Goal: Information Seeking & Learning: Learn about a topic

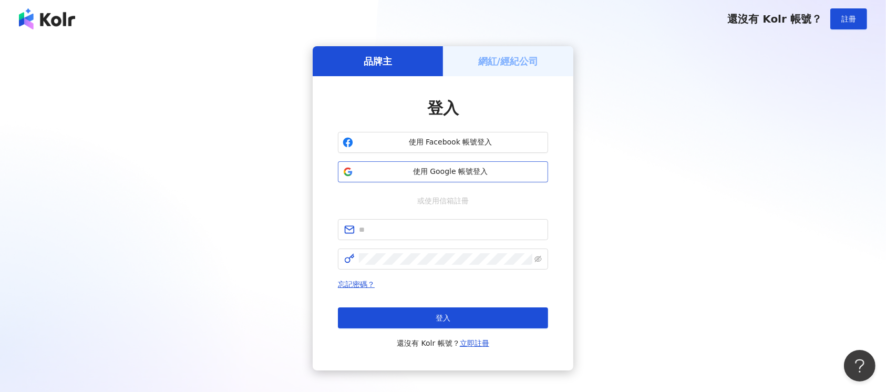
click at [460, 172] on span "使用 Google 帳號登入" at bounding box center [450, 171] width 186 height 11
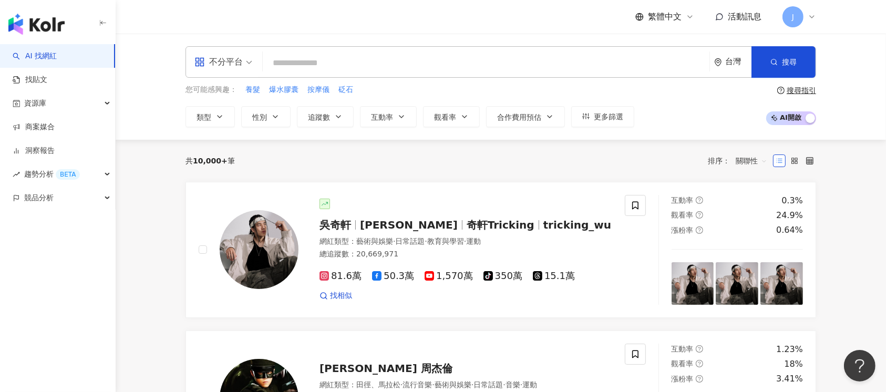
click at [424, 65] on input "search" at bounding box center [486, 63] width 438 height 20
paste input "**"
type input "**"
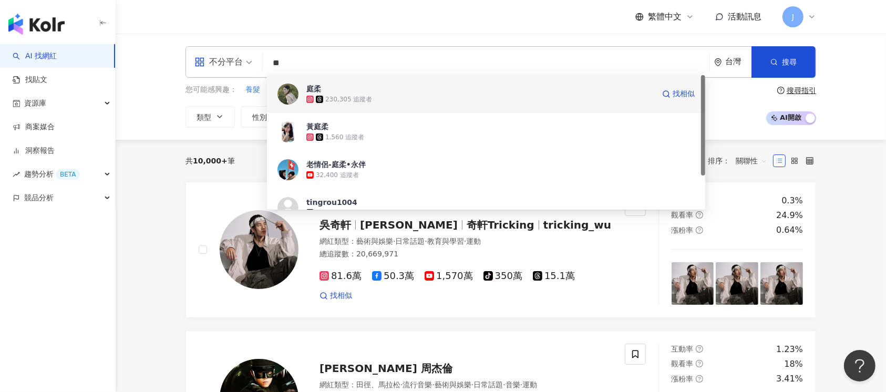
click at [494, 94] on div "230,305 追蹤者" at bounding box center [480, 99] width 348 height 11
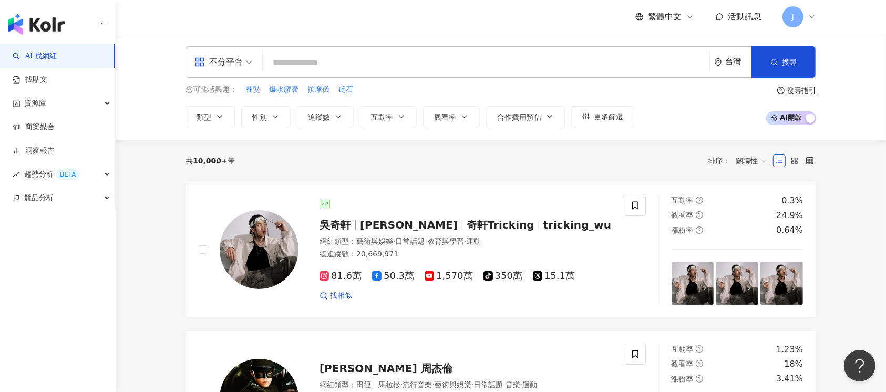
paste input "**********"
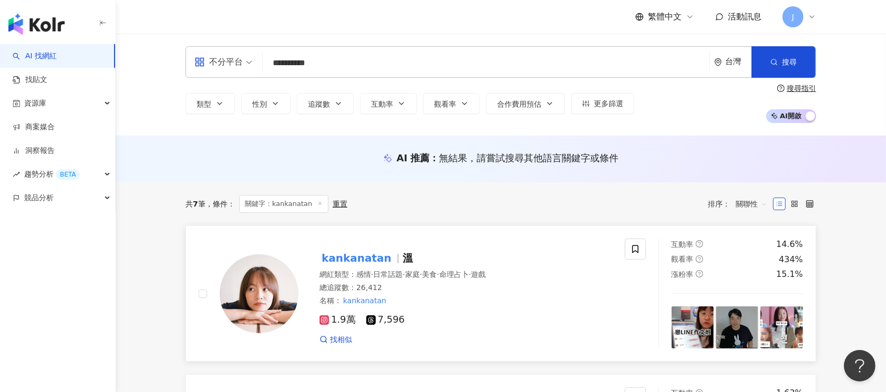
click at [504, 305] on div "名稱 ： kankanatan" at bounding box center [465, 301] width 293 height 11
drag, startPoint x: 339, startPoint y: 61, endPoint x: 184, endPoint y: 59, distance: 154.4
click at [184, 59] on div "**********" at bounding box center [500, 84] width 672 height 77
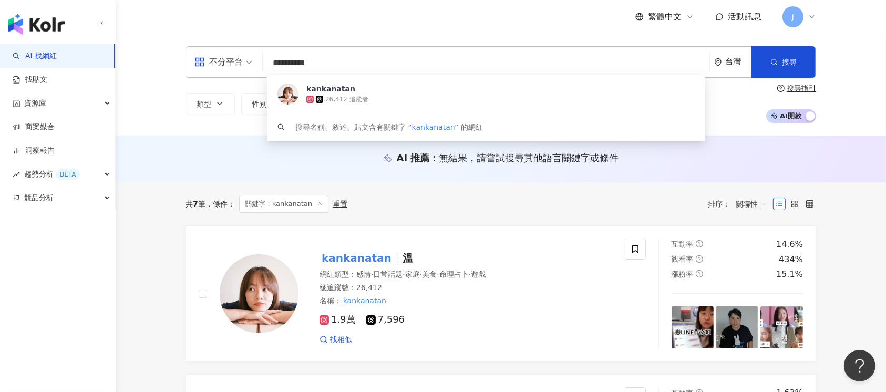
paste input "*"
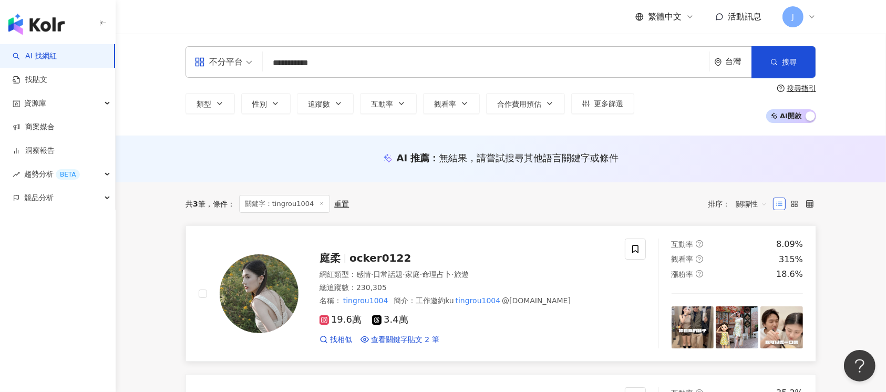
type input "**********"
click at [574, 278] on div "網紅類型 ： 感情 · 日常話題 · 家庭 · 命理占卜 · 旅遊" at bounding box center [465, 274] width 293 height 11
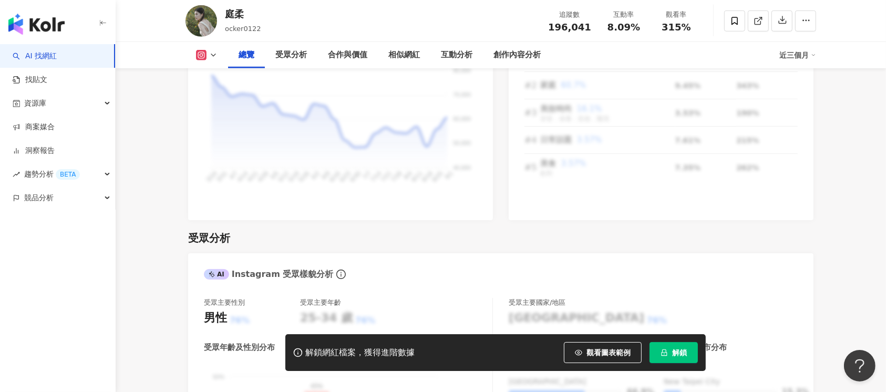
scroll to position [910, 0]
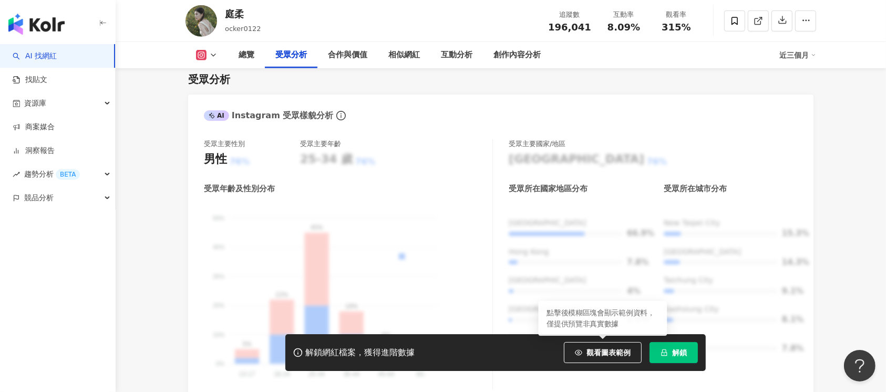
click at [670, 350] on button "解鎖" at bounding box center [673, 352] width 48 height 21
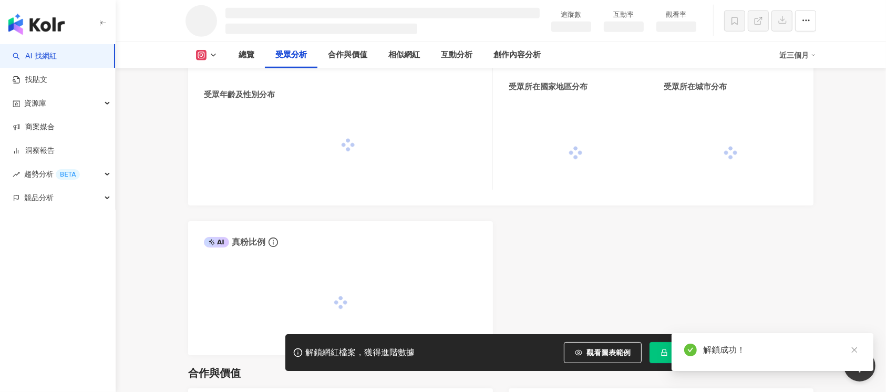
scroll to position [888, 0]
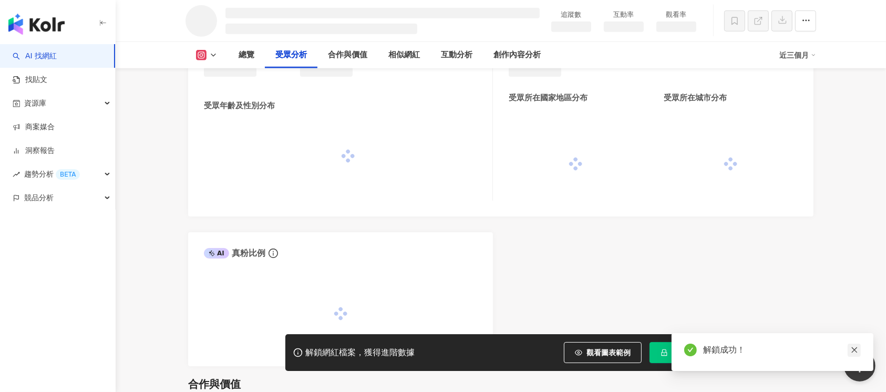
click at [855, 347] on icon "close" at bounding box center [853, 349] width 7 height 7
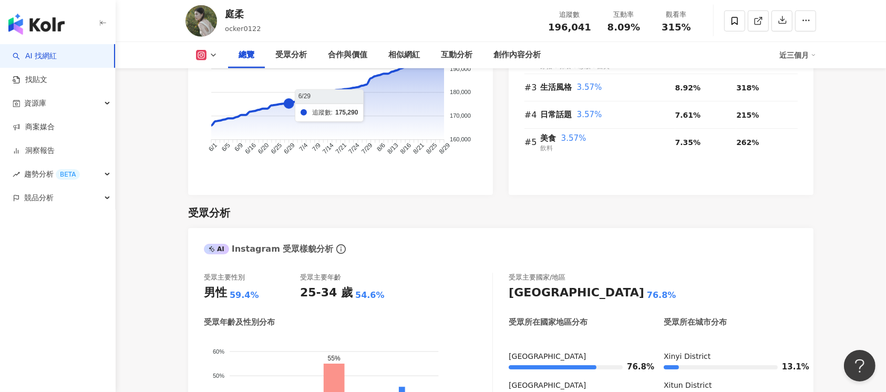
scroll to position [426, 0]
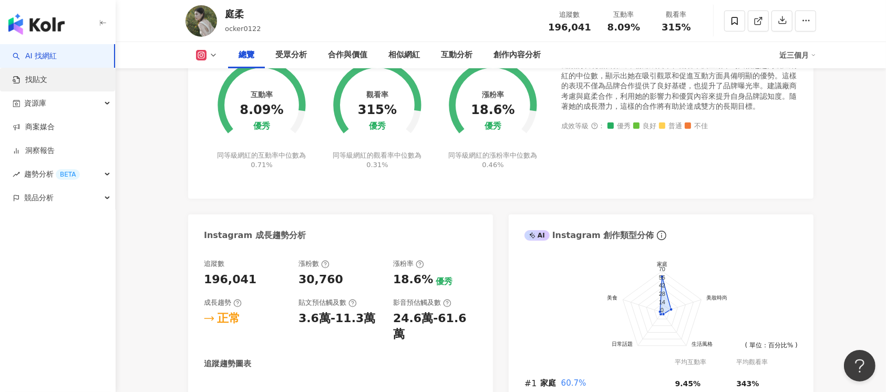
click at [47, 81] on link "找貼文" at bounding box center [30, 80] width 35 height 11
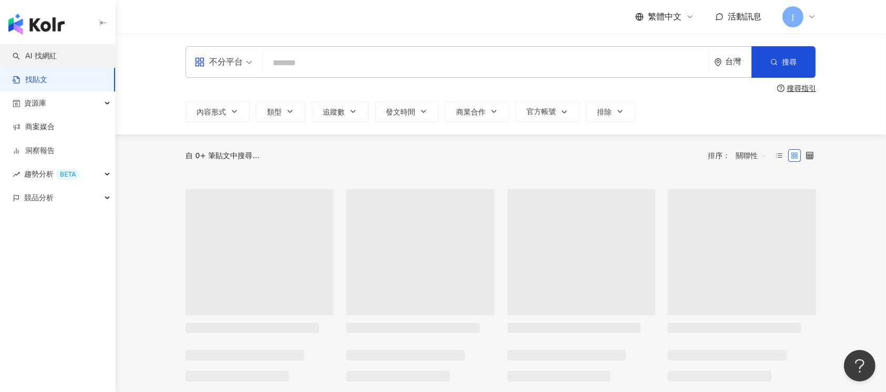
click at [57, 56] on link "AI 找網紅" at bounding box center [35, 56] width 44 height 11
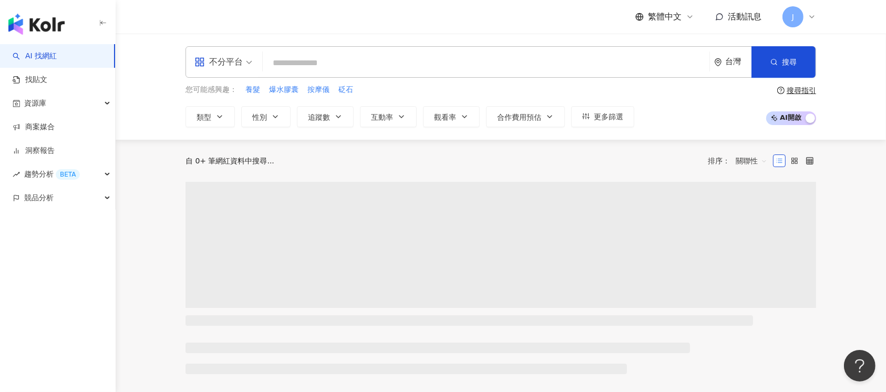
click at [358, 67] on input "search" at bounding box center [486, 63] width 438 height 20
type input "****"
click at [790, 64] on span "搜尋" at bounding box center [789, 62] width 15 height 8
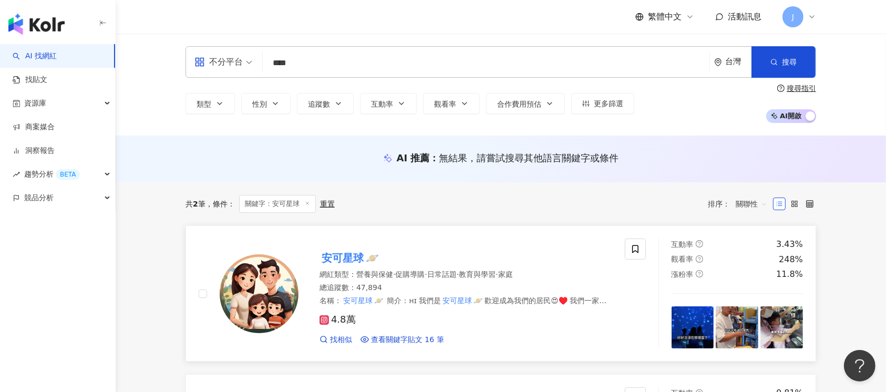
click at [553, 262] on div "安可星球 🪐" at bounding box center [465, 258] width 293 height 15
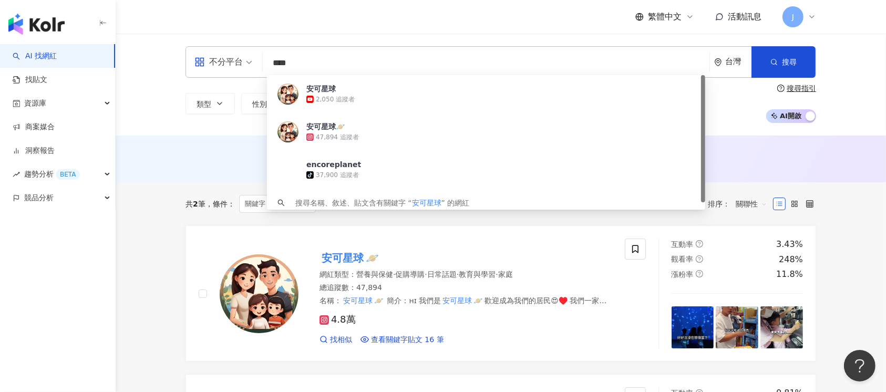
drag, startPoint x: 318, startPoint y: 61, endPoint x: 247, endPoint y: 58, distance: 71.0
click at [247, 58] on div "不分平台 **** 台灣 搜尋 2142f87a-2275-425f-b461-7254eca6638a 安可星球 2,050 追蹤者 安可星球🪐 47,89…" at bounding box center [500, 62] width 630 height 32
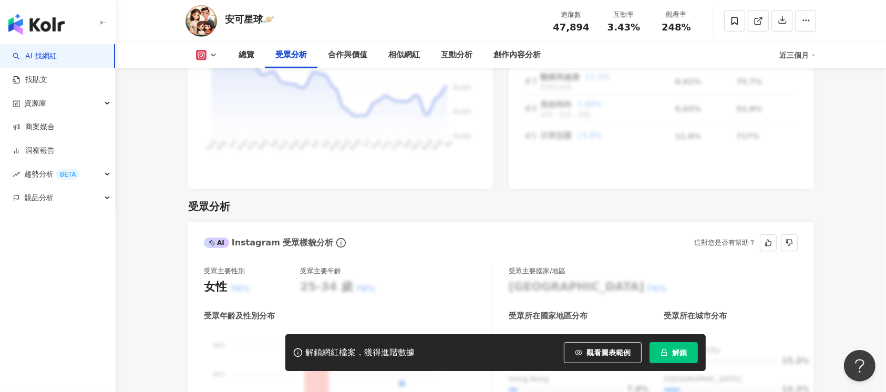
scroll to position [910, 0]
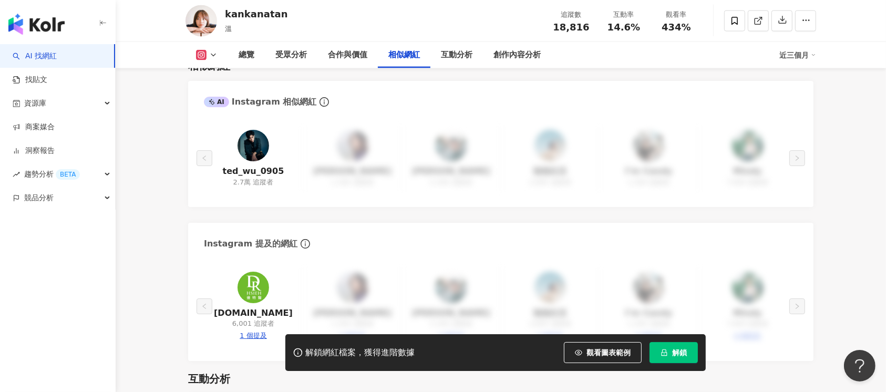
scroll to position [1751, 0]
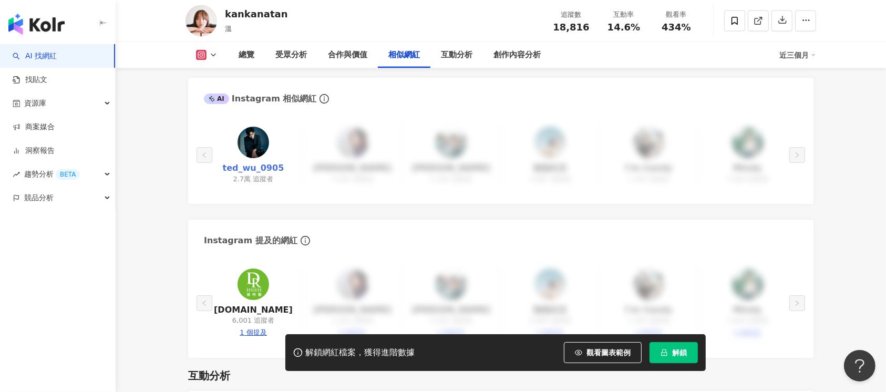
click at [262, 162] on link "ted_wu_0905" at bounding box center [253, 168] width 61 height 12
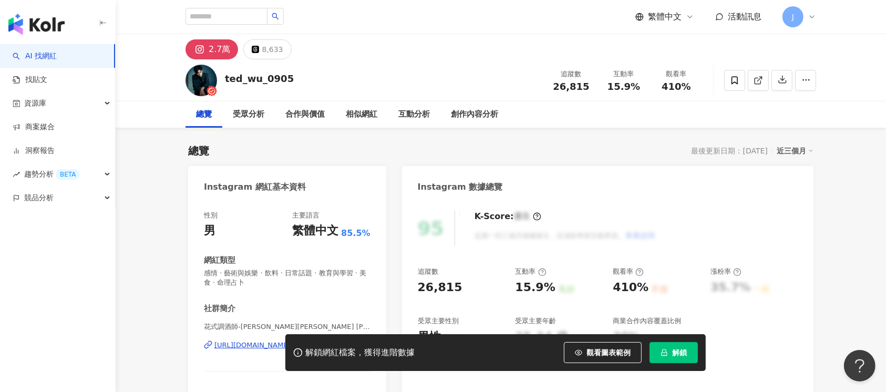
click at [810, 20] on icon at bounding box center [811, 17] width 8 height 8
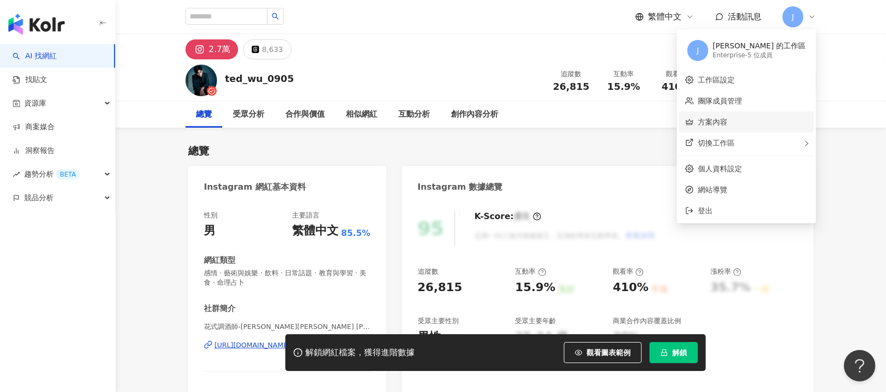
click at [727, 123] on link "方案內容" at bounding box center [711, 122] width 29 height 8
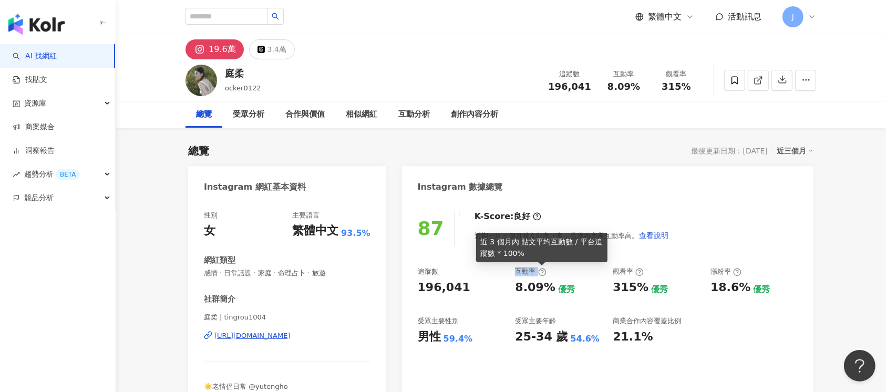
drag, startPoint x: 516, startPoint y: 273, endPoint x: 534, endPoint y: 271, distance: 17.9
click at [536, 272] on div "互動率" at bounding box center [530, 271] width 31 height 9
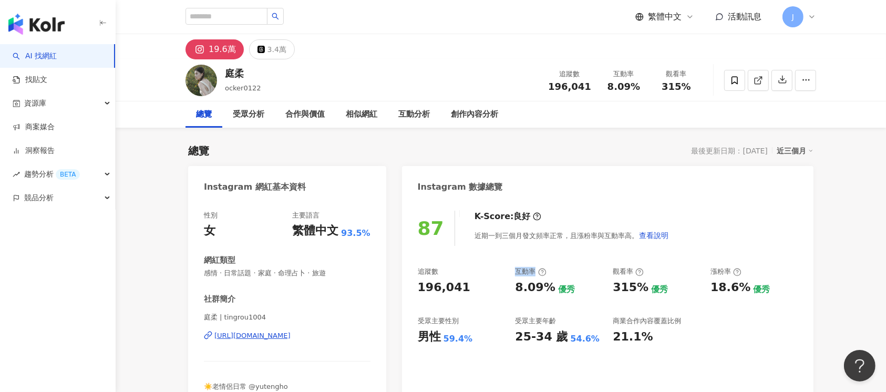
copy div "互動率"
drag, startPoint x: 613, startPoint y: 274, endPoint x: 632, endPoint y: 272, distance: 19.1
click at [632, 272] on div "觀看率" at bounding box center [627, 271] width 31 height 9
copy div "觀看率"
drag, startPoint x: 541, startPoint y: 322, endPoint x: 559, endPoint y: 323, distance: 17.9
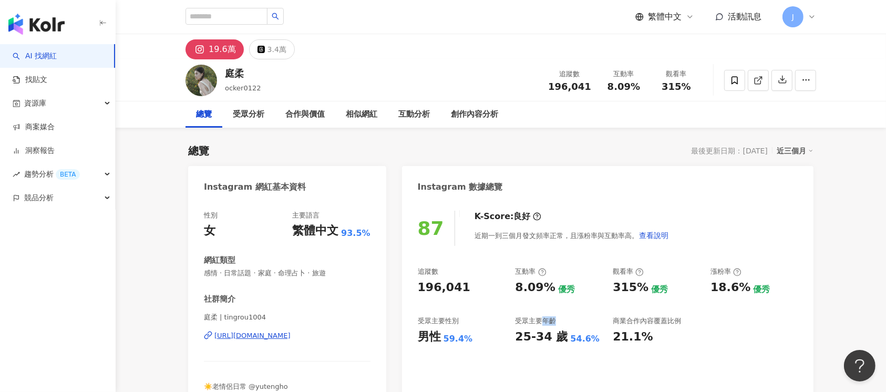
click at [559, 323] on div "受眾主要年齡" at bounding box center [558, 320] width 87 height 9
copy div "年齡"
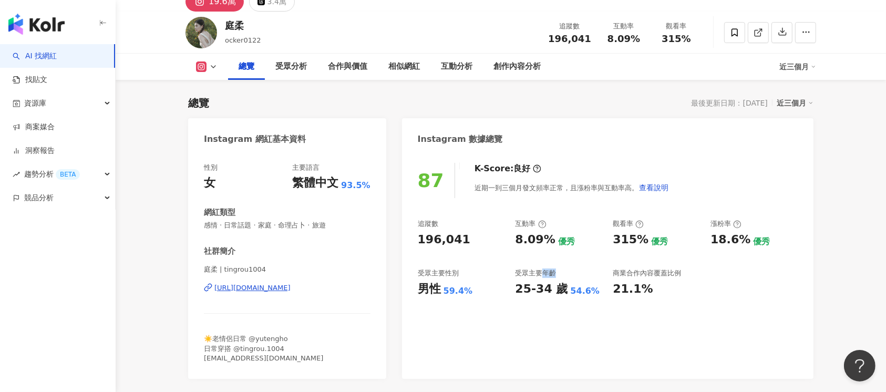
scroll to position [70, 0]
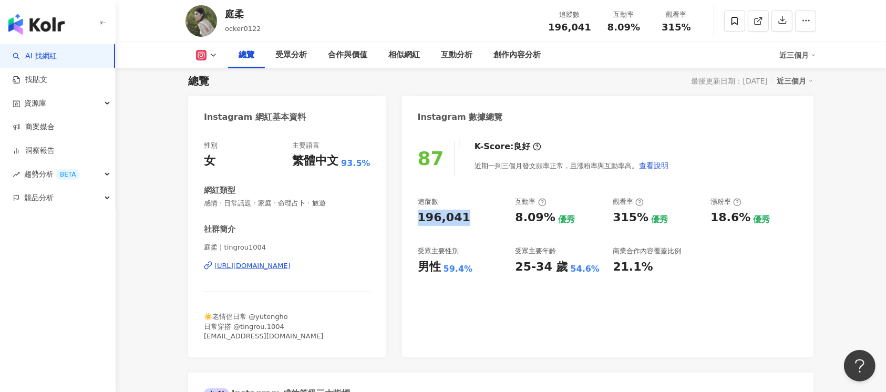
drag, startPoint x: 417, startPoint y: 217, endPoint x: 468, endPoint y: 218, distance: 51.0
click at [468, 218] on div "196,041" at bounding box center [461, 218] width 87 height 16
copy div "196,041"
drag, startPoint x: 525, startPoint y: 220, endPoint x: 550, endPoint y: 218, distance: 24.7
click at [550, 218] on div "追蹤數 196,041 互動率 8.09% 優秀 觀看率 315% 優秀 漲粉率 18.6% 優秀 受眾主要性別 男性 59.4% 受眾主要年齡 25-34 …" at bounding box center [608, 236] width 380 height 78
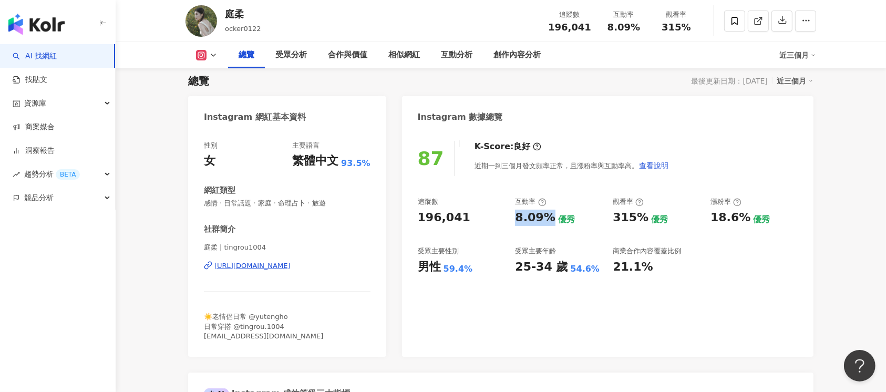
copy div "8.09%"
drag, startPoint x: 629, startPoint y: 218, endPoint x: 642, endPoint y: 218, distance: 13.1
click at [642, 218] on div "追蹤數 196,041 互動率 8.09% 優秀 觀看率 315% 優秀 漲粉率 18.6% 優秀 受眾主要性別 男性 59.4% 受眾主要年齡 25-34 …" at bounding box center [608, 236] width 380 height 78
copy div "315%"
drag, startPoint x: 440, startPoint y: 270, endPoint x: 489, endPoint y: 273, distance: 49.4
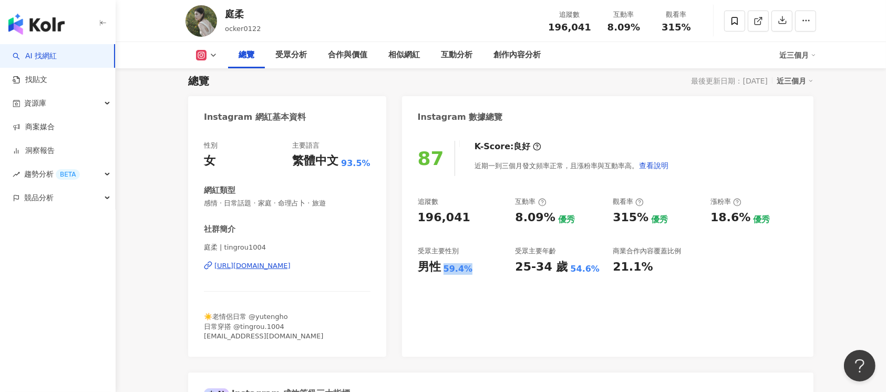
click at [489, 273] on div "男性 59.4%" at bounding box center [461, 267] width 87 height 16
copy div "男性 59.4%"
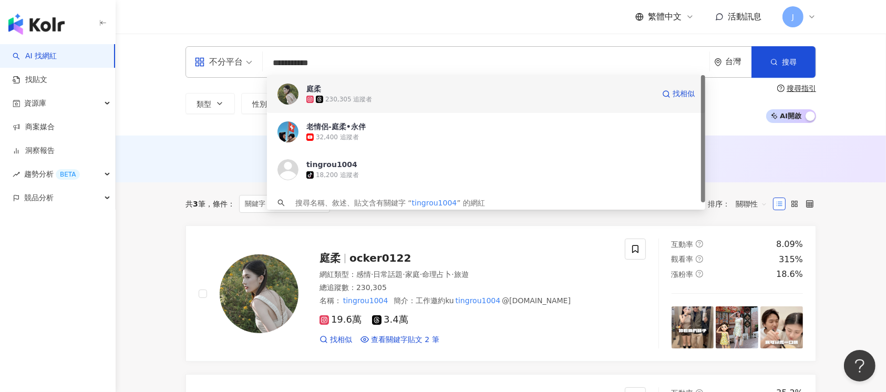
paste input "**********"
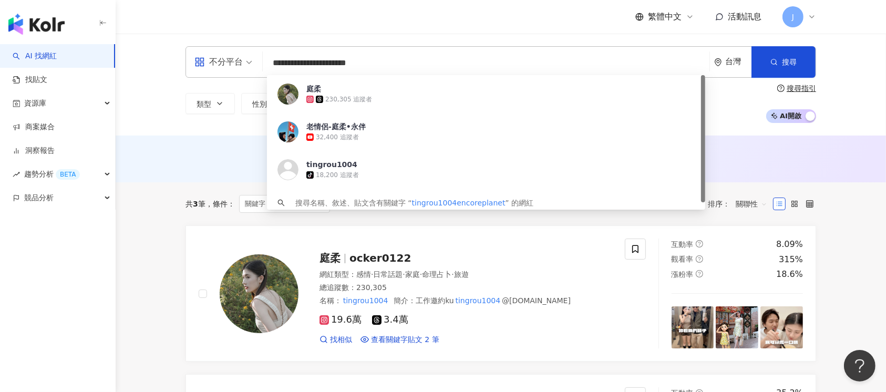
paste input "search"
type input "**********"
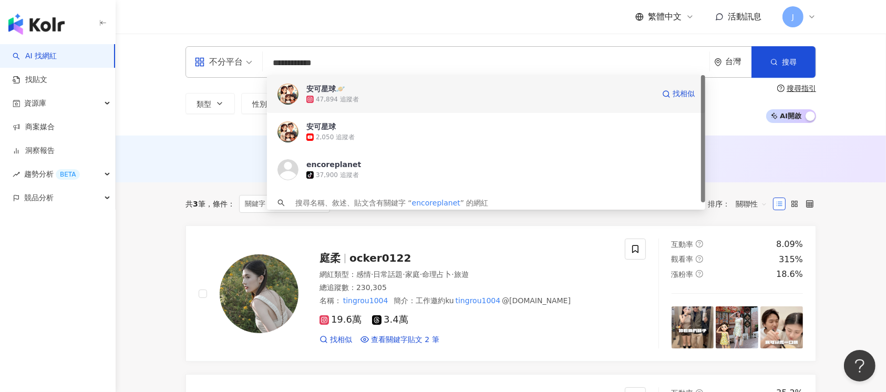
click at [551, 100] on div "47,894 追蹤者" at bounding box center [480, 99] width 348 height 11
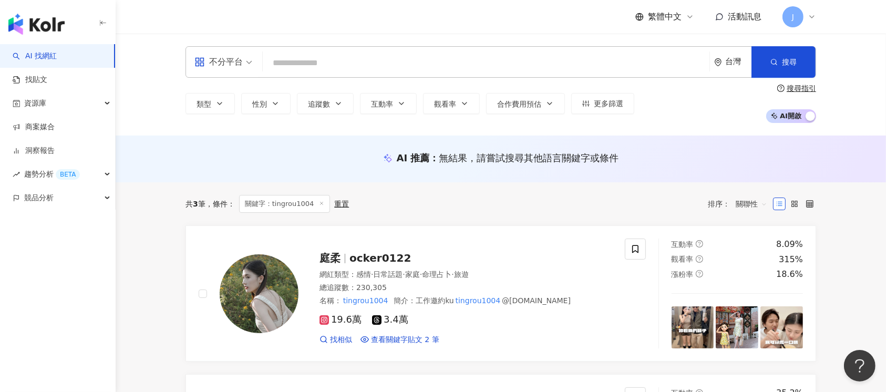
click at [284, 57] on input "search" at bounding box center [486, 63] width 438 height 20
paste input "**********"
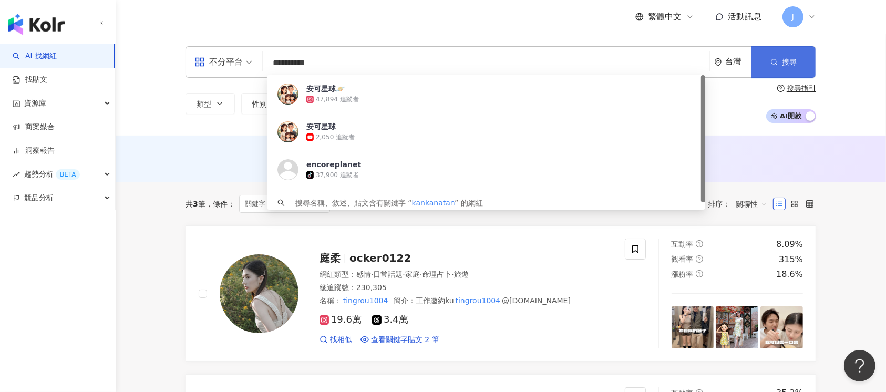
click at [783, 66] on span "搜尋" at bounding box center [789, 62] width 15 height 8
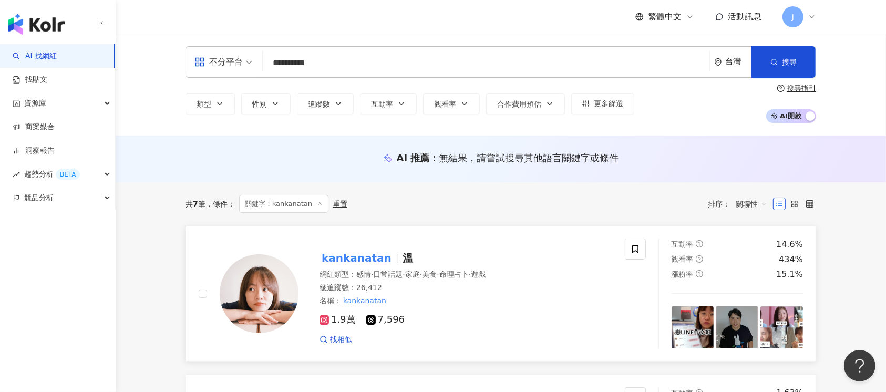
click at [599, 311] on div "1.9萬 7,596 找相似" at bounding box center [465, 325] width 293 height 39
drag, startPoint x: 363, startPoint y: 51, endPoint x: 368, endPoint y: 59, distance: 8.7
click at [363, 53] on div "**********" at bounding box center [500, 62] width 630 height 32
click at [369, 59] on input "**********" at bounding box center [486, 63] width 438 height 20
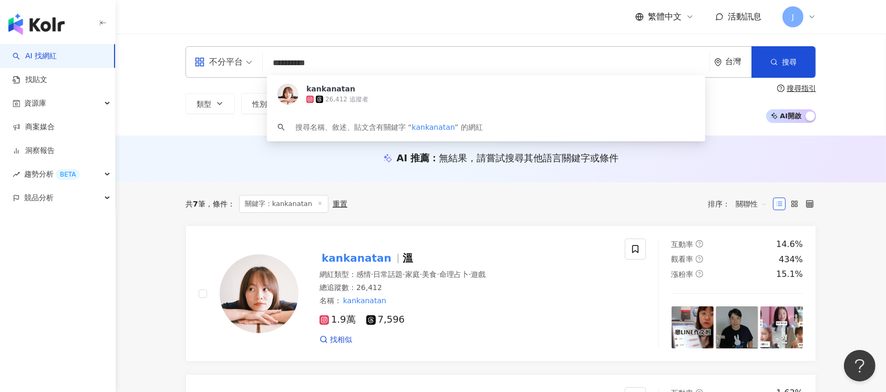
paste input "search"
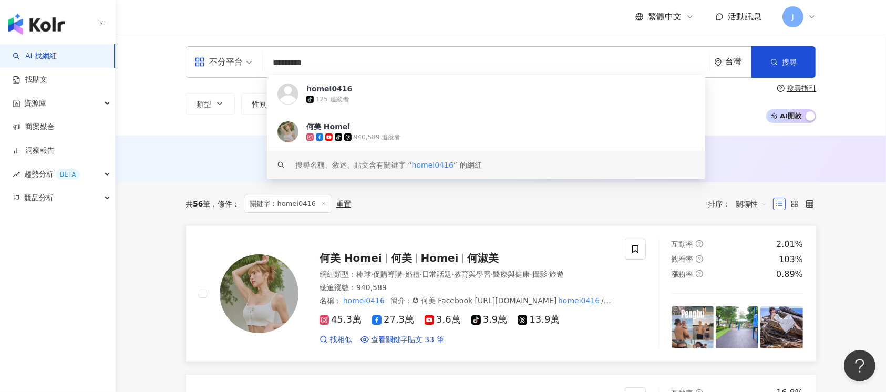
type input "*********"
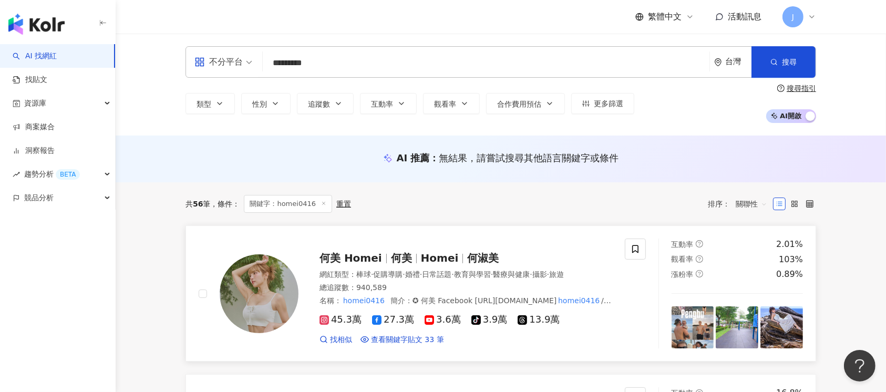
click at [608, 278] on div "網紅類型 ： 棒球 · 促購導購 · 婚禮 · 日常話題 · 教育與學習 · 醫療與健康 · 攝影 · 旅遊" at bounding box center [465, 274] width 293 height 11
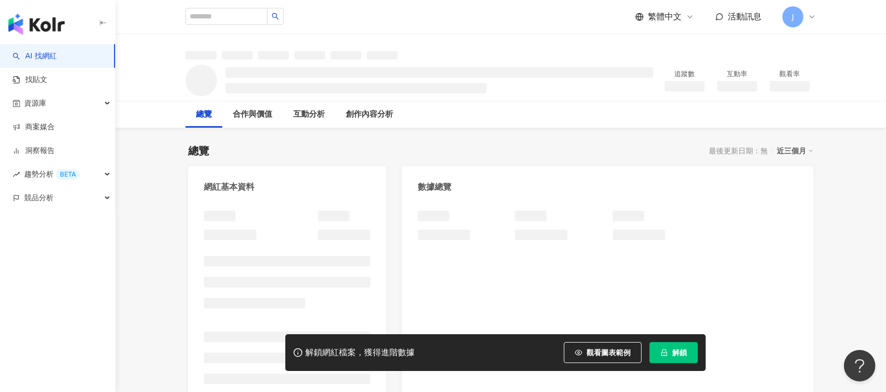
scroll to position [70, 0]
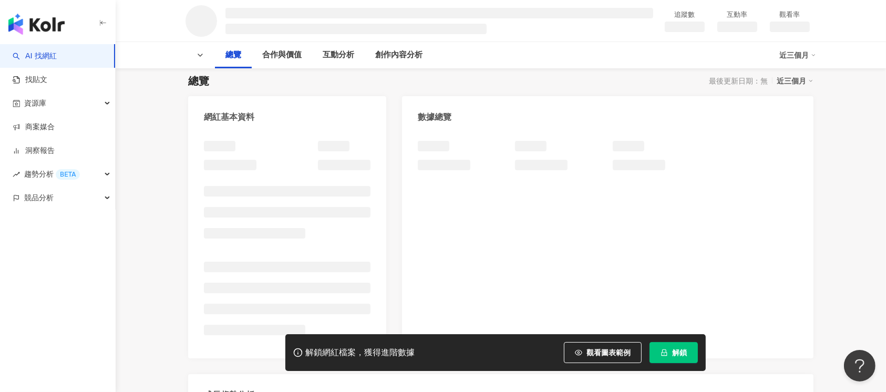
click at [690, 351] on button "解鎖" at bounding box center [673, 352] width 48 height 21
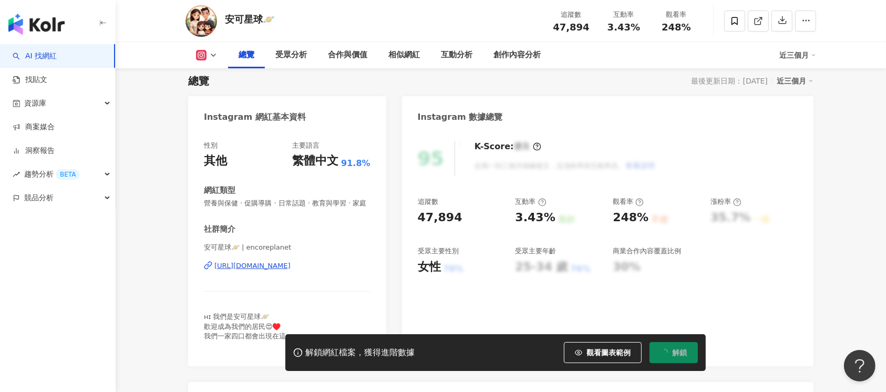
click at [679, 355] on span "解鎖" at bounding box center [679, 352] width 15 height 8
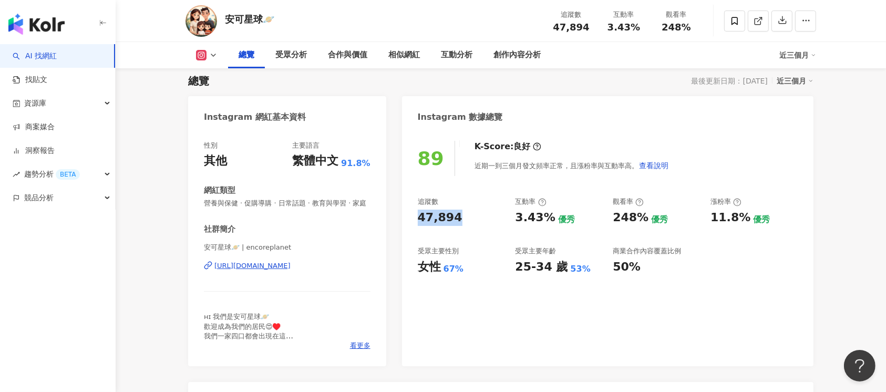
drag, startPoint x: 412, startPoint y: 217, endPoint x: 477, endPoint y: 215, distance: 65.2
click at [477, 215] on div "89 K-Score : 良好 近期一到三個月發文頻率正常，且漲粉率與互動率高。 查看說明 追蹤數 47,894 互動率 3.43% 優秀 觀看率 248% …" at bounding box center [607, 248] width 411 height 236
copy div "47,894"
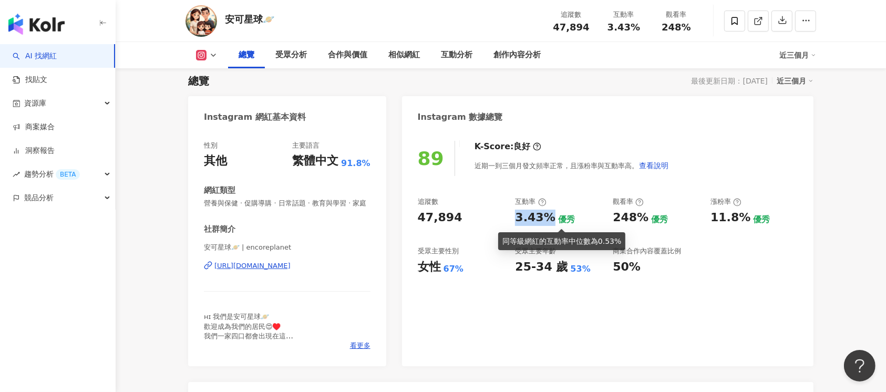
drag, startPoint x: 545, startPoint y: 222, endPoint x: 550, endPoint y: 221, distance: 6.0
click at [550, 221] on div "追蹤數 47,894 互動率 3.43% 優秀 觀看率 248% 優秀 漲粉率 11.8% 優秀 受眾主要性別 女性 67% 受眾主要年齡 25-34 歲 5…" at bounding box center [608, 236] width 380 height 78
copy div "3.43%"
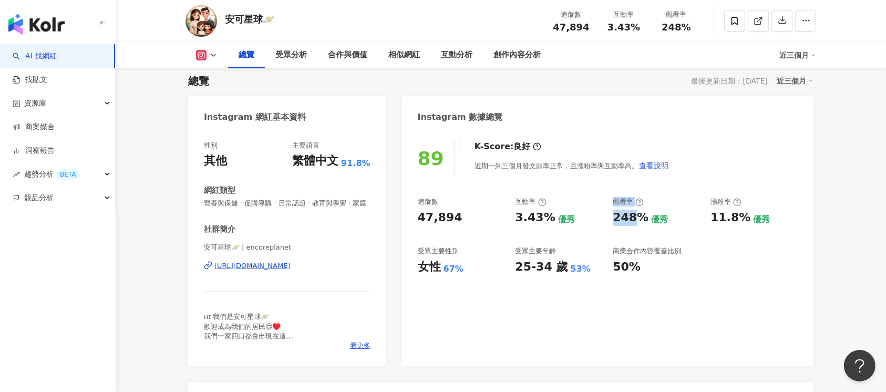
drag, startPoint x: 594, startPoint y: 227, endPoint x: 640, endPoint y: 223, distance: 46.4
click at [640, 223] on div "追蹤數 47,894 互動率 3.43% 優秀 觀看率 248% 優秀 漲粉率 11.8% 優秀 受眾主要性別 女性 67% 受眾主要年齡 25-34 歲 5…" at bounding box center [608, 236] width 380 height 78
click at [643, 224] on div "248%" at bounding box center [630, 218] width 36 height 16
click at [640, 237] on div "追蹤數 47,894 互動率 3.43% 優秀 觀看率 248% 優秀 漲粉率 11.8% 優秀 受眾主要性別 女性 67% 受眾主要年齡 25-34 歲 5…" at bounding box center [608, 236] width 380 height 78
drag, startPoint x: 621, startPoint y: 220, endPoint x: 642, endPoint y: 222, distance: 21.6
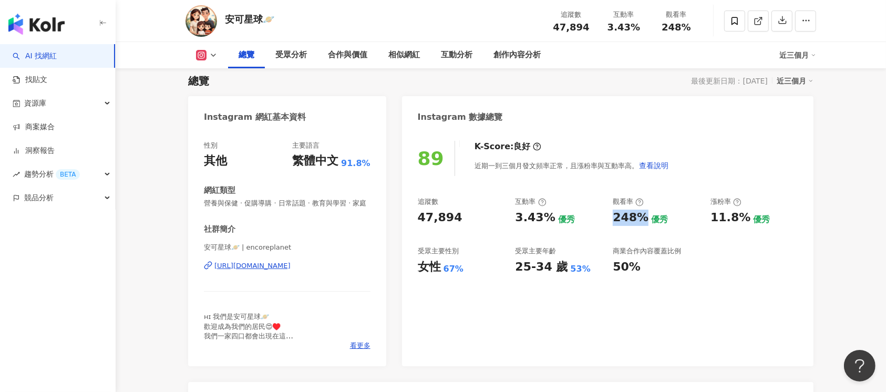
click at [642, 222] on div "248%" at bounding box center [630, 218] width 36 height 16
copy div "248%"
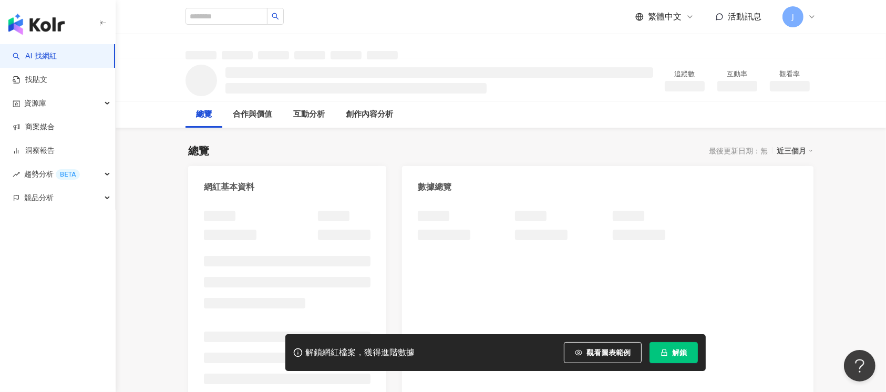
click at [677, 357] on span "解鎖" at bounding box center [679, 352] width 15 height 8
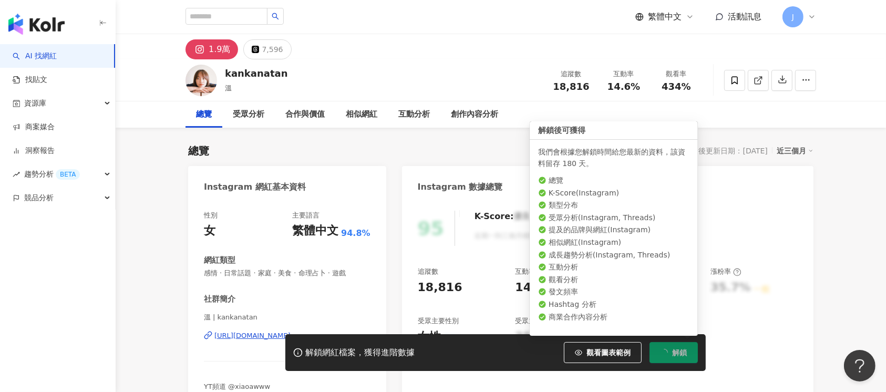
click at [679, 352] on span "解鎖" at bounding box center [679, 352] width 15 height 8
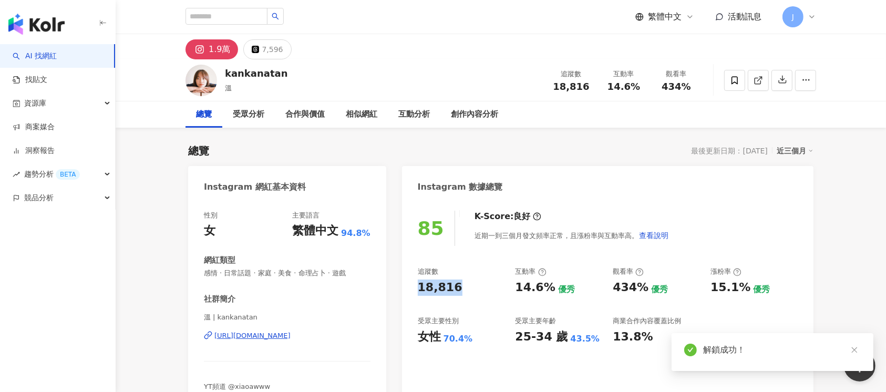
drag, startPoint x: 420, startPoint y: 292, endPoint x: 453, endPoint y: 233, distance: 67.8
click at [462, 294] on div "85 K-Score : 良好 近期一到三個月發文頻率正常，且漲粉率與互動率高。 查看說明 追蹤數 18,816 互動率 14.6% 優秀 觀看率 434% …" at bounding box center [607, 313] width 411 height 226
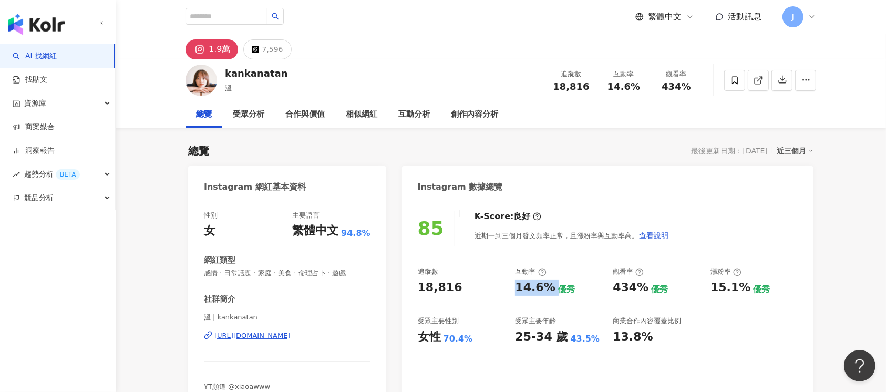
drag, startPoint x: 539, startPoint y: 292, endPoint x: 555, endPoint y: 291, distance: 15.2
click at [555, 292] on div "追蹤數 18,816 互動率 14.6% 優秀 觀看率 434% 優秀 漲粉率 15.1% 優秀 受眾主要性別 女性 70.4% 受眾主要年齡 25-34 歲…" at bounding box center [608, 306] width 380 height 78
copy div "14.6%"
drag, startPoint x: 613, startPoint y: 289, endPoint x: 641, endPoint y: 290, distance: 28.4
click at [641, 290] on div "434%" at bounding box center [630, 287] width 36 height 16
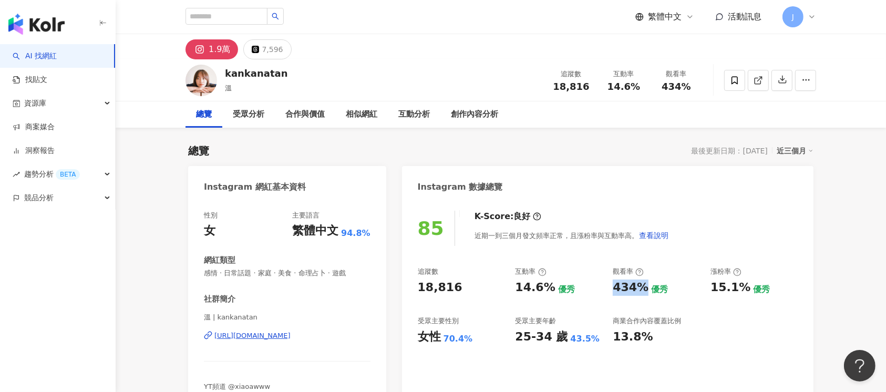
copy div "434%"
drag, startPoint x: 443, startPoint y: 337, endPoint x: 464, endPoint y: 337, distance: 21.5
click at [464, 337] on div "70.4%" at bounding box center [457, 339] width 29 height 12
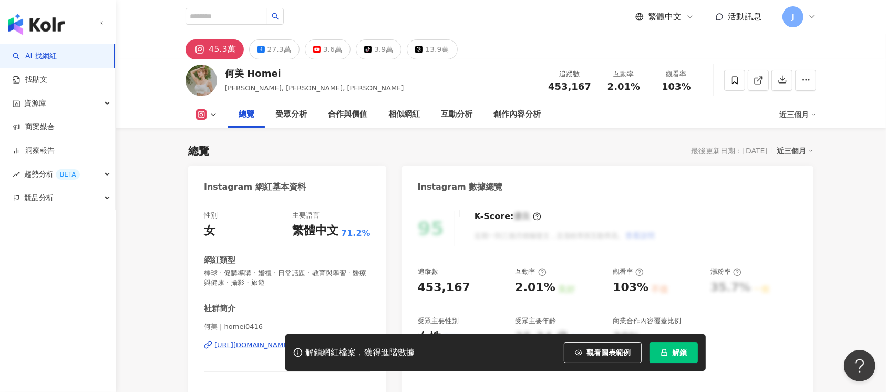
scroll to position [70, 0]
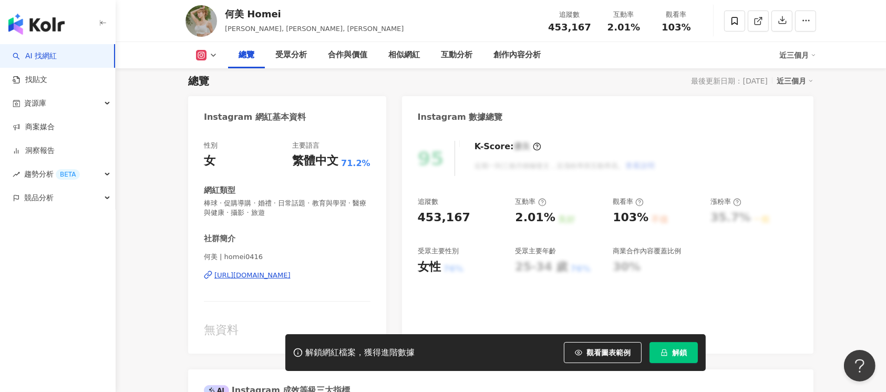
click at [691, 355] on button "解鎖" at bounding box center [673, 352] width 48 height 21
drag, startPoint x: 416, startPoint y: 216, endPoint x: 462, endPoint y: 217, distance: 45.7
click at [462, 217] on div "95 K-Score : 優良 近期一到三個月積極發文，且漲粉率與互動率高。 查看說明 追蹤數 453,167 互動率 2.01% 良好 觀看率 103% 不…" at bounding box center [607, 241] width 411 height 223
copy div "453,167"
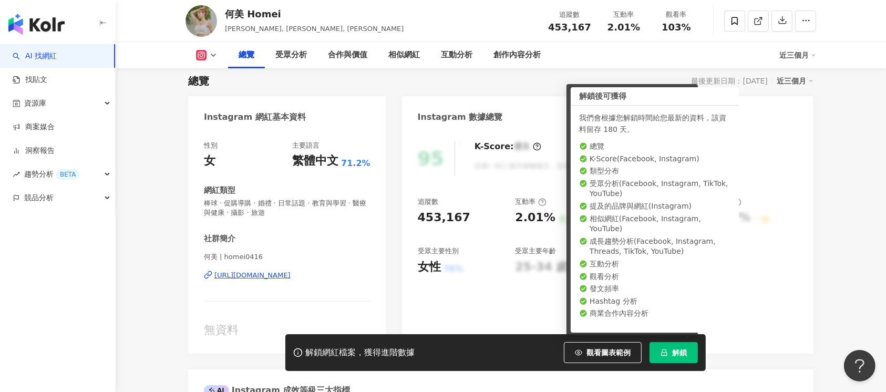
click at [477, 219] on div "453,167" at bounding box center [461, 218] width 87 height 16
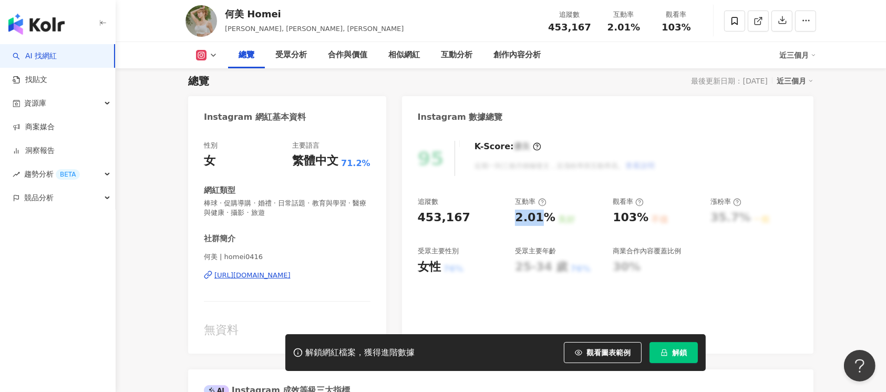
drag, startPoint x: 517, startPoint y: 215, endPoint x: 543, endPoint y: 216, distance: 25.8
click at [543, 216] on div "2.01%" at bounding box center [535, 218] width 40 height 16
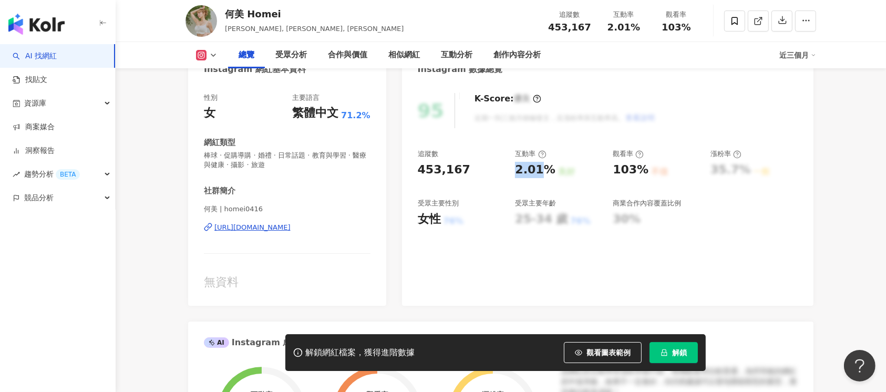
scroll to position [140, 0]
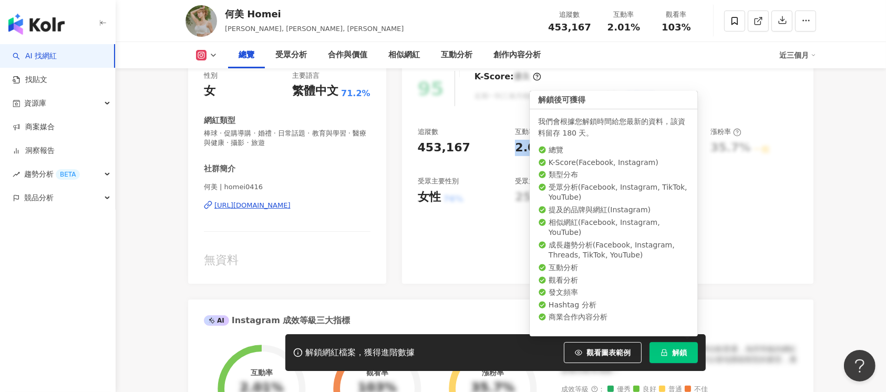
click at [662, 351] on icon "lock" at bounding box center [663, 352] width 7 height 7
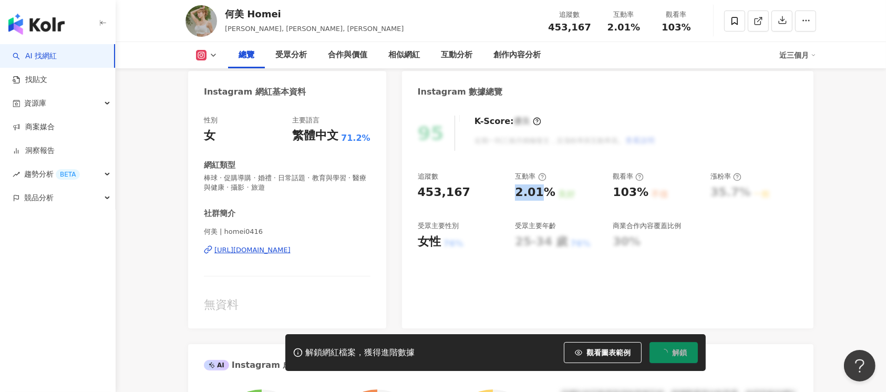
scroll to position [0, 0]
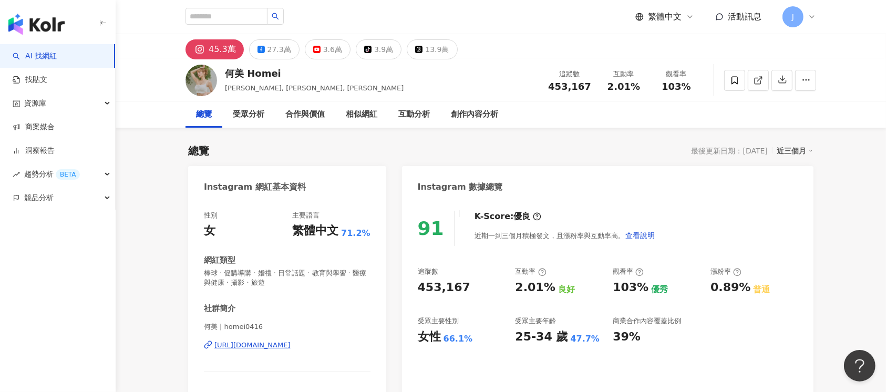
scroll to position [70, 0]
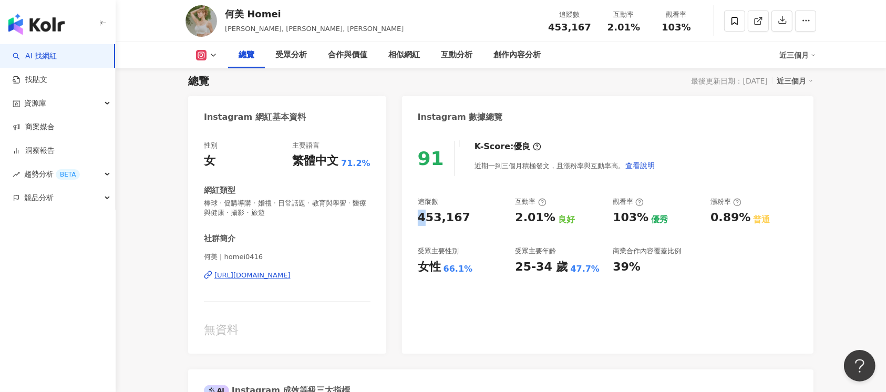
drag, startPoint x: 419, startPoint y: 216, endPoint x: 518, endPoint y: 86, distance: 163.4
click at [466, 221] on div "453,167" at bounding box center [461, 218] width 87 height 16
click at [547, 223] on div "2.01%" at bounding box center [535, 218] width 40 height 16
drag, startPoint x: 550, startPoint y: 218, endPoint x: 515, endPoint y: 216, distance: 35.7
click at [515, 216] on div "2.01% 良好" at bounding box center [558, 218] width 87 height 16
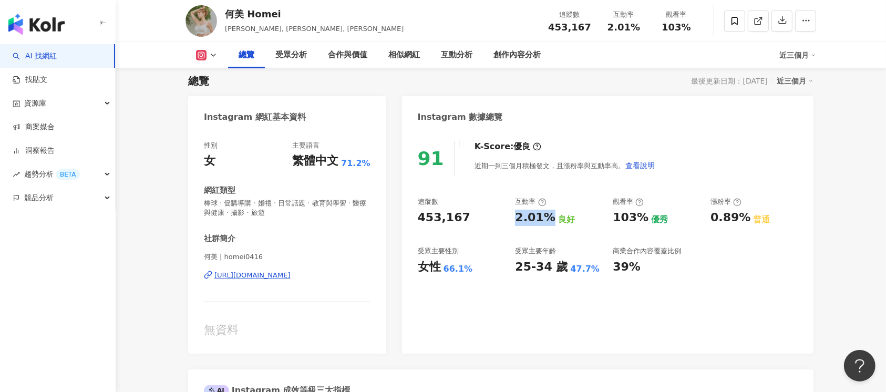
copy div "2.01%"
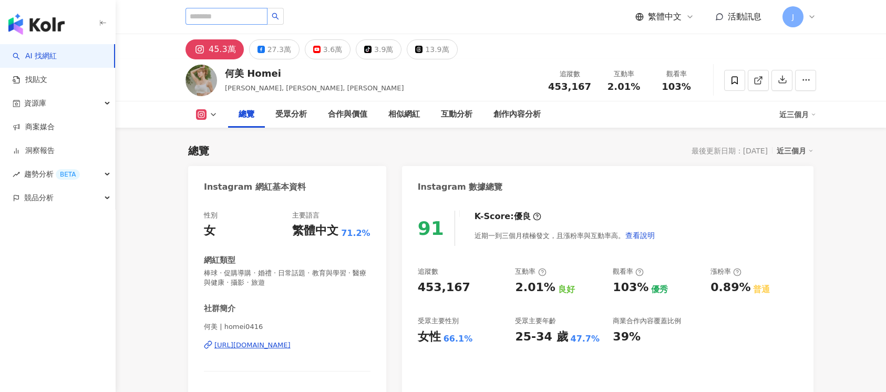
click at [237, 12] on input "search" at bounding box center [226, 16] width 82 height 17
click at [193, 16] on input "**********" at bounding box center [226, 16] width 82 height 17
type input "*********"
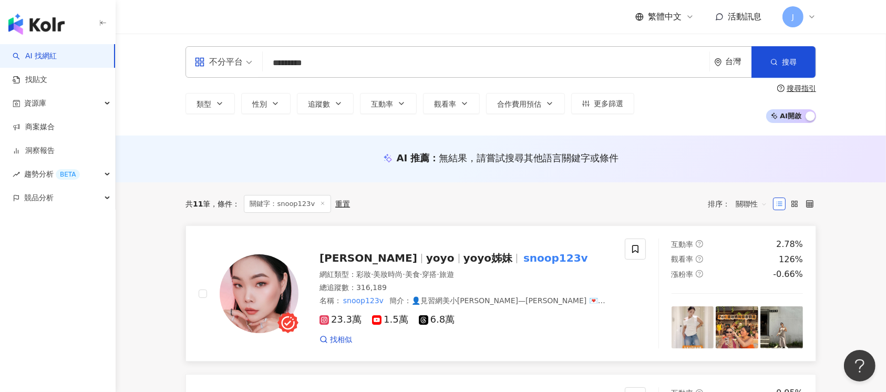
click at [587, 300] on div "名稱 ： snoop123v 簡介 ： 👤見習網美小吳—yoyo 💌合作邀約 snoop123v 1207@gmail.com 🎥小吳、這是丹尼、yoyo姊妹" at bounding box center [465, 301] width 293 height 11
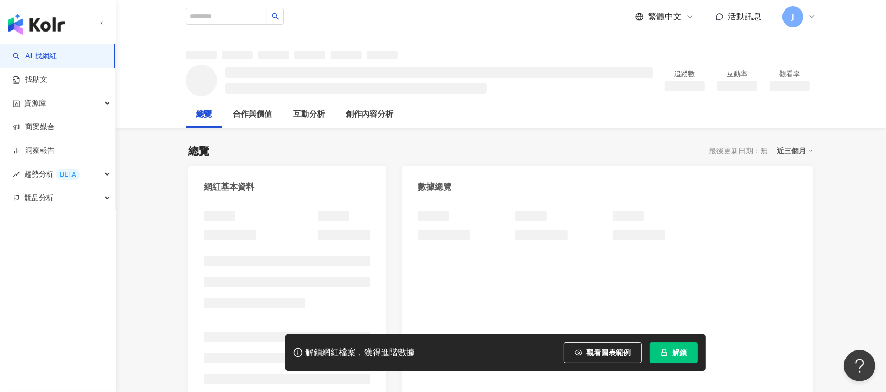
click at [666, 347] on button "解鎖" at bounding box center [673, 352] width 48 height 21
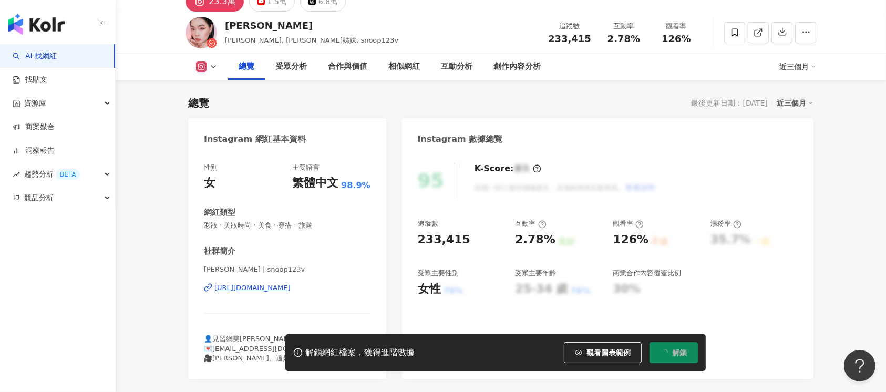
scroll to position [70, 0]
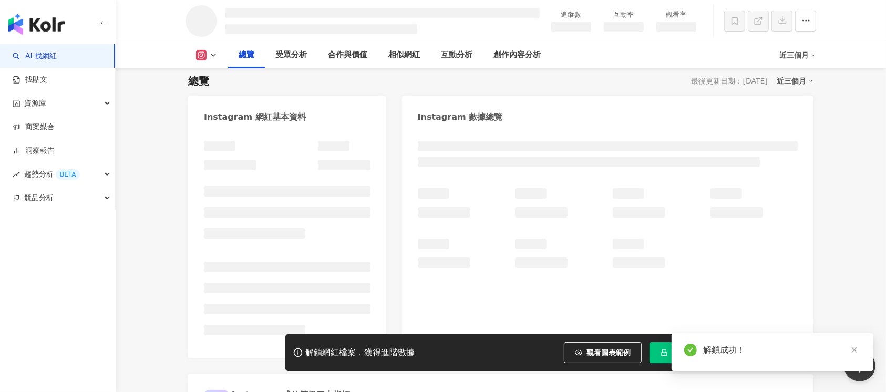
drag, startPoint x: 414, startPoint y: 216, endPoint x: 467, endPoint y: 217, distance: 53.1
click at [472, 218] on div at bounding box center [607, 244] width 411 height 228
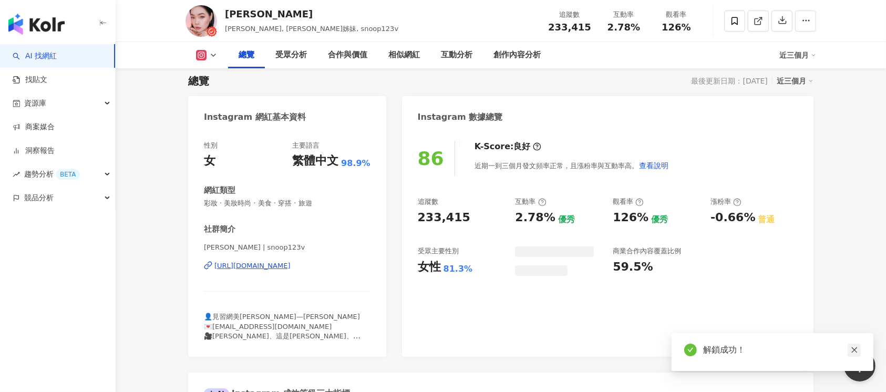
click at [854, 349] on icon "close" at bounding box center [854, 350] width 6 height 6
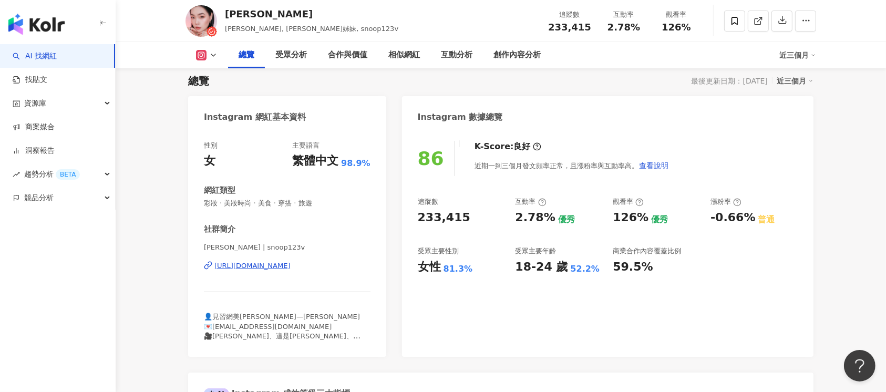
drag, startPoint x: 418, startPoint y: 217, endPoint x: 424, endPoint y: 217, distance: 6.3
click at [422, 217] on div "233,415" at bounding box center [444, 218] width 53 height 16
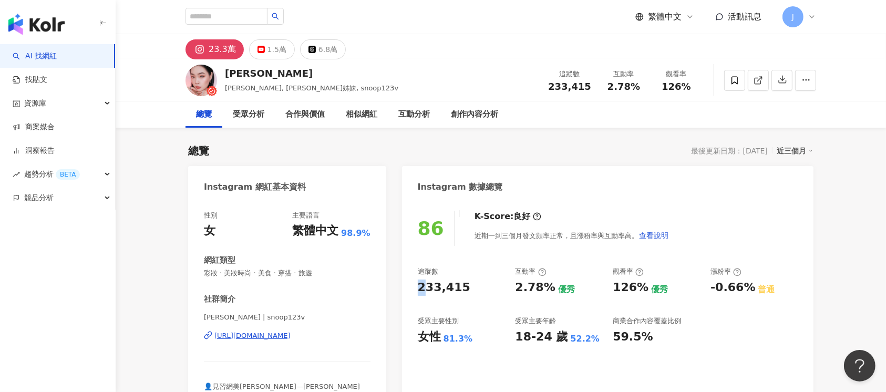
click at [424, 291] on div "233,415" at bounding box center [444, 287] width 53 height 16
drag, startPoint x: 458, startPoint y: 288, endPoint x: 415, endPoint y: 290, distance: 42.6
click at [414, 290] on div "86 K-Score : 良好 近期一到三個月發文頻率正常，且漲粉率與互動率高。 查看說明 追蹤數 233,415 互動率 2.78% 優秀 觀看率 126%…" at bounding box center [607, 313] width 411 height 226
copy div "233,415"
drag, startPoint x: 511, startPoint y: 283, endPoint x: 546, endPoint y: 284, distance: 35.7
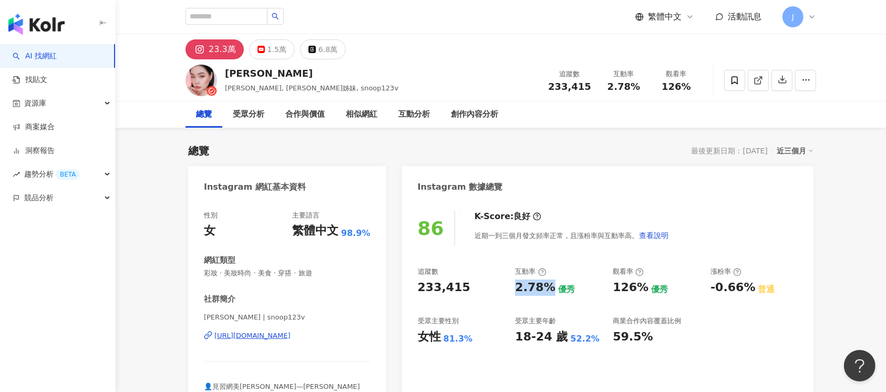
click at [546, 284] on div "追蹤數 233,415 互動率 2.78% 優秀 觀看率 126% 優秀 漲粉率 -0.66% 普通 受眾主要性別 女性 81.3% 受眾主要年齡 18-24…" at bounding box center [608, 306] width 380 height 78
click at [550, 285] on div "2.78% 優秀" at bounding box center [558, 287] width 87 height 16
drag, startPoint x: 549, startPoint y: 287, endPoint x: 507, endPoint y: 288, distance: 42.0
click at [507, 288] on div "追蹤數 233,415 互動率 2.78% 優秀 觀看率 126% 優秀 漲粉率 -0.66% 普通 受眾主要性別 女性 81.3% 受眾主要年齡 18-24…" at bounding box center [608, 306] width 380 height 78
click at [508, 287] on div "追蹤數 233,415 互動率 2.78% 優秀 觀看率 126% 優秀 漲粉率 -0.66% 普通 受眾主要性別 女性 81.3% 受眾主要年齡 18-24…" at bounding box center [608, 306] width 380 height 78
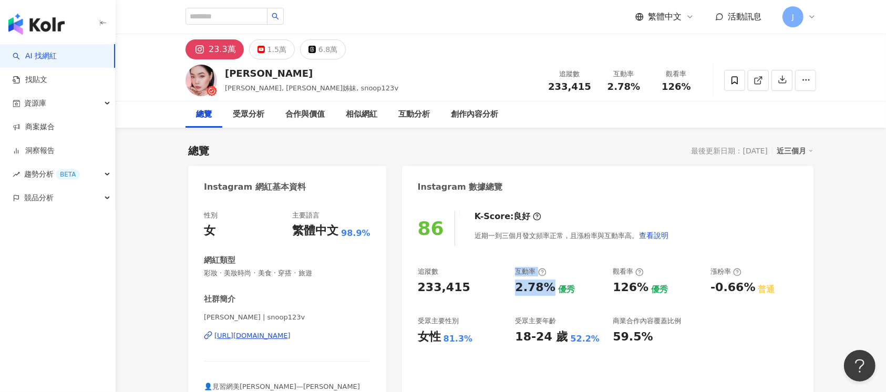
click at [516, 288] on div "2.78%" at bounding box center [535, 287] width 40 height 16
drag, startPoint x: 512, startPoint y: 288, endPoint x: 549, endPoint y: 288, distance: 36.8
click at [550, 290] on div "追蹤數 233,415 互動率 2.78% 優秀 觀看率 126% 優秀 漲粉率 -0.66% 普通 受眾主要性別 女性 81.3% 受眾主要年齡 18-24…" at bounding box center [608, 306] width 380 height 78
copy div "2.78%"
drag, startPoint x: 609, startPoint y: 288, endPoint x: 641, endPoint y: 289, distance: 32.6
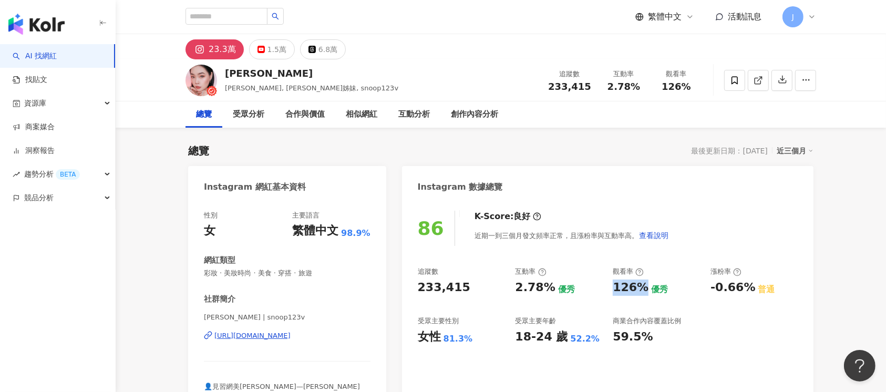
click at [641, 289] on div "追蹤數 233,415 互動率 2.78% 優秀 觀看率 126% 優秀 漲粉率 -0.66% 普通 受眾主要性別 女性 81.3% 受眾主要年齡 18-24…" at bounding box center [608, 306] width 380 height 78
copy div "126%"
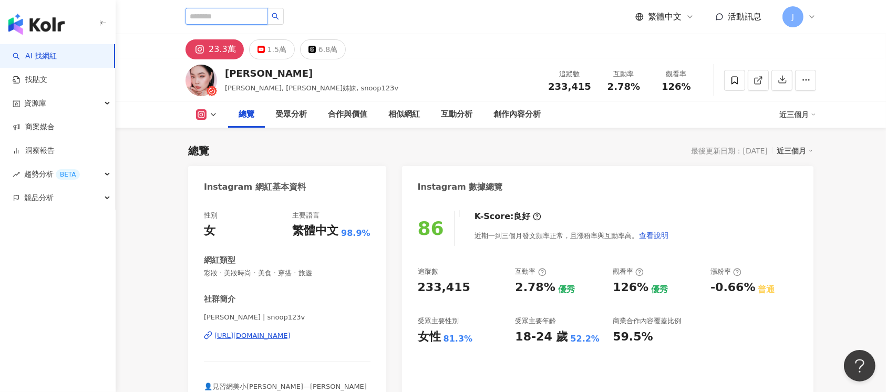
click at [242, 20] on input "search" at bounding box center [226, 16] width 82 height 17
drag, startPoint x: 239, startPoint y: 13, endPoint x: 319, endPoint y: 19, distance: 80.1
click at [239, 13] on input "search" at bounding box center [226, 16] width 82 height 17
paste input "*******"
type input "*******"
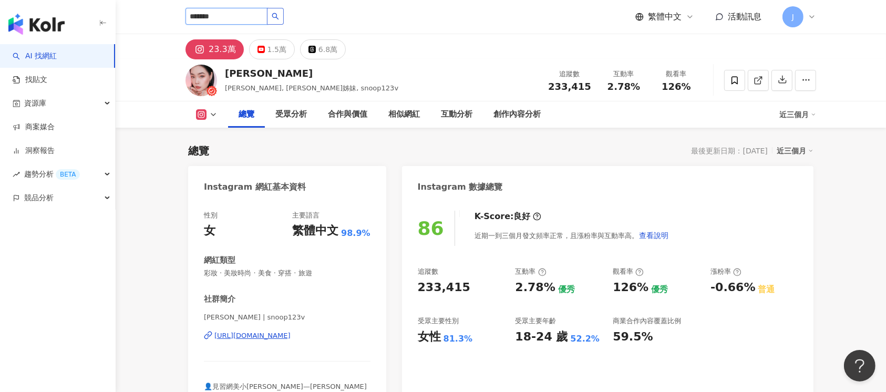
click at [284, 16] on button "button" at bounding box center [275, 16] width 17 height 17
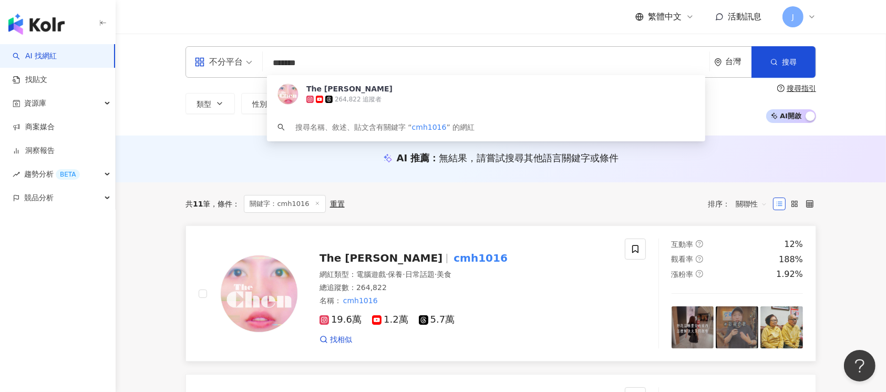
click at [562, 275] on div "網紅類型 ： 電腦遊戲 · 保養 · 日常話題 · 美食" at bounding box center [465, 274] width 293 height 11
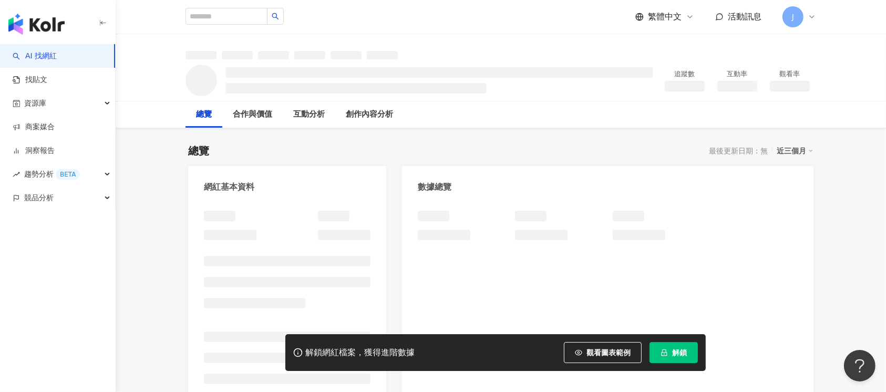
click at [672, 353] on span "解鎖" at bounding box center [679, 352] width 15 height 8
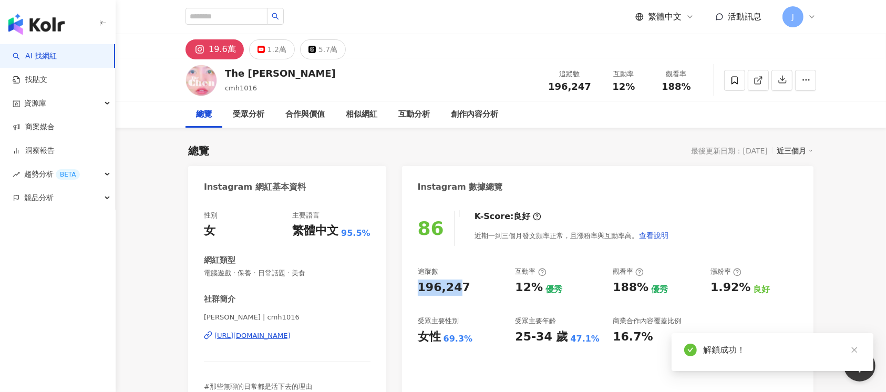
drag, startPoint x: 416, startPoint y: 287, endPoint x: 466, endPoint y: 288, distance: 49.9
click at [466, 288] on div "86 K-Score : 良好 近期一到三個月發文頻率正常，且漲粉率與互動率高。 查看說明 追蹤數 196,247 互動率 12% 優秀 觀看率 188% 優…" at bounding box center [607, 318] width 411 height 236
copy div "196,24"
copy div "196,247"
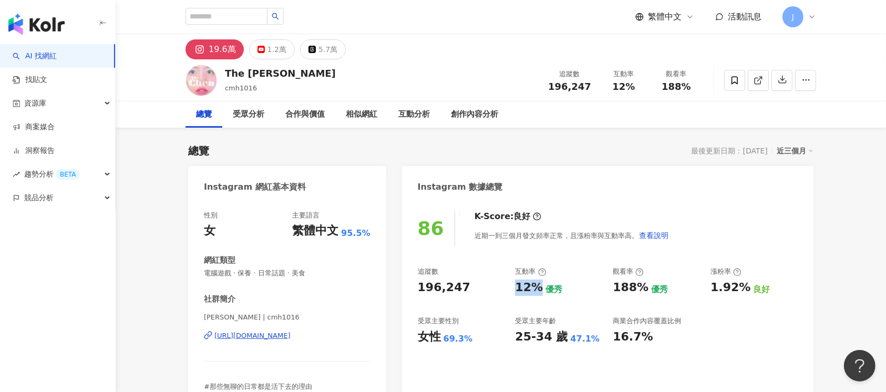
drag, startPoint x: 514, startPoint y: 285, endPoint x: 540, endPoint y: 285, distance: 25.7
click at [540, 285] on div "追蹤數 196,247 互動率 12% 優秀 觀看率 188% 優秀 漲粉率 1.92% 良好 受眾主要性別 女性 69.3% 受眾主要年齡 25-34 歲 …" at bounding box center [608, 306] width 380 height 78
copy div "12%"
drag, startPoint x: 628, startPoint y: 288, endPoint x: 641, endPoint y: 288, distance: 13.7
click at [641, 288] on div "追蹤數 196,247 互動率 12% 優秀 觀看率 188% 優秀 漲粉率 1.92% 良好 受眾主要性別 女性 69.3% 受眾主要年齡 25-34 歲 …" at bounding box center [608, 306] width 380 height 78
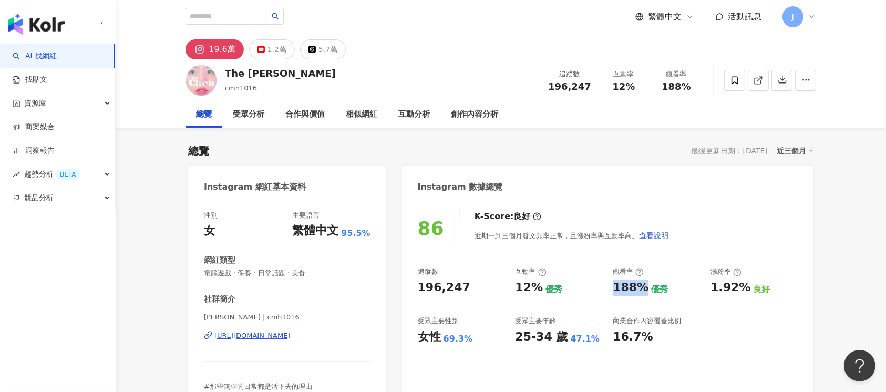
copy div "188%"
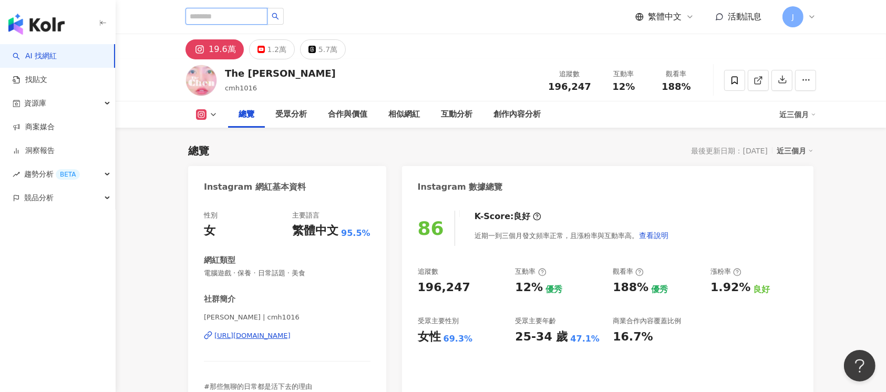
click at [217, 16] on input "search" at bounding box center [226, 16] width 82 height 17
paste input "**********"
click at [193, 15] on input "**********" at bounding box center [226, 16] width 82 height 17
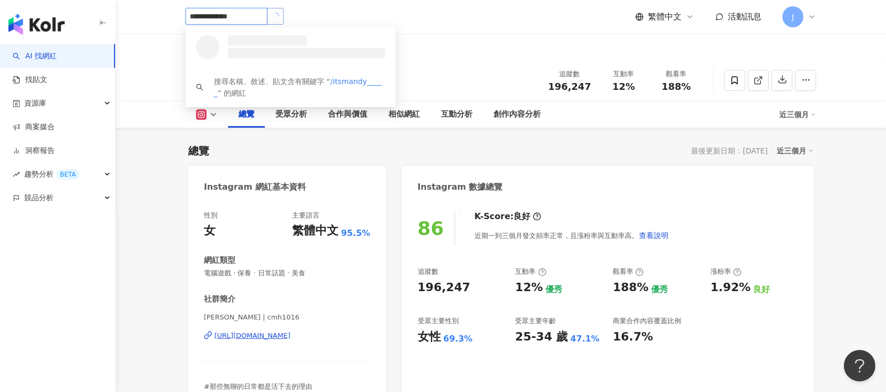
type input "**********"
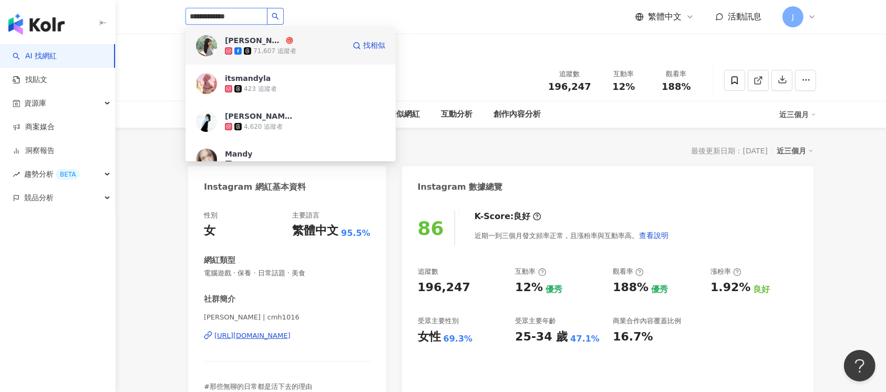
click at [316, 50] on div "71,607 追蹤者" at bounding box center [285, 51] width 120 height 11
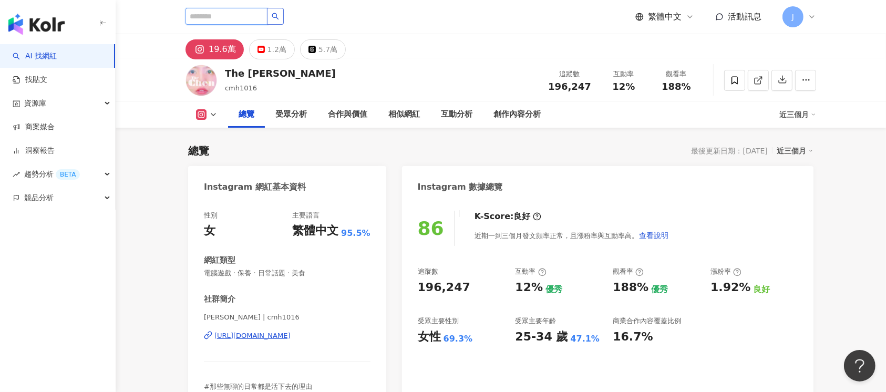
click at [252, 15] on input "search" at bounding box center [226, 16] width 82 height 17
paste input "********"
type input "********"
click at [284, 17] on button "button" at bounding box center [275, 16] width 17 height 17
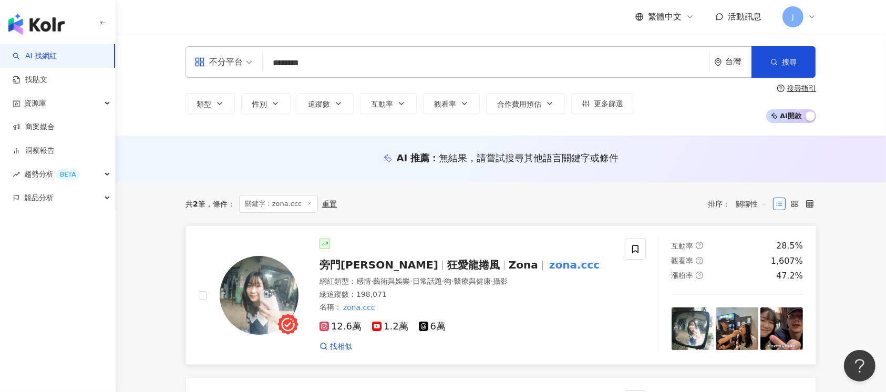
click at [582, 301] on div "網紅類型 ： 感情 · 藝術與娛樂 · 日常話題 · 狗 · 醫療與健康 · 攝影 總追蹤數 ： 198,071 名稱 ： zona.ccc" at bounding box center [465, 294] width 293 height 36
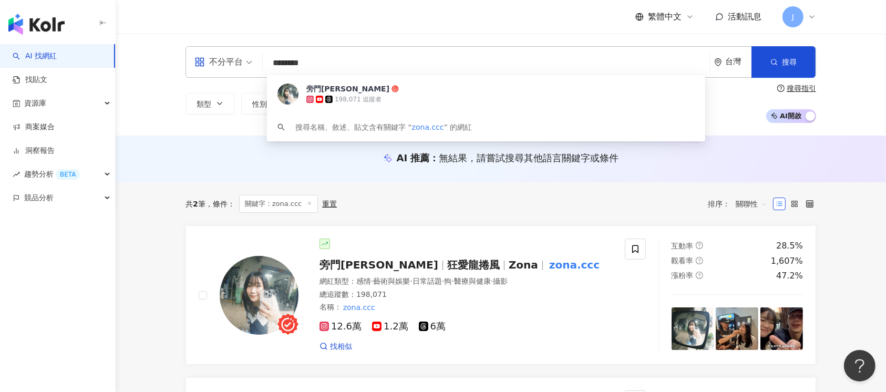
drag, startPoint x: 361, startPoint y: 53, endPoint x: 233, endPoint y: 58, distance: 128.8
click at [233, 58] on div "不分平台 ******** 台灣 搜尋 ef1d1cef-92f9-4d75-96eb-d34de2196fe0 旁門佐娜 198,071 追蹤者 搜尋名稱、…" at bounding box center [500, 62] width 630 height 32
paste input "********"
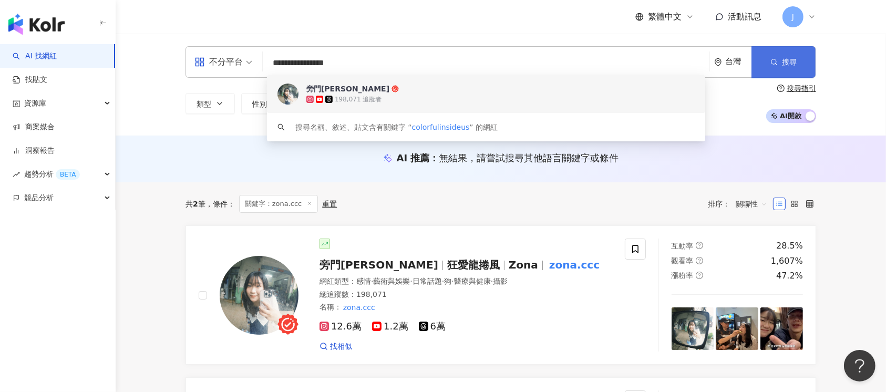
click at [775, 66] on span "button" at bounding box center [773, 62] width 7 height 8
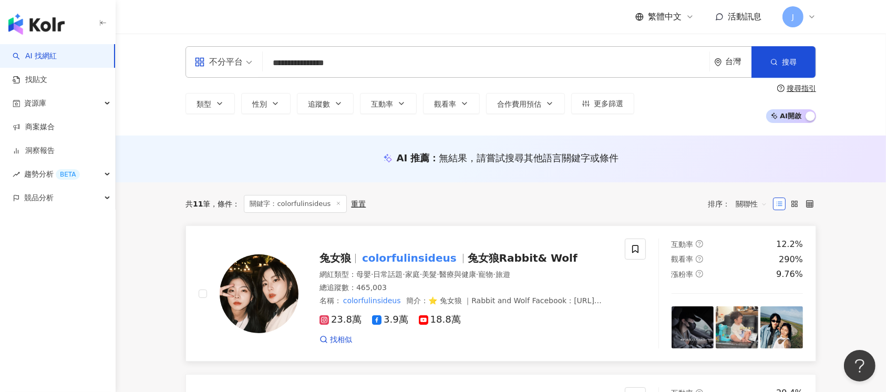
click at [602, 317] on div "23.8萬 3.9萬 18.8萬" at bounding box center [465, 320] width 293 height 12
drag, startPoint x: 231, startPoint y: 65, endPoint x: 225, endPoint y: 64, distance: 6.3
click at [225, 64] on div "**********" at bounding box center [500, 62] width 630 height 32
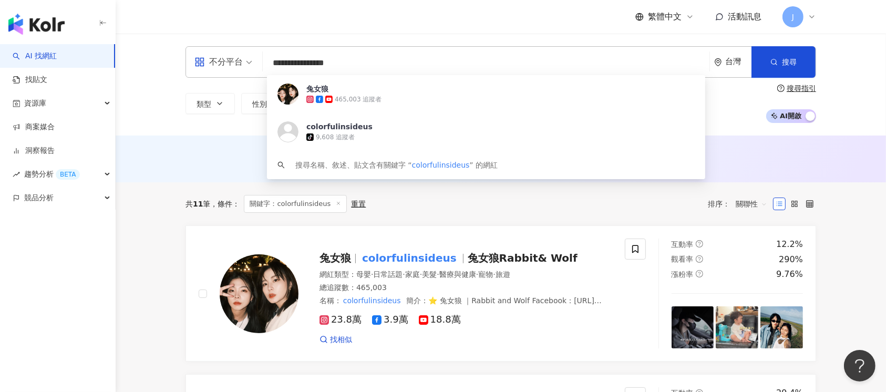
paste input "search"
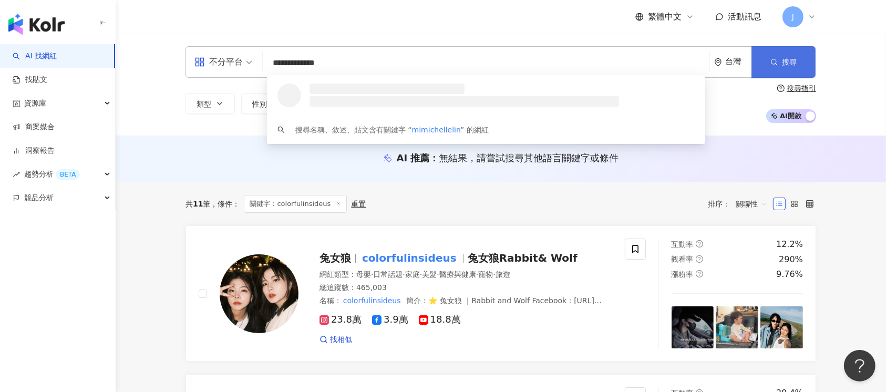
click at [756, 59] on button "搜尋" at bounding box center [783, 62] width 64 height 32
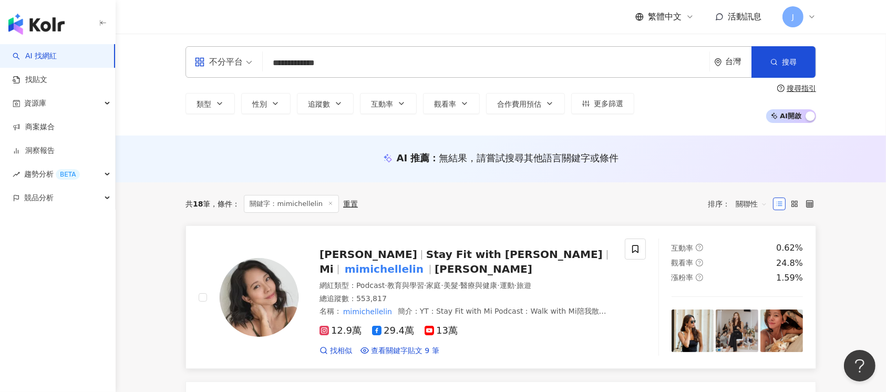
scroll to position [70, 0]
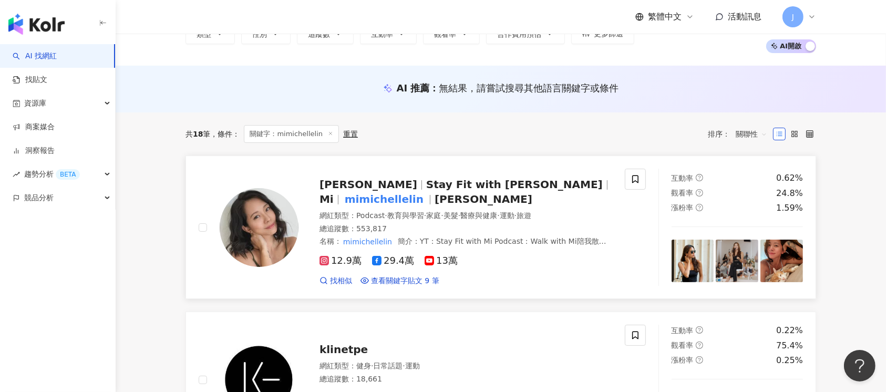
click at [572, 224] on div "總追蹤數 ： 553,817" at bounding box center [465, 229] width 293 height 11
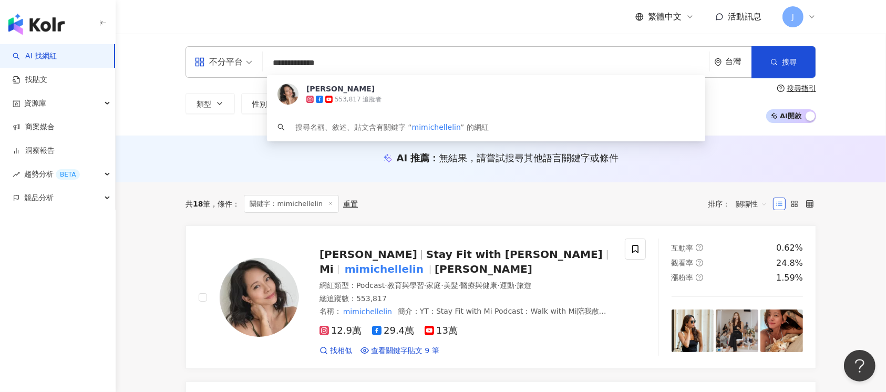
drag, startPoint x: 416, startPoint y: 67, endPoint x: 151, endPoint y: 59, distance: 264.8
click at [151, 61] on div "**********" at bounding box center [501, 85] width 770 height 102
paste input "search"
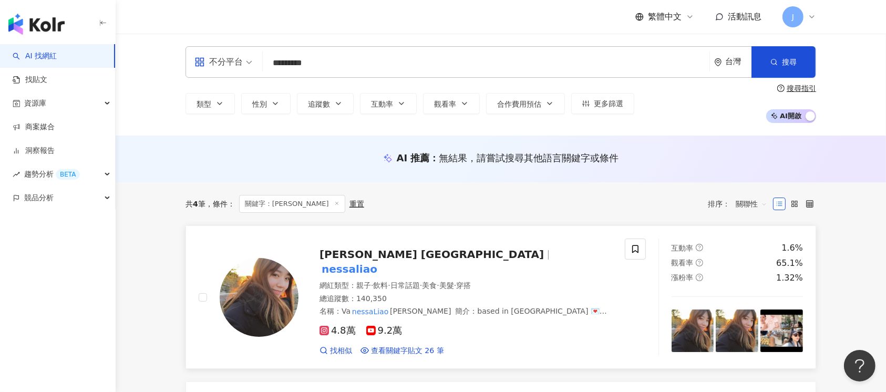
click at [610, 265] on div "Vanessa F.Y. Liao nessaliao" at bounding box center [465, 261] width 293 height 29
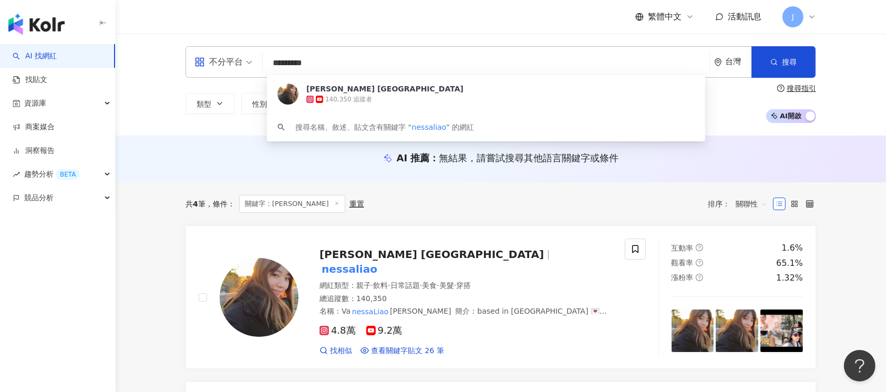
drag, startPoint x: 314, startPoint y: 64, endPoint x: 222, endPoint y: 63, distance: 91.4
click at [222, 63] on div "不分平台 ********* 台灣 搜尋 81f568d7-c6d3-4c67-8f60-219afb1fc9b0 Vanessa F.Y. Liao 140…" at bounding box center [500, 62] width 630 height 32
paste input "*"
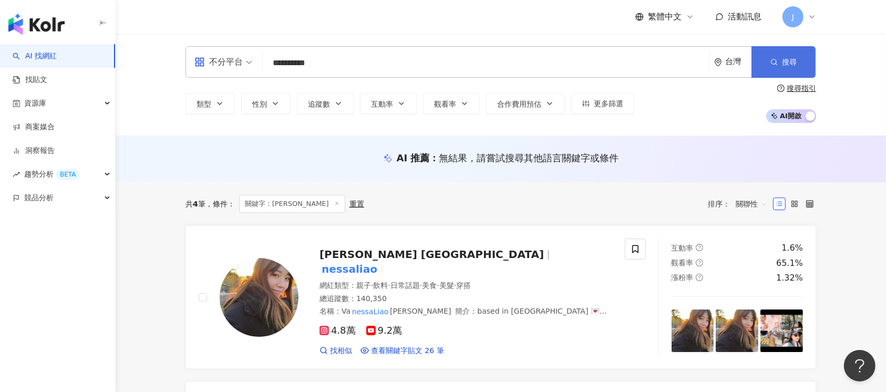
click at [754, 65] on button "搜尋" at bounding box center [783, 62] width 64 height 32
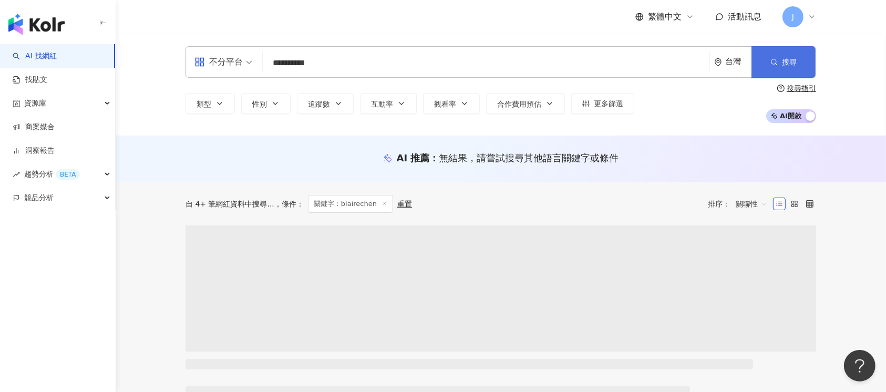
click at [780, 64] on button "搜尋" at bounding box center [783, 62] width 64 height 32
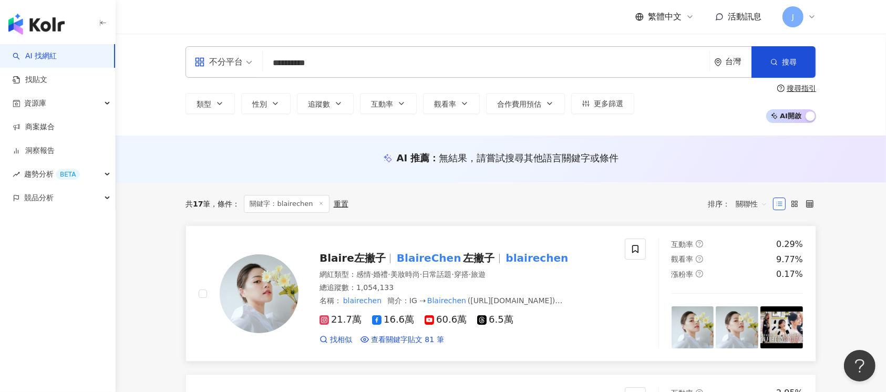
click at [594, 314] on div "21.7萬 16.6萬 60.6萬 6.5萬" at bounding box center [465, 320] width 293 height 12
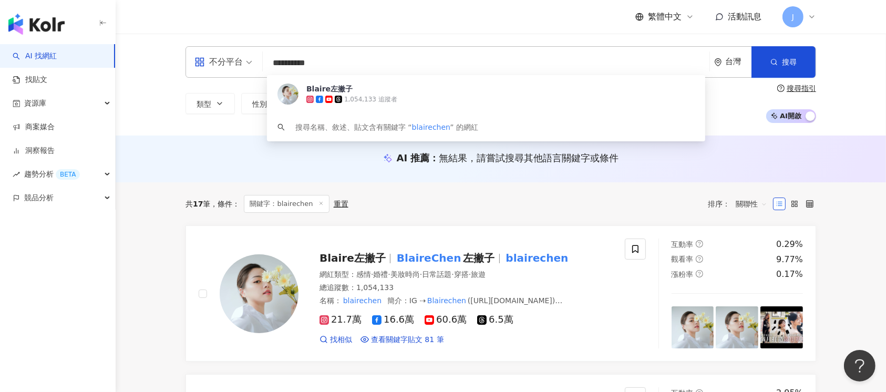
drag, startPoint x: 333, startPoint y: 65, endPoint x: 193, endPoint y: 57, distance: 140.4
click at [192, 58] on div "**********" at bounding box center [500, 62] width 630 height 32
paste input "search"
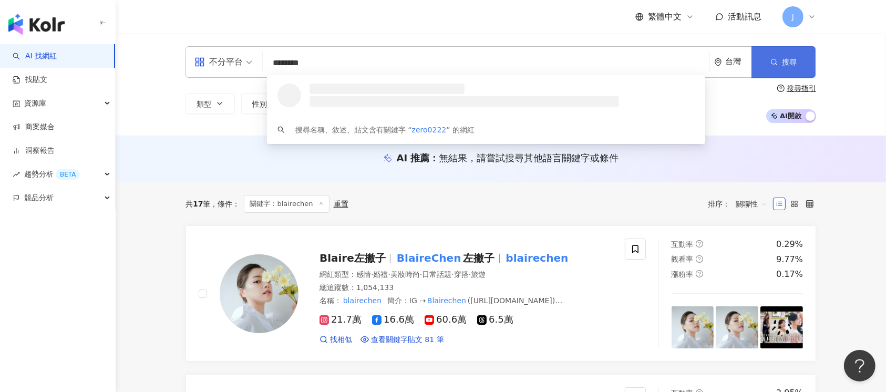
type input "********"
click at [775, 60] on icon "button" at bounding box center [773, 61] width 7 height 7
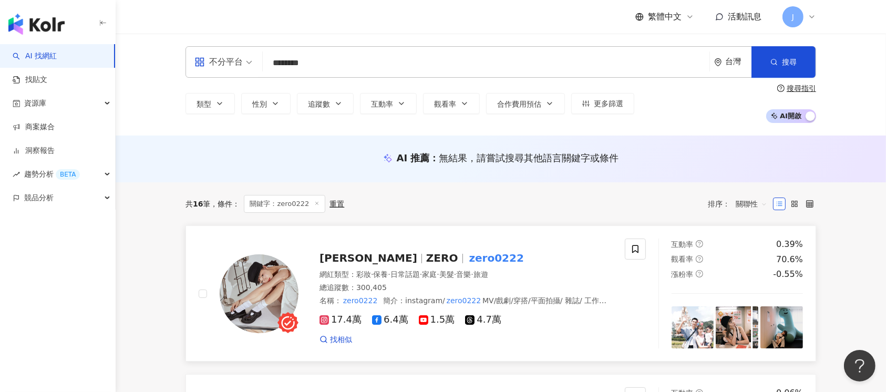
click at [580, 245] on div "李柔 ZERO zero0222 網紅類型 ： 彩妝 · 保養 · 日常話題 · 家庭 · 美髮 · 音樂 · 旅遊 總追蹤數 ： 300,405 名稱 ： …" at bounding box center [455, 293] width 314 height 102
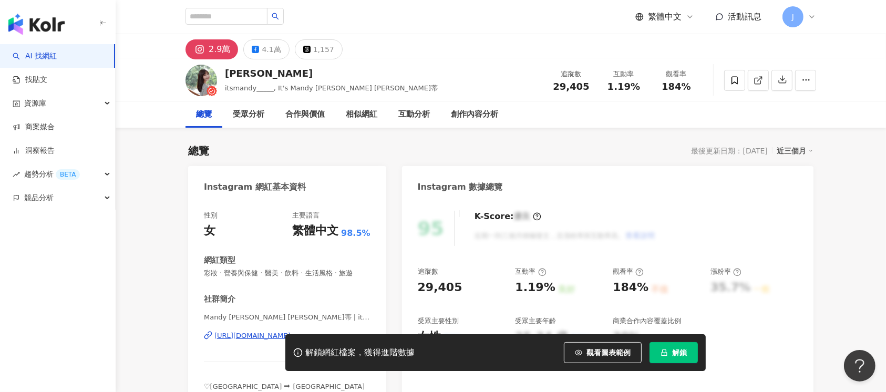
click at [679, 355] on span "解鎖" at bounding box center [679, 352] width 15 height 8
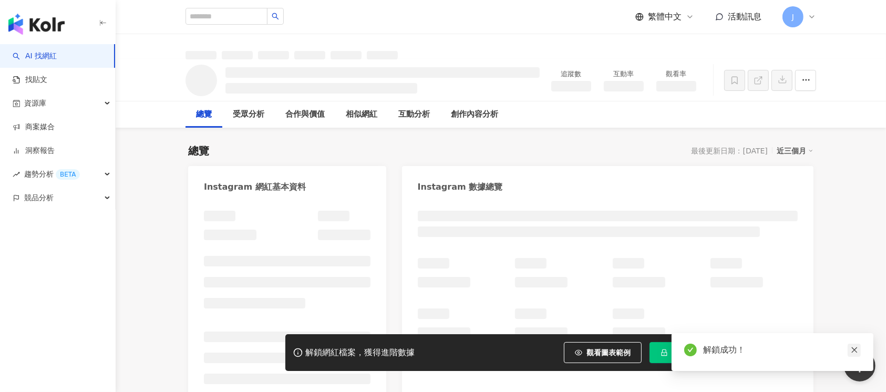
click at [854, 348] on icon "close" at bounding box center [853, 349] width 7 height 7
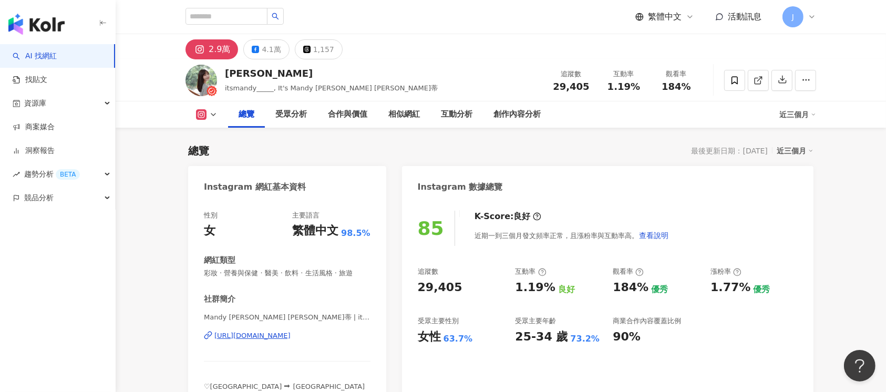
scroll to position [70, 0]
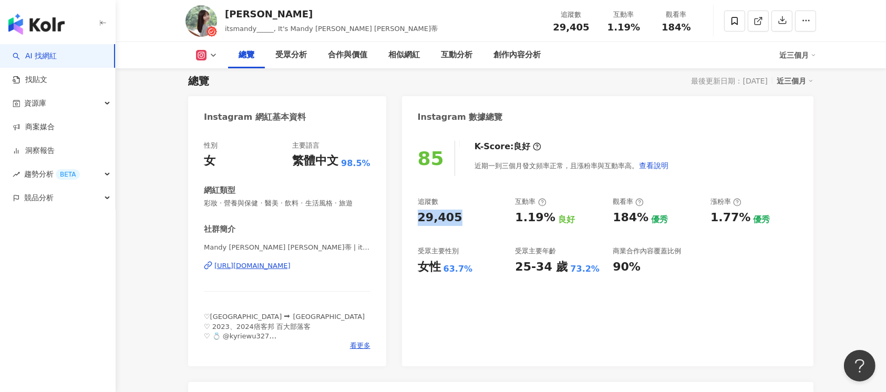
drag, startPoint x: 418, startPoint y: 221, endPoint x: 482, endPoint y: 217, distance: 64.2
click at [482, 217] on div "85 K-Score : 良好 近期一到三個月發文頻率正常，且漲粉率與互動率高。 查看說明 追蹤數 29,405 互動率 1.19% 良好 觀看率 184% …" at bounding box center [607, 248] width 411 height 236
copy div "29,405"
drag, startPoint x: 512, startPoint y: 220, endPoint x: 548, endPoint y: 222, distance: 36.3
click at [548, 222] on div "追蹤數 29,405 互動率 1.19% 良好 觀看率 184% 優秀 漲粉率 1.77% 優秀 受眾主要性別 女性 63.7% 受眾主要年齡 25-34 歲…" at bounding box center [608, 236] width 380 height 78
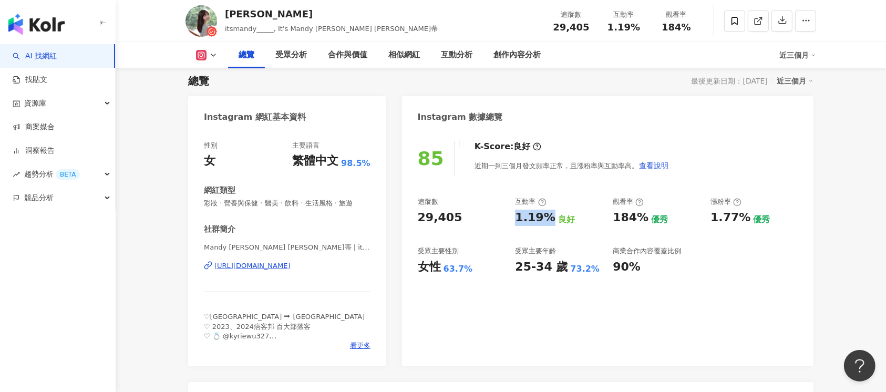
copy div "1.19%"
drag, startPoint x: 611, startPoint y: 222, endPoint x: 644, endPoint y: 221, distance: 33.6
click at [644, 221] on div "追蹤數 29,405 互動率 1.19% 良好 觀看率 184% 優秀 漲粉率 1.77% 優秀 受眾主要性別 女性 63.7% 受眾主要年齡 25-34 歲…" at bounding box center [608, 236] width 380 height 78
copy div "184%"
drag, startPoint x: 442, startPoint y: 272, endPoint x: 466, endPoint y: 272, distance: 24.7
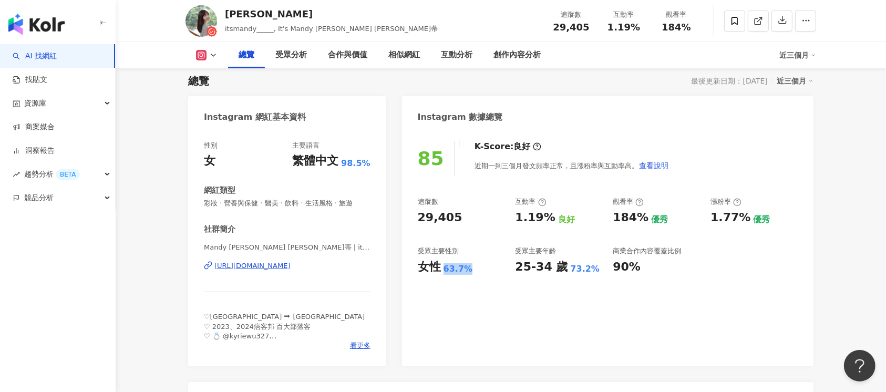
click at [466, 272] on div "女性 63.7%" at bounding box center [461, 267] width 87 height 16
copy div "女性 63.7%"
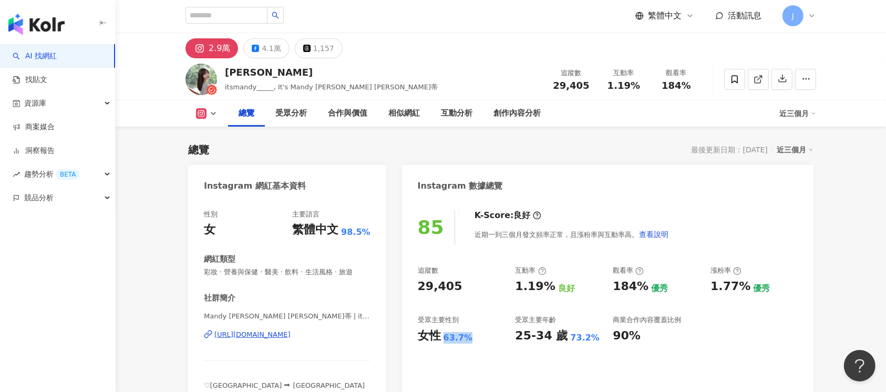
scroll to position [0, 0]
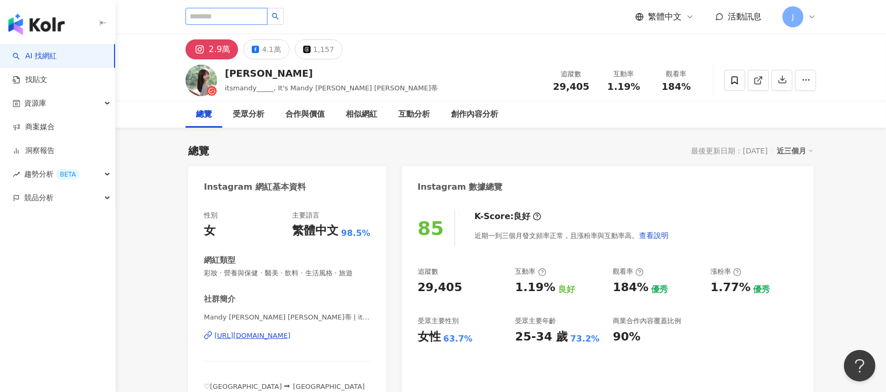
click at [231, 14] on input "search" at bounding box center [226, 16] width 82 height 17
paste input "*******"
type input "*******"
click at [284, 15] on button "button" at bounding box center [275, 16] width 17 height 17
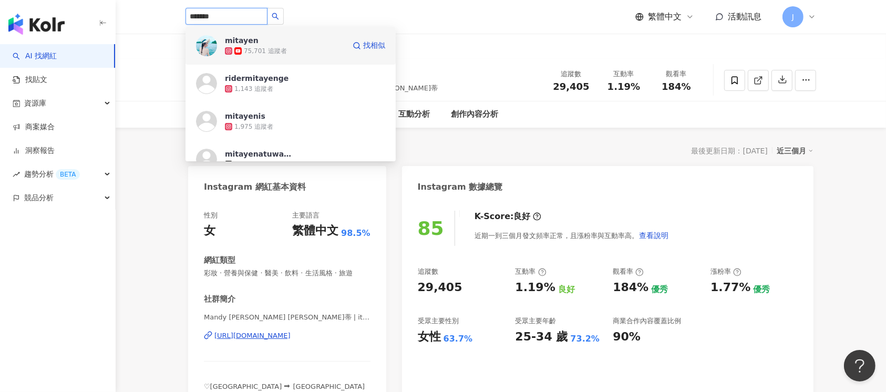
click at [308, 40] on div "mitayen 75,701 追蹤者" at bounding box center [285, 45] width 120 height 21
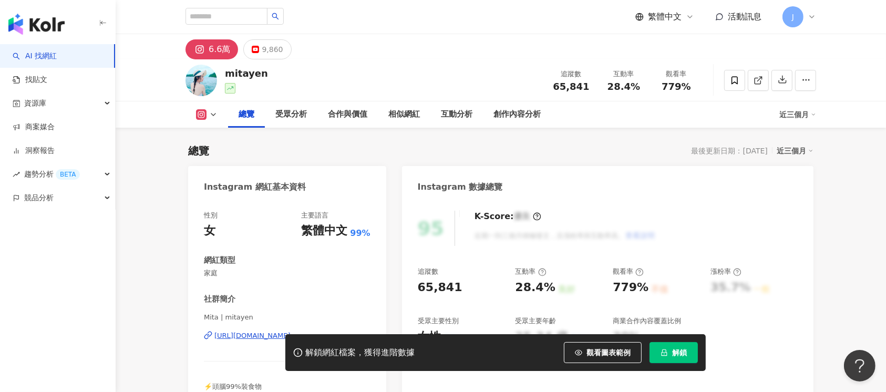
click at [684, 349] on span "解鎖" at bounding box center [679, 352] width 15 height 8
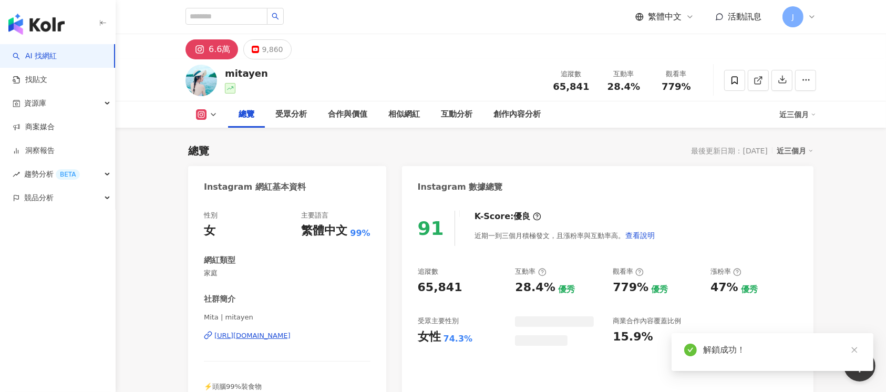
scroll to position [70, 0]
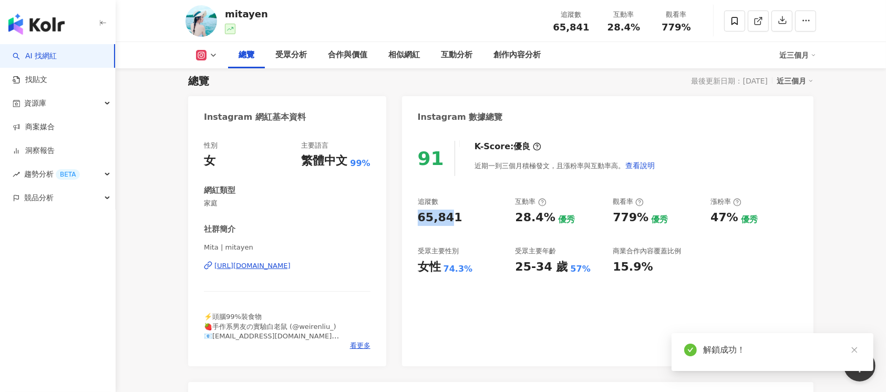
click at [451, 223] on div "91 K-Score : 優良 近期一到三個月積極發文，且漲粉率與互動率高。 查看說明 追蹤數 65,841 互動率 28.4% 優秀 觀看率 779% 優秀…" at bounding box center [607, 248] width 411 height 236
click at [446, 230] on div "追蹤數 65,841 互動率 28.4% 優秀 觀看率 779% 優秀 漲粉率 47% 優秀 受眾主要性別 女性 74.3% 受眾主要年齡 25-34 歲 5…" at bounding box center [608, 236] width 380 height 78
click at [429, 222] on div "65,841" at bounding box center [440, 218] width 45 height 16
click at [418, 218] on div "65,841" at bounding box center [440, 218] width 45 height 16
drag, startPoint x: 459, startPoint y: 220, endPoint x: 411, endPoint y: 215, distance: 47.5
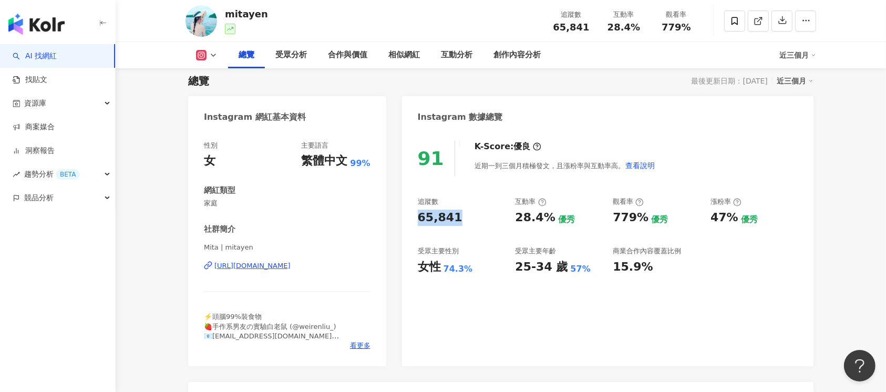
click at [410, 216] on div "91 K-Score : 優良 近期一到三個月積極發文，且漲粉率與互動率高。 查看說明 追蹤數 65,841 互動率 28.4% 優秀 觀看率 779% 優秀…" at bounding box center [607, 248] width 411 height 236
copy div "65,841"
drag, startPoint x: 515, startPoint y: 221, endPoint x: 548, endPoint y: 224, distance: 33.3
click at [548, 224] on div "28.4%" at bounding box center [535, 218] width 40 height 16
copy div "28.4%"
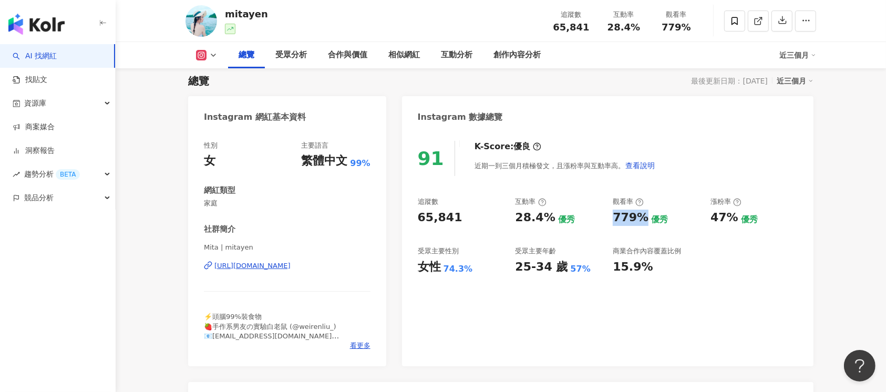
drag, startPoint x: 610, startPoint y: 218, endPoint x: 641, endPoint y: 219, distance: 31.0
click at [641, 219] on div "追蹤數 65,841 互動率 28.4% 優秀 觀看率 779% 優秀 漲粉率 47% 優秀 受眾主要性別 女性 74.3% 受眾主要年齡 25-34 歲 5…" at bounding box center [608, 236] width 380 height 78
copy div "779%"
drag, startPoint x: 420, startPoint y: 268, endPoint x: 483, endPoint y: 272, distance: 63.1
click at [483, 272] on div "女性 74.3%" at bounding box center [461, 267] width 87 height 16
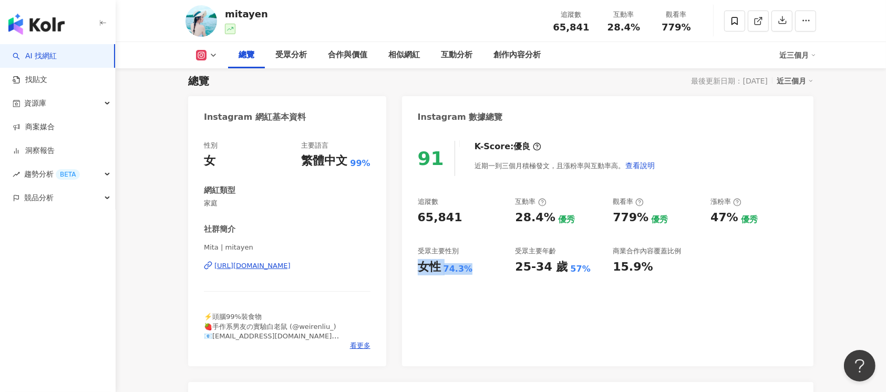
copy div "女性 74.3%"
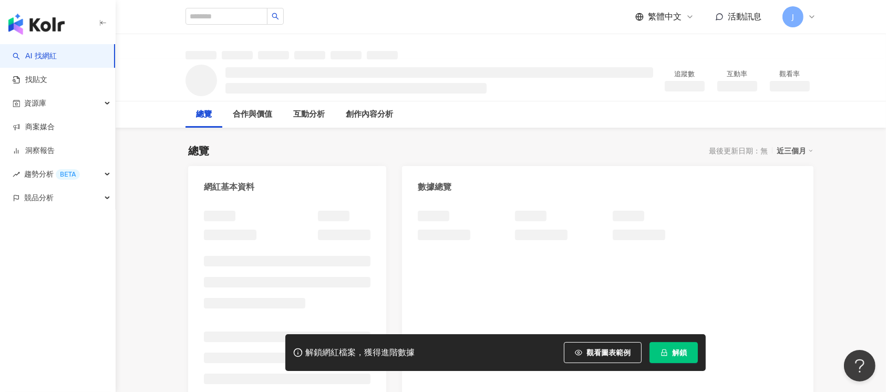
click at [674, 352] on span "解鎖" at bounding box center [679, 352] width 15 height 8
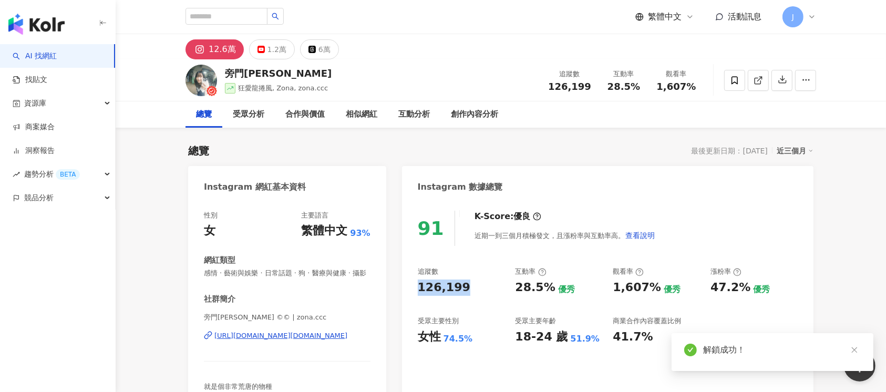
drag, startPoint x: 418, startPoint y: 291, endPoint x: 474, endPoint y: 288, distance: 56.3
click at [474, 288] on div "91 K-Score : 優良 近期一到三個月積極發文，且漲粉率與互動率高。 查看說明 追蹤數 126,199 互動率 28.5% 優秀 觀看率 1,607%…" at bounding box center [607, 313] width 411 height 226
copy div "126,199"
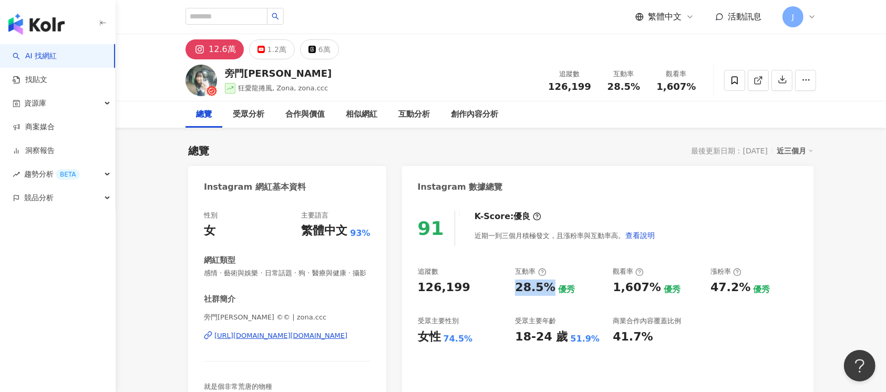
drag, startPoint x: 543, startPoint y: 288, endPoint x: 515, endPoint y: 284, distance: 28.7
click at [515, 284] on div "28.5%" at bounding box center [535, 287] width 40 height 16
copy div "28.5%"
drag, startPoint x: 612, startPoint y: 288, endPoint x: 654, endPoint y: 290, distance: 42.0
click at [654, 290] on div "追蹤數 126,199 互動率 28.5% 優秀 觀看率 1,607% 優秀 漲粉率 47.2% 優秀 受眾主要性別 女性 74.5% 受眾主要年齡 18-2…" at bounding box center [608, 306] width 380 height 78
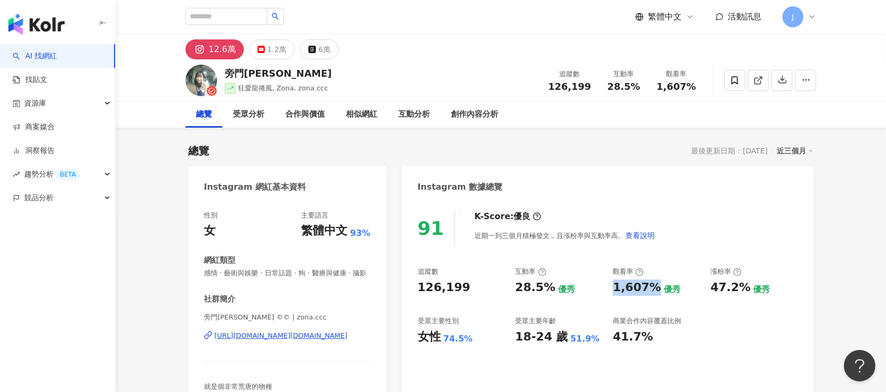
copy div "1,607%"
drag, startPoint x: 421, startPoint y: 337, endPoint x: 474, endPoint y: 339, distance: 53.1
click at [473, 338] on div "女性 74.5%" at bounding box center [461, 337] width 87 height 16
copy div "女性 74.5%"
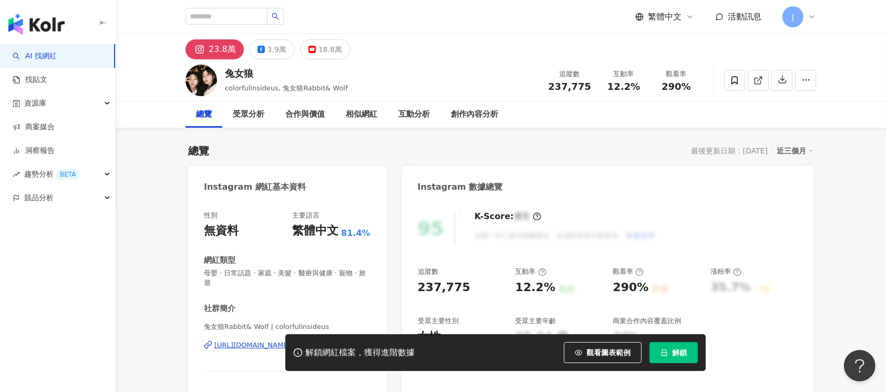
click at [676, 350] on span "解鎖" at bounding box center [679, 352] width 15 height 8
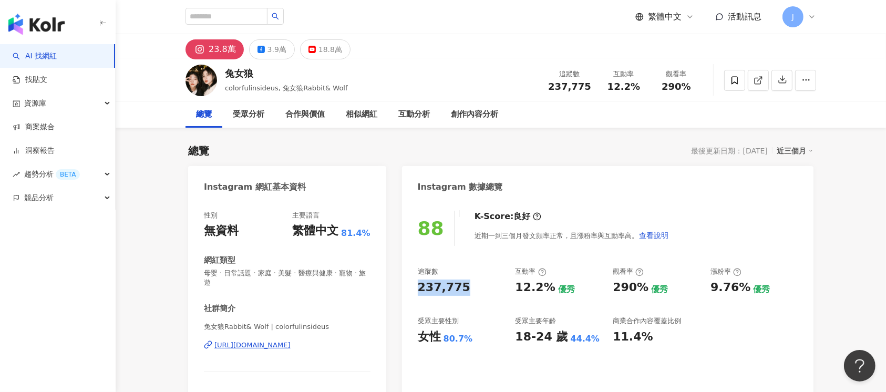
drag, startPoint x: 416, startPoint y: 286, endPoint x: 476, endPoint y: 284, distance: 59.9
click at [476, 284] on div "88 K-Score : 良好 近期一到三個月發文頻率正常，且漲粉率與互動率高。 查看說明 追蹤數 237,775 互動率 12.2% 優秀 觀看率 290%…" at bounding box center [607, 322] width 411 height 245
copy div "237,775"
drag, startPoint x: 518, startPoint y: 284, endPoint x: 544, endPoint y: 284, distance: 25.2
click at [544, 284] on div "12.2%" at bounding box center [535, 287] width 40 height 16
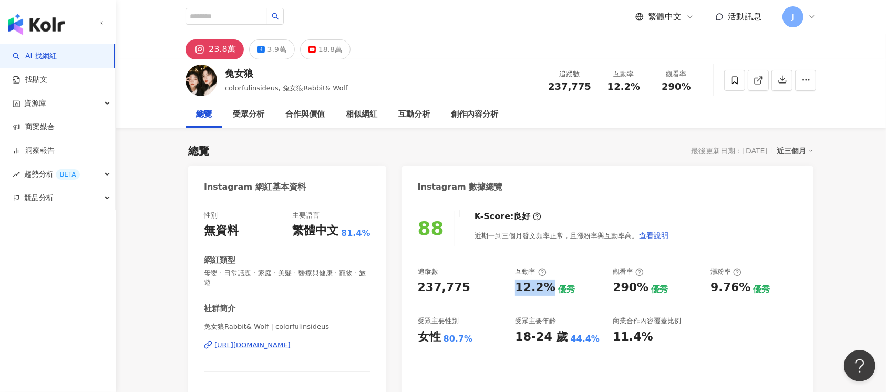
drag, startPoint x: 513, startPoint y: 291, endPoint x: 552, endPoint y: 286, distance: 39.7
click at [550, 289] on div "追蹤數 237,775 互動率 12.2% 優秀 觀看率 290% 優秀 漲粉率 9.76% 優秀 受眾主要性別 女性 80.7% 受眾主要年齡 18-24 …" at bounding box center [608, 306] width 380 height 78
copy div "12.2%"
drag, startPoint x: 625, startPoint y: 288, endPoint x: 548, endPoint y: 191, distance: 123.7
click at [647, 287] on div "290% 優秀" at bounding box center [655, 287] width 87 height 16
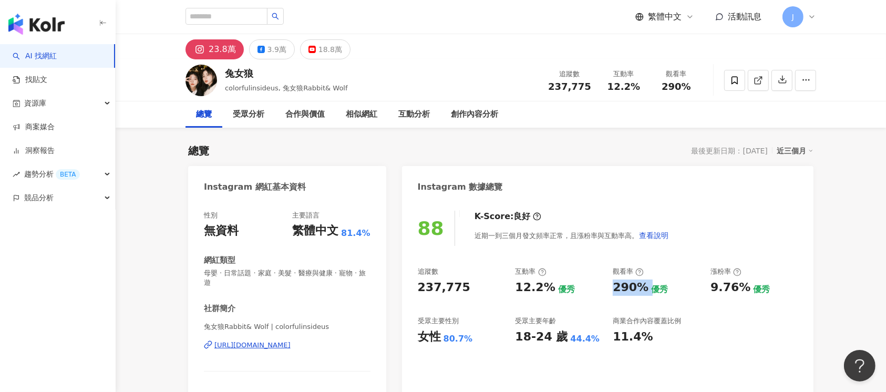
copy div "290%"
drag, startPoint x: 420, startPoint y: 337, endPoint x: 474, endPoint y: 336, distance: 54.6
click at [474, 336] on div "女性 80.7%" at bounding box center [461, 337] width 87 height 16
copy div "女性 80.7%"
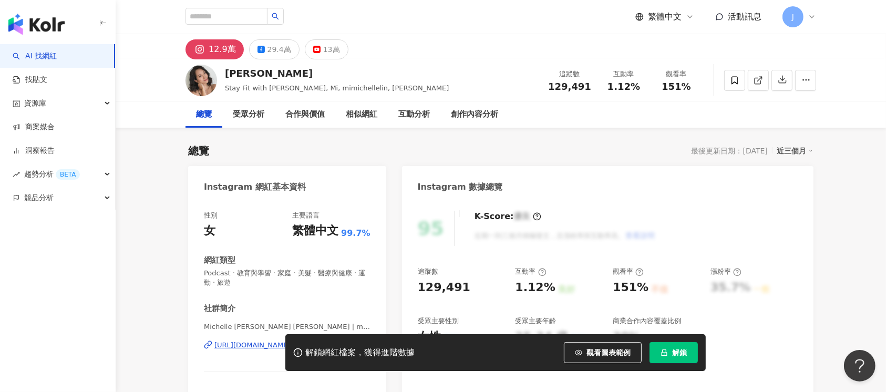
click at [680, 355] on span "解鎖" at bounding box center [679, 352] width 15 height 8
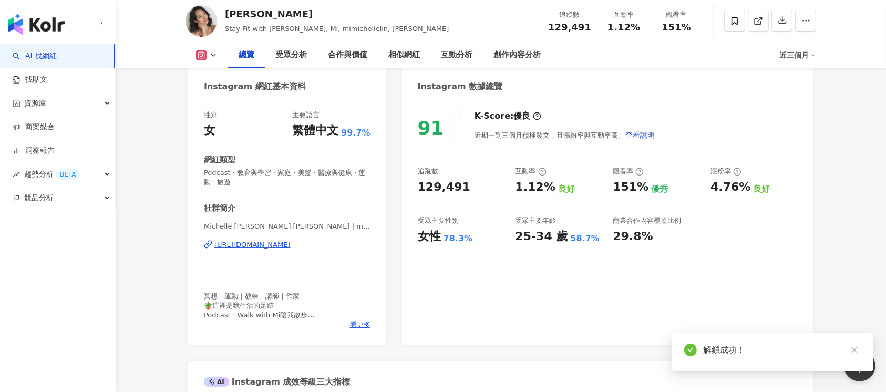
scroll to position [140, 0]
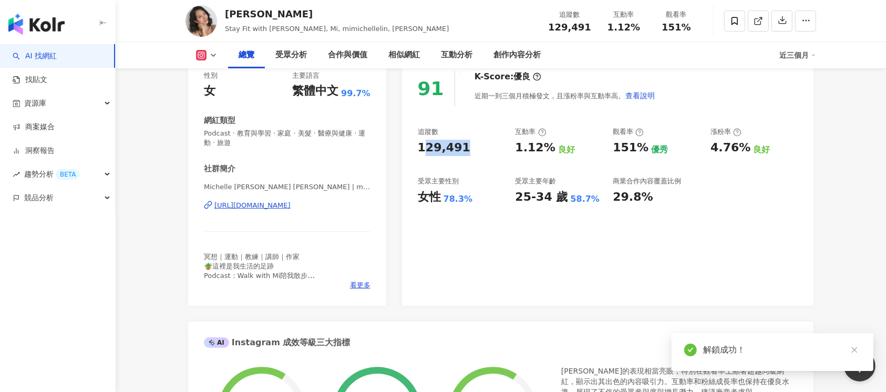
drag, startPoint x: 444, startPoint y: 143, endPoint x: 465, endPoint y: 143, distance: 21.0
click at [465, 143] on div "129,491" at bounding box center [461, 148] width 87 height 16
click at [464, 145] on div "129,491" at bounding box center [461, 148] width 87 height 16
click at [423, 144] on div "129,491" at bounding box center [444, 148] width 53 height 16
drag, startPoint x: 475, startPoint y: 142, endPoint x: 471, endPoint y: 148, distance: 7.1
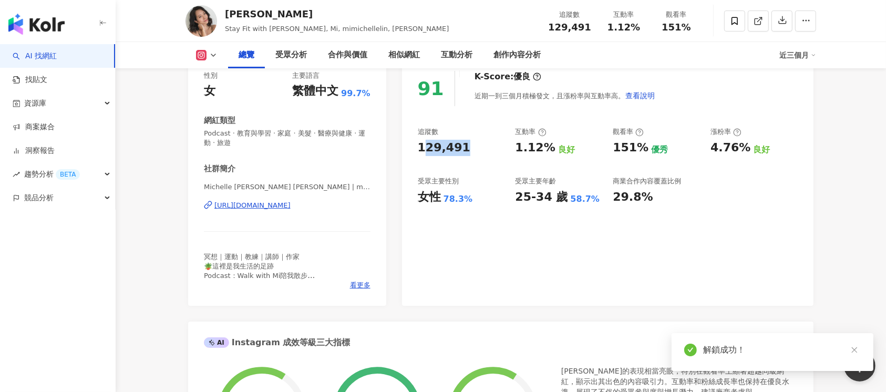
click at [474, 142] on div "129,491" at bounding box center [461, 148] width 87 height 16
copy div "129,491"
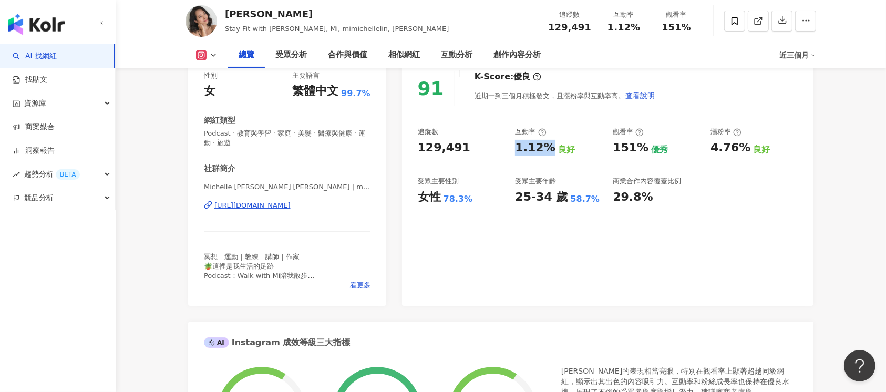
drag, startPoint x: 511, startPoint y: 147, endPoint x: 550, endPoint y: 149, distance: 40.0
click at [550, 149] on div "追蹤數 129,491 互動率 1.12% 良好 觀看率 151% 優秀 漲粉率 4.76% 良好 受眾主要性別 女性 78.3% 受眾主要年齡 25-34 …" at bounding box center [608, 166] width 380 height 78
copy div "1.12%"
drag, startPoint x: 622, startPoint y: 147, endPoint x: 627, endPoint y: 138, distance: 9.9
click at [644, 151] on div "151% 優秀" at bounding box center [655, 148] width 87 height 16
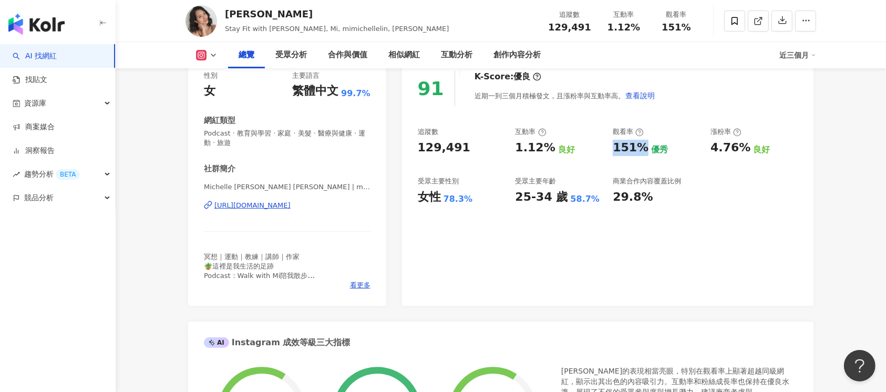
copy div "151%"
drag, startPoint x: 420, startPoint y: 201, endPoint x: 470, endPoint y: 205, distance: 50.6
click at [470, 204] on div "91 K-Score : 優良 近期一到三個月積極發文，且漲粉率與互動率高。 查看說明 追蹤數 129,491 互動率 1.12% 良好 觀看率 151% 優…" at bounding box center [607, 182] width 411 height 245
copy div "女性 78.3%"
click at [511, 199] on div "追蹤數 129,491 互動率 1.12% 良好 觀看率 151% 優秀 漲粉率 4.76% 良好 受眾主要性別 女性 78.3% 受眾主要年齡 25-34 …" at bounding box center [608, 166] width 380 height 78
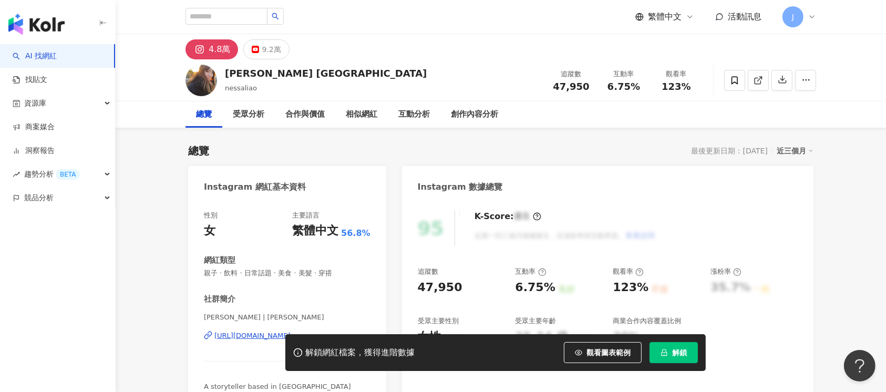
click at [676, 353] on span "解鎖" at bounding box center [679, 352] width 15 height 8
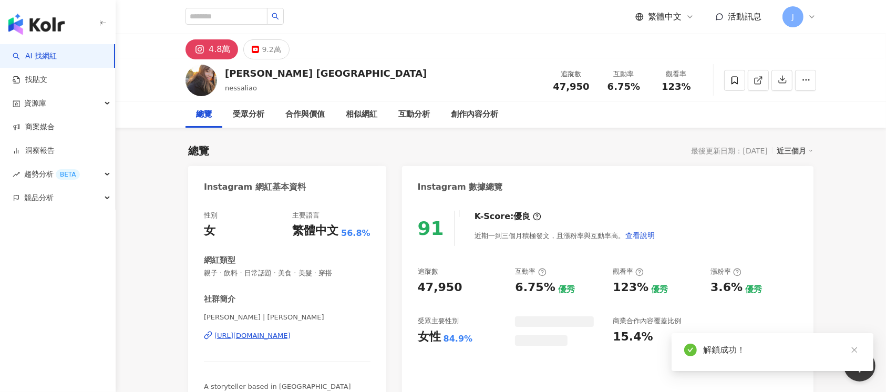
drag, startPoint x: 873, startPoint y: 235, endPoint x: 384, endPoint y: 153, distance: 496.3
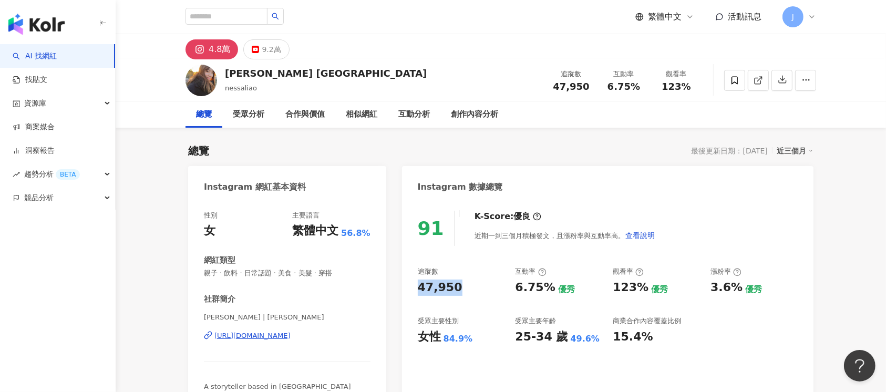
drag, startPoint x: 428, startPoint y: 288, endPoint x: 457, endPoint y: 290, distance: 29.5
click at [457, 290] on div "91 K-Score : 優良 近期一到三個月積極發文，且漲粉率與互動率高。 查看說明 追蹤數 47,950 互動率 6.75% 優秀 觀看率 123% 優秀…" at bounding box center [607, 313] width 411 height 226
copy div "47,950"
click at [546, 288] on div "6.75%" at bounding box center [535, 287] width 40 height 16
drag, startPoint x: 549, startPoint y: 288, endPoint x: 504, endPoint y: 261, distance: 52.3
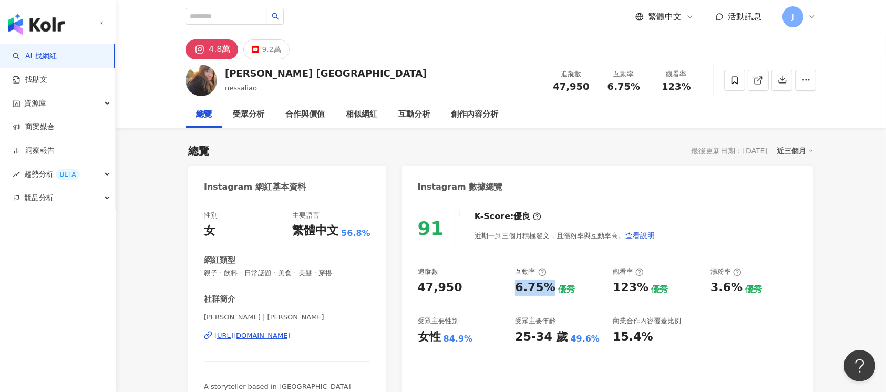
click at [514, 286] on div "追蹤數 47,950 互動率 6.75% 優秀 觀看率 123% 優秀 漲粉率 3.6% 優秀 受眾主要性別 女性 84.9% 受眾主要年齡 25-34 歲 …" at bounding box center [608, 306] width 380 height 78
copy div "6.75%"
drag, startPoint x: 613, startPoint y: 284, endPoint x: 640, endPoint y: 291, distance: 28.3
click at [642, 292] on div "追蹤數 47,950 互動率 6.75% 優秀 觀看率 123% 優秀 漲粉率 3.6% 優秀 受眾主要性別 女性 84.9% 受眾主要年齡 25-34 歲 …" at bounding box center [608, 306] width 380 height 78
copy div "123%"
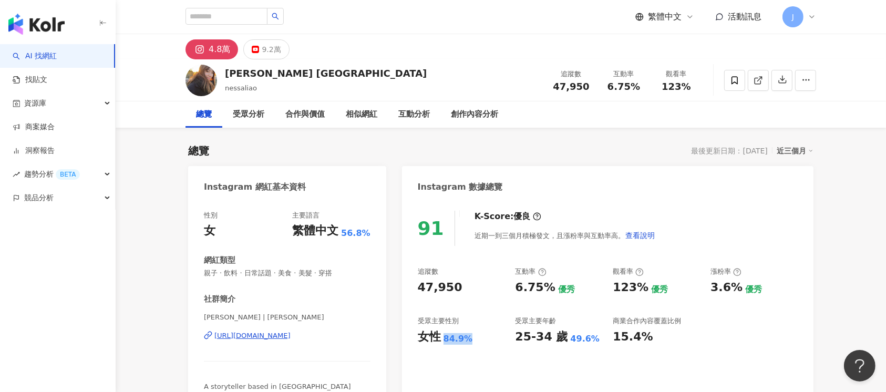
drag, startPoint x: 442, startPoint y: 341, endPoint x: 433, endPoint y: 338, distance: 10.1
click at [473, 340] on div "女性 84.9%" at bounding box center [461, 337] width 87 height 16
drag, startPoint x: 418, startPoint y: 337, endPoint x: 461, endPoint y: 339, distance: 42.6
click at [468, 338] on div "女性 84.9%" at bounding box center [461, 337] width 87 height 16
copy div "女性 84.9%"
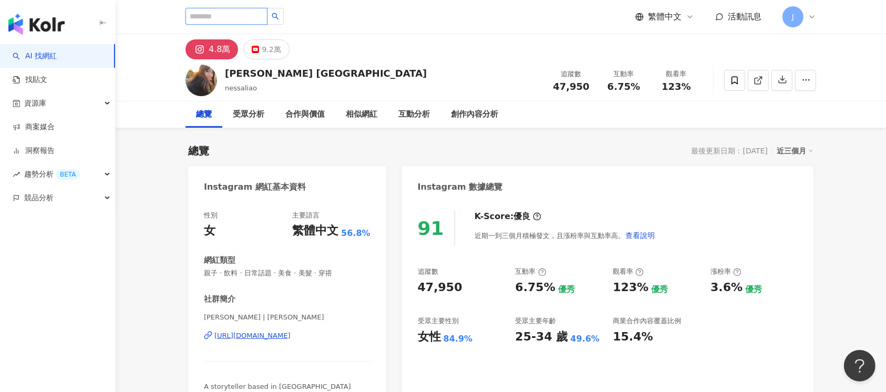
click at [257, 12] on input "search" at bounding box center [226, 16] width 82 height 17
paste input "**********"
type input "**********"
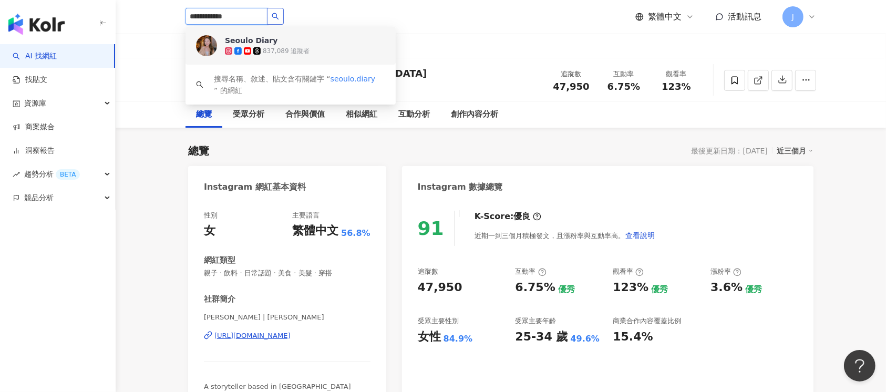
click at [358, 38] on div "Seoulo Diary 837,089 追蹤者" at bounding box center [305, 45] width 160 height 21
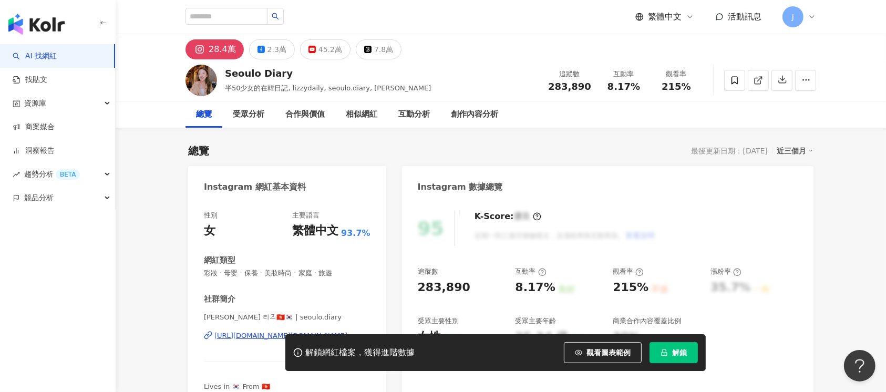
click at [681, 353] on span "解鎖" at bounding box center [679, 352] width 15 height 8
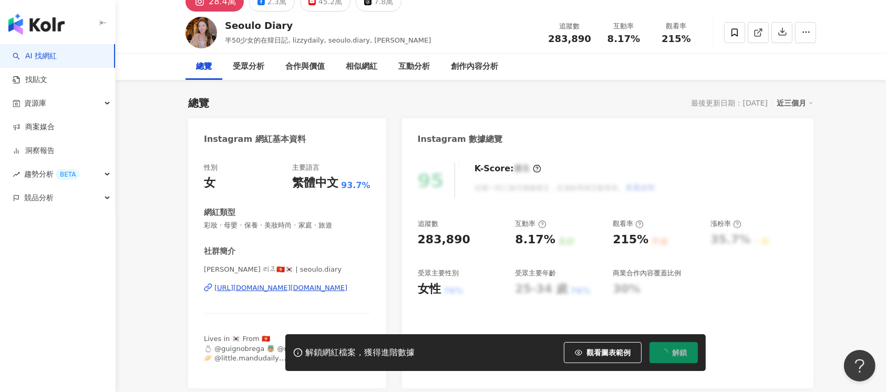
scroll to position [70, 0]
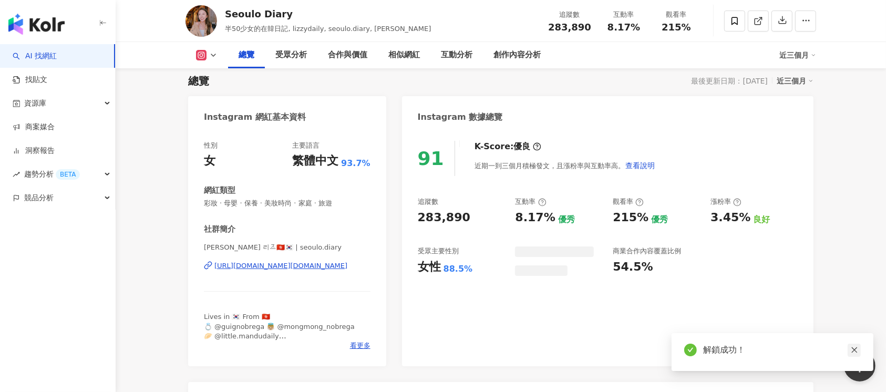
click at [857, 350] on link at bounding box center [853, 349] width 13 height 13
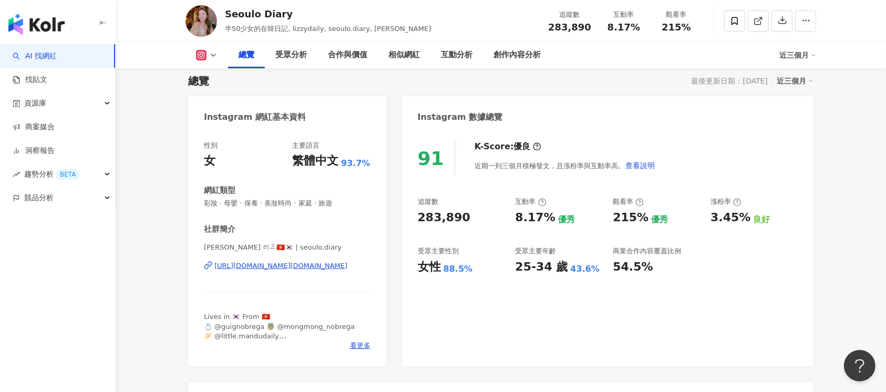
drag, startPoint x: 477, startPoint y: 220, endPoint x: 472, endPoint y: 213, distance: 9.4
click at [477, 220] on div "283,890" at bounding box center [461, 218] width 87 height 16
copy div "283,890"
drag, startPoint x: 521, startPoint y: 220, endPoint x: 547, endPoint y: 220, distance: 26.3
click at [547, 220] on div "8.17%" at bounding box center [535, 218] width 40 height 16
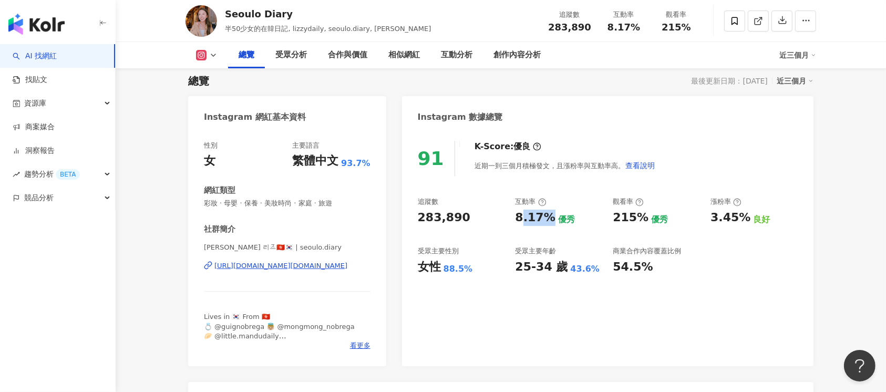
drag, startPoint x: 550, startPoint y: 227, endPoint x: 542, endPoint y: 227, distance: 7.9
click at [550, 227] on div "追蹤數 283,890 互動率 8.17% 優秀 觀看率 215% 優秀 漲粉率 3.45% 良好 受眾主要性別 女性 88.5% 受眾主要年齡 25-34 …" at bounding box center [608, 236] width 380 height 78
click at [515, 217] on div "8.17%" at bounding box center [535, 218] width 40 height 16
drag, startPoint x: 517, startPoint y: 218, endPoint x: 550, endPoint y: 218, distance: 33.1
click at [550, 218] on div "追蹤數 283,890 互動率 8.17% 優秀 觀看率 215% 優秀 漲粉率 3.45% 良好 受眾主要性別 女性 88.5% 受眾主要年齡 25-34 …" at bounding box center [608, 236] width 380 height 78
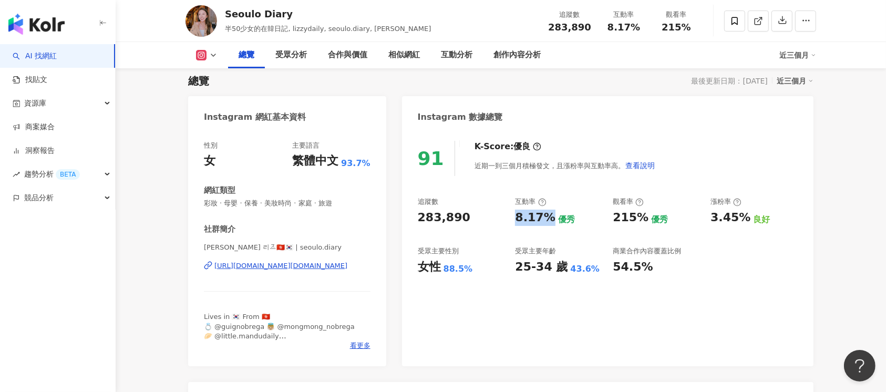
copy div "8.17%"
drag, startPoint x: 619, startPoint y: 220, endPoint x: 641, endPoint y: 221, distance: 22.1
click at [641, 221] on div "215%" at bounding box center [630, 218] width 36 height 16
click at [646, 221] on div "215% 優秀" at bounding box center [655, 218] width 87 height 16
drag, startPoint x: 608, startPoint y: 222, endPoint x: 643, endPoint y: 221, distance: 35.2
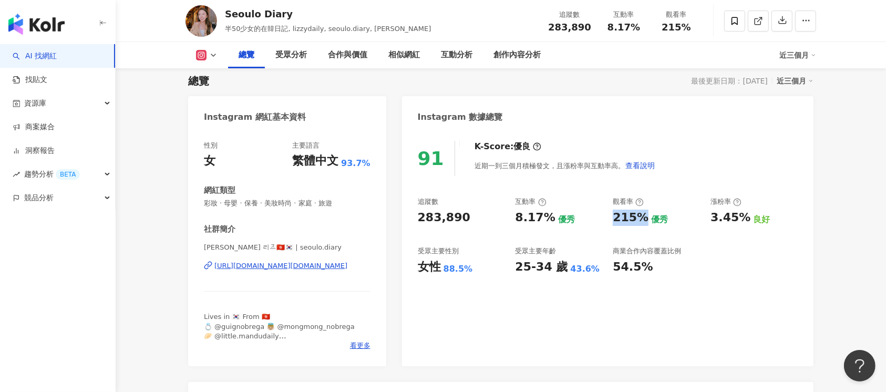
click at [643, 221] on div "追蹤數 283,890 互動率 8.17% 優秀 觀看率 215% 優秀 漲粉率 3.45% 良好 受眾主要性別 女性 88.5% 受眾主要年齡 25-34 …" at bounding box center [608, 236] width 380 height 78
copy div "215%"
drag, startPoint x: 466, startPoint y: 272, endPoint x: 484, endPoint y: 272, distance: 17.9
click at [484, 272] on div "91 K-Score : 優良 近期一到三個月積極發文，且漲粉率與互動率高。 查看說明 追蹤數 283,890 互動率 8.17% 優秀 觀看率 215% 優…" at bounding box center [607, 248] width 411 height 236
copy div "女性 88.5%"
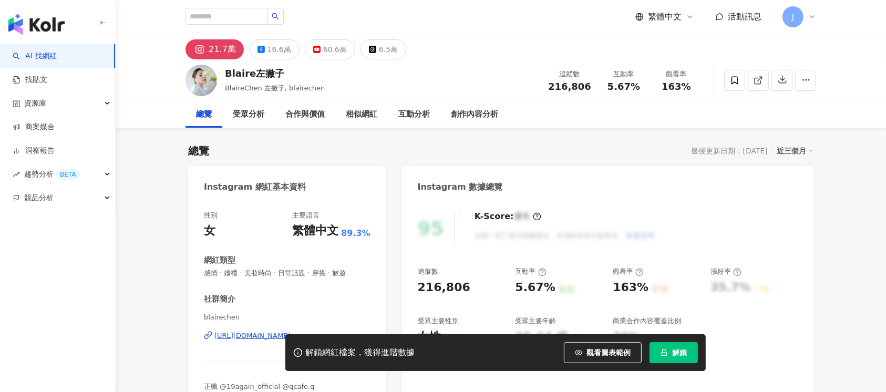
click at [668, 359] on button "解鎖" at bounding box center [673, 352] width 48 height 21
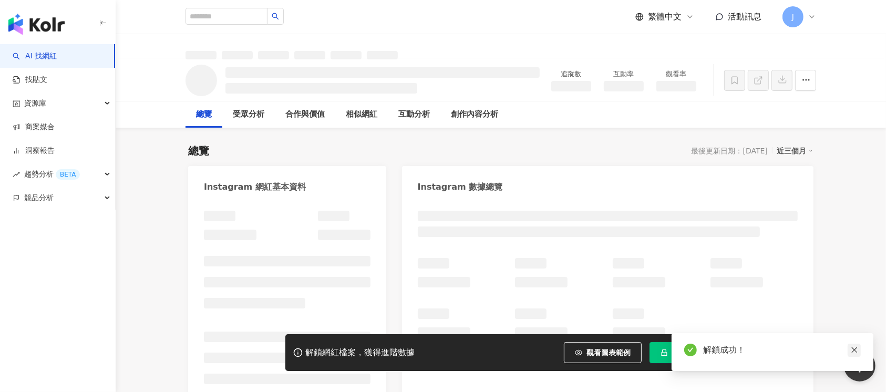
click at [855, 352] on icon "close" at bounding box center [853, 349] width 7 height 7
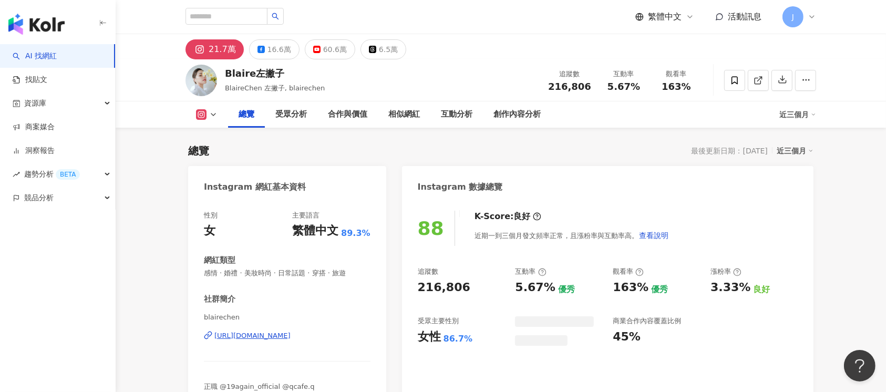
scroll to position [70, 0]
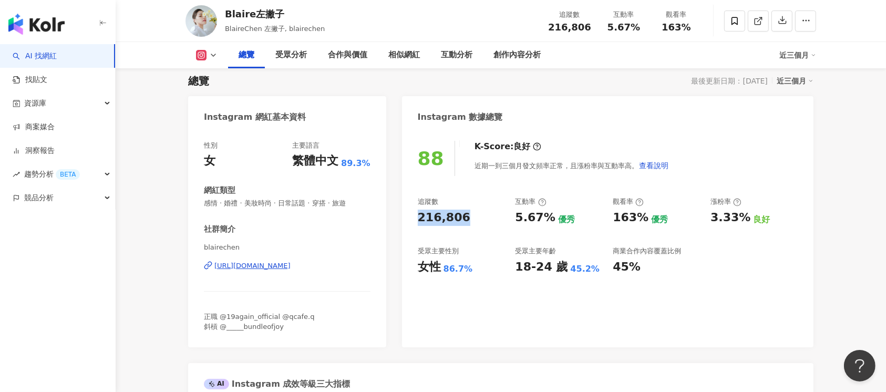
drag, startPoint x: 460, startPoint y: 216, endPoint x: 555, endPoint y: 28, distance: 210.7
click at [479, 216] on div "216,806" at bounding box center [461, 218] width 87 height 16
drag, startPoint x: 528, startPoint y: 222, endPoint x: 547, endPoint y: 220, distance: 18.4
click at [547, 220] on div "追蹤數 216,806 互動率 5.67% 優秀 觀看率 163% 優秀 漲粉率 3.33% 良好 受眾主要性別 女性 86.7% 受眾主要年齡 18-24 …" at bounding box center [608, 236] width 380 height 78
drag, startPoint x: 419, startPoint y: 217, endPoint x: 487, endPoint y: 219, distance: 68.3
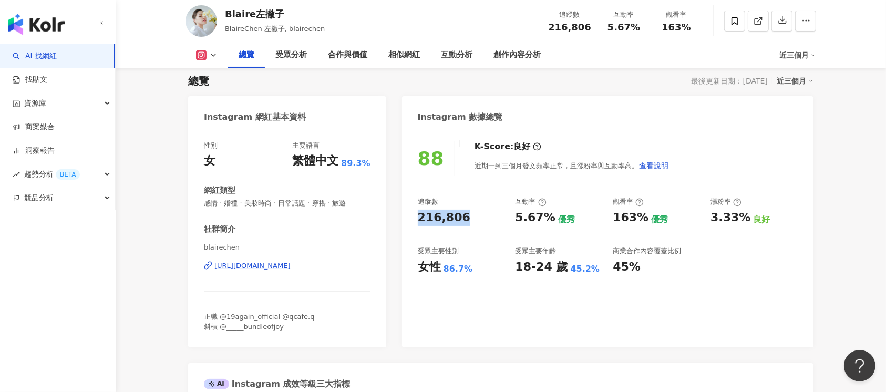
click at [487, 219] on div "88 K-Score : 良好 近期一到三個月發文頻率正常，且漲粉率與互動率高。 查看說明 追蹤數 216,806 互動率 5.67% 優秀 觀看率 163%…" at bounding box center [607, 238] width 411 height 217
copy div "216,806"
drag, startPoint x: 517, startPoint y: 217, endPoint x: 524, endPoint y: 216, distance: 7.4
click at [524, 216] on div "追蹤數 216,806 互動率 5.67% 優秀 觀看率 163% 優秀 漲粉率 3.33% 良好 受眾主要性別 女性 86.7% 受眾主要年齡 18-24 …" at bounding box center [608, 236] width 380 height 78
drag, startPoint x: 610, startPoint y: 217, endPoint x: 644, endPoint y: 218, distance: 34.2
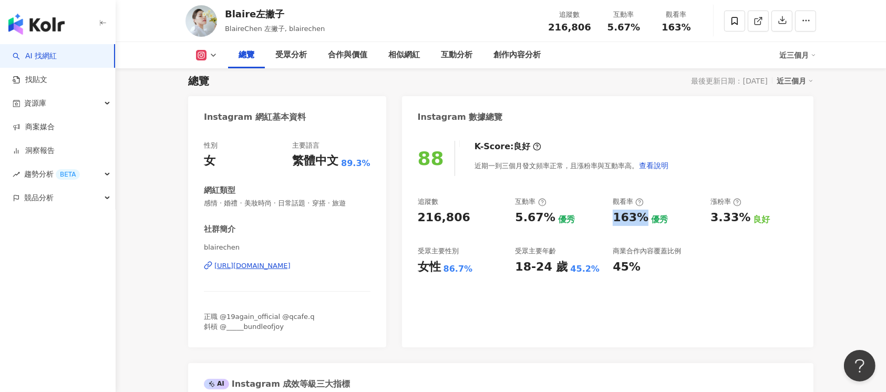
click at [644, 218] on div "追蹤數 216,806 互動率 5.67% 優秀 觀看率 163% 優秀 漲粉率 3.33% 良好 受眾主要性別 女性 86.7% 受眾主要年齡 18-24 …" at bounding box center [608, 236] width 380 height 78
copy div "163%"
drag, startPoint x: 411, startPoint y: 269, endPoint x: 473, endPoint y: 271, distance: 62.0
click at [473, 271] on div "88 K-Score : 良好 近期一到三個月發文頻率正常，且漲粉率與互動率高。 查看說明 追蹤數 216,806 互動率 5.67% 優秀 觀看率 163%…" at bounding box center [607, 238] width 411 height 217
copy div "女性 86.7%"
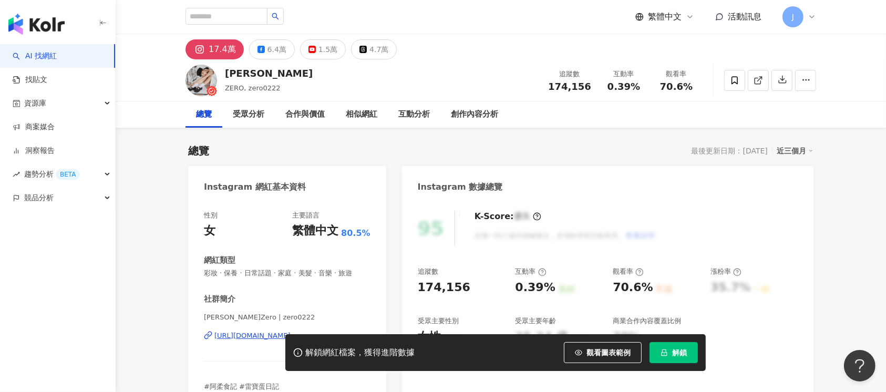
click at [674, 357] on span "解鎖" at bounding box center [679, 352] width 15 height 8
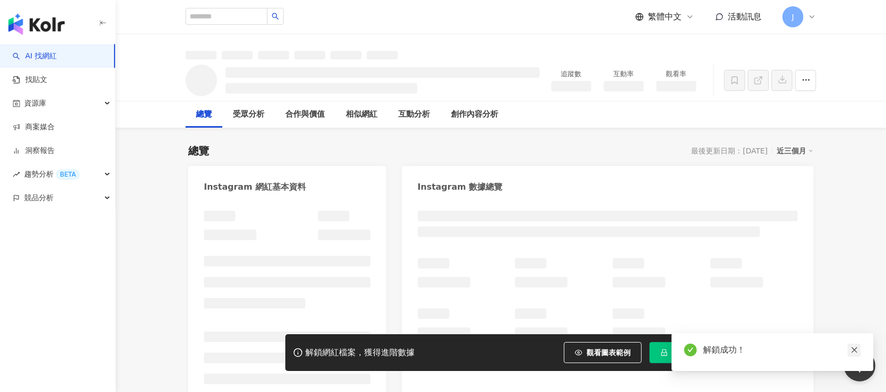
click at [856, 348] on icon "close" at bounding box center [853, 349] width 7 height 7
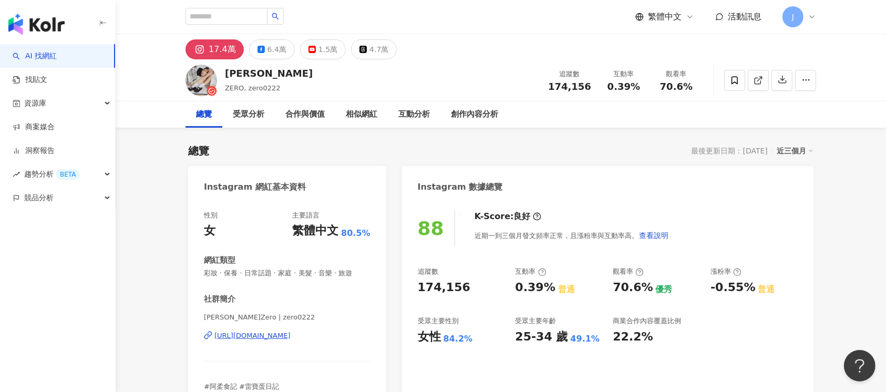
click at [290, 340] on div "https://www.instagram.com/zero0222/" at bounding box center [252, 335] width 76 height 9
click at [257, 10] on input "search" at bounding box center [226, 16] width 82 height 17
paste input "**********"
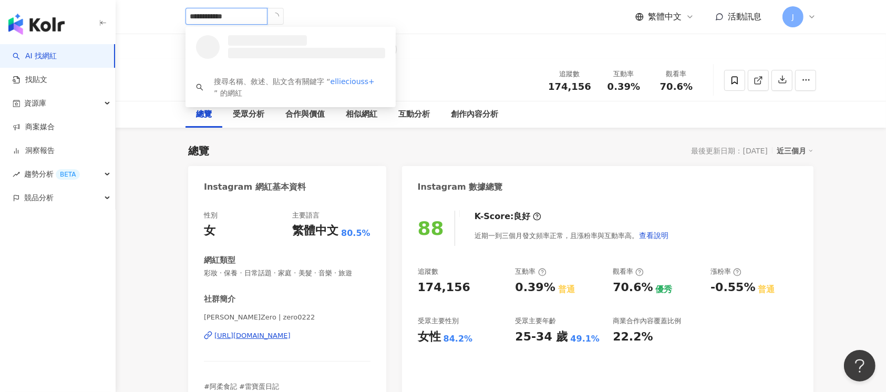
type input "**********"
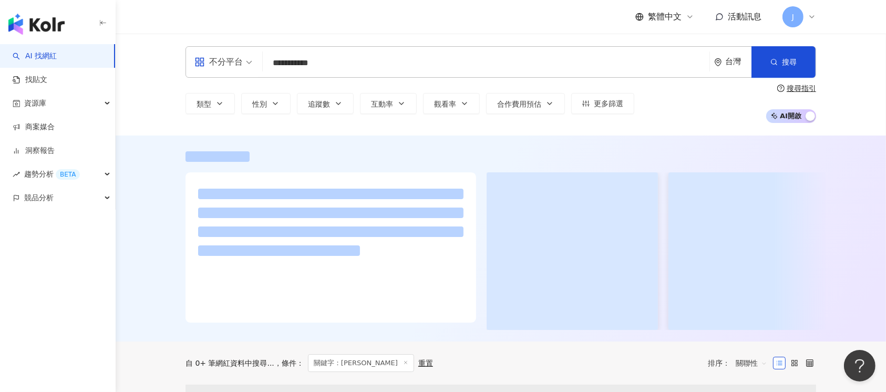
click at [287, 37] on div "**********" at bounding box center [501, 85] width 770 height 102
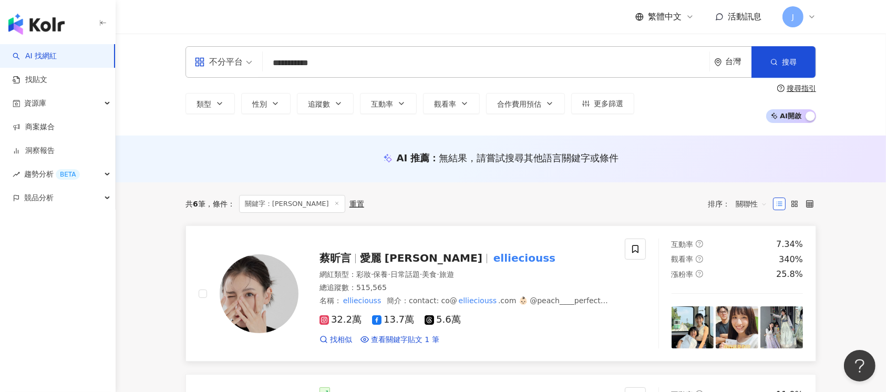
click at [580, 257] on div "蔡昕言 愛麗 Ellie ellieciouss" at bounding box center [465, 258] width 293 height 15
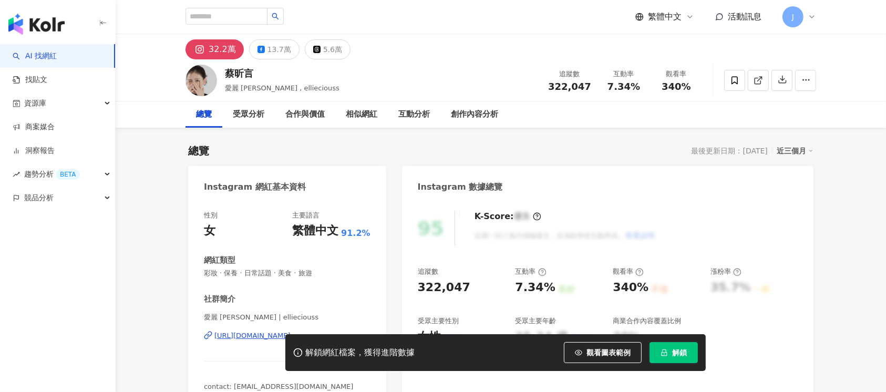
click at [671, 352] on button "解鎖" at bounding box center [673, 352] width 48 height 21
drag, startPoint x: 416, startPoint y: 290, endPoint x: 465, endPoint y: 289, distance: 48.3
click at [465, 289] on div "95 K-Score : 優良 近期一到三個月積極發文，且漲粉率與互動率高。 查看說明 追蹤數 322,047 互動率 7.34% 良好 觀看率 340% 不…" at bounding box center [607, 308] width 411 height 217
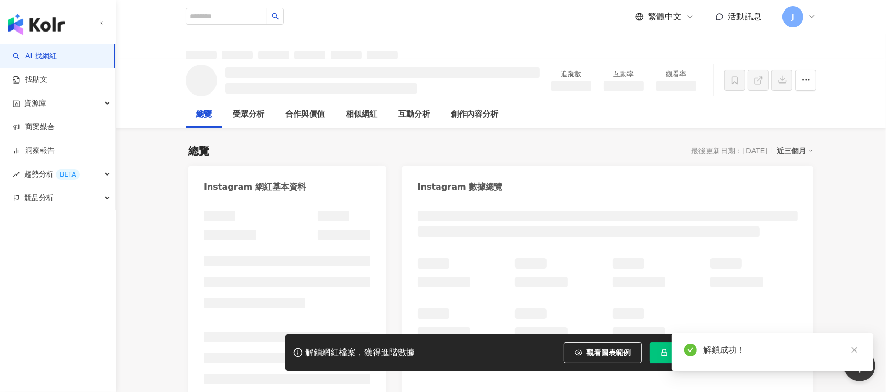
copy div "322,047"
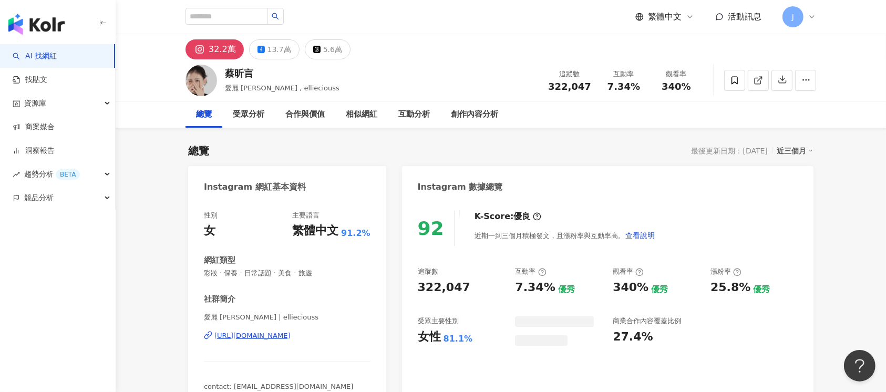
click at [465, 288] on div "92 K-Score : 優良 近期一到三個月積極發文，且漲粉率與互動率高。 查看說明 追蹤數 322,047 互動率 7.34% 優秀 觀看率 340% 優…" at bounding box center [607, 308] width 411 height 217
drag, startPoint x: 516, startPoint y: 289, endPoint x: 548, endPoint y: 289, distance: 32.0
click at [548, 289] on div "追蹤數 322,047 互動率 7.34% 優秀 觀看率 340% 優秀 漲粉率 25.8% 優秀 受眾主要性別 女性 81.1% 受眾主要年齡 25-34 …" at bounding box center [608, 306] width 380 height 78
copy div "7.34%"
drag, startPoint x: 621, startPoint y: 288, endPoint x: 641, endPoint y: 290, distance: 20.1
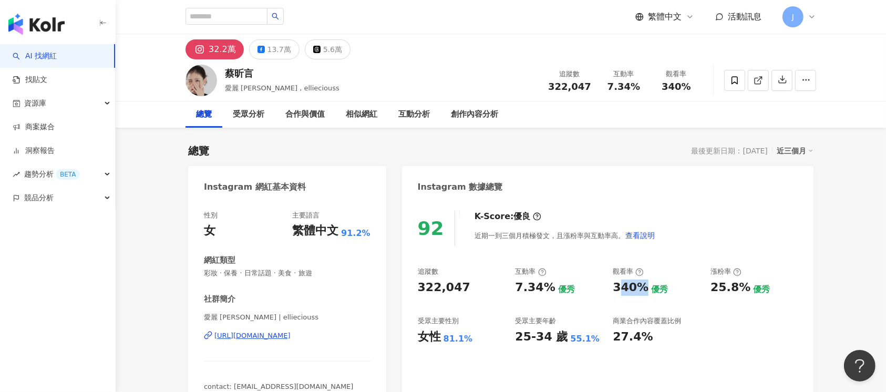
click at [641, 290] on div "340%" at bounding box center [630, 287] width 36 height 16
drag, startPoint x: 613, startPoint y: 288, endPoint x: 643, endPoint y: 291, distance: 30.1
click at [643, 291] on div "340%" at bounding box center [630, 287] width 36 height 16
copy div "340%"
drag, startPoint x: 414, startPoint y: 341, endPoint x: 480, endPoint y: 340, distance: 65.7
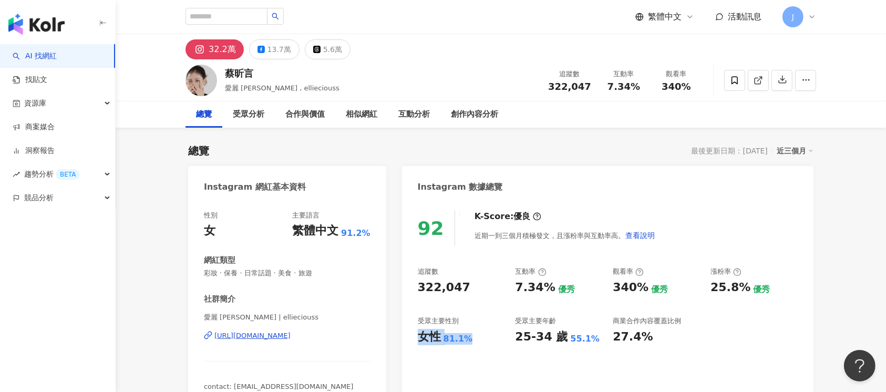
click at [480, 340] on div "92 K-Score : 優良 近期一到三個月積極發文，且漲粉率與互動率高。 查看說明 追蹤數 322,047 互動率 7.34% 優秀 觀看率 340% 優…" at bounding box center [607, 308] width 411 height 217
copy div "女性 81.1%"
click at [242, 11] on input "search" at bounding box center [226, 16] width 82 height 17
paste input "*********"
type input "*********"
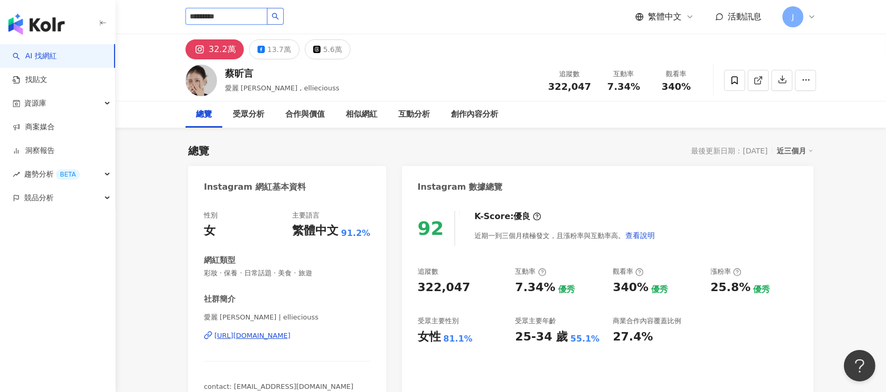
click at [279, 14] on icon "search" at bounding box center [275, 16] width 7 height 7
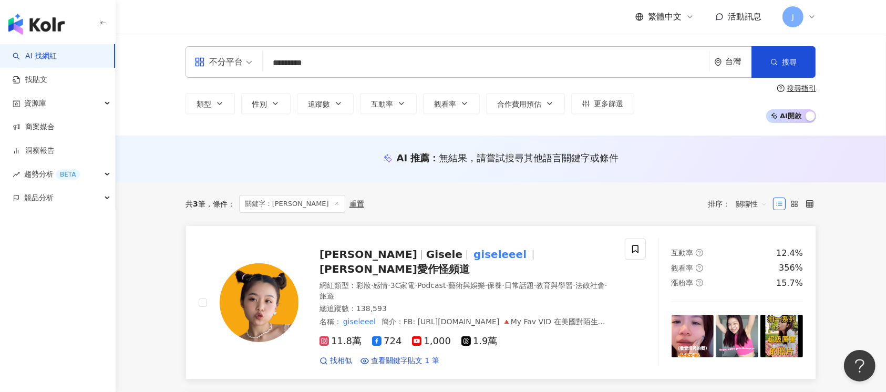
click at [623, 300] on div "Gisele Lai Gisele giseleeel Gisele愛作怪頻道 網紅類型 ： 彩妝 · 感情 · 3C家電 · Podcast · 藝術與娛樂…" at bounding box center [412, 301] width 426 height 127
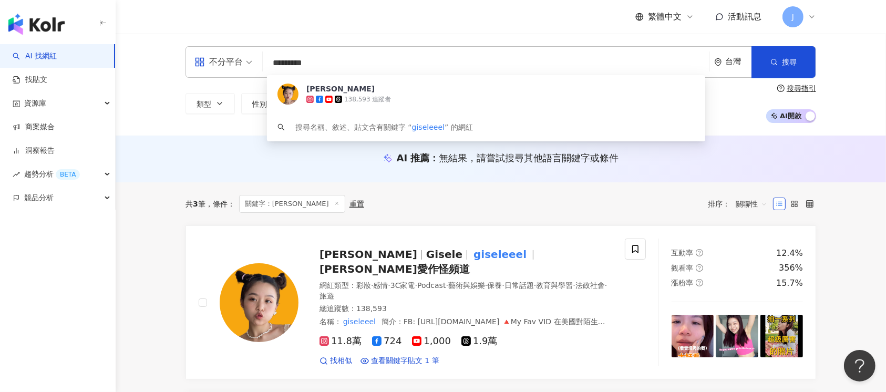
drag, startPoint x: 329, startPoint y: 67, endPoint x: 221, endPoint y: 67, distance: 108.2
click at [221, 67] on div "不分平台 ********* 台灣 搜尋 1bec0573-81f3-4bac-ade2-e5d47597eaa3 Gisele Lai 138,593 追蹤…" at bounding box center [500, 62] width 630 height 32
paste input "search"
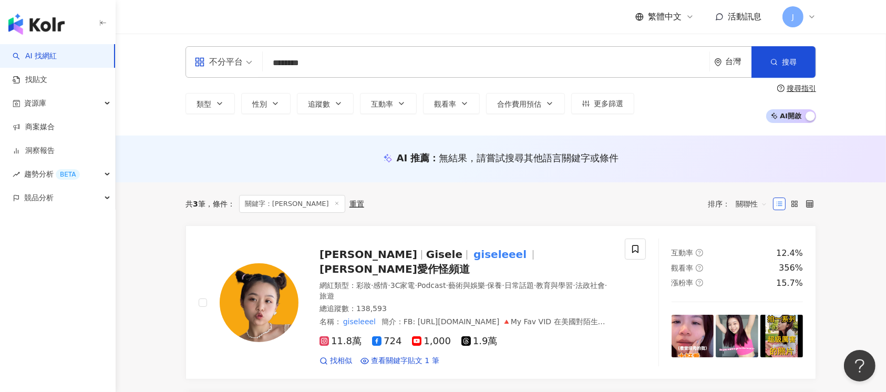
drag, startPoint x: 784, startPoint y: 61, endPoint x: 675, endPoint y: 63, distance: 108.2
click at [655, 65] on div "不分平台 ******** 台灣 搜尋 loading 搜尋名稱、敘述、貼文含有關鍵字 “ esther88 ” 的網紅" at bounding box center [500, 62] width 630 height 32
click at [790, 61] on span "搜尋" at bounding box center [789, 62] width 15 height 8
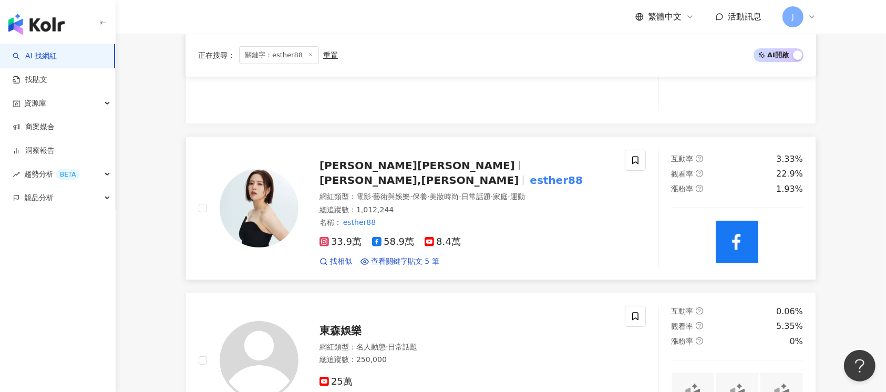
scroll to position [350, 0]
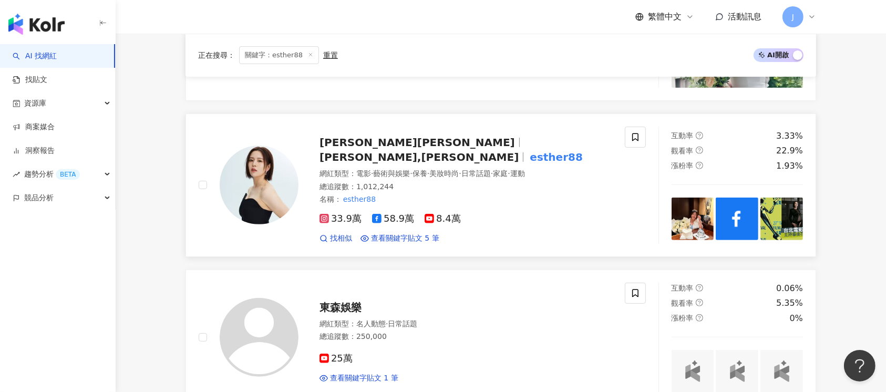
click at [571, 213] on div "33.9萬 58.9萬 8.4萬" at bounding box center [465, 219] width 293 height 12
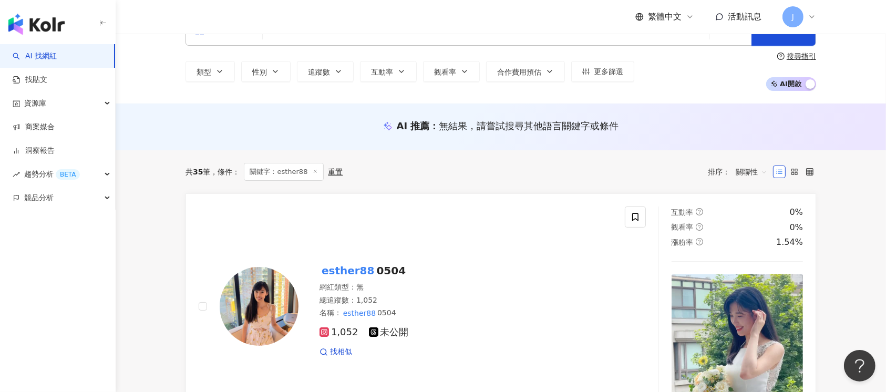
scroll to position [0, 0]
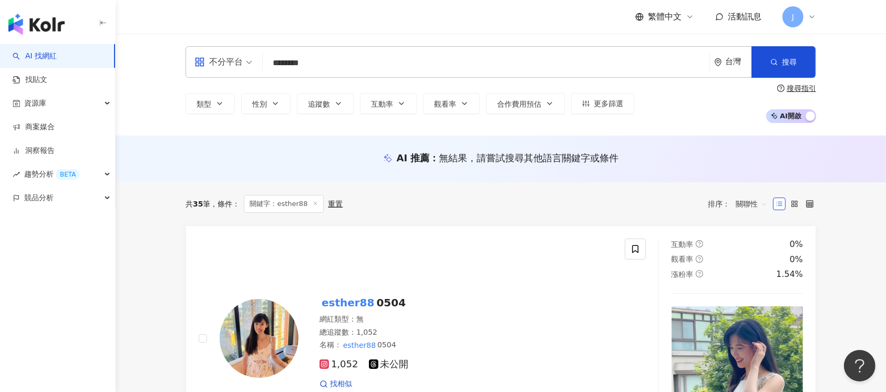
drag, startPoint x: 341, startPoint y: 69, endPoint x: 264, endPoint y: 63, distance: 77.5
click at [264, 63] on div "不分平台 ******** 台灣 搜尋 loading 搜尋名稱、敘述、貼文含有關鍵字 “ esther88 ” 的網紅" at bounding box center [500, 62] width 630 height 32
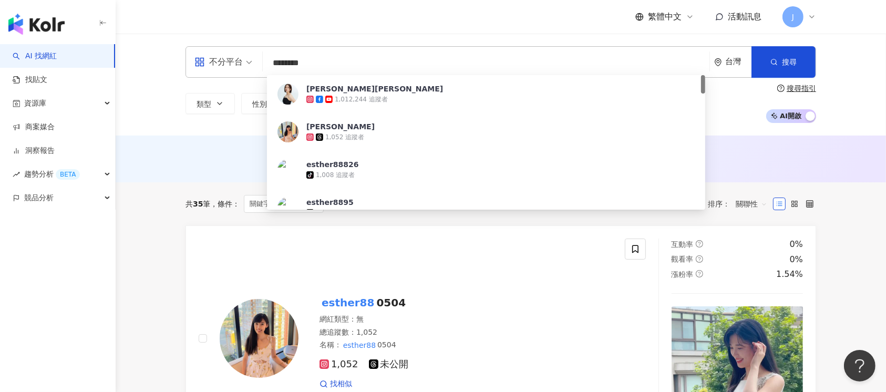
click at [313, 64] on input "********" at bounding box center [486, 63] width 438 height 20
click at [319, 67] on input "********" at bounding box center [486, 63] width 438 height 20
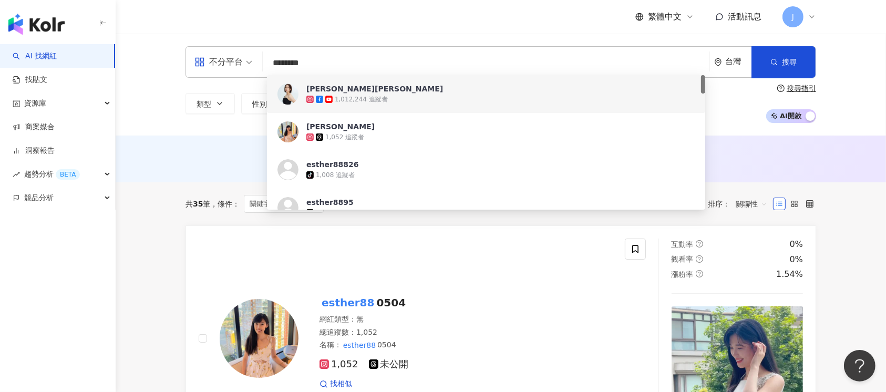
click at [332, 65] on input "********" at bounding box center [486, 63] width 438 height 20
drag, startPoint x: 329, startPoint y: 59, endPoint x: 238, endPoint y: 59, distance: 90.9
click at [238, 59] on div "不分平台 ******** 台灣 搜尋 08757ada-f268-4981-bd6b-8dbdadc974cb c87ed1d1-20a2-4412-93b…" at bounding box center [500, 62] width 630 height 32
paste input "***"
type input "**********"
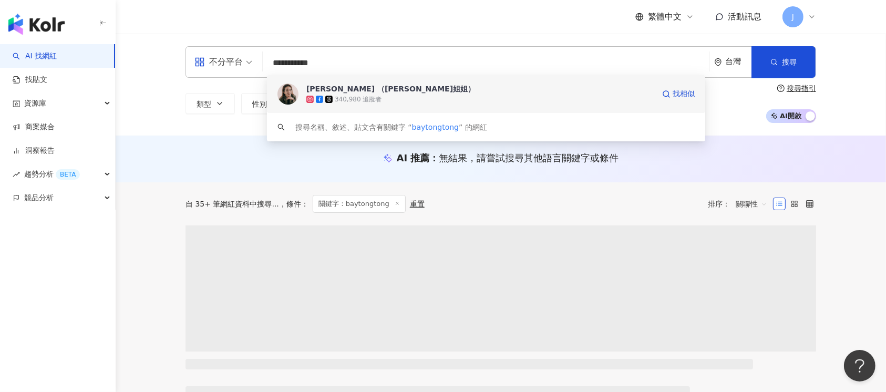
click at [505, 98] on div "340,980 追蹤者" at bounding box center [480, 99] width 348 height 11
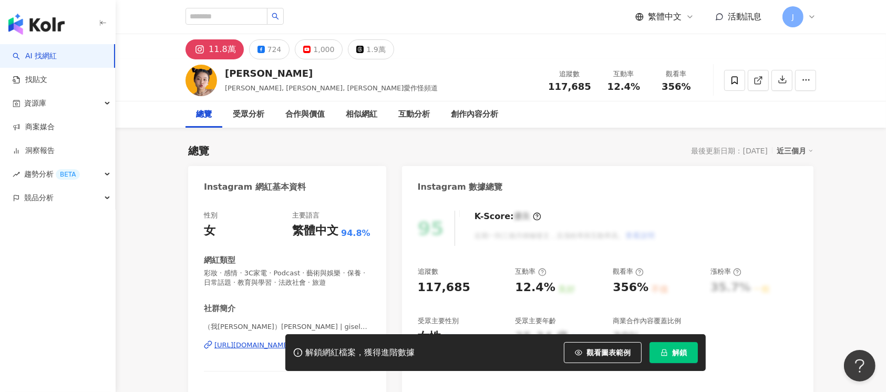
click at [674, 355] on span "解鎖" at bounding box center [679, 352] width 15 height 8
drag, startPoint x: 415, startPoint y: 284, endPoint x: 466, endPoint y: 278, distance: 51.9
click at [467, 286] on div "95 K-Score : 優良 近期一到三個月積極發文，且漲粉率與互動率高。 查看說明 追蹤數 117,685 互動率 12.4% 良好 觀看率 356% 不…" at bounding box center [607, 322] width 411 height 245
copy div "117,685"
drag, startPoint x: 538, startPoint y: 288, endPoint x: 550, endPoint y: 288, distance: 12.6
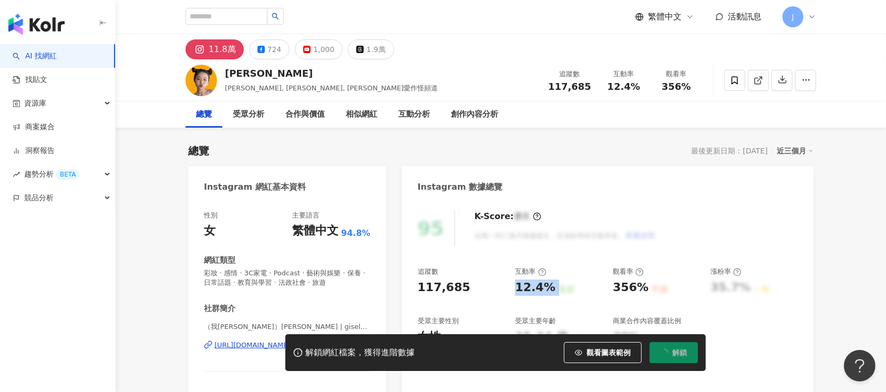
click at [551, 289] on div "12.4% 良好" at bounding box center [558, 287] width 87 height 16
copy div "12.4%"
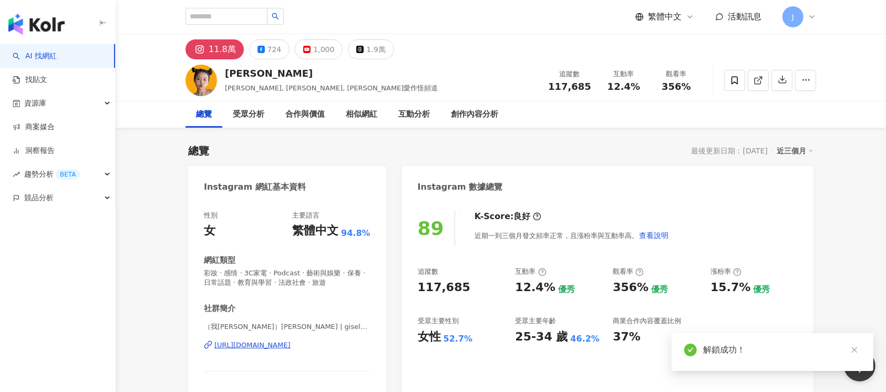
drag, startPoint x: 641, startPoint y: 289, endPoint x: 494, endPoint y: 99, distance: 240.8
click at [643, 289] on div "追蹤數 117,685 互動率 12.4% 優秀 觀看率 356% 優秀 漲粉率 15.7% 優秀 受眾主要性別 女性 52.7% 受眾主要年齡 25-34 …" at bounding box center [608, 306] width 380 height 78
drag, startPoint x: 423, startPoint y: 338, endPoint x: 474, endPoint y: 337, distance: 51.0
click at [474, 337] on div "女性 52.7%" at bounding box center [461, 337] width 87 height 16
copy div "女性 52.7%"
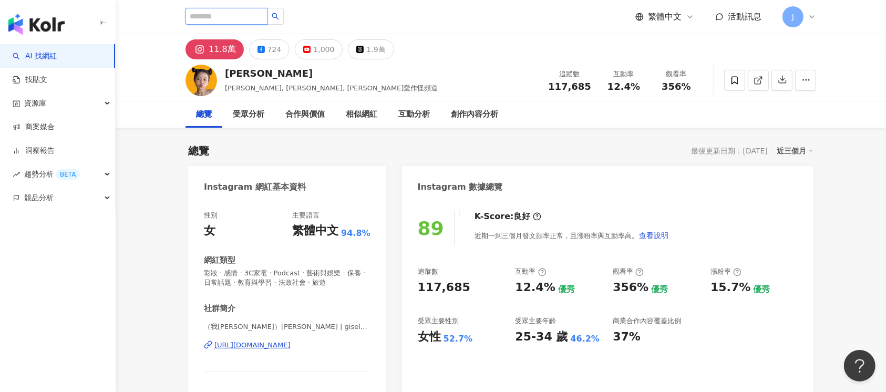
click at [261, 21] on input "search" at bounding box center [226, 16] width 82 height 17
paste input "**********"
type input "**********"
click at [284, 19] on button "button" at bounding box center [275, 16] width 17 height 17
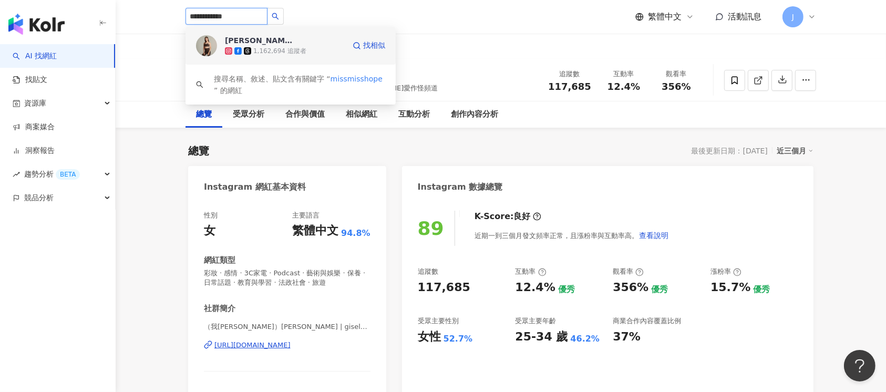
click at [343, 39] on div "林可彤 Hope Lin 1,162,694 追蹤者" at bounding box center [285, 45] width 120 height 21
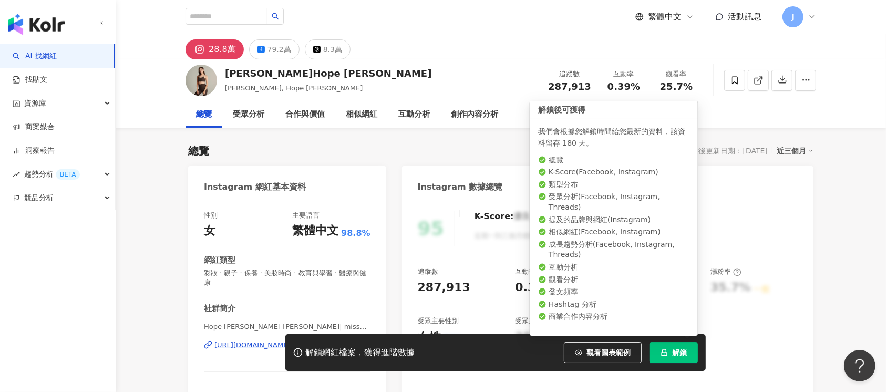
click at [664, 293] on span "解鎖" at bounding box center [679, 352] width 15 height 8
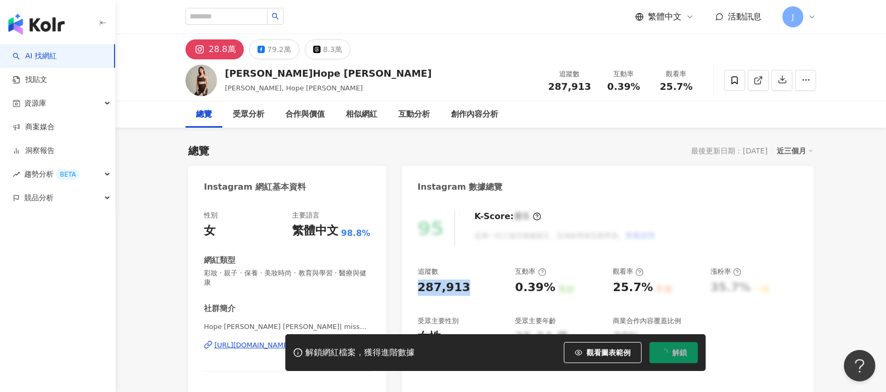
drag, startPoint x: 419, startPoint y: 289, endPoint x: 471, endPoint y: 291, distance: 51.5
click at [471, 291] on div "95 K-Score : 優良 近期一到三個月積極發文，且漲粉率與互動率高。 查看說明 追蹤數 287,913 互動率 0.39% 良好 觀看率 25.7% …" at bounding box center [607, 322] width 411 height 245
copy div "287,913"
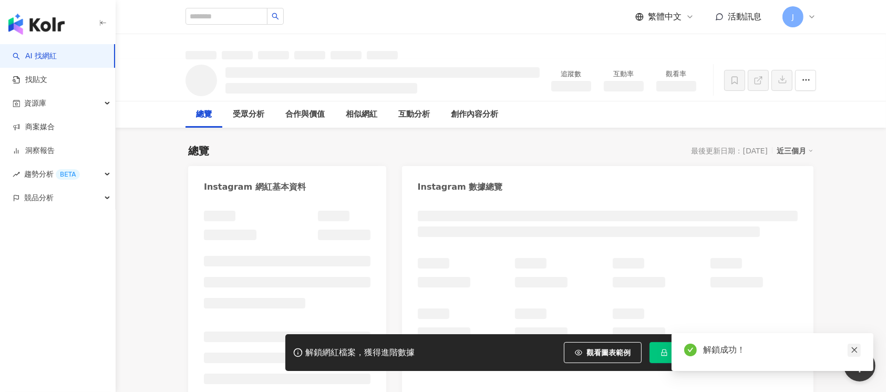
click at [664, 293] on icon "close" at bounding box center [853, 349] width 7 height 7
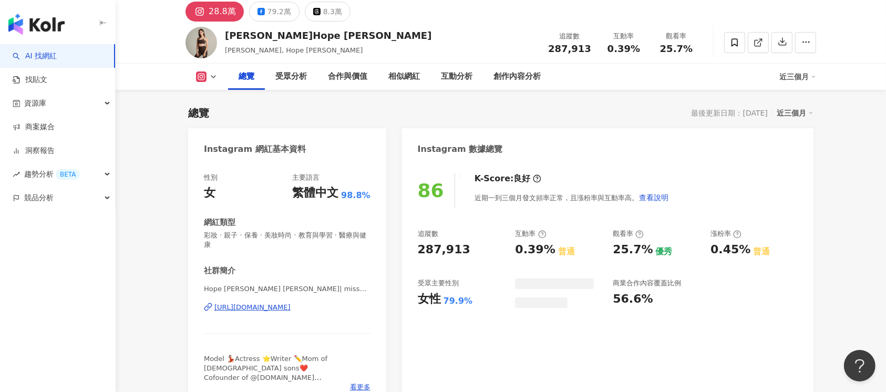
scroll to position [70, 0]
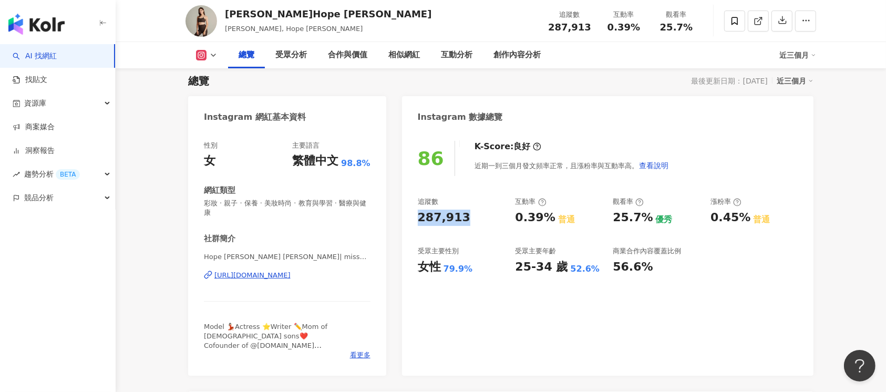
drag, startPoint x: 450, startPoint y: 217, endPoint x: 465, endPoint y: 218, distance: 15.3
click at [465, 218] on div "287,913" at bounding box center [461, 218] width 87 height 16
drag, startPoint x: 509, startPoint y: 224, endPoint x: 553, endPoint y: 222, distance: 43.1
click at [553, 222] on div "追蹤數 287,913 互動率 0.39% 普通 觀看率 25.7% 優秀 漲粉率 0.45% 普通 受眾主要性別 女性 79.9% 受眾主要年齡 25-34…" at bounding box center [608, 236] width 380 height 78
copy div "0.39%"
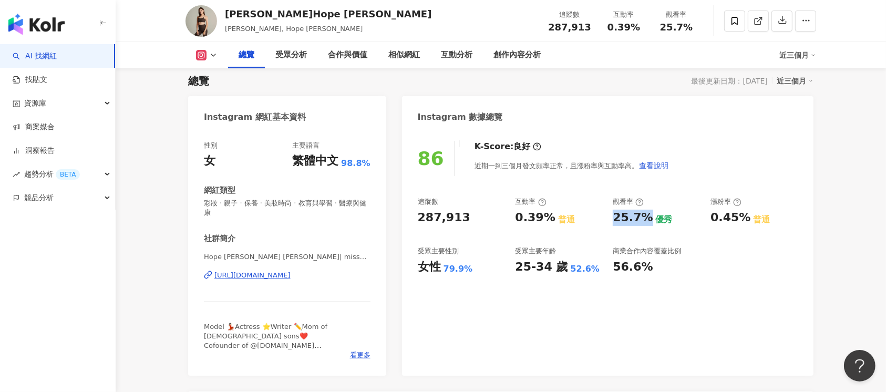
drag, startPoint x: 616, startPoint y: 213, endPoint x: 647, endPoint y: 216, distance: 31.6
click at [647, 216] on div "25.7%" at bounding box center [632, 218] width 40 height 16
copy div "25.7%"
drag, startPoint x: 412, startPoint y: 267, endPoint x: 473, endPoint y: 267, distance: 61.5
click at [473, 267] on div "86 K-Score : 良好 近期一到三個月發文頻率正常，且漲粉率與互動率高。 查看說明 追蹤數 287,913 互動率 0.39% 普通 觀看率 25.7…" at bounding box center [607, 252] width 411 height 245
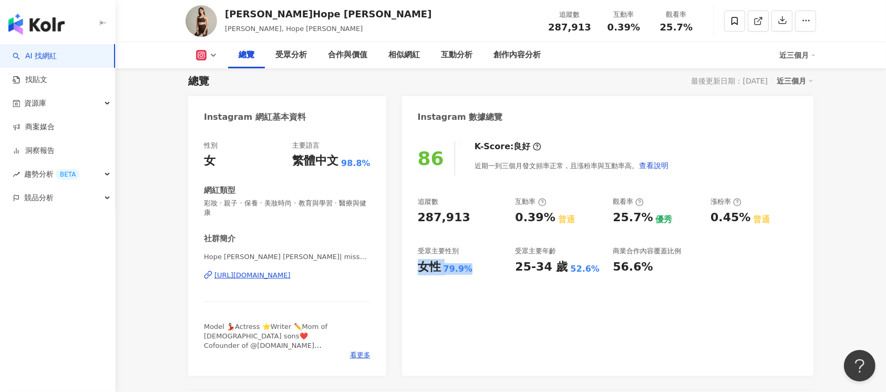
copy div "女性 79.9%"
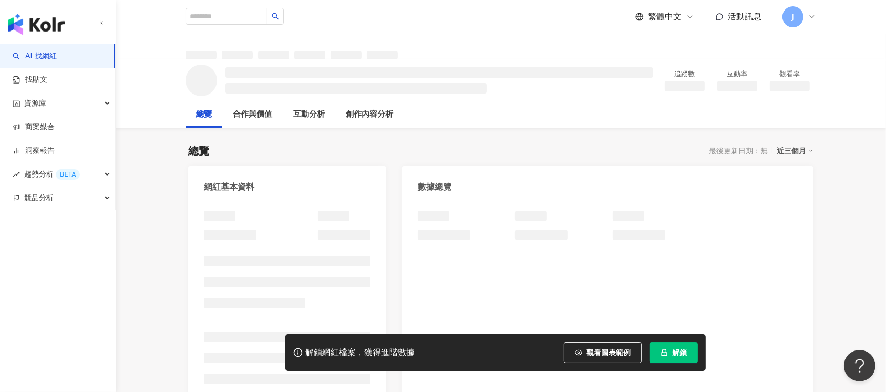
click at [677, 356] on span "解鎖" at bounding box center [679, 352] width 15 height 8
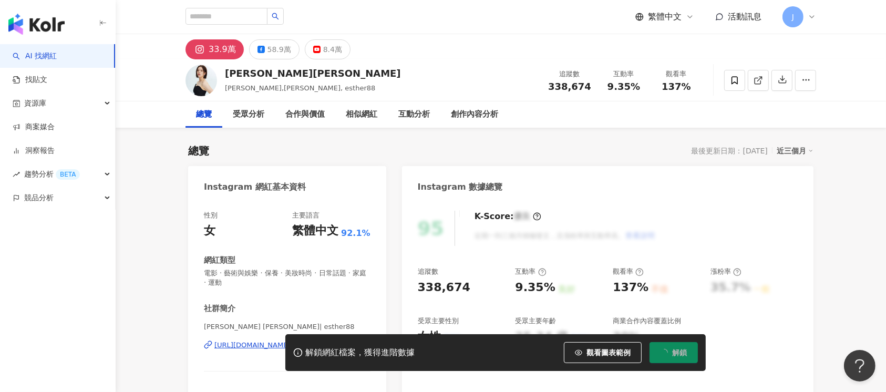
drag, startPoint x: 870, startPoint y: 233, endPoint x: 839, endPoint y: 222, distance: 32.9
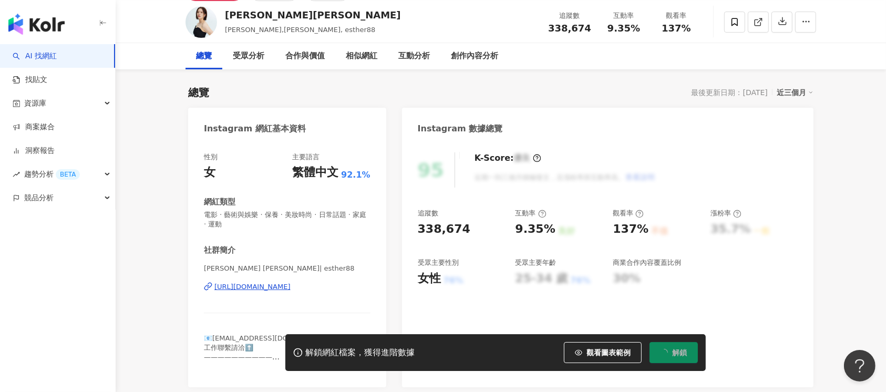
scroll to position [140, 0]
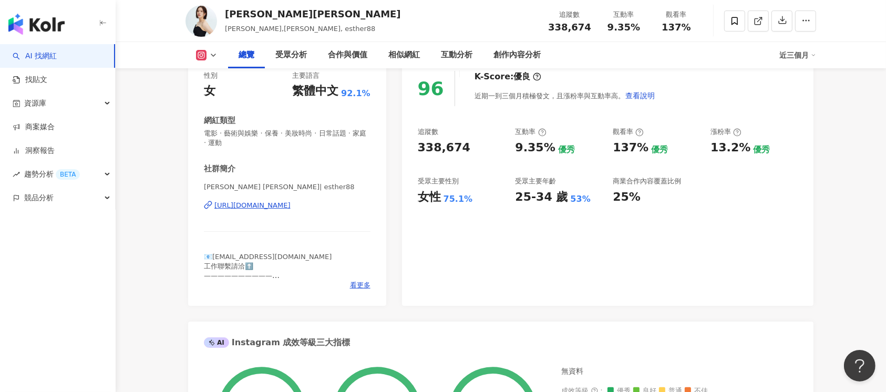
drag, startPoint x: 417, startPoint y: 148, endPoint x: 466, endPoint y: 148, distance: 48.8
click at [466, 148] on div "338,674" at bounding box center [461, 148] width 87 height 16
copy div "338,674"
click at [539, 159] on div "追蹤數 338,674 互動率 9.35% 優秀 觀看率 137% 優秀 漲粉率 13.2% 優秀 受眾主要性別 女性 75.1% 受眾主要年齡 25-34 …" at bounding box center [608, 166] width 380 height 78
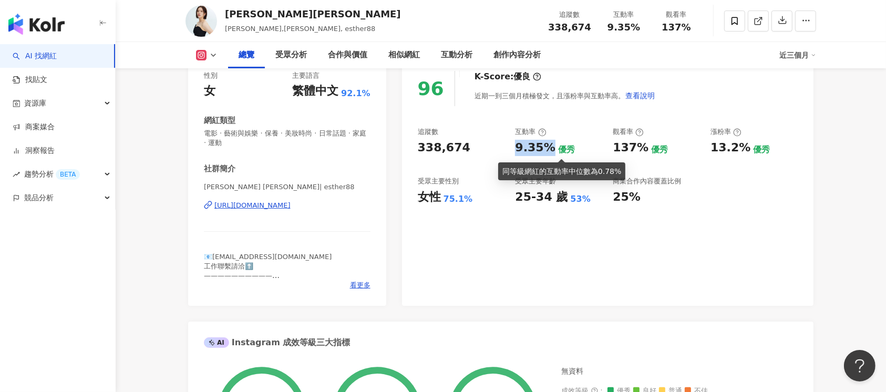
drag, startPoint x: 513, startPoint y: 145, endPoint x: 550, endPoint y: 150, distance: 37.1
click at [550, 150] on div "追蹤數 338,674 互動率 9.35% 優秀 觀看率 137% 優秀 漲粉率 13.2% 優秀 受眾主要性別 女性 75.1% 受眾主要年齡 25-34 …" at bounding box center [608, 166] width 380 height 78
copy div "9.35%"
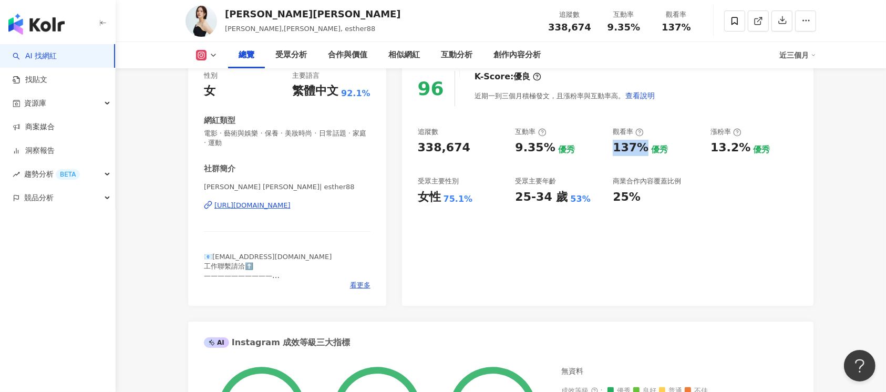
drag, startPoint x: 636, startPoint y: 150, endPoint x: 642, endPoint y: 151, distance: 6.3
click at [642, 151] on div "追蹤數 338,674 互動率 9.35% 優秀 觀看率 137% 優秀 漲粉率 13.2% 優秀 受眾主要性別 女性 75.1% 受眾主要年齡 25-34 …" at bounding box center [608, 166] width 380 height 78
copy div "137%"
drag, startPoint x: 457, startPoint y: 199, endPoint x: 482, endPoint y: 200, distance: 25.2
click at [482, 200] on div "女性 75.1%" at bounding box center [461, 197] width 87 height 16
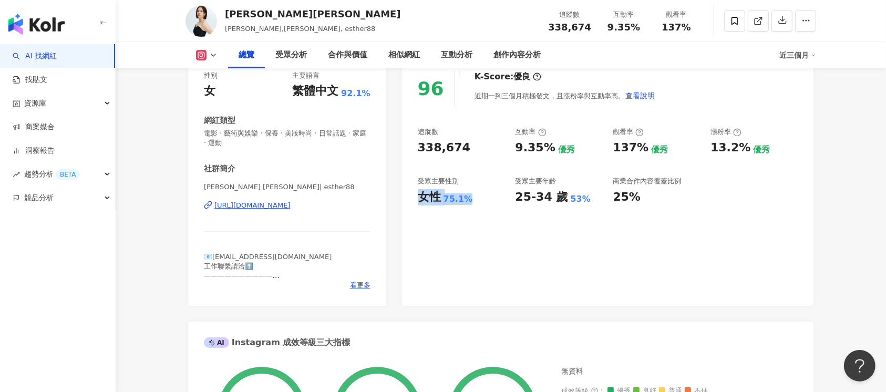
copy div "女性 75.1%"
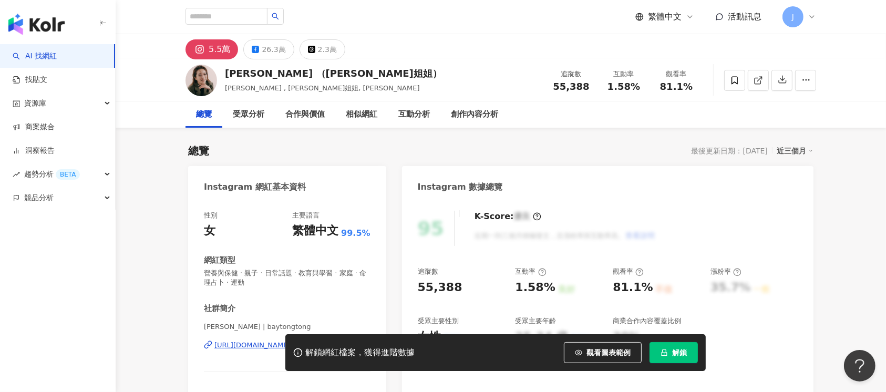
click at [680, 355] on span "解鎖" at bounding box center [679, 352] width 15 height 8
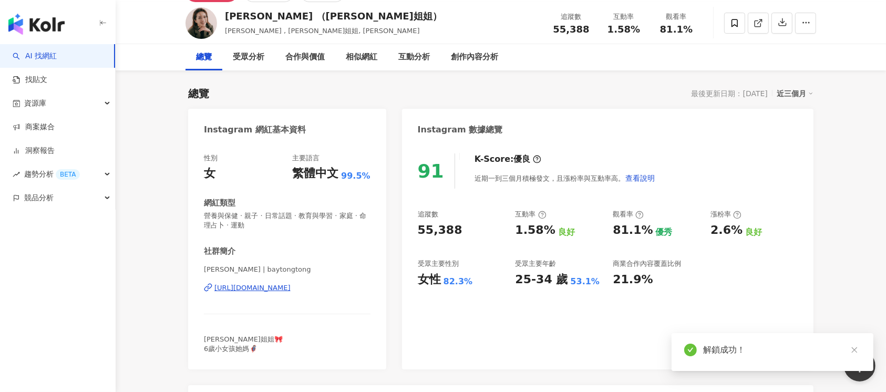
scroll to position [70, 0]
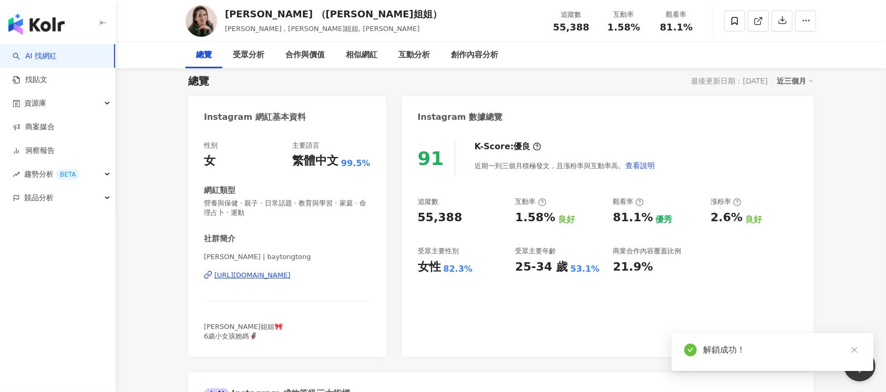
drag, startPoint x: 423, startPoint y: 220, endPoint x: 457, endPoint y: 221, distance: 34.7
click at [457, 218] on div "55,388" at bounding box center [461, 218] width 87 height 16
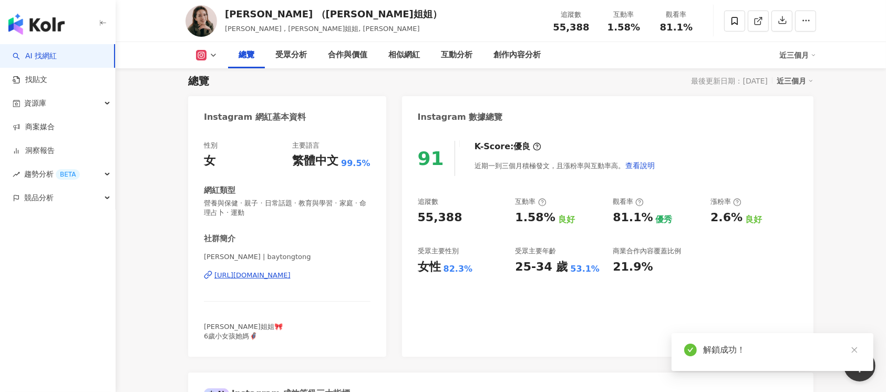
click at [457, 221] on div "55,388" at bounding box center [461, 218] width 87 height 16
click at [419, 221] on div "55,388" at bounding box center [440, 218] width 45 height 16
drag, startPoint x: 417, startPoint y: 216, endPoint x: 461, endPoint y: 217, distance: 44.1
click at [461, 217] on div "55,388" at bounding box center [461, 218] width 87 height 16
copy div "55,388"
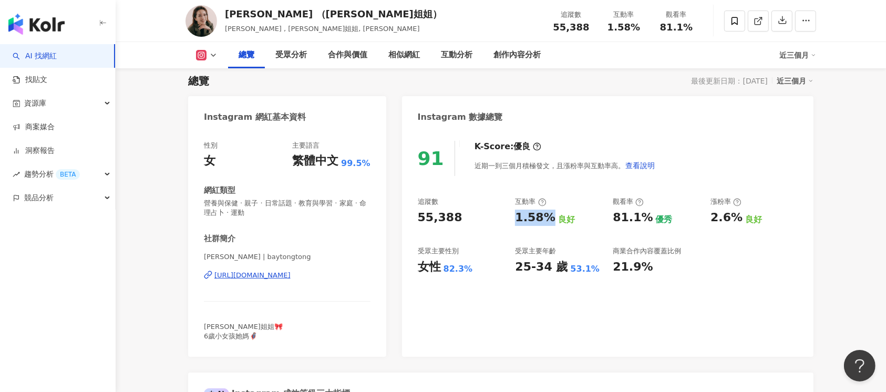
drag, startPoint x: 550, startPoint y: 216, endPoint x: 515, endPoint y: 212, distance: 35.4
click at [515, 216] on div "1.58%" at bounding box center [535, 218] width 40 height 16
copy div "1.58%"
drag, startPoint x: 634, startPoint y: 220, endPoint x: 641, endPoint y: 220, distance: 7.4
click at [646, 219] on div "81.1%" at bounding box center [632, 218] width 40 height 16
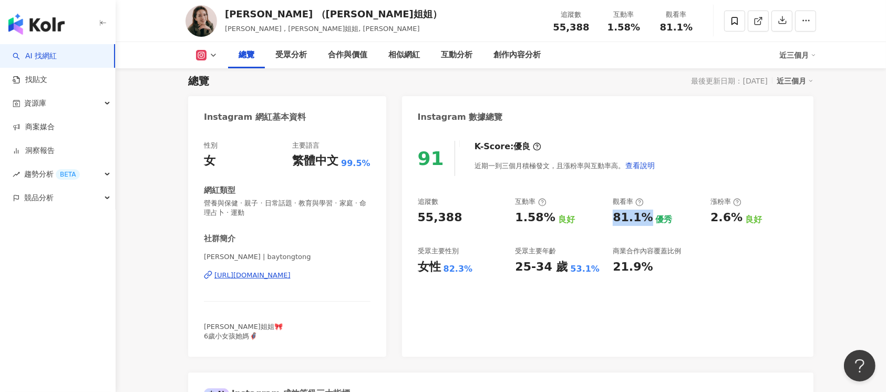
drag, startPoint x: 607, startPoint y: 216, endPoint x: 645, endPoint y: 217, distance: 38.3
click at [646, 217] on div "追蹤數 55,388 互動率 1.58% 良好 觀看率 81.1% 優秀 漲粉率 2.6% 良好 受眾主要性別 女性 82.3% 受眾主要年齡 25-34 歲…" at bounding box center [608, 236] width 380 height 78
copy div "81.1%"
drag, startPoint x: 421, startPoint y: 263, endPoint x: 481, endPoint y: 268, distance: 60.1
click at [481, 268] on div "女性 82.3%" at bounding box center [461, 267] width 87 height 16
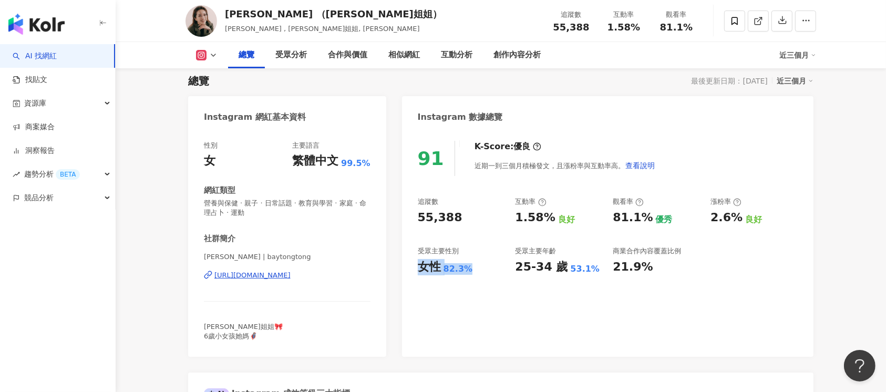
copy div "女性 82.3%"
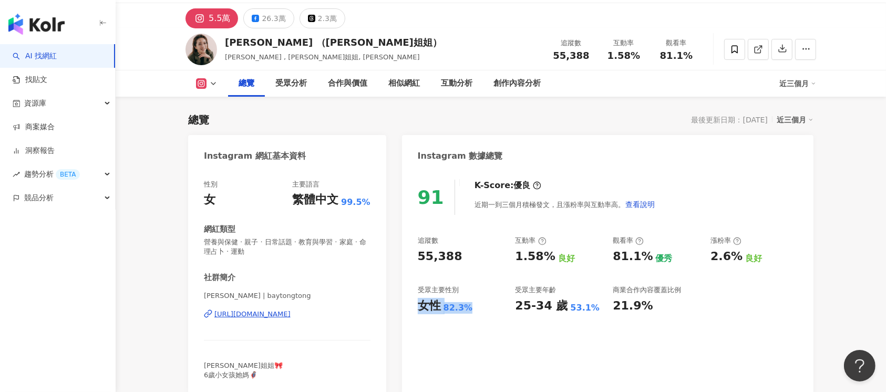
scroll to position [0, 0]
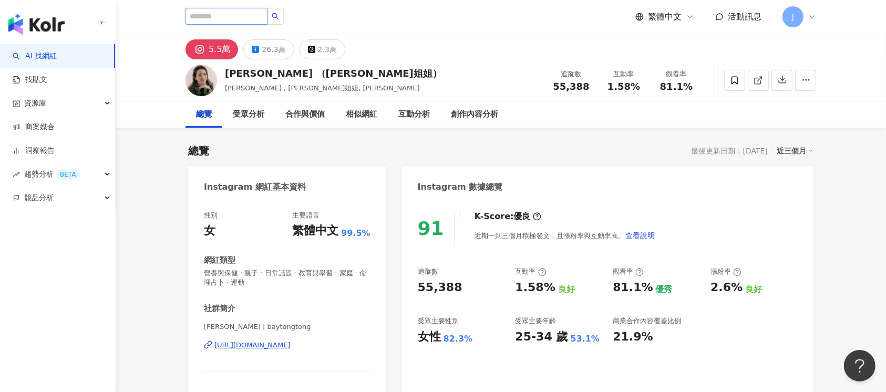
click at [259, 15] on input "search" at bounding box center [226, 16] width 82 height 17
paste input "*********"
type input "*********"
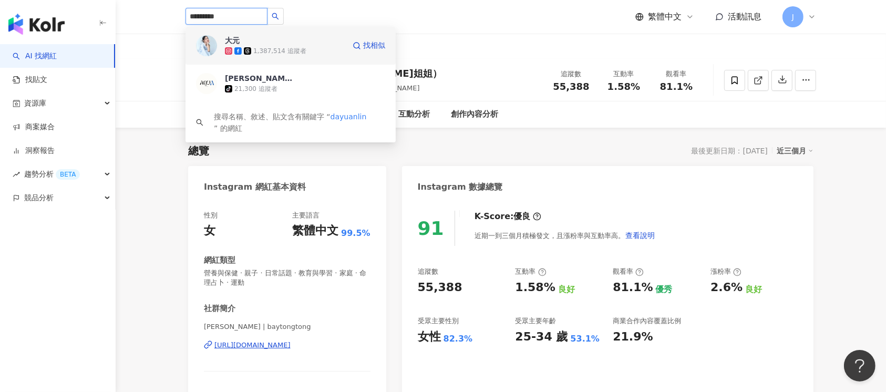
click at [299, 47] on div "1,387,514 追蹤者" at bounding box center [279, 51] width 53 height 9
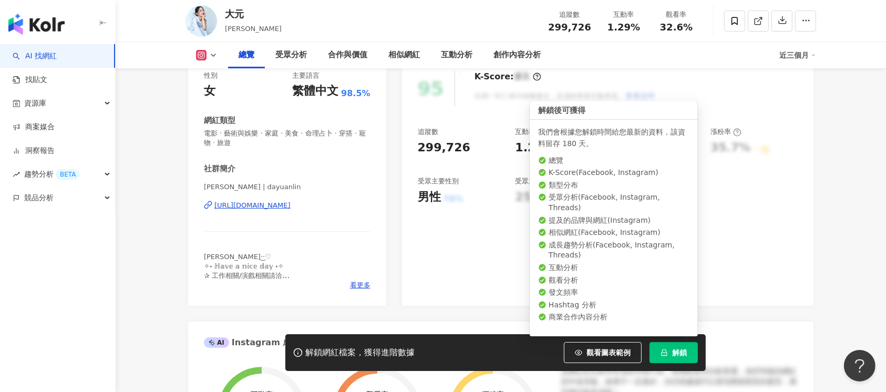
click at [664, 293] on icon "lock" at bounding box center [663, 352] width 7 height 7
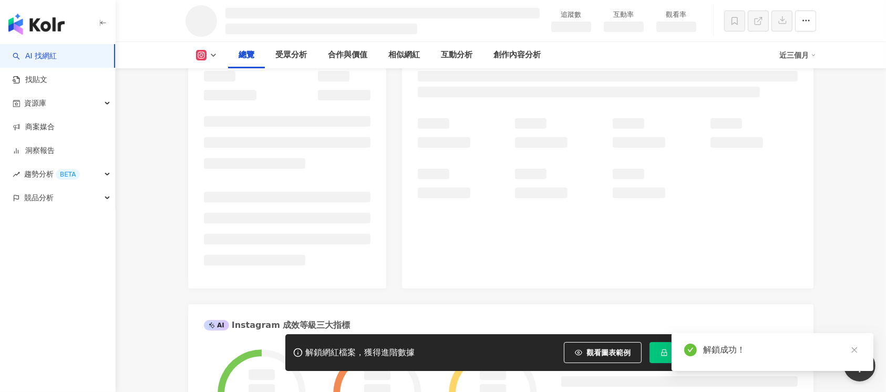
click at [382, 293] on div "AI Instagram 成效等級三大指標" at bounding box center [500, 321] width 625 height 34
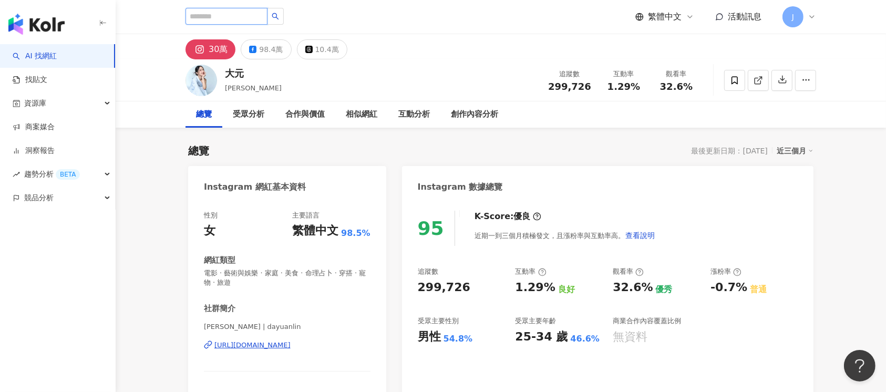
click at [265, 19] on input "search" at bounding box center [226, 16] width 82 height 17
paste input "*******"
type input "*******"
click at [279, 19] on icon "search" at bounding box center [275, 16] width 7 height 7
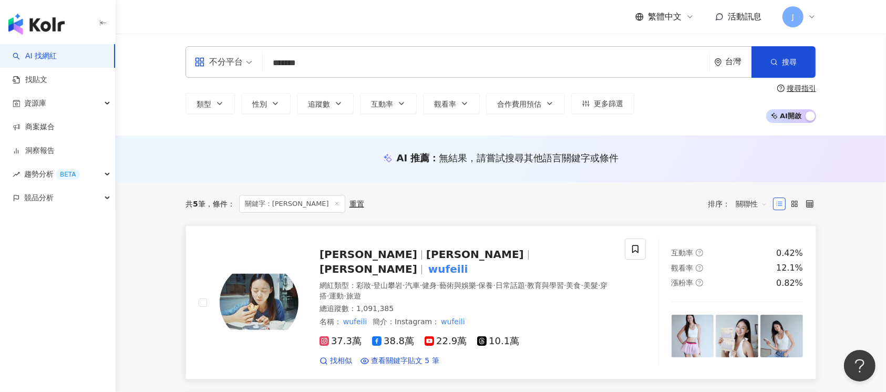
click at [561, 293] on div "總追蹤數 ： 1,091,385" at bounding box center [465, 309] width 293 height 11
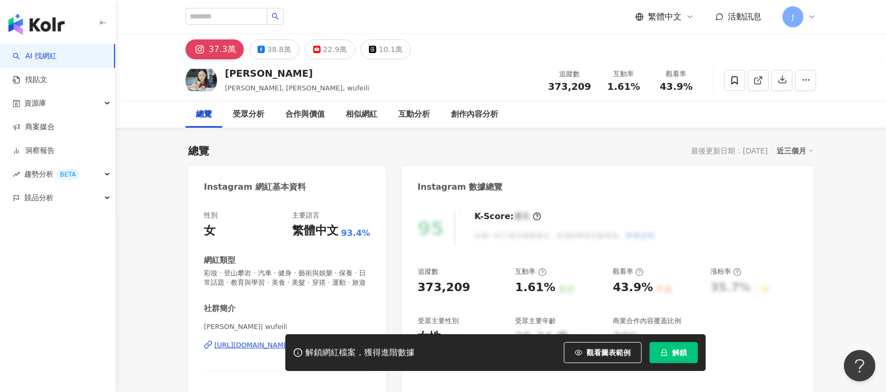
click at [676, 361] on button "解鎖" at bounding box center [673, 352] width 48 height 21
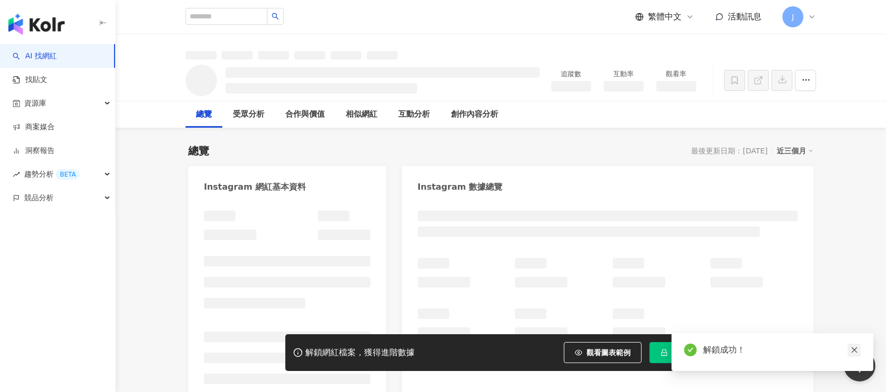
click at [851, 351] on icon "close" at bounding box center [853, 349] width 7 height 7
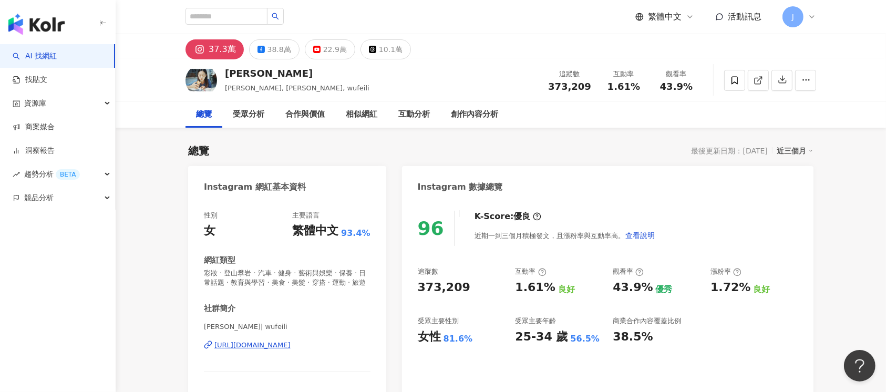
scroll to position [70, 0]
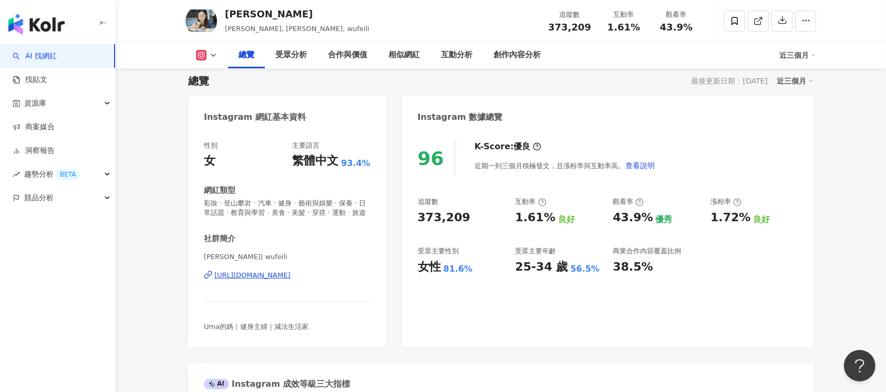
click at [419, 216] on div "373,209" at bounding box center [444, 218] width 53 height 16
click at [463, 217] on div "373,209" at bounding box center [461, 218] width 87 height 16
drag, startPoint x: 421, startPoint y: 218, endPoint x: 471, endPoint y: 218, distance: 49.9
click at [471, 218] on div "373,209" at bounding box center [461, 218] width 87 height 16
copy div "373,209"
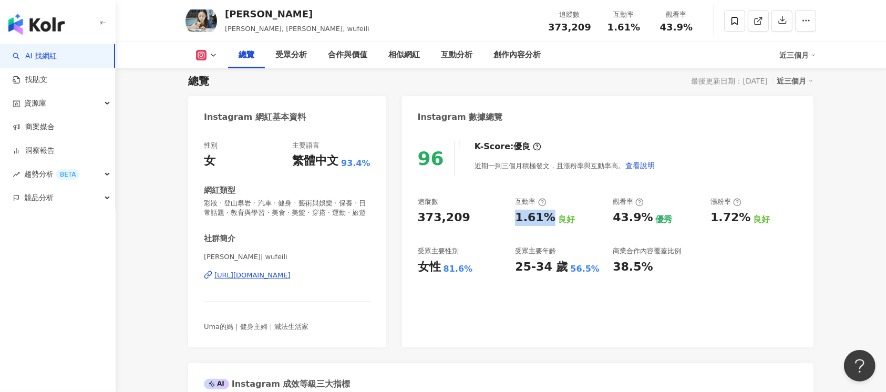
drag, startPoint x: 513, startPoint y: 215, endPoint x: 541, endPoint y: 199, distance: 32.4
click at [550, 218] on div "追蹤數 373,209 互動率 1.61% 良好 觀看率 43.9% 優秀 漲粉率 1.72% 良好 受眾主要性別 女性 81.6% 受眾主要年齡 25-34…" at bounding box center [608, 236] width 380 height 78
copy div "1.61%"
drag, startPoint x: 629, startPoint y: 220, endPoint x: 643, endPoint y: 221, distance: 14.2
click at [643, 221] on div "43.9%" at bounding box center [632, 218] width 40 height 16
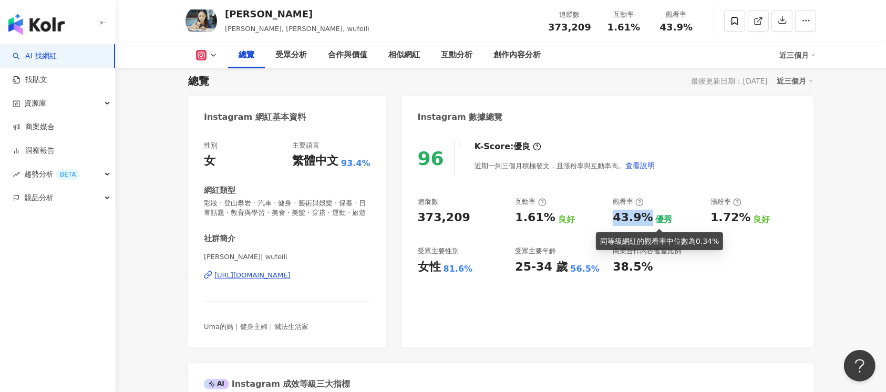
drag, startPoint x: 610, startPoint y: 212, endPoint x: 648, endPoint y: 216, distance: 37.6
click at [648, 216] on div "追蹤數 373,209 互動率 1.61% 良好 觀看率 43.9% 優秀 漲粉率 1.72% 良好 受眾主要性別 女性 81.6% 受眾主要年齡 25-34…" at bounding box center [608, 236] width 380 height 78
copy div "43.9%"
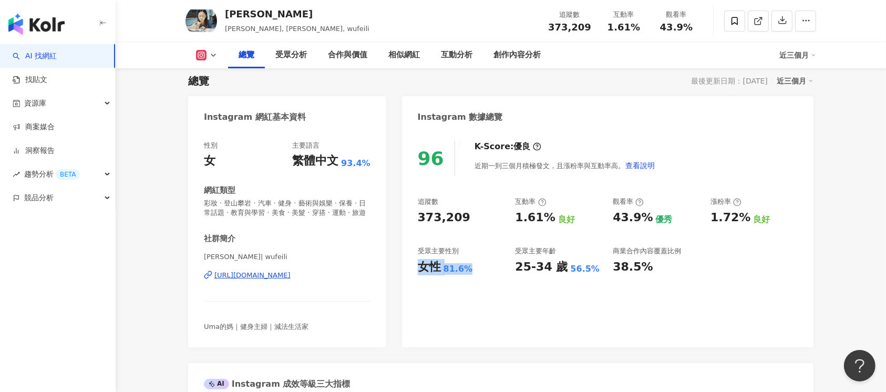
drag, startPoint x: 421, startPoint y: 267, endPoint x: 466, endPoint y: 263, distance: 45.4
click at [471, 269] on div "女性 81.6%" at bounding box center [461, 267] width 87 height 16
copy div "女性 81.6%"
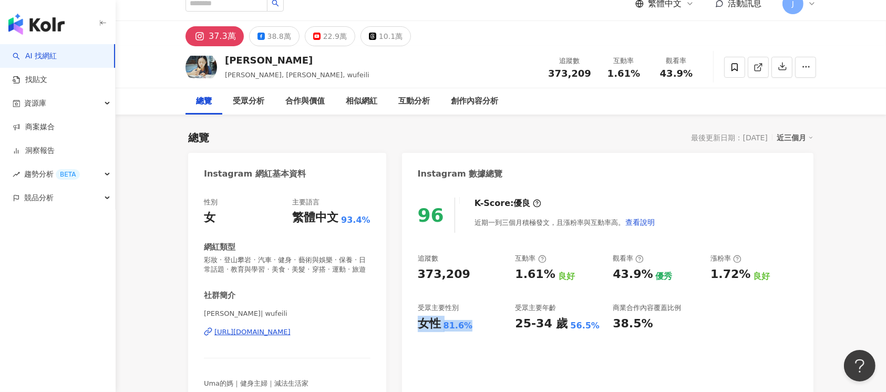
scroll to position [0, 0]
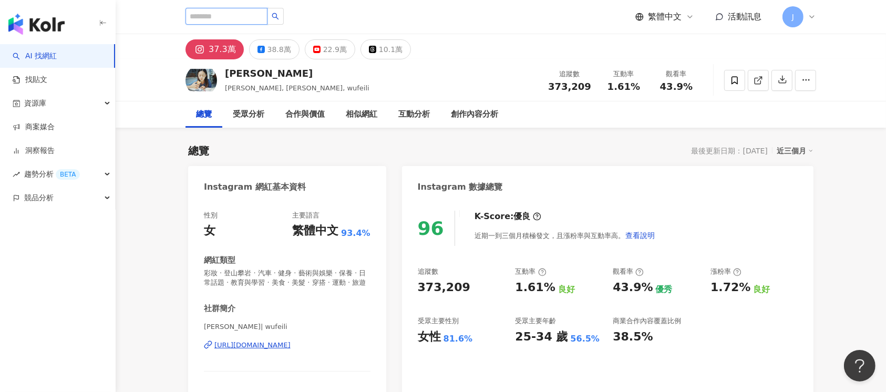
click at [263, 17] on input "search" at bounding box center [226, 16] width 82 height 17
paste input "**********"
type input "**********"
click at [279, 19] on icon "search" at bounding box center [275, 16] width 7 height 7
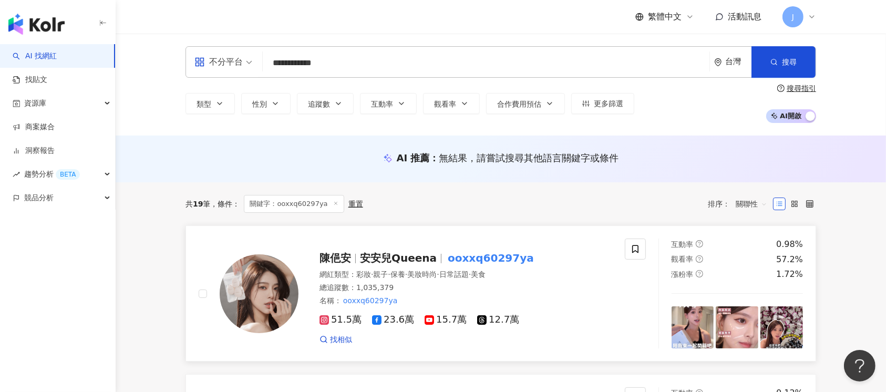
click at [567, 272] on div "網紅類型 ： 彩妝 · 親子 · 保養 · 美妝時尚 · 日常話題 · 美食" at bounding box center [465, 274] width 293 height 11
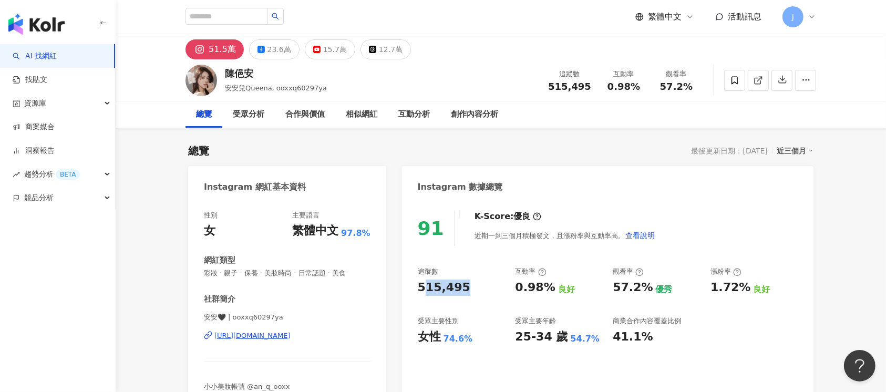
drag, startPoint x: 423, startPoint y: 287, endPoint x: 453, endPoint y: 294, distance: 30.7
click at [463, 288] on div "515,495" at bounding box center [461, 287] width 87 height 16
click at [463, 293] on div "515,495" at bounding box center [461, 287] width 87 height 16
drag, startPoint x: 418, startPoint y: 285, endPoint x: 467, endPoint y: 289, distance: 49.5
click at [467, 289] on div "91 K-Score : 優良 近期一到三個月積極發文，且漲粉率與互動率高。 查看說明 追蹤數 515,495 互動率 0.98% 良好 觀看率 57.2% …" at bounding box center [607, 318] width 411 height 236
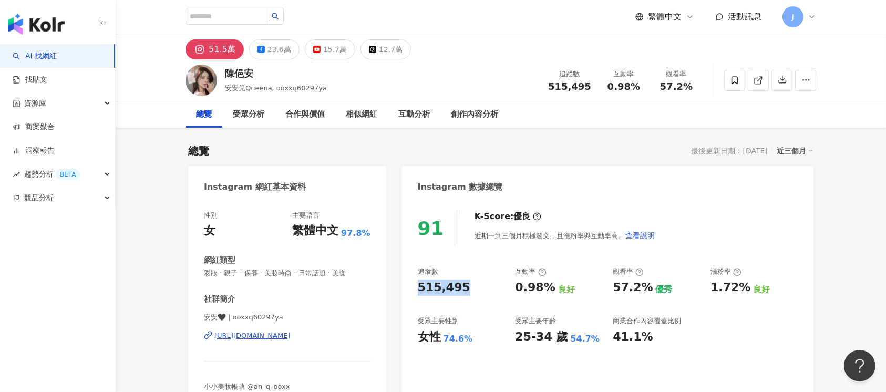
copy div "515,495"
drag, startPoint x: 535, startPoint y: 290, endPoint x: 551, endPoint y: 287, distance: 17.1
click at [551, 288] on div "追蹤數 515,495 互動率 0.98% 良好 觀看率 57.2% 優秀 漲粉率 1.72% 良好 受眾主要性別 女性 74.6% 受眾主要年齡 25-34…" at bounding box center [608, 306] width 380 height 78
copy div "0.98%"
drag, startPoint x: 607, startPoint y: 285, endPoint x: 645, endPoint y: 296, distance: 39.5
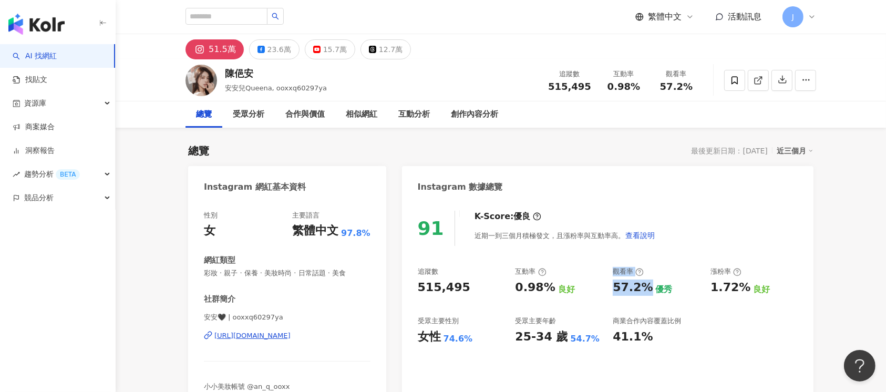
click at [644, 293] on div "追蹤數 515,495 互動率 0.98% 良好 觀看率 57.2% 優秀 漲粉率 1.72% 良好 受眾主要性別 女性 74.6% 受眾主要年齡 25-34…" at bounding box center [608, 306] width 380 height 78
click at [645, 296] on div "追蹤數 515,495 互動率 0.98% 良好 觀看率 57.2% 優秀 漲粉率 1.72% 良好 受眾主要性別 女性 74.6% 受眾主要年齡 25-34…" at bounding box center [608, 306] width 380 height 78
drag, startPoint x: 643, startPoint y: 305, endPoint x: 645, endPoint y: 299, distance: 6.0
click at [644, 304] on div "追蹤數 515,495 互動率 0.98% 良好 觀看率 57.2% 優秀 漲粉率 1.72% 良好 受眾主要性別 女性 74.6% 受眾主要年齡 25-34…" at bounding box center [608, 306] width 380 height 78
click at [643, 303] on div "追蹤數 515,495 互動率 0.98% 良好 觀看率 57.2% 優秀 漲粉率 1.72% 良好 受眾主要性別 女性 74.6% 受眾主要年齡 25-34…" at bounding box center [608, 306] width 380 height 78
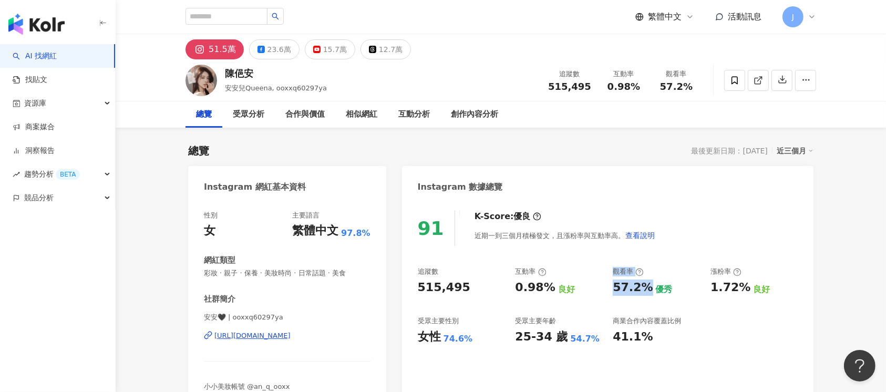
click at [643, 289] on div "57.2%" at bounding box center [632, 287] width 40 height 16
drag, startPoint x: 622, startPoint y: 288, endPoint x: 644, endPoint y: 290, distance: 22.7
click at [644, 290] on div "追蹤數 515,495 互動率 0.98% 良好 觀看率 57.2% 優秀 漲粉率 1.72% 良好 受眾主要性別 女性 74.6% 受眾主要年齡 25-34…" at bounding box center [608, 306] width 380 height 78
copy div "57.2%"
drag, startPoint x: 418, startPoint y: 337, endPoint x: 487, endPoint y: 336, distance: 69.3
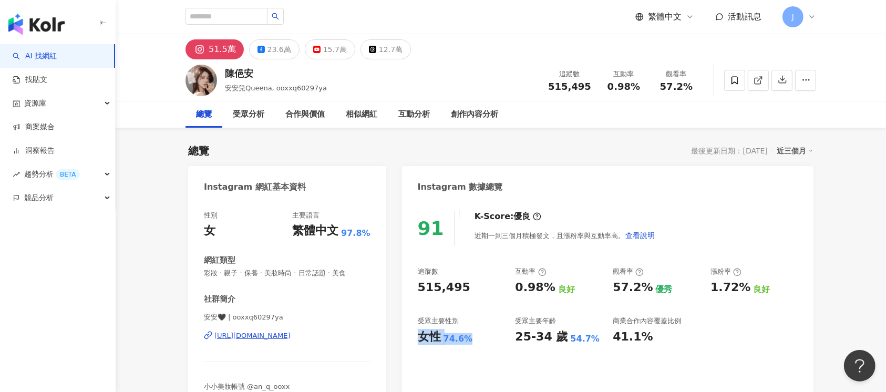
click at [487, 336] on div "女性 74.6%" at bounding box center [461, 337] width 87 height 16
copy div "女性 74.6%"
click at [287, 6] on div "繁體中文 活動訊息 J" at bounding box center [500, 17] width 630 height 34
click at [267, 9] on input "search" at bounding box center [226, 16] width 82 height 17
paste input "*********"
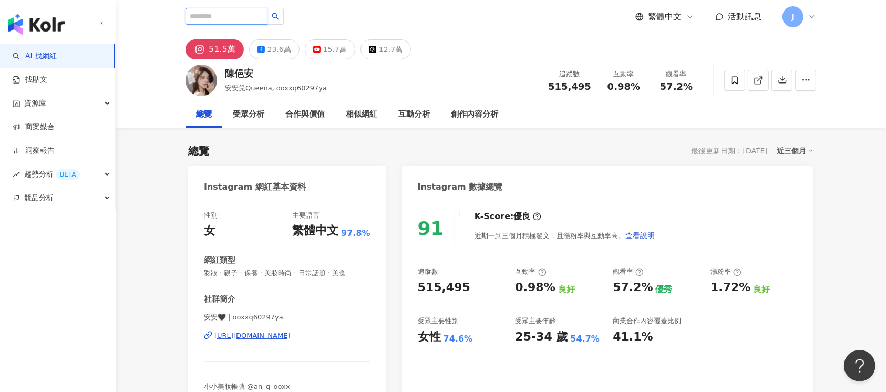
type input "*********"
click at [284, 14] on button "button" at bounding box center [275, 16] width 17 height 17
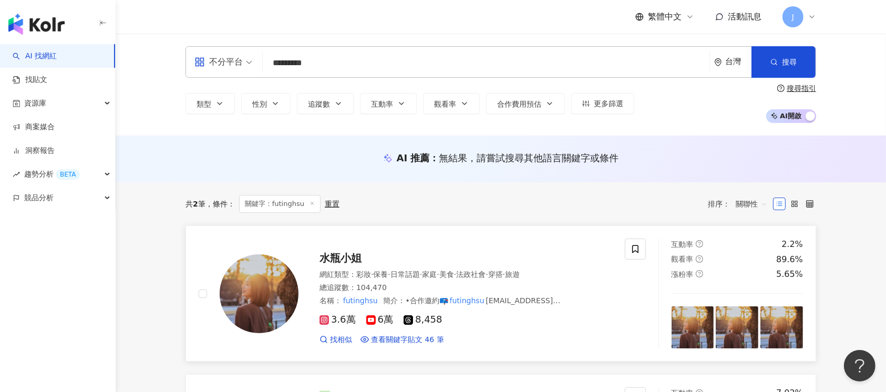
click at [539, 306] on div "3.6萬 6萬 8,458 找相似 查看關鍵字貼文 46 筆" at bounding box center [465, 325] width 293 height 39
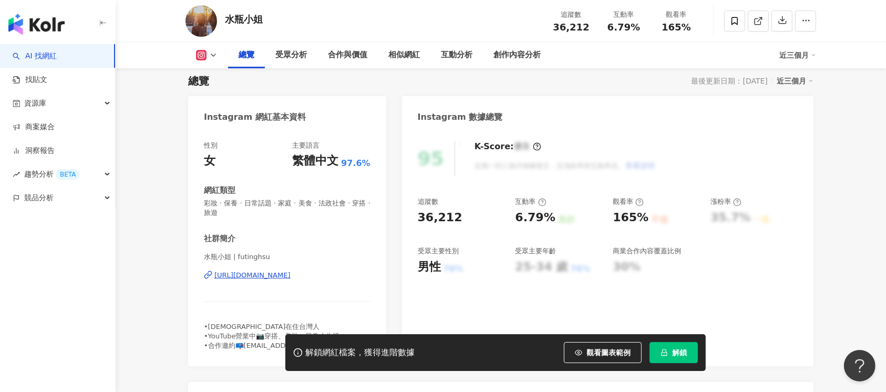
click at [685, 353] on span "解鎖" at bounding box center [679, 352] width 15 height 8
drag, startPoint x: 419, startPoint y: 218, endPoint x: 460, endPoint y: 222, distance: 41.1
click at [462, 222] on div "36,212" at bounding box center [461, 218] width 87 height 16
copy div "36,212"
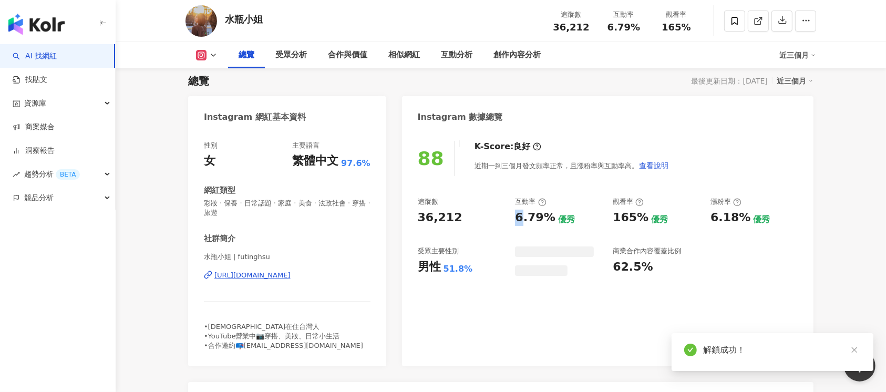
drag, startPoint x: 517, startPoint y: 215, endPoint x: 549, endPoint y: 216, distance: 32.6
click at [553, 219] on div "6.79% 優秀" at bounding box center [558, 218] width 87 height 16
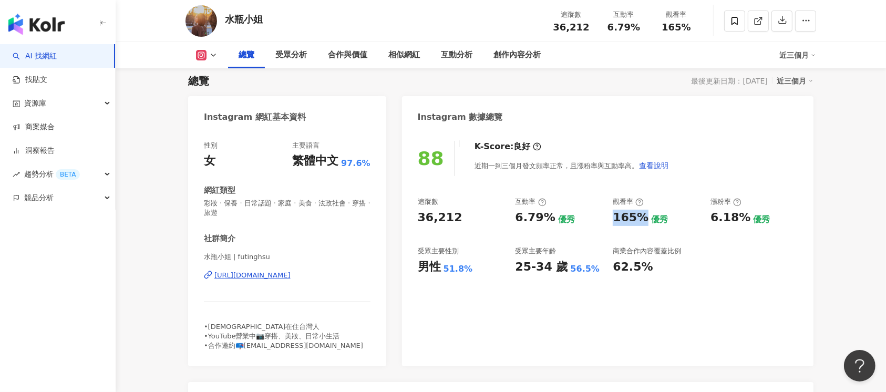
drag, startPoint x: 614, startPoint y: 219, endPoint x: 640, endPoint y: 218, distance: 25.7
click at [640, 218] on div "165%" at bounding box center [630, 218] width 36 height 16
drag, startPoint x: 416, startPoint y: 271, endPoint x: 475, endPoint y: 274, distance: 58.9
click at [474, 274] on div "88 K-Score : 良好 近期一到三個月發文頻率正常，且漲粉率與互動率高。 查看說明 追蹤數 36,212 互動率 6.79% 優秀 觀看率 165% …" at bounding box center [607, 248] width 411 height 236
copy div "男性 51.8%"
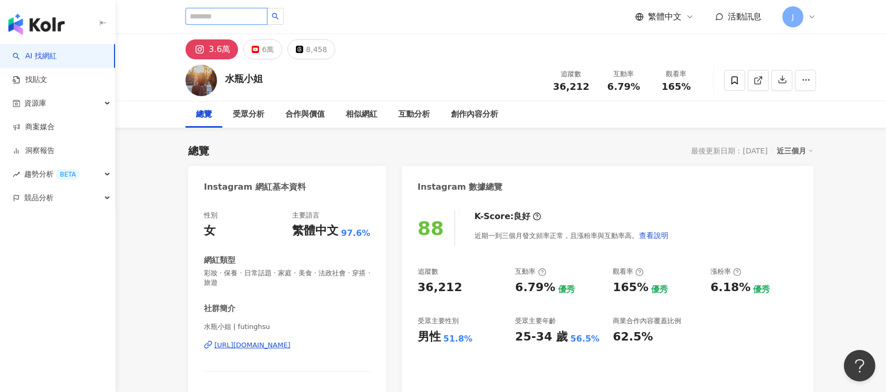
click at [267, 14] on input "search" at bounding box center [226, 16] width 82 height 17
paste input "********"
type input "********"
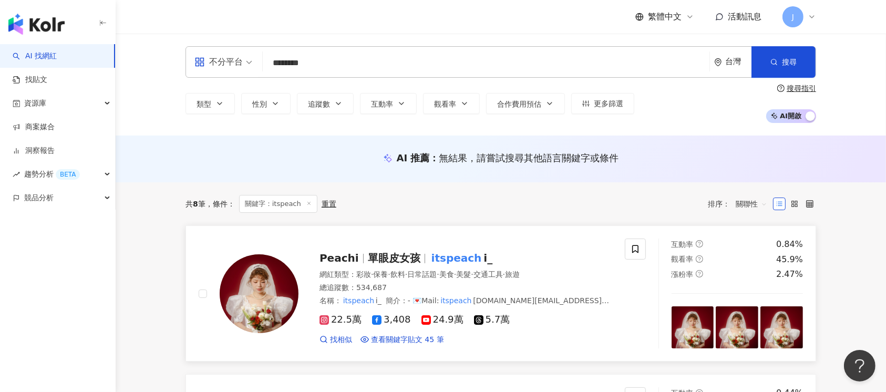
click at [618, 273] on div "Peachi 單眼皮女孩 itspeach i_ 網紅類型 ： 彩妝 · 保養 · 飲料 · 日常話題 · 美食 · 美髮 · 交通工具 · 旅遊 總追蹤數 …" at bounding box center [412, 293] width 426 height 110
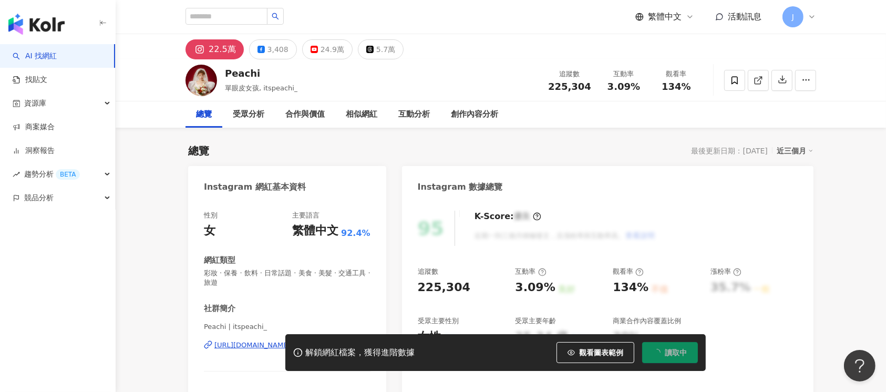
scroll to position [70, 0]
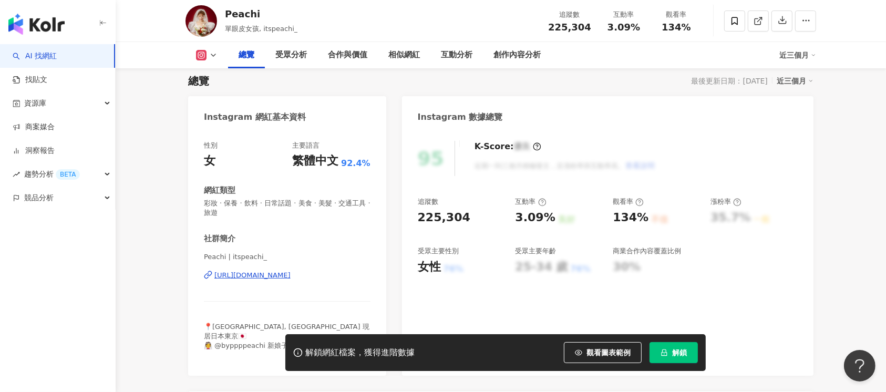
click at [683, 355] on span "解鎖" at bounding box center [679, 352] width 15 height 8
drag, startPoint x: 419, startPoint y: 217, endPoint x: 474, endPoint y: 215, distance: 55.2
click at [474, 215] on div "225,304" at bounding box center [461, 218] width 87 height 16
copy div "225,304"
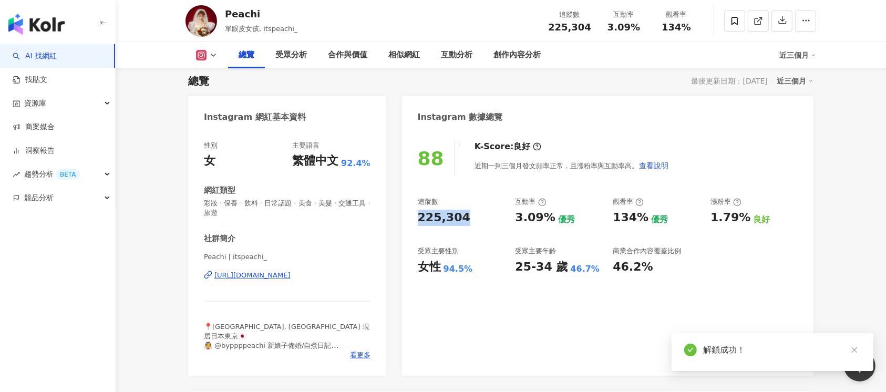
drag, startPoint x: 411, startPoint y: 214, endPoint x: 473, endPoint y: 16, distance: 207.6
click at [471, 216] on div "88 K-Score : 良好 近期一到三個月發文頻率正常，且漲粉率與互動率高。 查看說明 追蹤數 225,304 互動率 3.09% 優秀 觀看率 134%…" at bounding box center [607, 252] width 411 height 245
copy div "225,304"
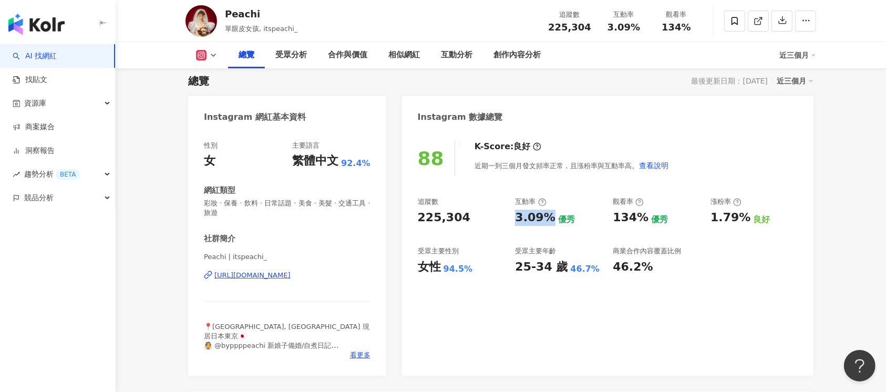
drag, startPoint x: 517, startPoint y: 218, endPoint x: 549, endPoint y: 221, distance: 32.1
click at [549, 221] on div "3.09%" at bounding box center [535, 218] width 40 height 16
copy div "3.09%"
drag, startPoint x: 614, startPoint y: 217, endPoint x: 643, endPoint y: 216, distance: 28.9
click at [643, 216] on div "追蹤數 225,304 互動率 3.09% 優秀 觀看率 134% 優秀 漲粉率 1.79% 良好 受眾主要性別 女性 94.5% 受眾主要年齡 25-34 …" at bounding box center [608, 236] width 380 height 78
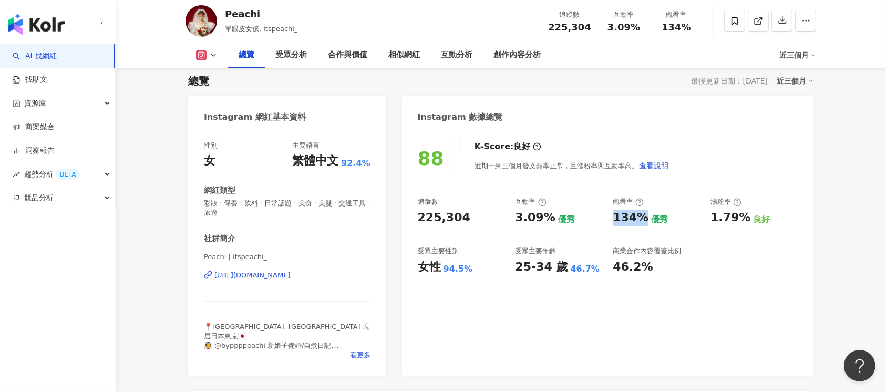
copy div "134%"
drag, startPoint x: 410, startPoint y: 269, endPoint x: 507, endPoint y: 67, distance: 224.3
click at [478, 268] on div "88 K-Score : 良好 近期一到三個月發文頻率正常，且漲粉率與互動率高。 查看說明 追蹤數 225,304 互動率 3.09% 優秀 觀看率 134%…" at bounding box center [607, 252] width 411 height 245
copy div "女性 94.5%"
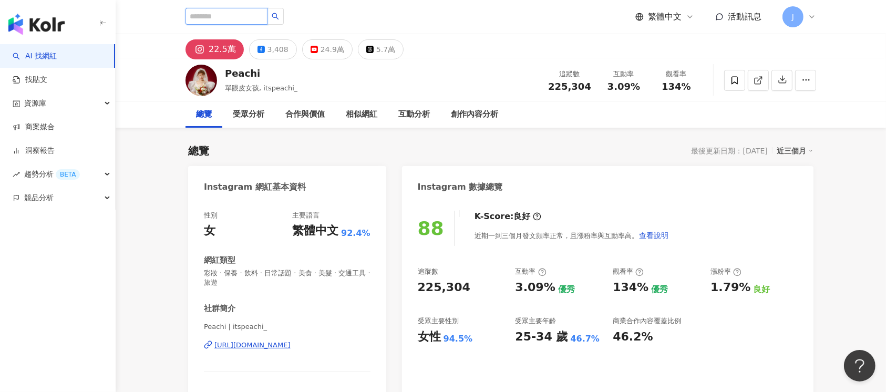
click at [220, 18] on input "search" at bounding box center [226, 16] width 82 height 17
paste input "**********"
type input "**********"
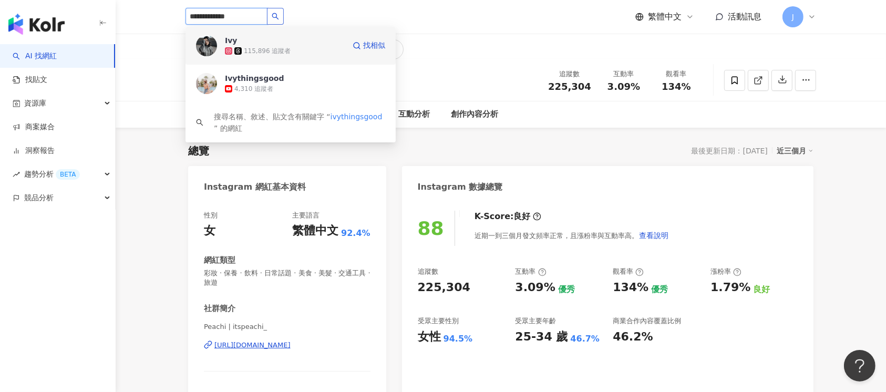
click at [311, 42] on div "Ivy 115,896 追蹤者" at bounding box center [285, 45] width 120 height 21
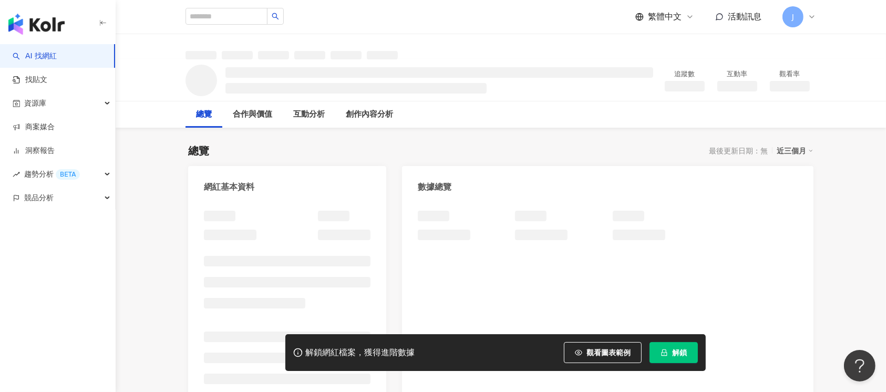
click at [681, 358] on button "解鎖" at bounding box center [673, 352] width 48 height 21
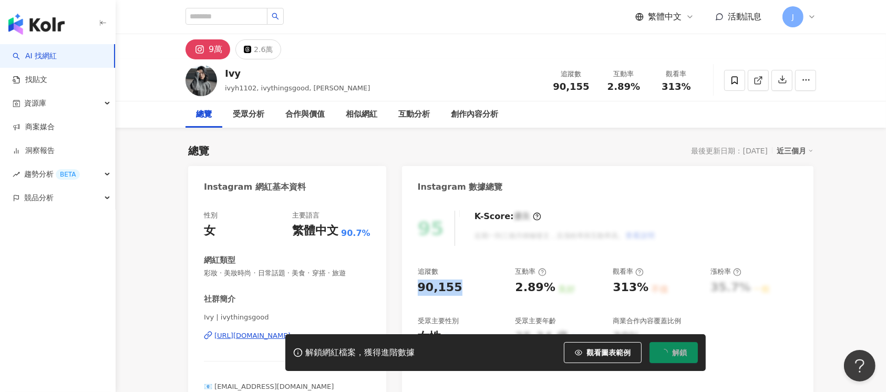
drag, startPoint x: 434, startPoint y: 287, endPoint x: 476, endPoint y: 287, distance: 42.5
click at [476, 287] on div "90,155" at bounding box center [461, 287] width 87 height 16
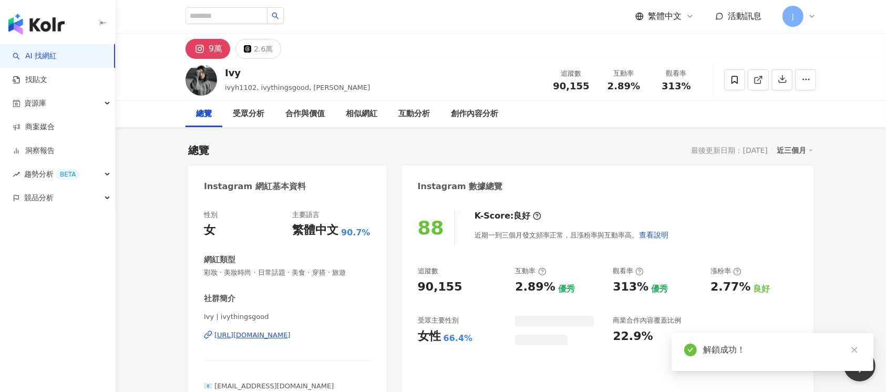
scroll to position [70, 0]
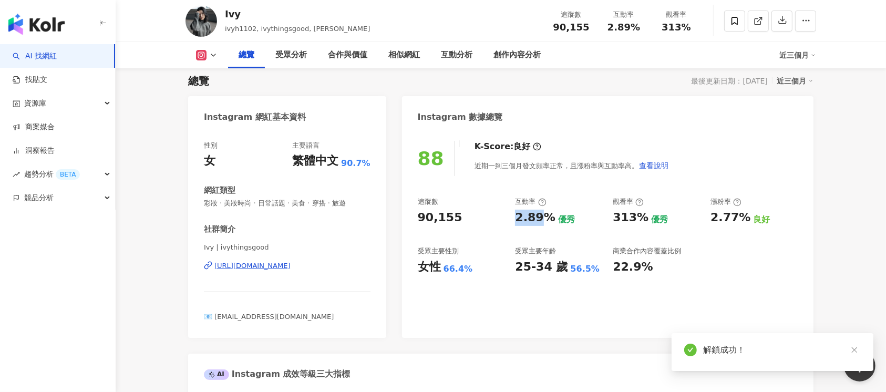
drag, startPoint x: 513, startPoint y: 214, endPoint x: 548, endPoint y: 204, distance: 37.1
click at [550, 218] on div "追蹤數 90,155 互動率 2.89% 優秀 觀看率 313% 優秀 漲粉率 2.77% 良好 受眾主要性別 女性 66.4% 受眾主要年齡 25-34 歲…" at bounding box center [608, 236] width 380 height 78
copy div "2.89"
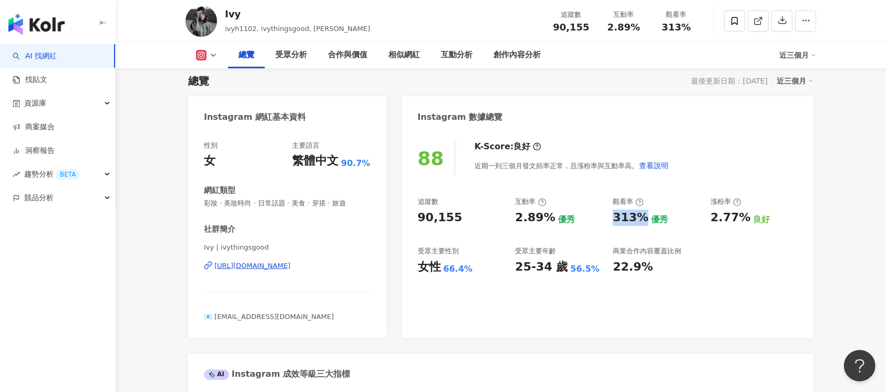
drag, startPoint x: 611, startPoint y: 223, endPoint x: 644, endPoint y: 224, distance: 33.1
click at [644, 224] on div "追蹤數 90,155 互動率 2.89% 優秀 觀看率 313% 優秀 漲粉率 2.77% 良好 受眾主要性別 女性 66.4% 受眾主要年齡 25-34 歲…" at bounding box center [608, 236] width 380 height 78
copy div "313%"
drag, startPoint x: 406, startPoint y: 272, endPoint x: 481, endPoint y: 274, distance: 74.6
click at [481, 274] on div "88 K-Score : 良好 近期一到三個月發文頻率正常，且漲粉率與互動率高。 查看說明 追蹤數 90,155 互動率 2.89% 優秀 觀看率 313% …" at bounding box center [607, 233] width 411 height 207
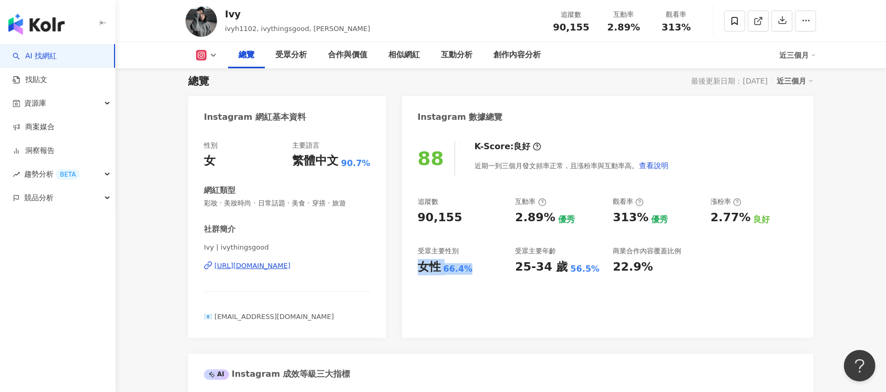
copy div "女性 66.4%"
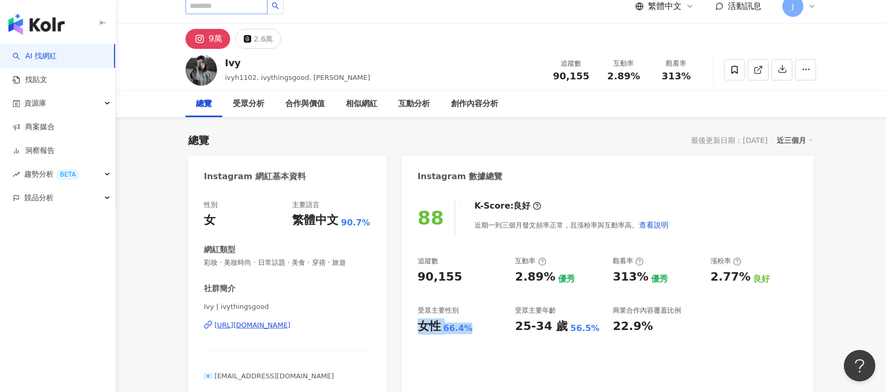
scroll to position [0, 0]
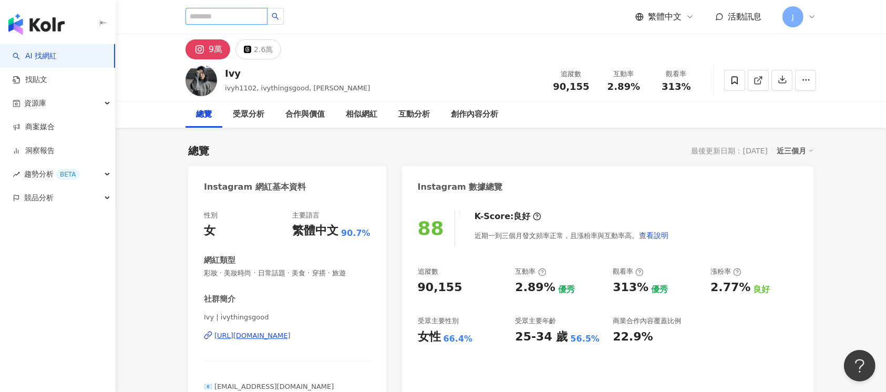
click at [267, 16] on input "search" at bounding box center [226, 16] width 82 height 17
paste input "******"
type input "******"
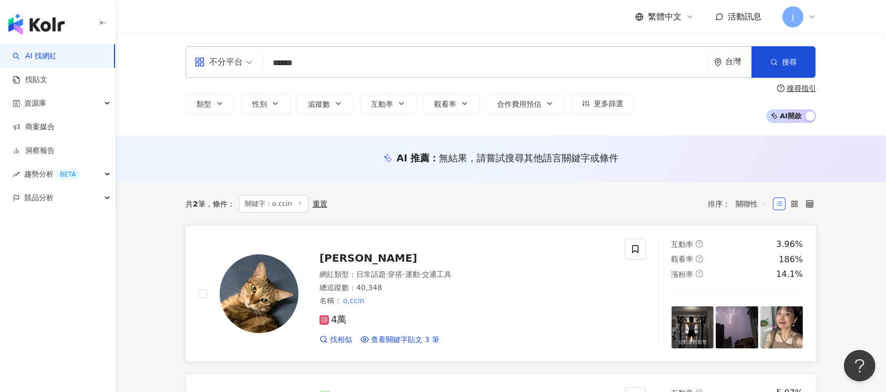
click at [534, 311] on div "4萬 找相似 查看關鍵字貼文 3 筆" at bounding box center [465, 325] width 293 height 39
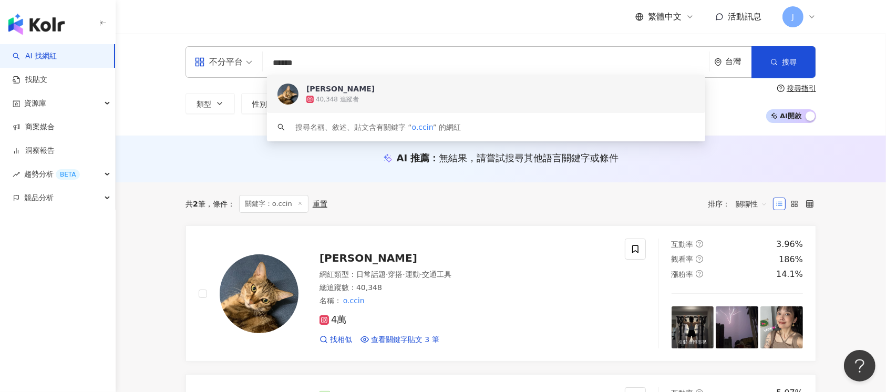
drag, startPoint x: 308, startPoint y: 58, endPoint x: 256, endPoint y: 55, distance: 51.5
click at [265, 57] on div "不分平台 ****** 台灣 搜尋 2d5a4b8f-6029-4f4c-a93a-ebf46cec5511 keyword 蘇蘇 ソソ 40,348 追蹤者…" at bounding box center [500, 62] width 630 height 32
paste input "**********"
type input "**********"
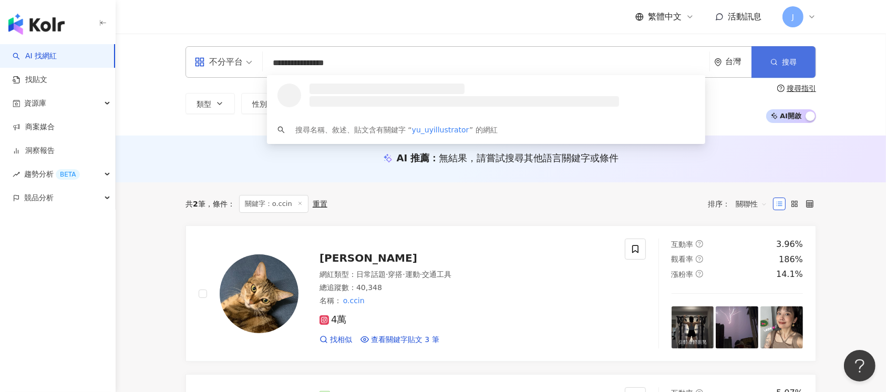
click at [775, 74] on button "搜尋" at bounding box center [783, 62] width 64 height 32
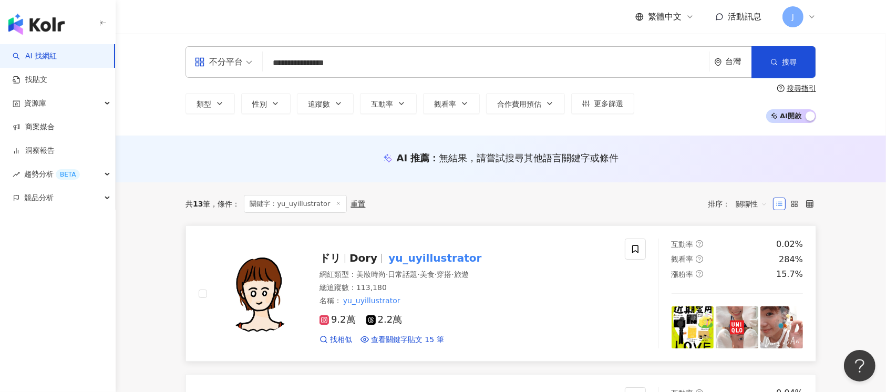
click at [492, 293] on div "網紅類型 ： 美妝時尚 · 日常話題 · 美食 · 穿搭 · 旅遊 總追蹤數 ： 113,180 名稱 ： yu_uyillustrator" at bounding box center [465, 287] width 293 height 36
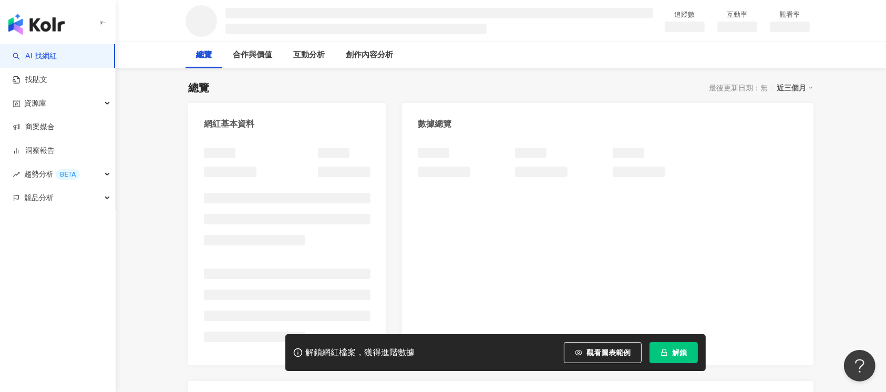
scroll to position [70, 0]
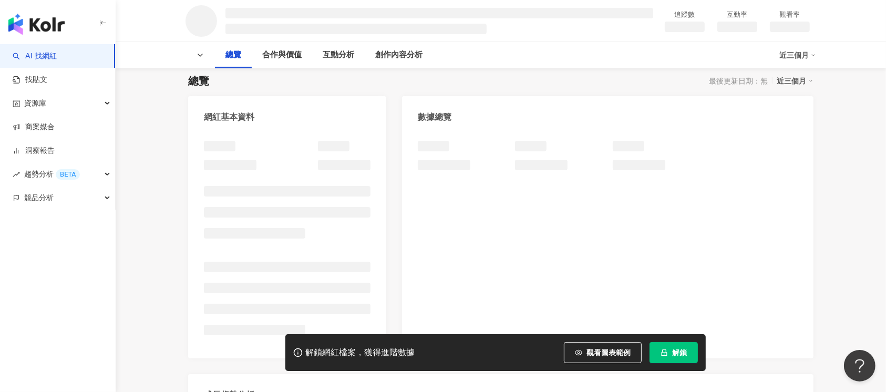
click at [678, 356] on span "解鎖" at bounding box center [679, 352] width 15 height 8
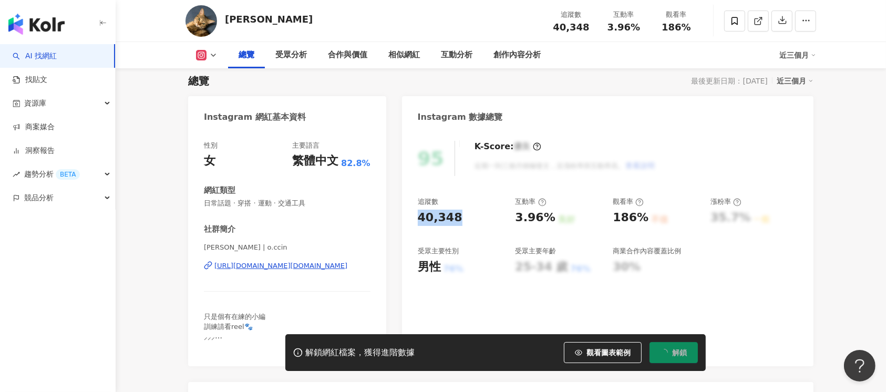
drag, startPoint x: 418, startPoint y: 216, endPoint x: 458, endPoint y: 220, distance: 40.6
click at [458, 220] on div "95 K-Score : 優良 近期一到三個月積極發文，且漲粉率與互動率高。 查看說明 追蹤數 40,348 互動率 3.96% 良好 觀看率 186% 不佳…" at bounding box center [607, 248] width 411 height 236
drag, startPoint x: 511, startPoint y: 217, endPoint x: 549, endPoint y: 220, distance: 37.9
click at [549, 221] on div "追蹤數 40,348 互動率 3.96% 良好 觀看率 186% 不佳 漲粉率 35.7% 一般 受眾主要性別 男性 76% 受眾主要年齡 25-34 歲 7…" at bounding box center [608, 236] width 380 height 78
copy div "3.96%"
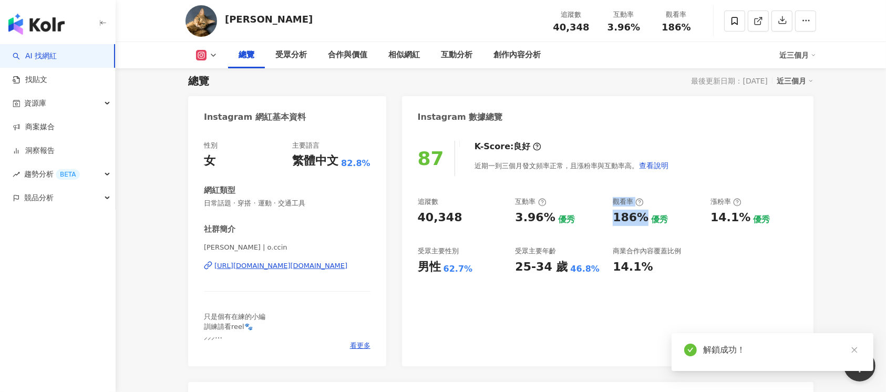
drag, startPoint x: 605, startPoint y: 221, endPoint x: 639, endPoint y: 221, distance: 34.1
click at [639, 221] on div "追蹤數 40,348 互動率 3.96% 優秀 觀看率 186% 優秀 漲粉率 14.1% 優秀 受眾主要性別 男性 62.7% 受眾主要年齡 25-34 歲…" at bounding box center [608, 236] width 380 height 78
click at [639, 221] on div "186%" at bounding box center [630, 218] width 36 height 16
click at [614, 231] on div "追蹤數 40,348 互動率 3.96% 優秀 觀看率 186% 優秀 漲粉率 14.1% 優秀 受眾主要性別 男性 62.7% 受眾主要年齡 25-34 歲…" at bounding box center [608, 236] width 380 height 78
click at [613, 235] on div "追蹤數 40,348 互動率 3.96% 優秀 觀看率 186% 優秀 漲粉率 14.1% 優秀 受眾主要性別 男性 62.7% 受眾主要年齡 25-34 歲…" at bounding box center [608, 236] width 380 height 78
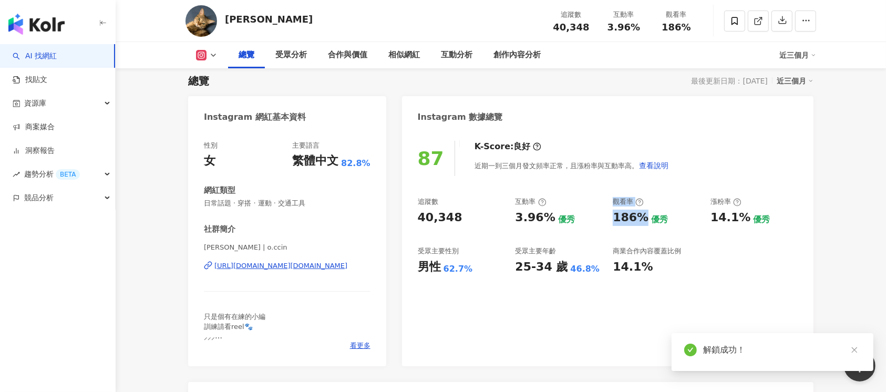
click at [614, 218] on div "186%" at bounding box center [630, 218] width 36 height 16
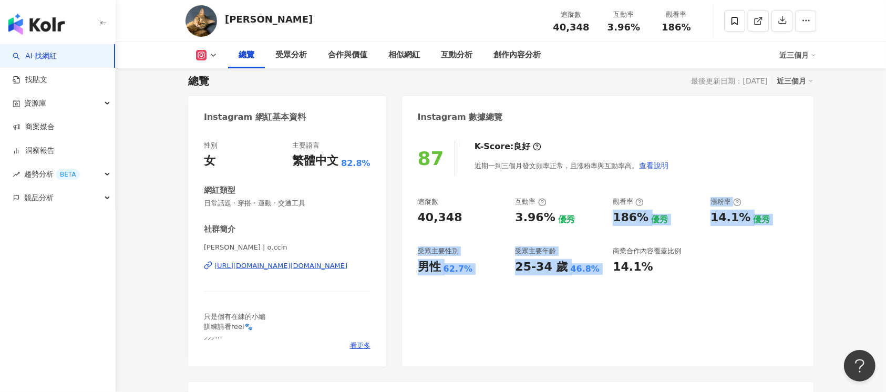
click at [638, 219] on div "186%" at bounding box center [630, 218] width 36 height 16
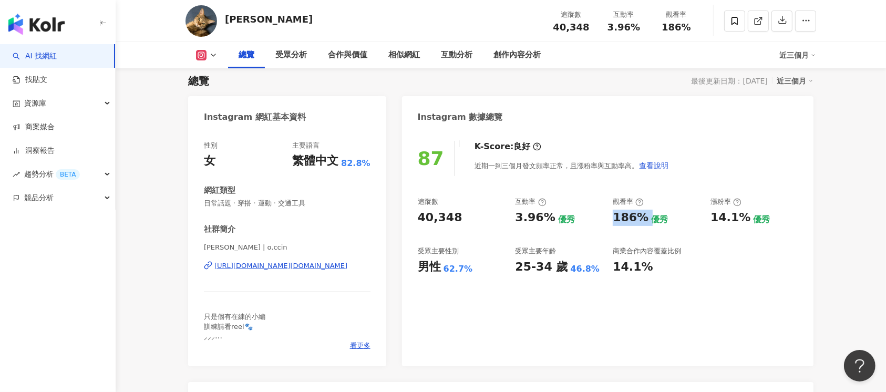
drag, startPoint x: 645, startPoint y: 217, endPoint x: 613, endPoint y: 218, distance: 32.6
click at [613, 218] on div "186% 優秀" at bounding box center [655, 218] width 87 height 16
drag, startPoint x: 471, startPoint y: 267, endPoint x: 479, endPoint y: 119, distance: 147.8
click at [407, 266] on div "87 K-Score : 良好 近期一到三個月發文頻率正常，且漲粉率與互動率高。 查看說明 追蹤數 40,348 互動率 3.96% 優秀 觀看率 186% …" at bounding box center [607, 248] width 411 height 236
copy div "男性 62.7%"
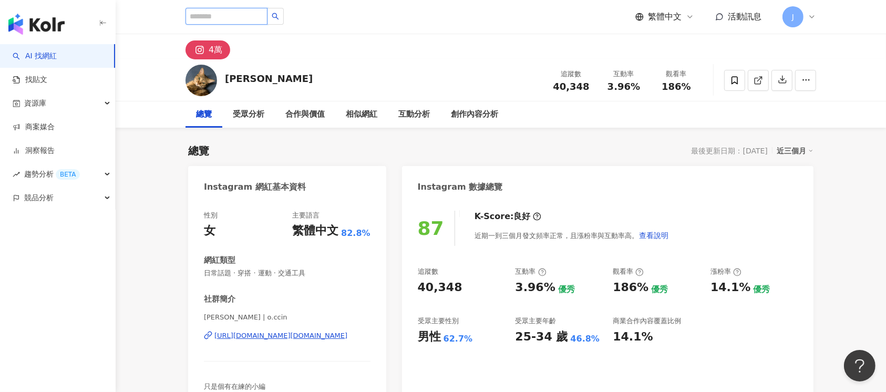
click at [261, 13] on input "search" at bounding box center [226, 16] width 82 height 17
paste input "**********"
type input "**********"
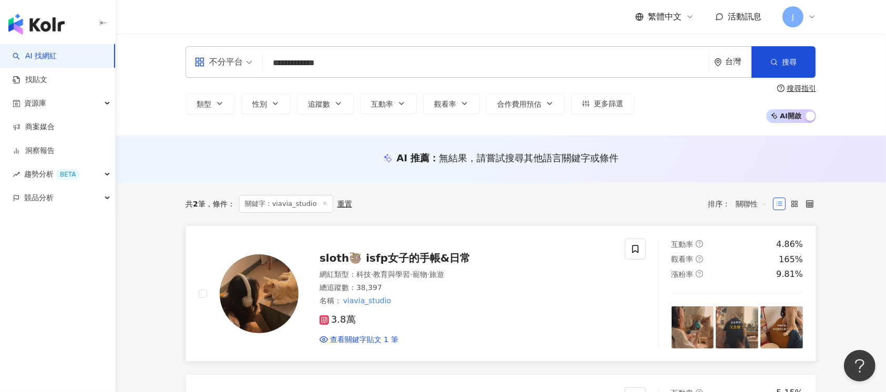
click at [534, 285] on div "總追蹤數 ： 38,397" at bounding box center [465, 288] width 293 height 11
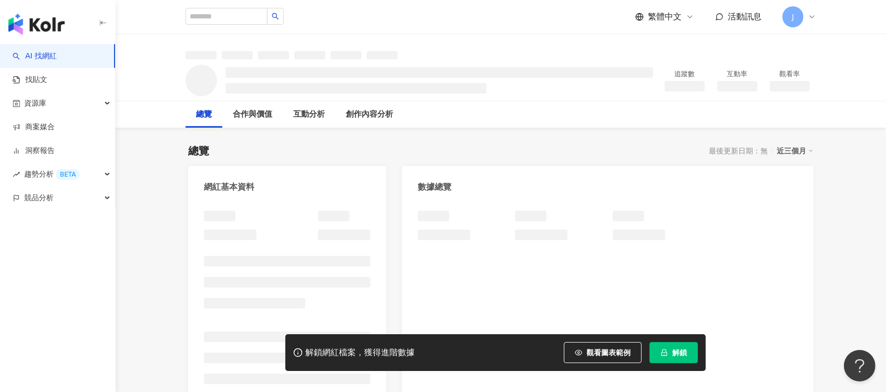
click at [674, 351] on span "解鎖" at bounding box center [679, 352] width 15 height 8
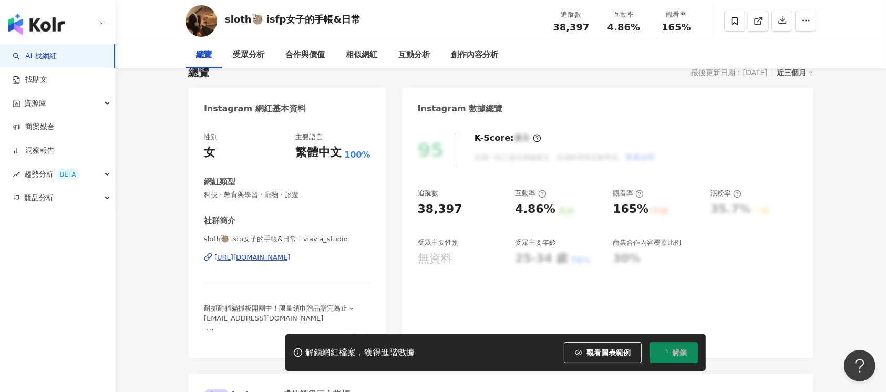
scroll to position [140, 0]
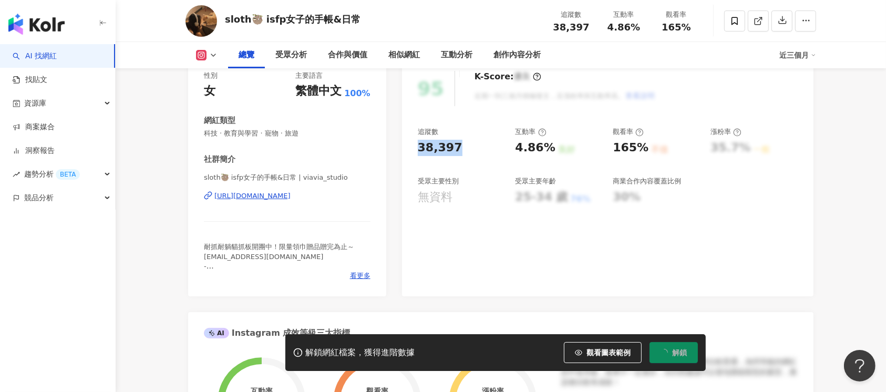
drag, startPoint x: 417, startPoint y: 144, endPoint x: 481, endPoint y: 150, distance: 64.3
click at [481, 150] on div "38,397" at bounding box center [461, 148] width 87 height 16
copy div "38,397"
drag, startPoint x: 517, startPoint y: 148, endPoint x: 551, endPoint y: 148, distance: 34.7
click at [552, 148] on div "追蹤數 38,397 互動率 4.86% 良好 觀看率 165% 不佳 漲粉率 35.7% 一般 受眾主要性別 無資料 受眾主要年齡 25-34 歲 76% …" at bounding box center [608, 166] width 380 height 78
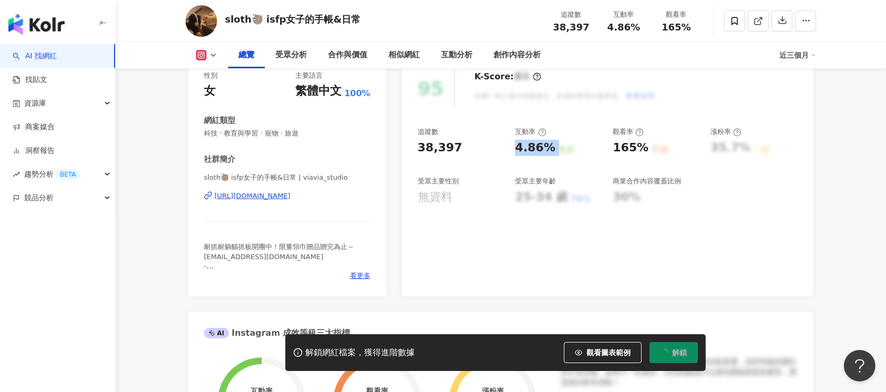
copy div "4.86% 良好"
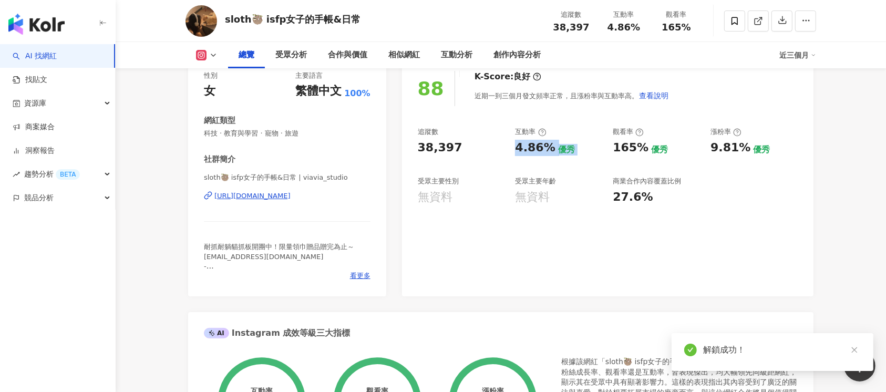
drag, startPoint x: 613, startPoint y: 144, endPoint x: 644, endPoint y: 153, distance: 31.7
click at [648, 147] on div "165% 優秀" at bounding box center [655, 148] width 87 height 16
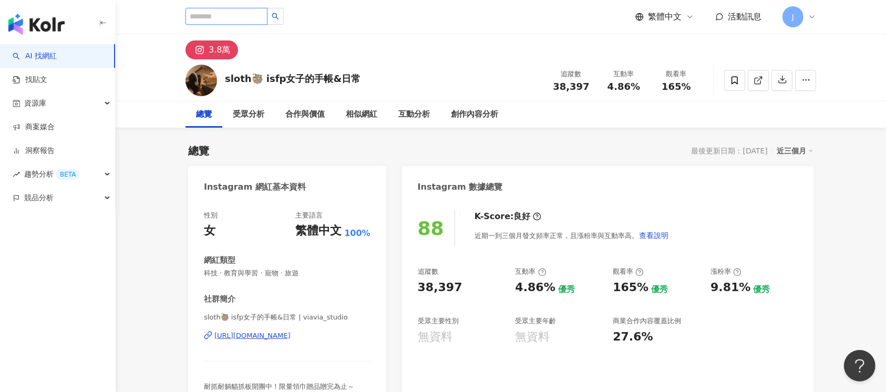
click at [262, 12] on input "search" at bounding box center [226, 16] width 82 height 17
paste input "**********"
type input "**********"
click at [284, 18] on button "button" at bounding box center [275, 16] width 17 height 17
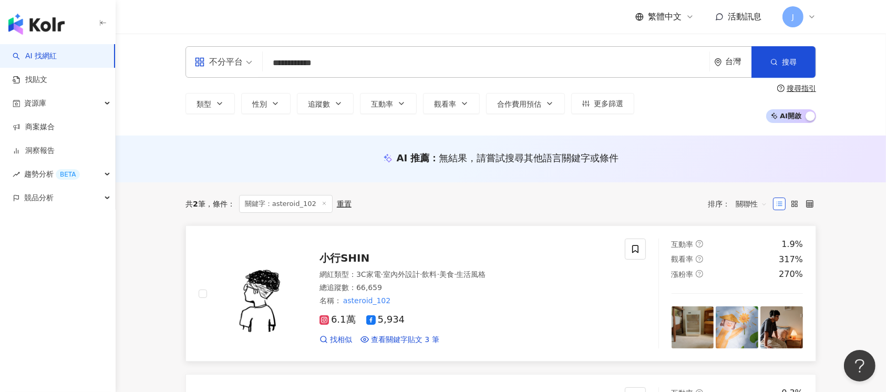
click at [518, 292] on div "總追蹤數 ： 66,659" at bounding box center [465, 288] width 293 height 11
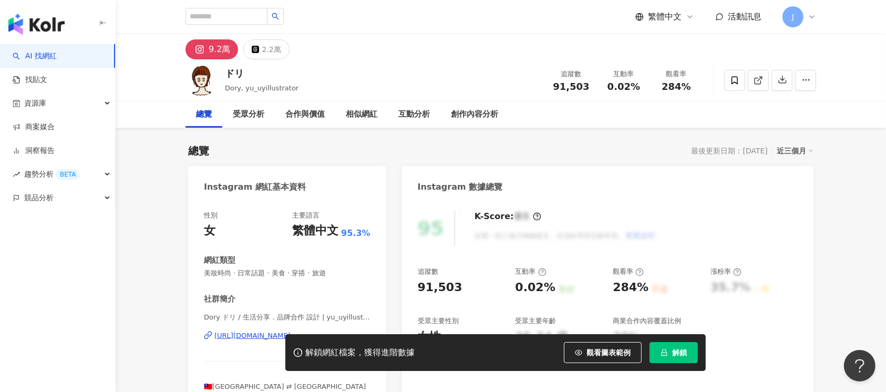
click at [682, 352] on span "解鎖" at bounding box center [679, 352] width 15 height 8
drag, startPoint x: 449, startPoint y: 284, endPoint x: 468, endPoint y: 268, distance: 24.6
click at [460, 285] on div "95 K-Score : 優良 近期一到三個月積極發文，且漲粉率與互動率高。 查看說明 追蹤數 91,503 互動率 0.02% 良好 觀看率 284% 不佳…" at bounding box center [607, 318] width 411 height 236
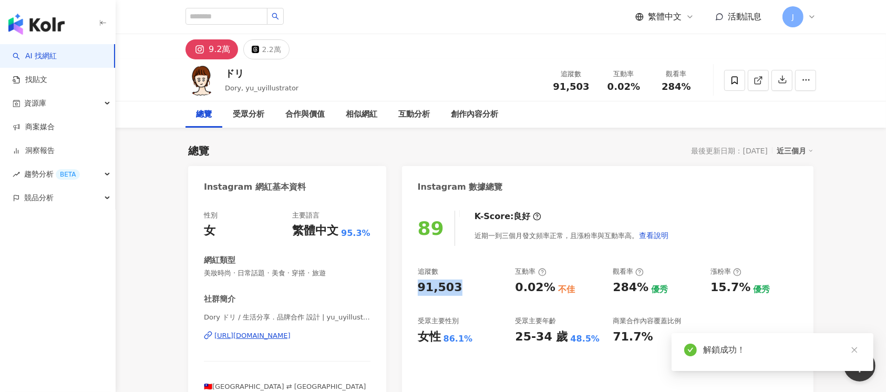
drag, startPoint x: 546, startPoint y: 288, endPoint x: 529, endPoint y: 296, distance: 18.8
click at [548, 288] on div "0.02%" at bounding box center [535, 287] width 40 height 16
click at [529, 296] on div "追蹤數 91,503 互動率 0.02% 不佳 觀看率 284% 優秀 漲粉率 15.7% 優秀 受眾主要性別 女性 86.1% 受眾主要年齡 25-34 歲…" at bounding box center [608, 306] width 380 height 78
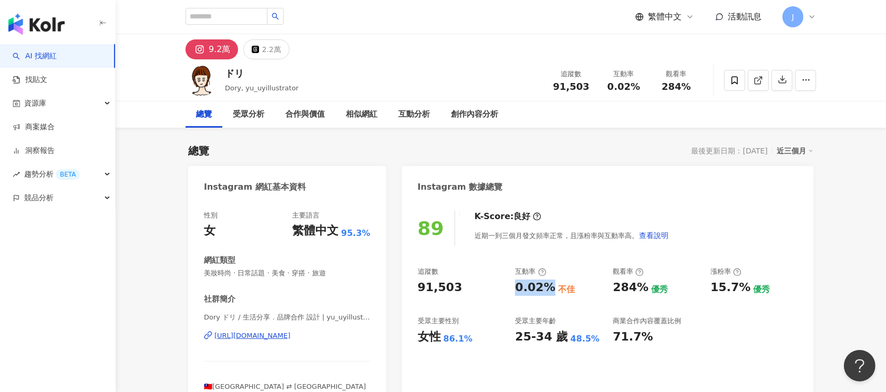
drag, startPoint x: 523, startPoint y: 290, endPoint x: 545, endPoint y: 287, distance: 22.3
click at [549, 290] on div "0.02%" at bounding box center [535, 287] width 40 height 16
copy div "0.02%"
click at [627, 287] on div "284%" at bounding box center [630, 287] width 36 height 16
click at [614, 286] on div "284%" at bounding box center [630, 287] width 36 height 16
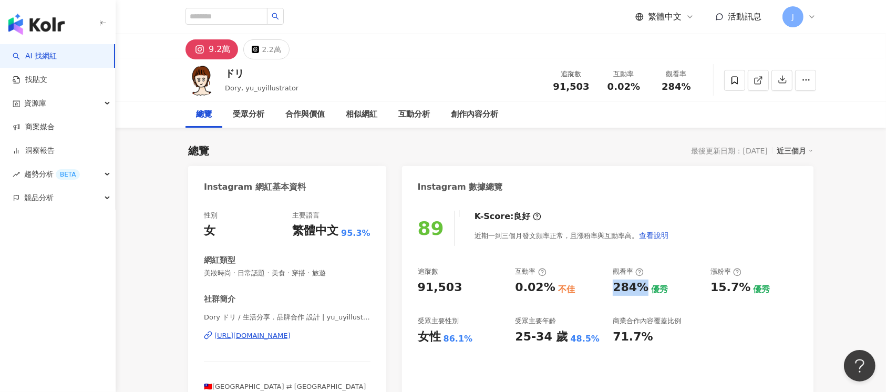
drag, startPoint x: 611, startPoint y: 286, endPoint x: 642, endPoint y: 287, distance: 31.0
click at [642, 287] on div "追蹤數 91,503 互動率 0.02% 不佳 觀看率 284% 優秀 漲粉率 15.7% 優秀 受眾主要性別 女性 86.1% 受眾主要年齡 25-34 歲…" at bounding box center [608, 306] width 380 height 78
copy div "284%"
drag, startPoint x: 457, startPoint y: 338, endPoint x: 477, endPoint y: 336, distance: 20.0
click at [477, 336] on div "女性 86.1%" at bounding box center [461, 337] width 87 height 16
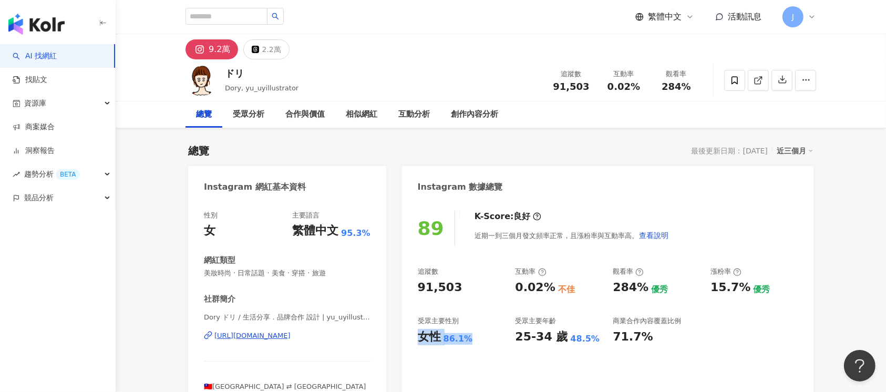
copy div "女性 86.1%"
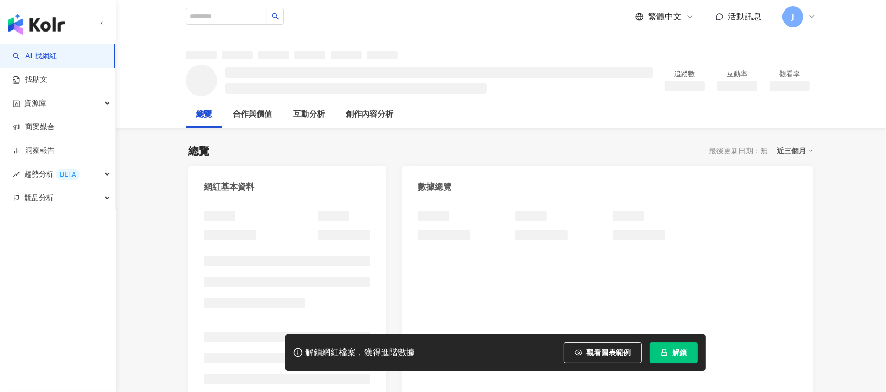
click at [678, 356] on span "解鎖" at bounding box center [679, 352] width 15 height 8
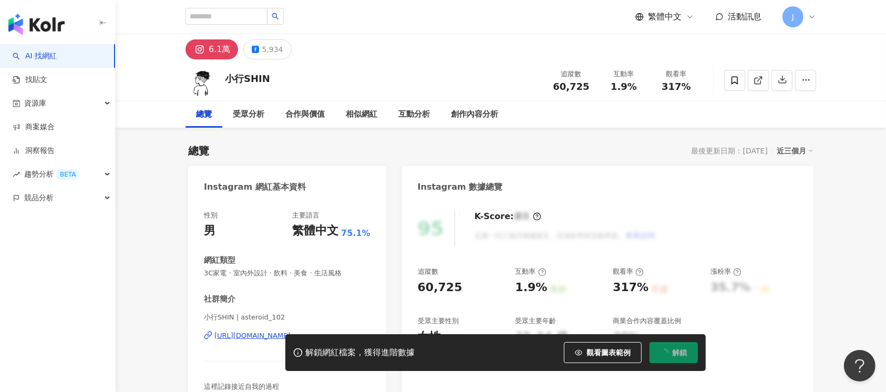
drag, startPoint x: 451, startPoint y: 287, endPoint x: 422, endPoint y: 292, distance: 29.3
click at [469, 287] on div "60,725" at bounding box center [461, 287] width 87 height 16
click at [422, 292] on div "60,725" at bounding box center [440, 287] width 45 height 16
drag, startPoint x: 421, startPoint y: 288, endPoint x: 463, endPoint y: 289, distance: 42.0
click at [463, 289] on div "60,725" at bounding box center [461, 287] width 87 height 16
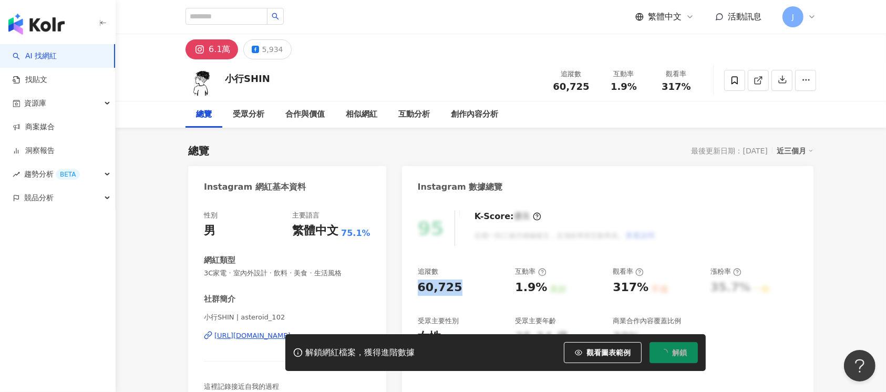
copy div "60,725"
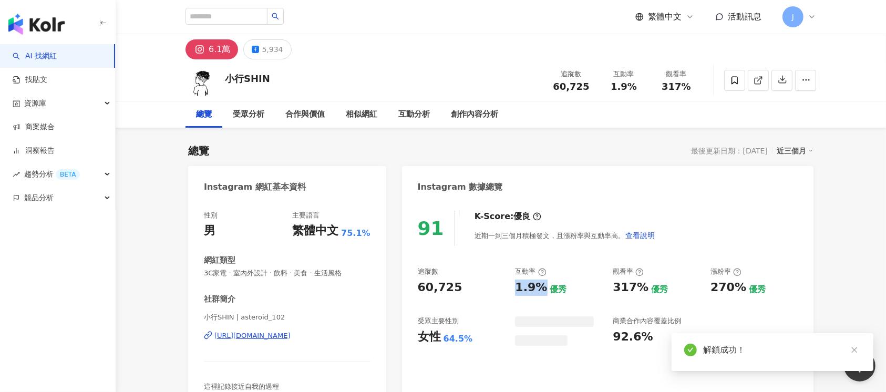
drag, startPoint x: 530, startPoint y: 287, endPoint x: 543, endPoint y: 288, distance: 13.2
click at [543, 288] on div "追蹤數 60,725 互動率 1.9% 優秀 觀看率 317% 優秀 漲粉率 270% 優秀 受眾主要性別 女性 64.5% 商業合作內容覆蓋比例 92.6%" at bounding box center [608, 306] width 380 height 79
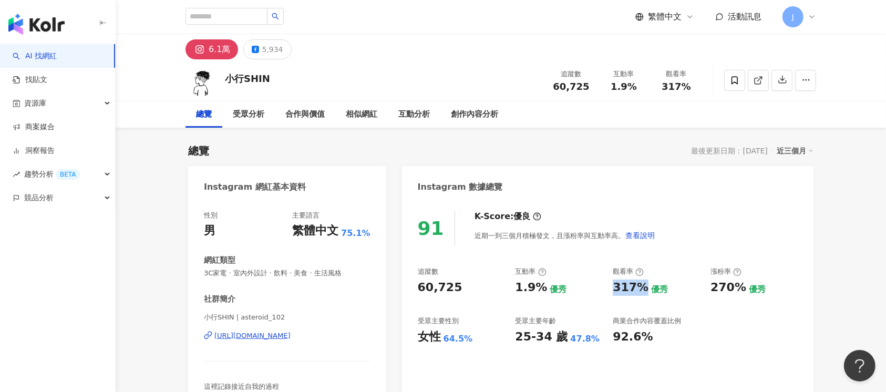
drag, startPoint x: 613, startPoint y: 289, endPoint x: 643, endPoint y: 290, distance: 30.0
click at [643, 290] on div "317%" at bounding box center [630, 287] width 36 height 16
copy div "317%"
drag, startPoint x: 459, startPoint y: 339, endPoint x: 483, endPoint y: 340, distance: 24.7
click at [483, 340] on div "91 K-Score : 優良 近期一到三個月積極發文，且漲粉率與互動率高。 查看說明 追蹤數 60,725 互動率 1.9% 優秀 觀看率 317% 優秀 …" at bounding box center [607, 308] width 411 height 217
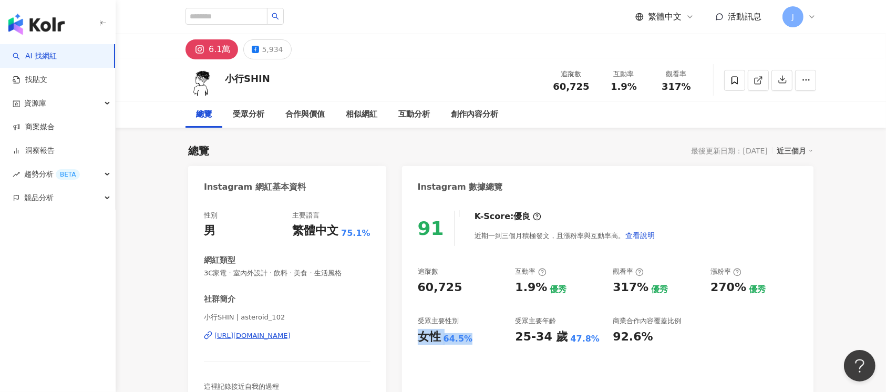
copy div "女性 64.5%"
click at [248, 17] on input "search" at bounding box center [226, 16] width 82 height 17
paste input "*******"
type input "*******"
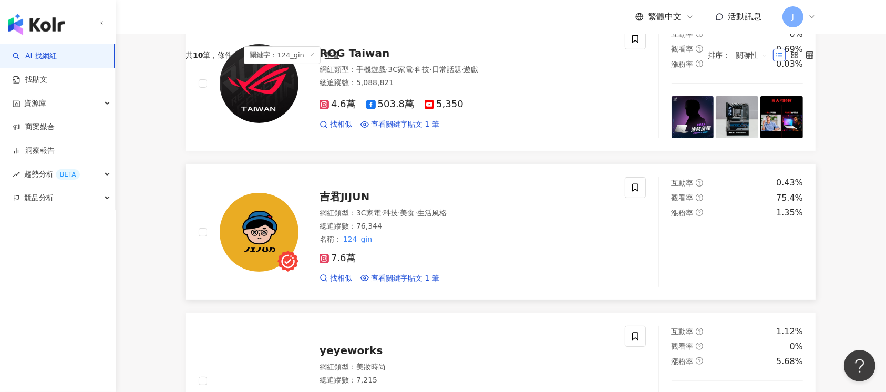
scroll to position [350, 0]
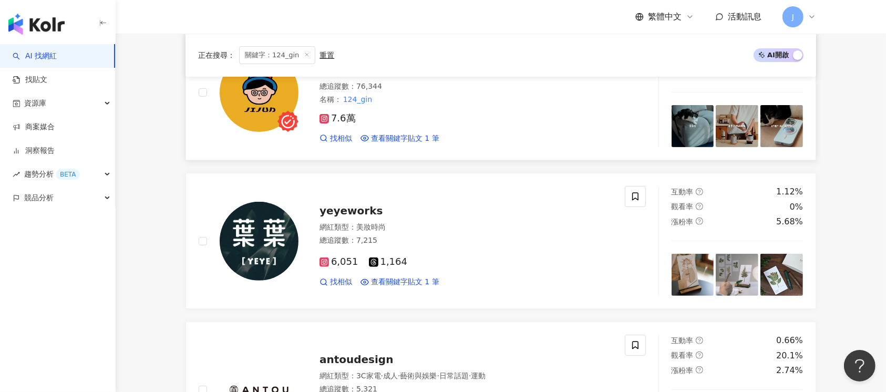
click at [511, 120] on div "7.6萬" at bounding box center [465, 119] width 293 height 12
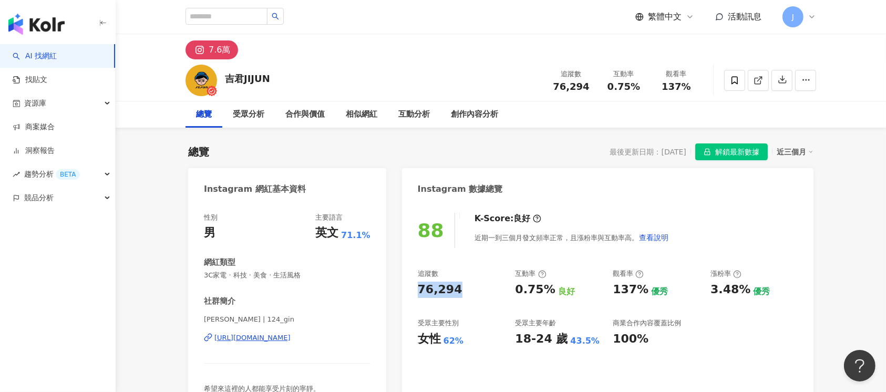
drag, startPoint x: 420, startPoint y: 283, endPoint x: 466, endPoint y: 289, distance: 47.2
click at [466, 289] on div "76,294" at bounding box center [461, 290] width 87 height 16
copy div "76,294"
drag, startPoint x: 521, startPoint y: 288, endPoint x: 550, endPoint y: 288, distance: 28.9
click at [550, 288] on div "追蹤數 76,294 互動率 0.75% 良好 觀看率 137% 優秀 漲粉率 3.48% 優秀 受眾主要性別 女性 62% 受眾主要年齡 18-24 歲 4…" at bounding box center [608, 308] width 380 height 78
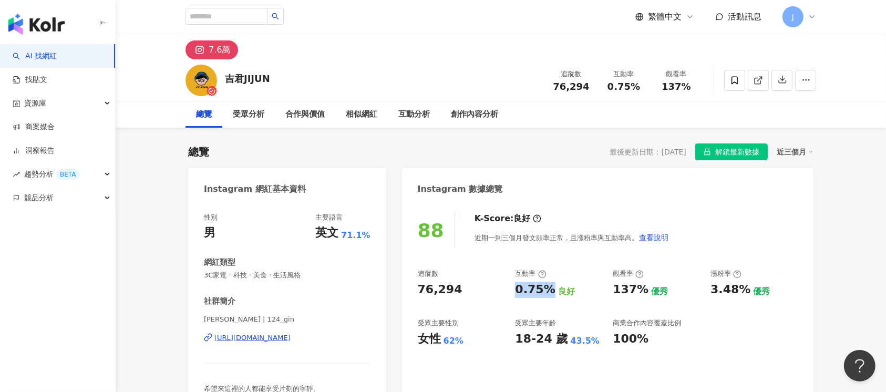
copy div "0.75%"
drag, startPoint x: 610, startPoint y: 291, endPoint x: 644, endPoint y: 292, distance: 33.6
click at [644, 292] on div "追蹤數 76,294 互動率 0.75% 良好 觀看率 137% 優秀 漲粉率 3.48% 優秀 受眾主要性別 女性 62% 受眾主要年齡 18-24 歲 4…" at bounding box center [608, 308] width 380 height 78
copy div "137%"
drag, startPoint x: 418, startPoint y: 332, endPoint x: 471, endPoint y: 310, distance: 57.3
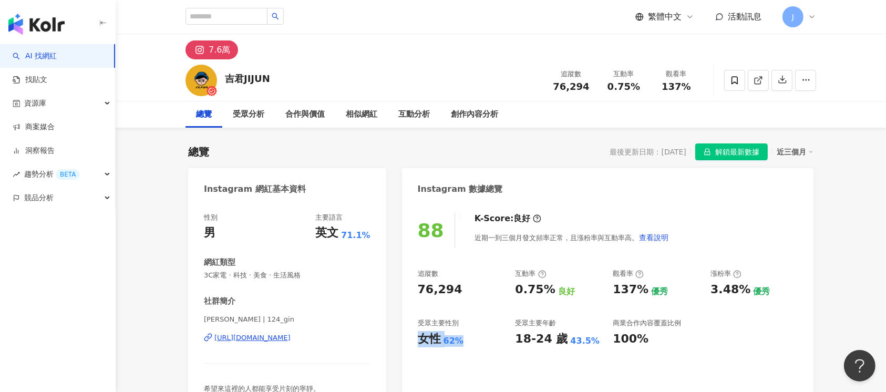
click at [465, 339] on div "女性 62%" at bounding box center [461, 339] width 87 height 16
copy div "女性 62%"
click at [245, 11] on input "search" at bounding box center [226, 16] width 82 height 17
click at [239, 12] on input "search" at bounding box center [226, 16] width 82 height 17
paste input "**********"
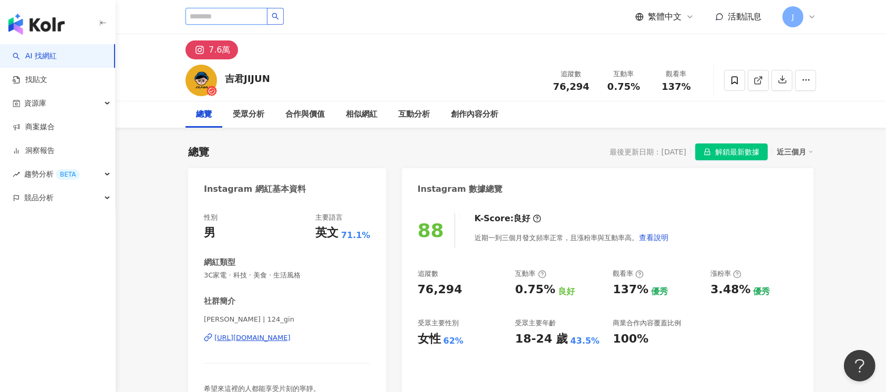
type input "**********"
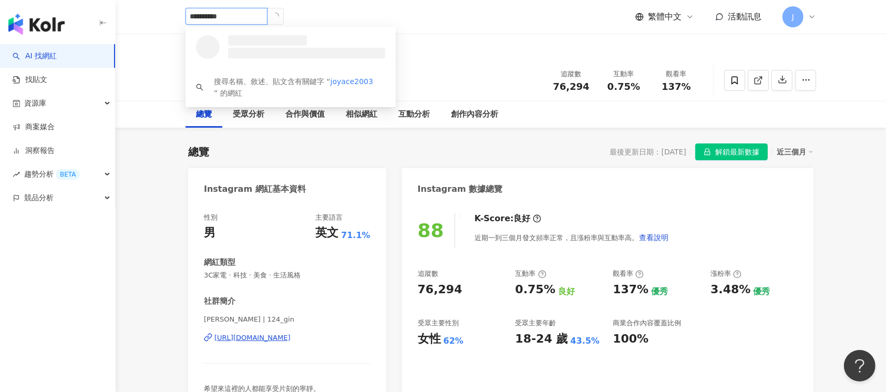
click at [279, 15] on icon "loading" at bounding box center [277, 15] width 4 height 4
click at [336, 48] on div "43,752 追蹤者" at bounding box center [285, 51] width 120 height 11
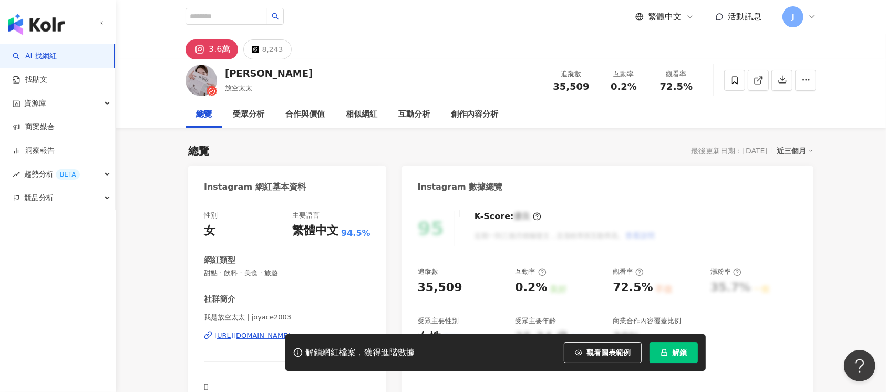
click at [672, 358] on button "解鎖" at bounding box center [673, 352] width 48 height 21
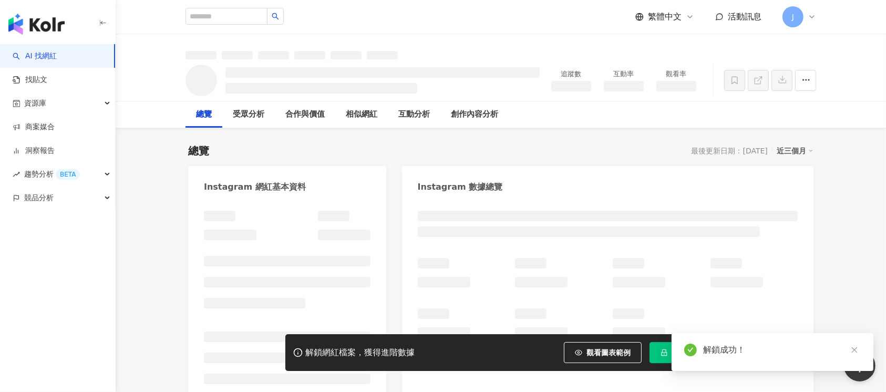
drag, startPoint x: 423, startPoint y: 287, endPoint x: 439, endPoint y: 289, distance: 16.0
click at [439, 289] on div at bounding box center [608, 298] width 380 height 80
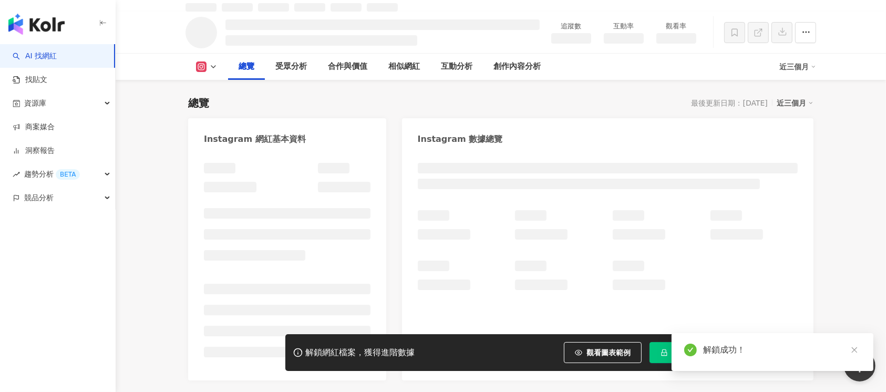
scroll to position [70, 0]
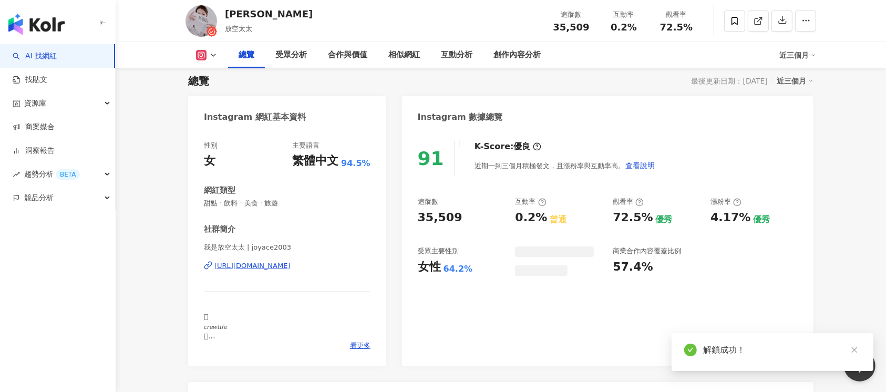
drag, startPoint x: 443, startPoint y: 220, endPoint x: 461, endPoint y: 221, distance: 18.4
click at [461, 221] on div "35,509" at bounding box center [461, 218] width 87 height 16
click at [460, 224] on div "35,509" at bounding box center [461, 218] width 87 height 16
drag, startPoint x: 420, startPoint y: 214, endPoint x: 348, endPoint y: 6, distance: 220.3
click at [465, 221] on div "35,509" at bounding box center [461, 218] width 87 height 16
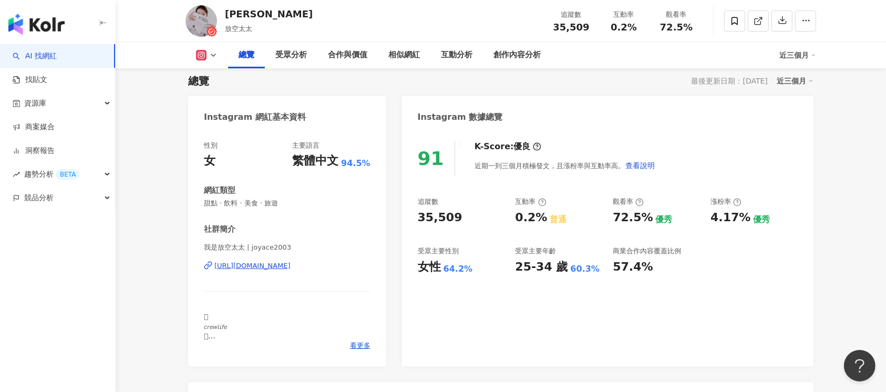
click at [537, 220] on div "0.2%" at bounding box center [531, 218] width 32 height 16
drag, startPoint x: 511, startPoint y: 216, endPoint x: 430, endPoint y: 78, distance: 160.1
click at [542, 218] on div "追蹤數 35,509 互動率 0.2% 普通 觀看率 72.5% 優秀 漲粉率 4.17% 優秀 受眾主要性別 女性 64.2% 受眾主要年齡 25-34 歲…" at bounding box center [608, 236] width 380 height 78
copy div "0.2%"
drag, startPoint x: 611, startPoint y: 218, endPoint x: 647, endPoint y: 221, distance: 36.3
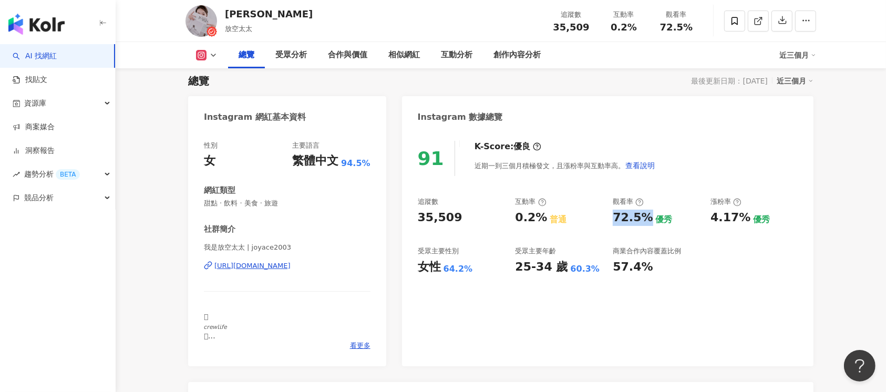
click at [647, 221] on div "追蹤數 35,509 互動率 0.2% 普通 觀看率 72.5% 優秀 漲粉率 4.17% 優秀 受眾主要性別 女性 64.2% 受眾主要年齡 25-34 歲…" at bounding box center [608, 236] width 380 height 78
copy div "72.5%"
drag, startPoint x: 416, startPoint y: 265, endPoint x: 490, endPoint y: 269, distance: 73.6
click at [490, 269] on div "91 K-Score : 優良 近期一到三個月積極發文，且漲粉率與互動率高。 查看說明 追蹤數 35,509 互動率 0.2% 普通 觀看率 72.5% 優秀…" at bounding box center [607, 248] width 411 height 236
copy div "女性 64.2%"
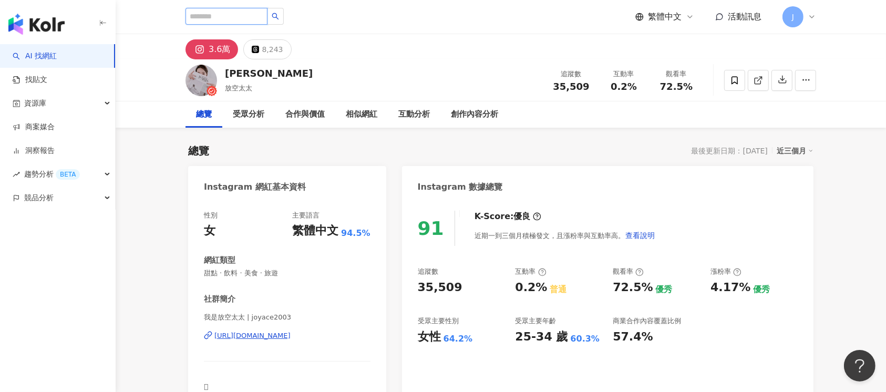
click at [231, 20] on input "search" at bounding box center [226, 16] width 82 height 17
paste input "**********"
type input "**********"
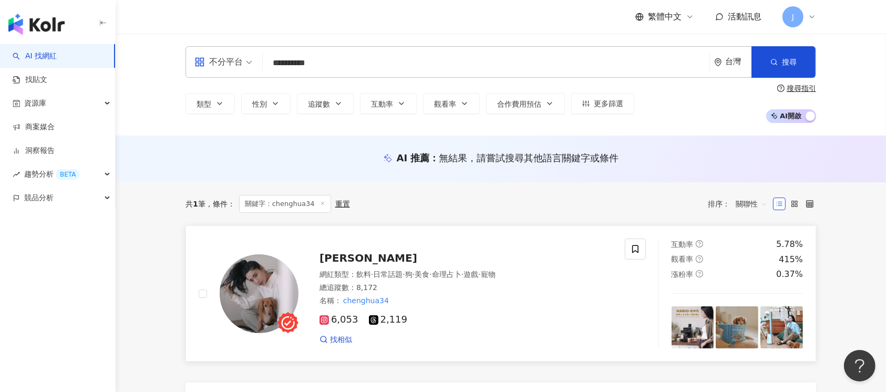
click at [437, 326] on div "6,053 2,119 找相似" at bounding box center [465, 325] width 293 height 39
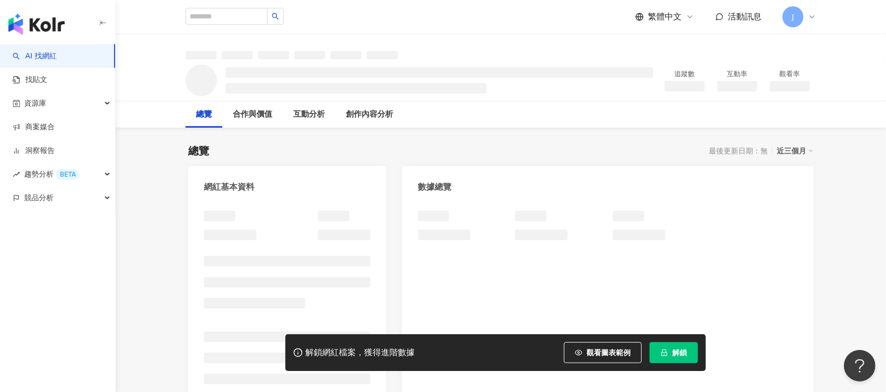
click at [681, 353] on span "解鎖" at bounding box center [679, 352] width 15 height 8
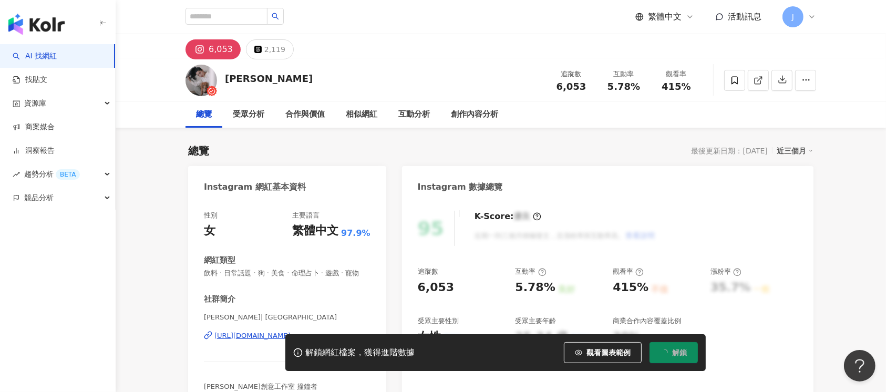
drag, startPoint x: 447, startPoint y: 285, endPoint x: 441, endPoint y: 1, distance: 284.7
click at [471, 285] on div "6,053" at bounding box center [461, 287] width 87 height 16
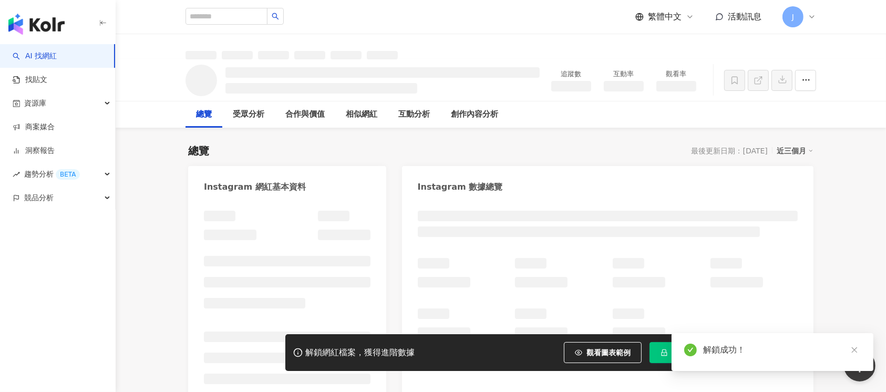
click at [857, 350] on icon "close" at bounding box center [853, 349] width 7 height 7
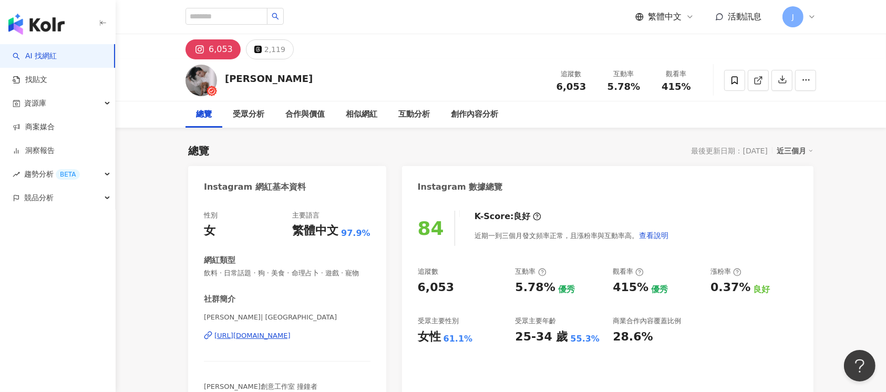
drag, startPoint x: 517, startPoint y: 286, endPoint x: 550, endPoint y: 287, distance: 33.1
click at [550, 287] on div "5.78% 優秀" at bounding box center [558, 287] width 87 height 16
drag, startPoint x: 615, startPoint y: 284, endPoint x: 637, endPoint y: 276, distance: 23.4
click at [644, 287] on div "追蹤數 6,053 互動率 5.78% 優秀 觀看率 415% 優秀 漲粉率 0.37% 良好 受眾主要性別 女性 61.1% 受眾主要年齡 25-34 歲 …" at bounding box center [608, 306] width 380 height 78
copy div "415%"
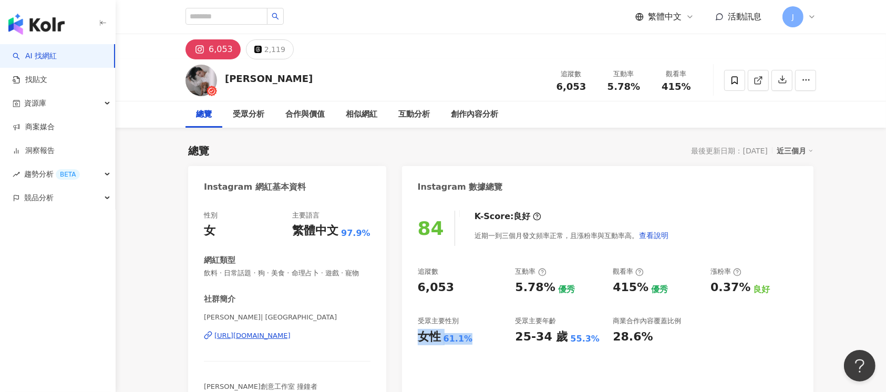
drag, startPoint x: 426, startPoint y: 337, endPoint x: 472, endPoint y: 338, distance: 45.7
click at [472, 338] on div "女性 61.1%" at bounding box center [461, 337] width 87 height 16
copy div "女性 61.1%"
click at [242, 19] on input "search" at bounding box center [226, 16] width 82 height 17
paste input "**********"
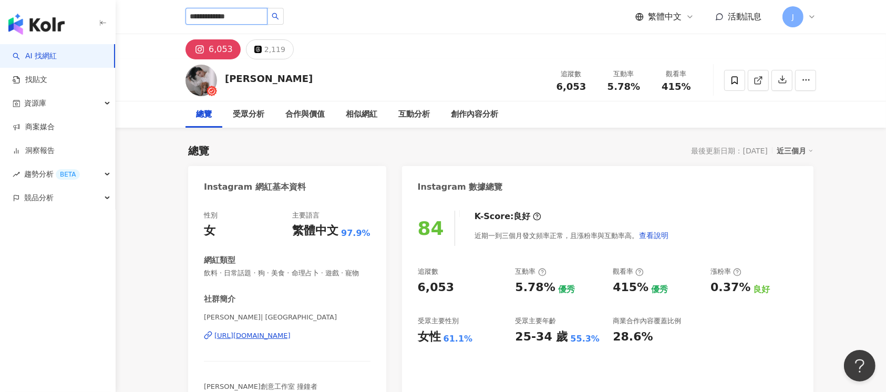
type input "**********"
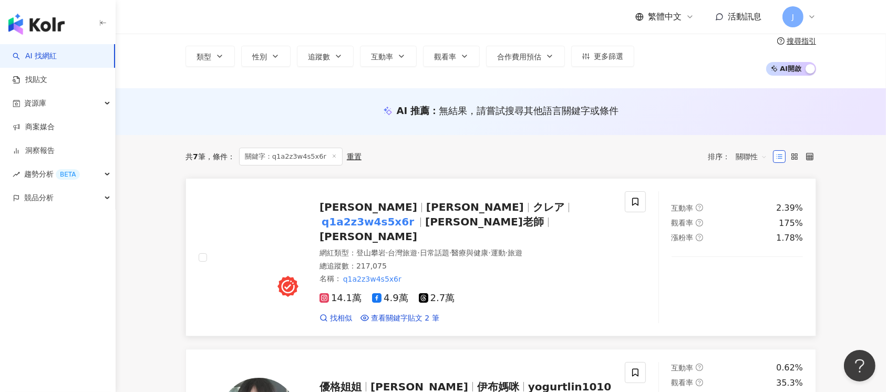
scroll to position [70, 0]
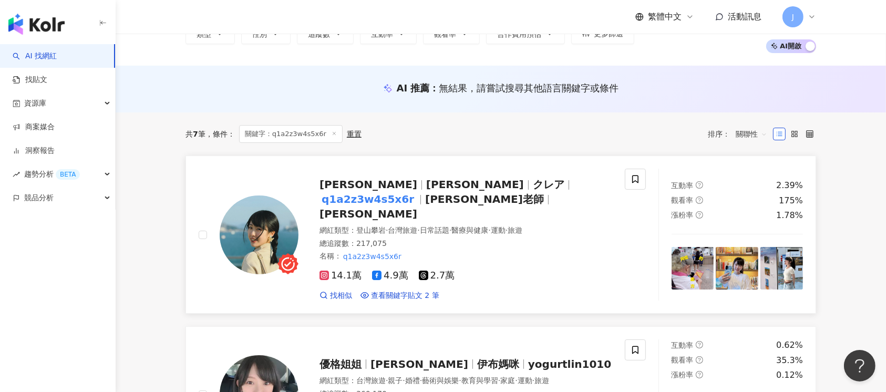
click at [593, 251] on div "名稱 ： q1a2z3w4s5x6r" at bounding box center [465, 256] width 293 height 11
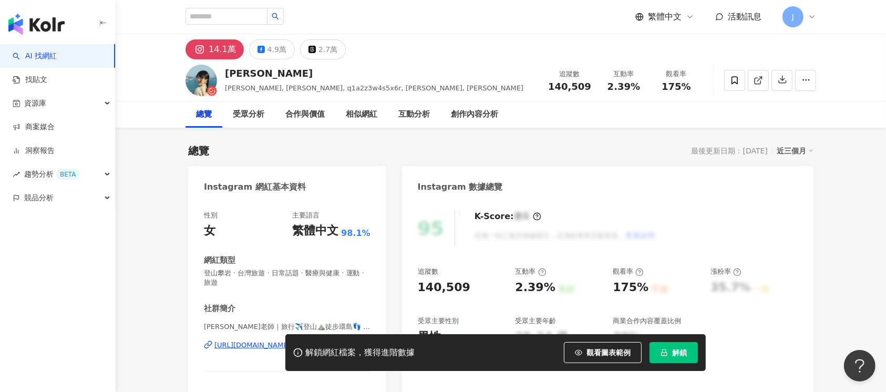
scroll to position [70, 0]
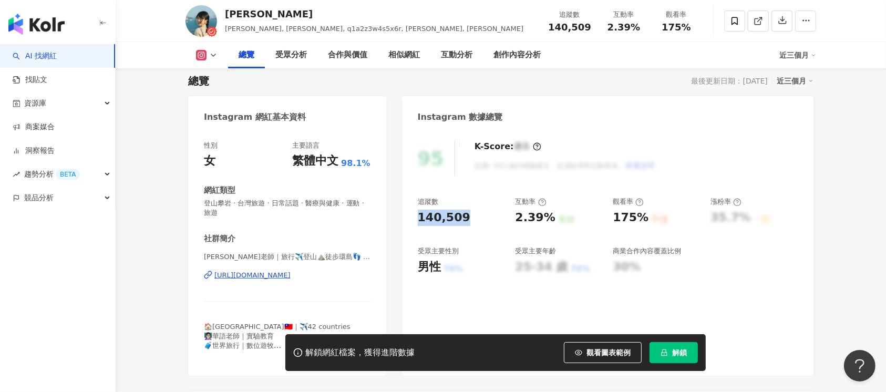
drag, startPoint x: 419, startPoint y: 215, endPoint x: 483, endPoint y: 220, distance: 64.2
click at [483, 220] on div "140,509" at bounding box center [461, 218] width 87 height 16
copy div "140,509"
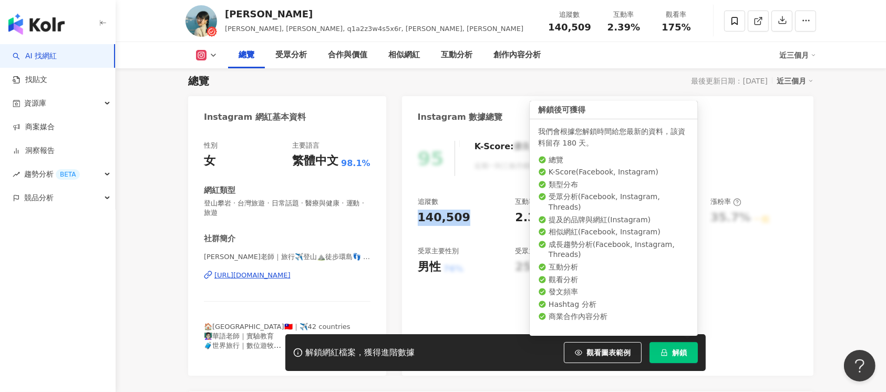
click at [666, 351] on icon "lock" at bounding box center [663, 352] width 7 height 7
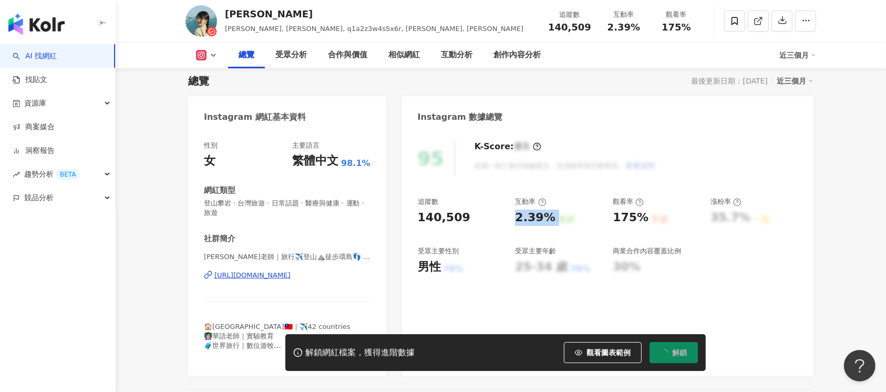
drag, startPoint x: 515, startPoint y: 212, endPoint x: 551, endPoint y: 216, distance: 35.9
click at [551, 216] on div "2.39% 良好" at bounding box center [558, 218] width 87 height 16
copy div "2.39%"
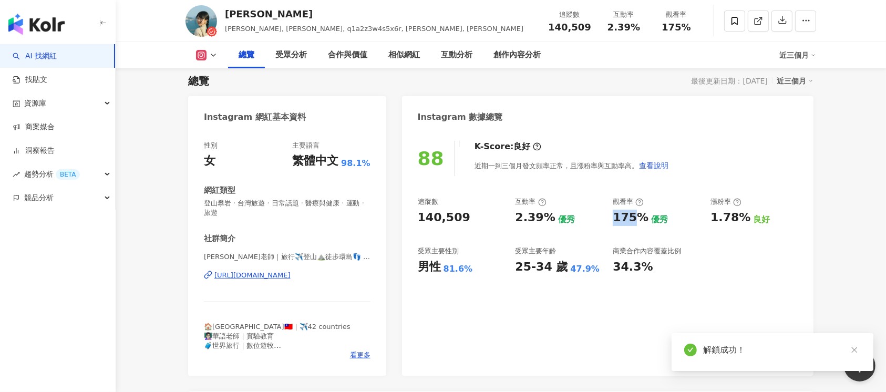
drag, startPoint x: 613, startPoint y: 217, endPoint x: 644, endPoint y: 222, distance: 31.9
click at [644, 222] on div "175% 優秀" at bounding box center [655, 218] width 87 height 16
copy div "175"
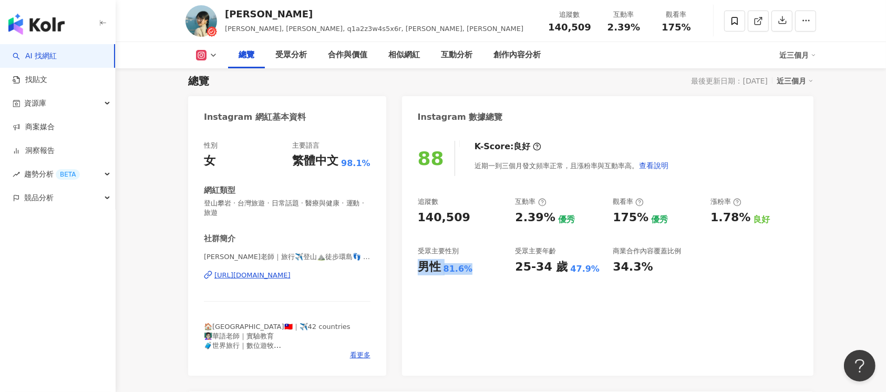
drag, startPoint x: 420, startPoint y: 267, endPoint x: 472, endPoint y: 273, distance: 52.3
click at [473, 273] on div "88 K-Score : 良好 近期一到三個月發文頻率正常，且漲粉率與互動率高。 查看說明 追蹤數 140,509 互動率 2.39% 優秀 觀看率 175%…" at bounding box center [607, 252] width 411 height 245
copy div "男性 81.6%"
drag, startPoint x: 619, startPoint y: 266, endPoint x: 670, endPoint y: 272, distance: 51.2
click at [670, 272] on div "34.3%" at bounding box center [655, 267] width 87 height 16
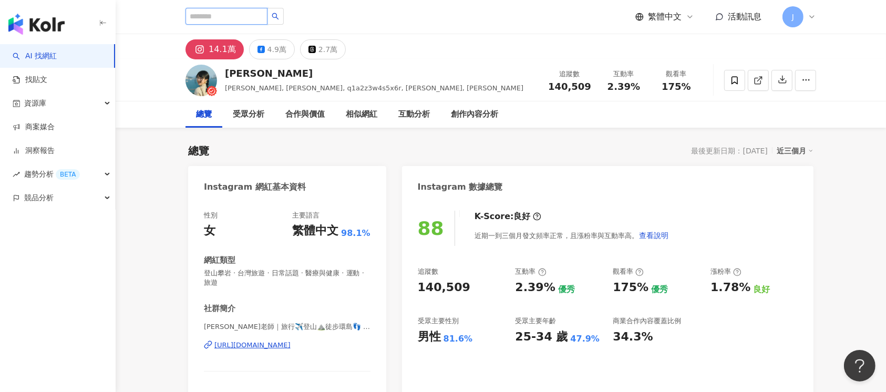
click at [256, 14] on input "search" at bounding box center [226, 16] width 82 height 17
paste input "**********"
type input "**********"
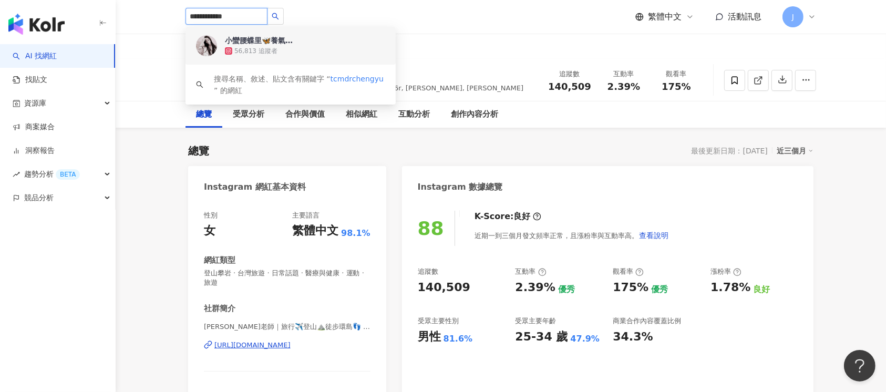
click at [339, 44] on div "小蠻腰蝶里🦋養氣血的中醫師 56,813 追蹤者" at bounding box center [305, 45] width 160 height 21
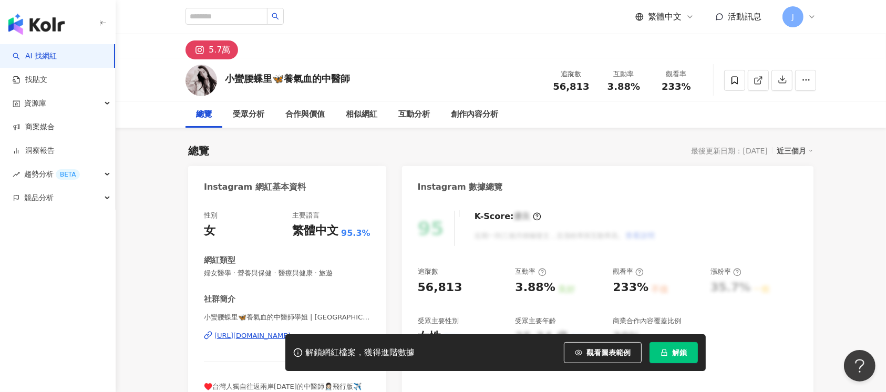
click at [671, 360] on button "解鎖" at bounding box center [673, 352] width 48 height 21
drag, startPoint x: 418, startPoint y: 288, endPoint x: 475, endPoint y: 288, distance: 57.2
click at [475, 288] on div "56,813" at bounding box center [461, 287] width 87 height 16
copy div "56,813"
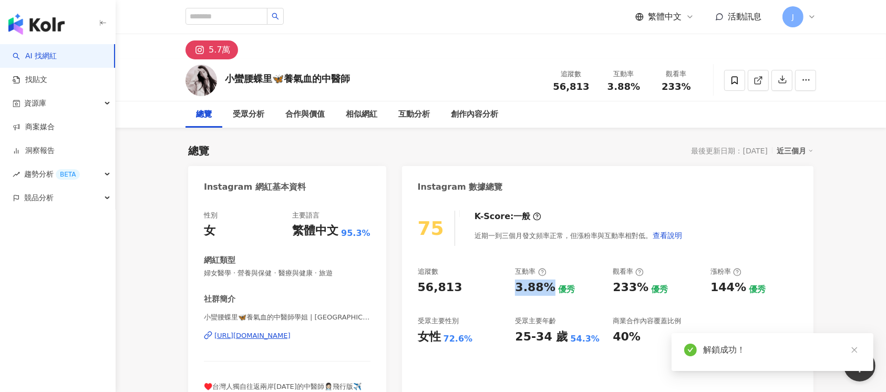
click at [548, 288] on div "3.88%" at bounding box center [535, 287] width 40 height 16
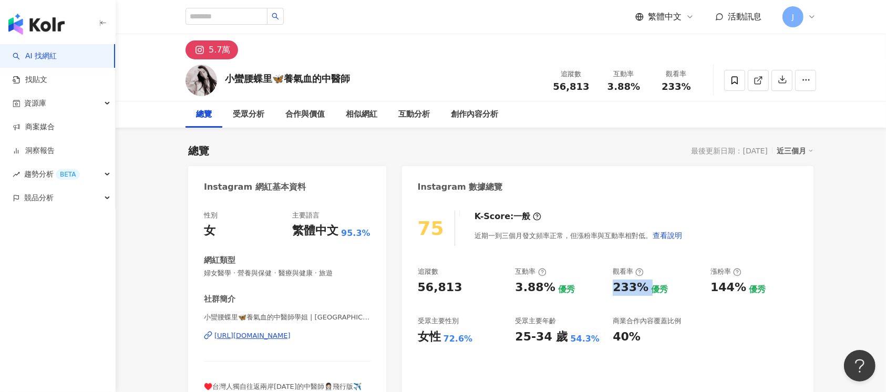
drag, startPoint x: 622, startPoint y: 283, endPoint x: 646, endPoint y: 286, distance: 24.4
click at [646, 286] on div "233% 優秀" at bounding box center [655, 287] width 87 height 16
drag, startPoint x: 415, startPoint y: 337, endPoint x: 473, endPoint y: 341, distance: 58.4
click at [473, 341] on div "75 K-Score : 一般 近期一到三個月發文頻率正常，但漲粉率與互動率相對低。 查看說明 追蹤數 56,813 互動率 3.88% 優秀 觀看率 233…" at bounding box center [607, 318] width 411 height 236
copy div "女性 72.6%"
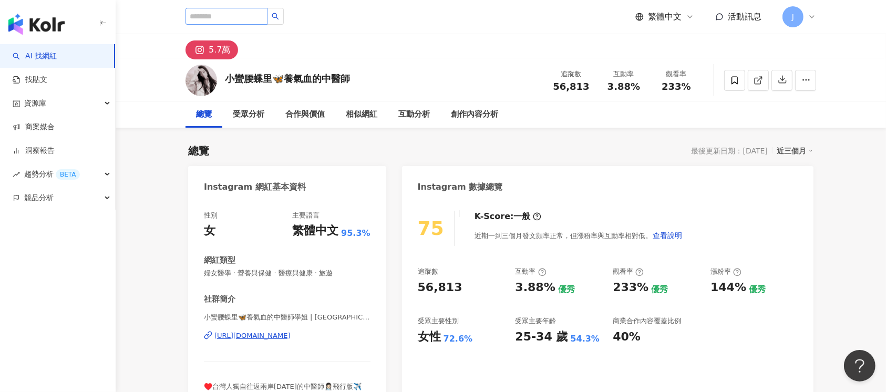
click at [267, 7] on div "繁體中文 活動訊息 J" at bounding box center [500, 17] width 630 height 34
click at [263, 15] on input "search" at bounding box center [226, 16] width 82 height 17
paste input "**********"
type input "**********"
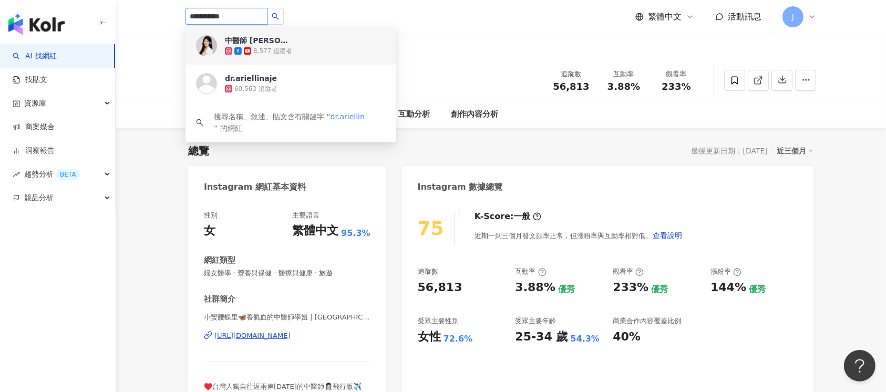
click at [308, 44] on div "中醫師 林芷瑜 Dr. Ariel Lin 8,577 追蹤者" at bounding box center [305, 45] width 160 height 21
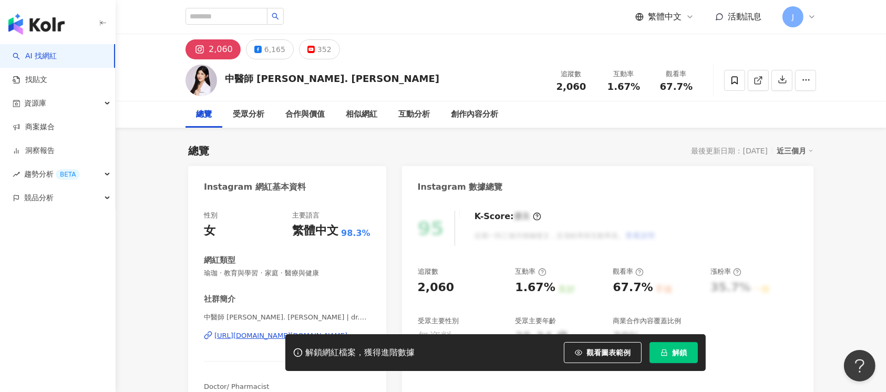
click at [665, 351] on icon "lock" at bounding box center [663, 352] width 7 height 7
drag, startPoint x: 416, startPoint y: 287, endPoint x: 463, endPoint y: 290, distance: 46.8
click at [463, 290] on div "95 K-Score : 優良 近期一到三個月積極發文，且漲粉率與互動率高。 查看說明 追蹤數 2,060 互動率 1.67% 良好 觀看率 67.7% 不佳…" at bounding box center [607, 318] width 411 height 236
copy div "2,060"
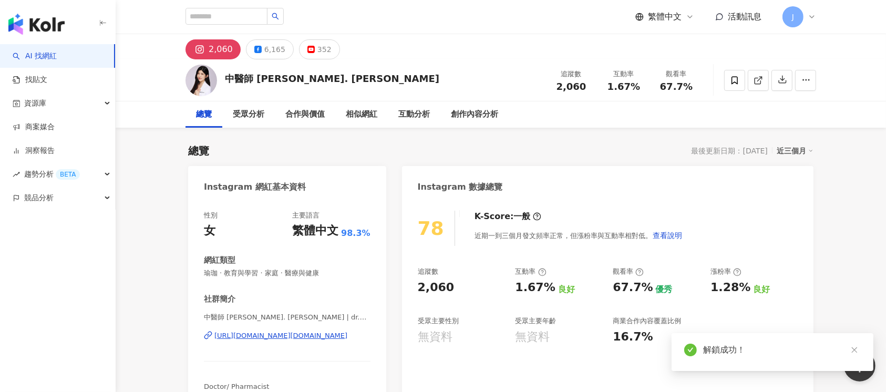
drag, startPoint x: 516, startPoint y: 288, endPoint x: 534, endPoint y: 219, distance: 71.1
click at [546, 287] on div "1.67%" at bounding box center [535, 287] width 40 height 16
drag, startPoint x: 617, startPoint y: 288, endPoint x: 643, endPoint y: 288, distance: 26.3
click at [643, 289] on div "追蹤數 2,060 互動率 1.67% 良好 觀看率 67.7% 優秀 漲粉率 1.28% 良好 受眾主要性別 無資料 受眾主要年齡 無資料 商業合作內容覆蓋…" at bounding box center [608, 306] width 380 height 78
copy div "67.7%"
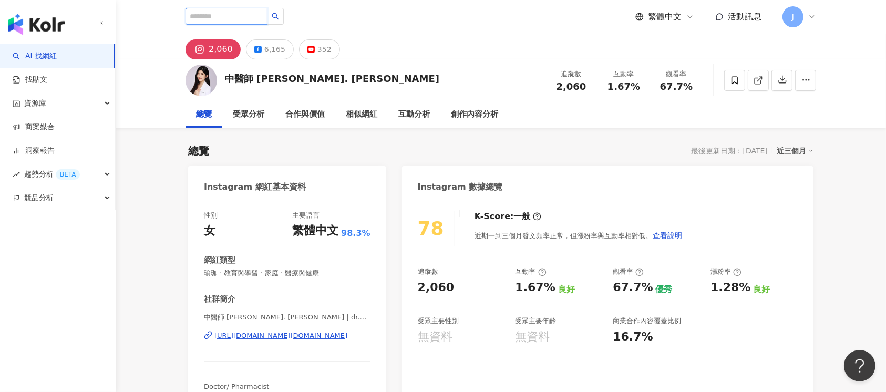
click at [250, 15] on input "search" at bounding box center [226, 16] width 82 height 17
click at [248, 13] on input "search" at bounding box center [226, 16] width 82 height 17
paste input "**********"
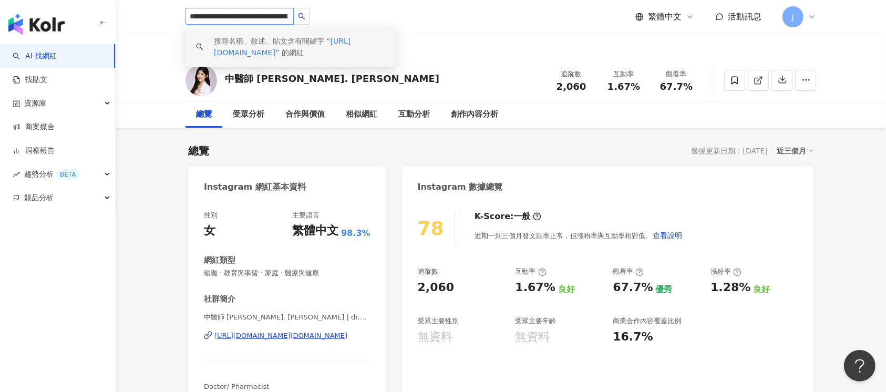
click at [255, 11] on input "**********" at bounding box center [239, 16] width 108 height 17
paste input "search"
type input "**********"
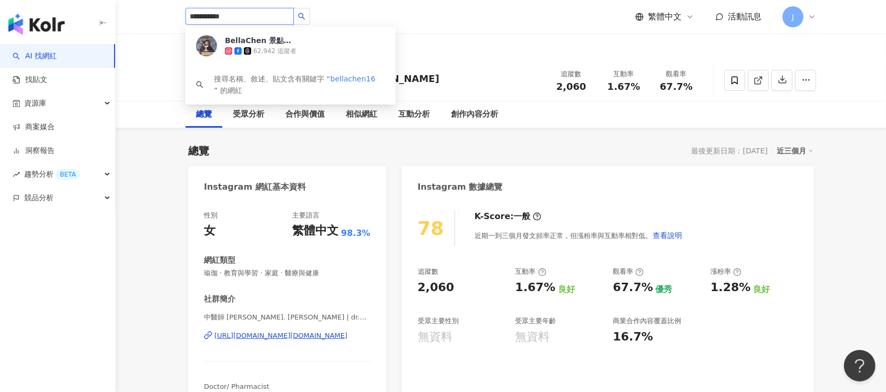
click at [303, 19] on icon "search" at bounding box center [301, 16] width 7 height 7
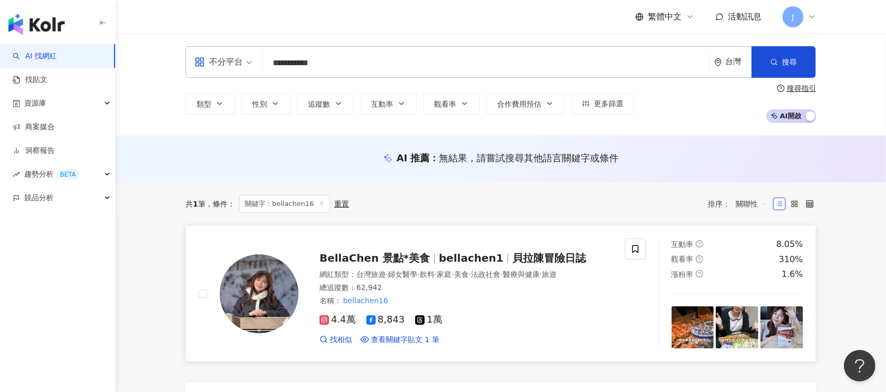
click at [561, 293] on div "總追蹤數 ： 62,942" at bounding box center [465, 288] width 293 height 11
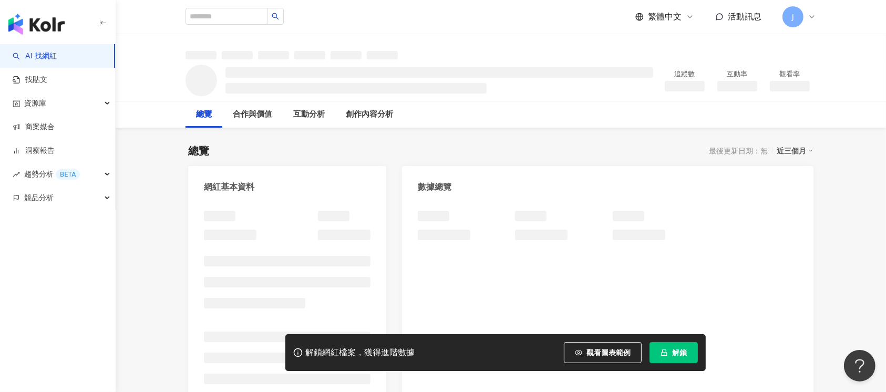
click at [673, 351] on span "解鎖" at bounding box center [679, 352] width 15 height 8
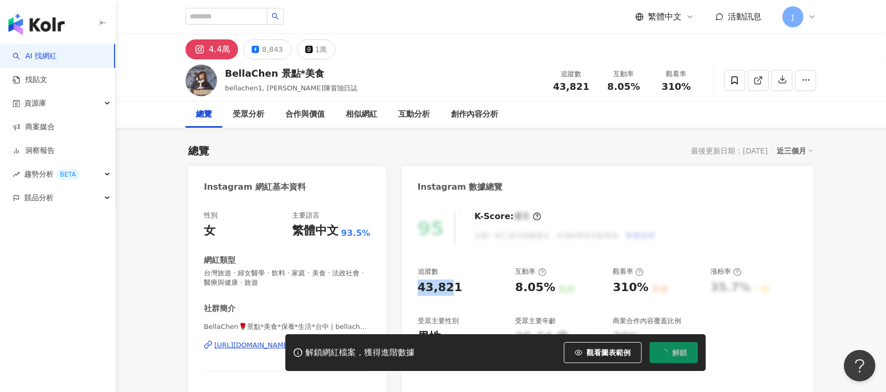
drag, startPoint x: 418, startPoint y: 288, endPoint x: 465, endPoint y: 289, distance: 46.8
click at [465, 289] on div "95 K-Score : 優良 近期一到三個月積極發文，且漲粉率與互動率高。 查看說明 追蹤數 43,821 互動率 8.05% 良好 觀看率 310% 不佳…" at bounding box center [607, 322] width 411 height 245
copy div "43,821"
drag, startPoint x: 515, startPoint y: 292, endPoint x: 549, endPoint y: 288, distance: 33.8
click at [549, 288] on div "8.05%" at bounding box center [535, 287] width 40 height 16
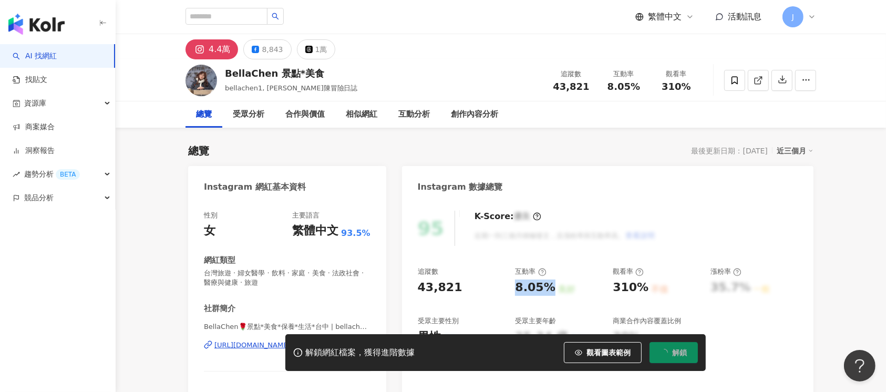
copy div "8.05%"
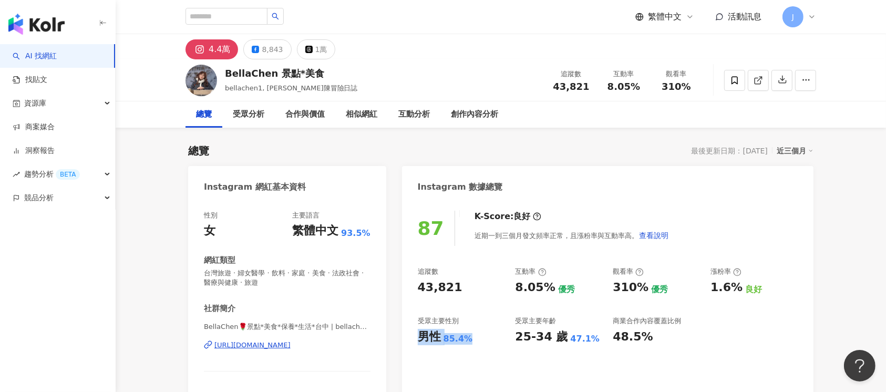
drag, startPoint x: 415, startPoint y: 330, endPoint x: 470, endPoint y: 336, distance: 55.4
click at [470, 336] on div "87 K-Score : 良好 近期一到三個月發文頻率正常，且漲粉率與互動率高。 查看說明 追蹤數 43,821 互動率 8.05% 優秀 觀看率 310% …" at bounding box center [607, 322] width 411 height 245
copy div "男性 85.4%"
click at [267, 15] on input "search" at bounding box center [226, 16] width 82 height 17
paste input "********"
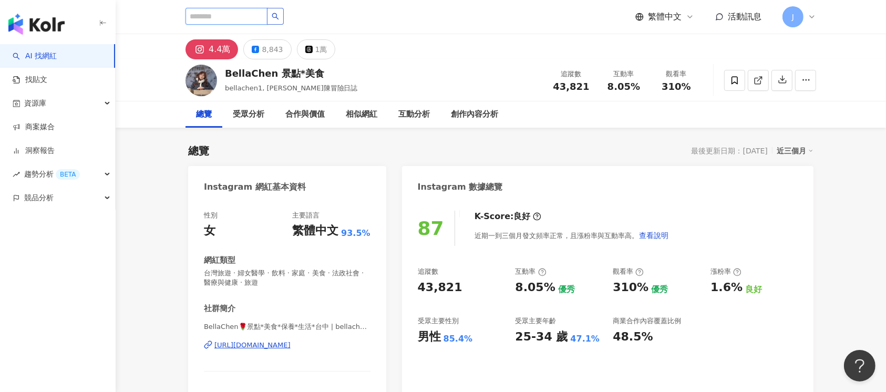
type input "********"
click at [284, 17] on button "button" at bounding box center [275, 16] width 17 height 17
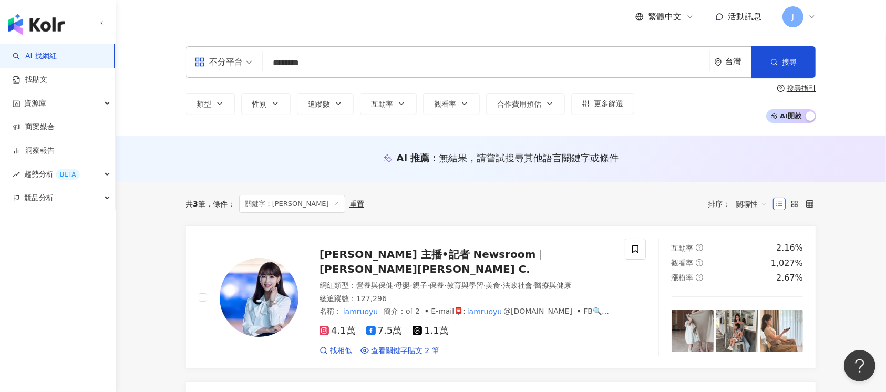
click at [578, 346] on div "找相似 查看關鍵字貼文 2 筆" at bounding box center [465, 351] width 293 height 11
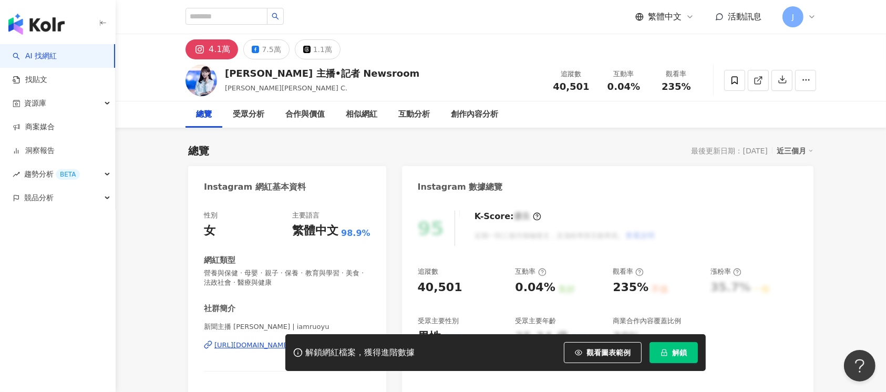
scroll to position [70, 0]
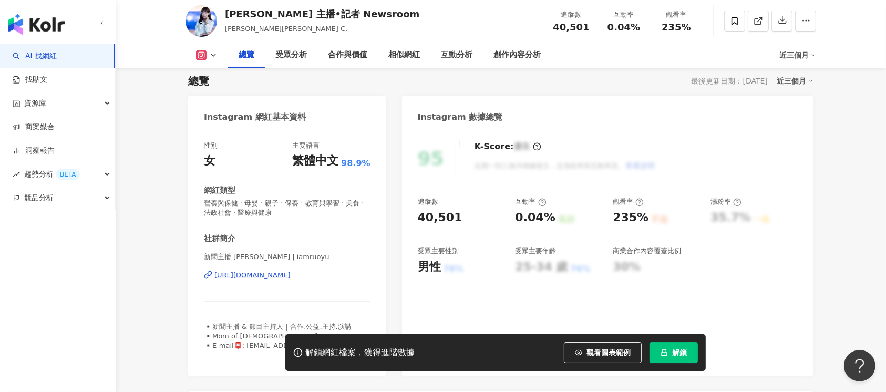
click at [666, 353] on icon "lock" at bounding box center [663, 352] width 7 height 7
drag, startPoint x: 445, startPoint y: 221, endPoint x: 479, endPoint y: 226, distance: 34.0
click at [479, 226] on div "追蹤數 40,501 互動率 0.04% 良好 觀看率 235% 不佳 漲粉率 35.7% 一般 受眾主要性別 男性 76% 受眾主要年齡 25-34 歲 7…" at bounding box center [608, 236] width 380 height 78
copy div "40,501"
drag, startPoint x: 539, startPoint y: 218, endPoint x: 552, endPoint y: 183, distance: 38.1
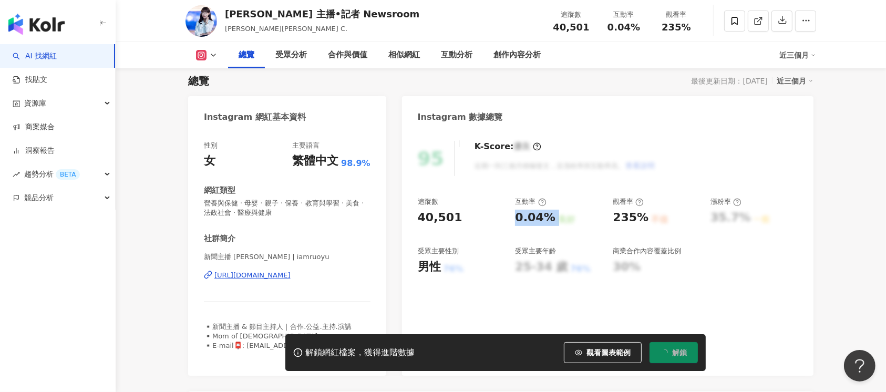
click at [560, 217] on div "追蹤數 40,501 互動率 0.04% 良好 觀看率 235% 不佳 漲粉率 35.7% 一般 受眾主要性別 男性 76% 受眾主要年齡 25-34 歲 7…" at bounding box center [608, 236] width 380 height 78
copy div "0.04% 良好"
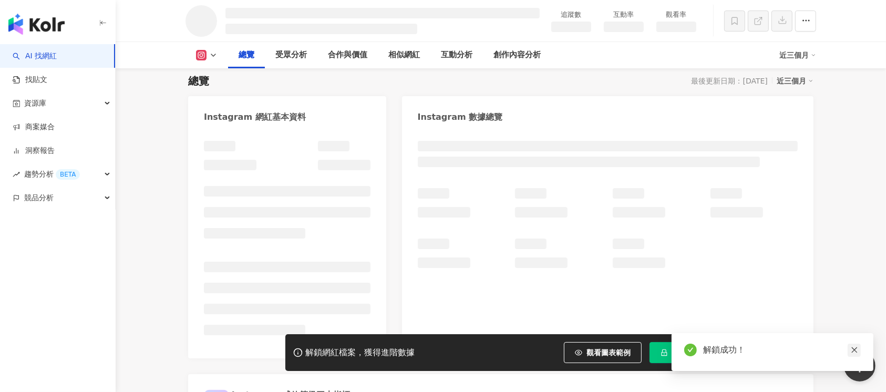
click at [853, 350] on icon "close" at bounding box center [854, 350] width 6 height 6
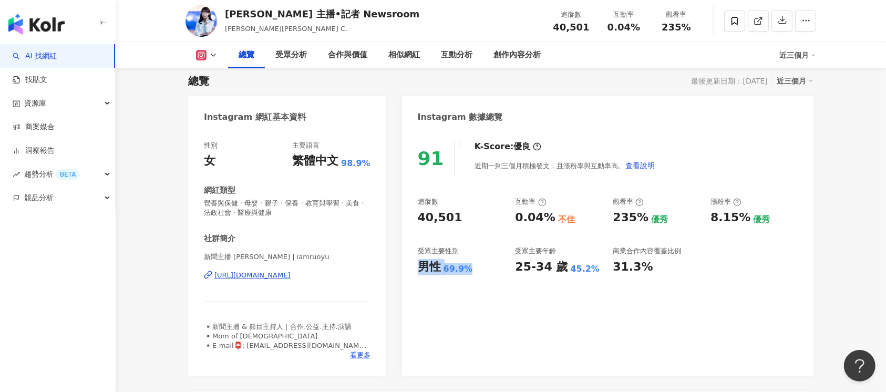
drag, startPoint x: 462, startPoint y: 263, endPoint x: 493, endPoint y: 9, distance: 255.6
click at [471, 267] on div "91 K-Score : 優良 近期一到三個月積極發文，且漲粉率與互動率高。 查看說明 追蹤數 40,501 互動率 0.04% 不佳 觀看率 235% 優秀…" at bounding box center [607, 252] width 411 height 245
drag, startPoint x: 617, startPoint y: 216, endPoint x: 645, endPoint y: 217, distance: 28.4
click at [645, 217] on div "追蹤數 40,501 互動率 0.04% 不佳 觀看率 235% 優秀 漲粉率 8.15% 優秀 受眾主要性別 男性 69.9% 受眾主要年齡 25-34 歲…" at bounding box center [608, 236] width 380 height 78
copy div "235%"
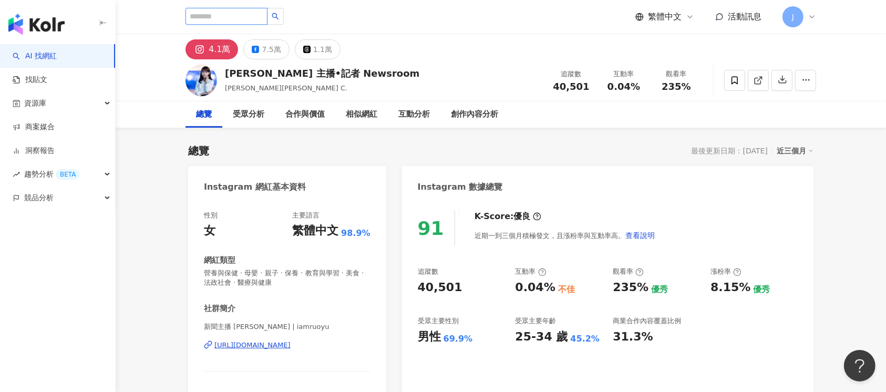
click at [267, 15] on input "search" at bounding box center [226, 16] width 82 height 17
paste input "**********"
type input "**********"
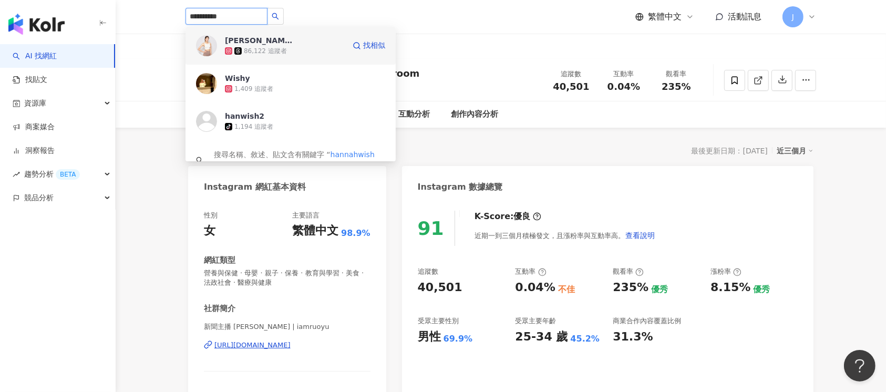
click at [304, 51] on div "86,122 追蹤者" at bounding box center [285, 51] width 120 height 11
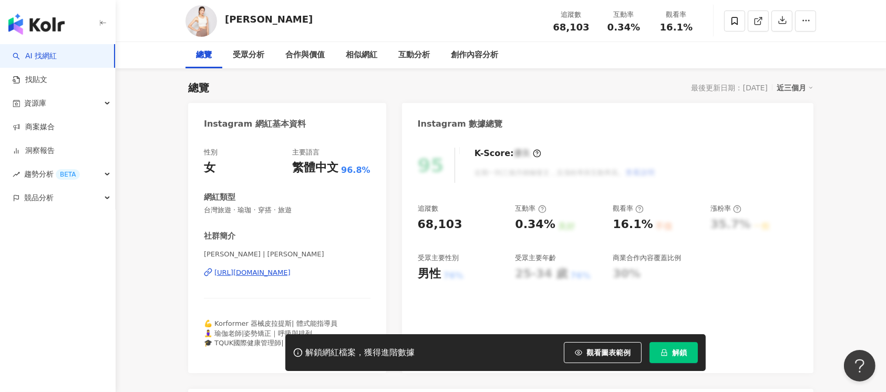
scroll to position [70, 0]
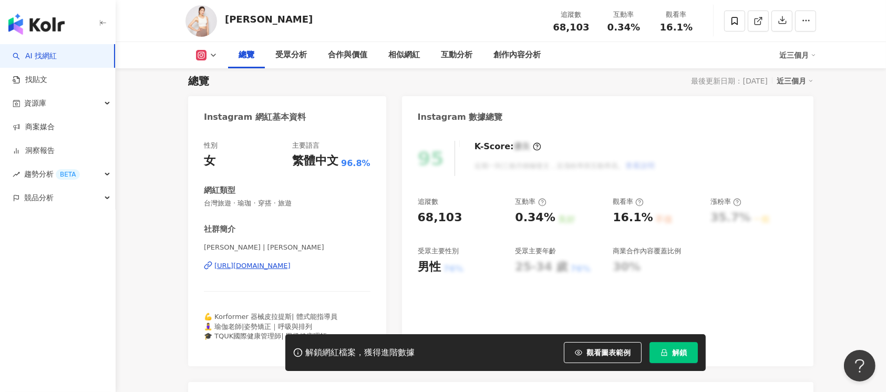
drag, startPoint x: 429, startPoint y: 216, endPoint x: 465, endPoint y: 216, distance: 35.7
click at [465, 216] on div "68,103" at bounding box center [461, 218] width 87 height 16
drag, startPoint x: 513, startPoint y: 221, endPoint x: 550, endPoint y: 213, distance: 38.0
click at [554, 219] on div "追蹤數 68,103 互動率 0.34% 良好 觀看率 16.1% 不佳 漲粉率 35.7% 一般 受眾主要性別 男性 76% 受眾主要年齡 25-34 歲 …" at bounding box center [608, 236] width 380 height 78
copy div "0.34% 良好"
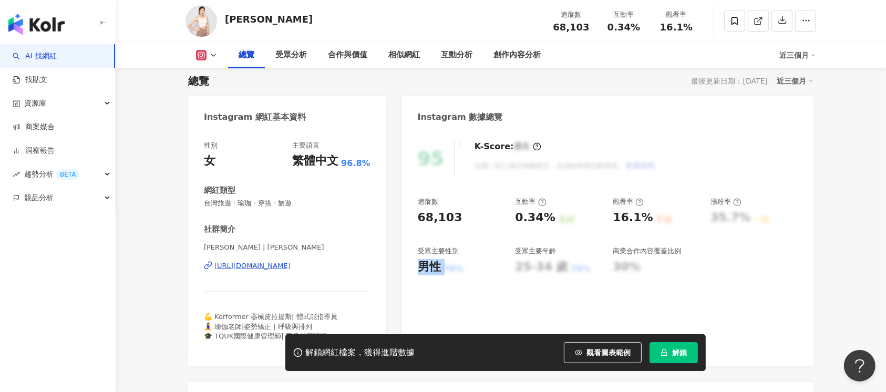
drag, startPoint x: 420, startPoint y: 267, endPoint x: 479, endPoint y: 245, distance: 62.8
click at [441, 267] on div "男性 76%" at bounding box center [461, 267] width 87 height 16
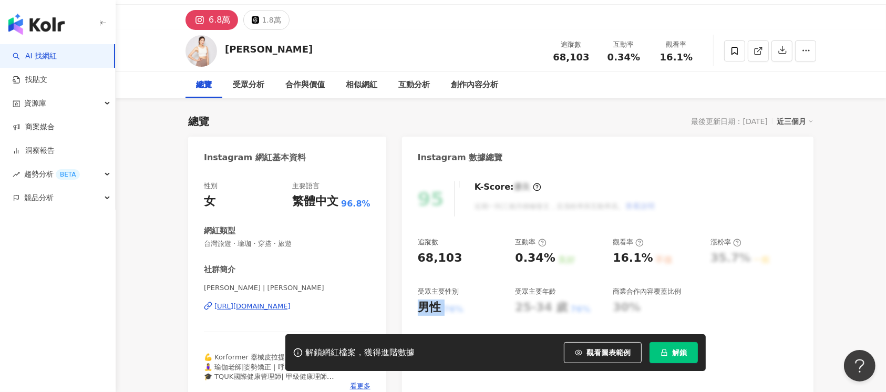
scroll to position [0, 0]
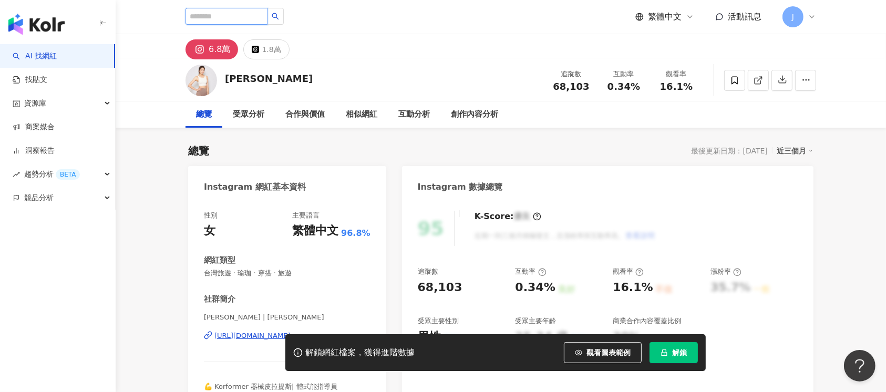
click at [245, 15] on input "search" at bounding box center [226, 16] width 82 height 17
paste input "**********"
type input "**********"
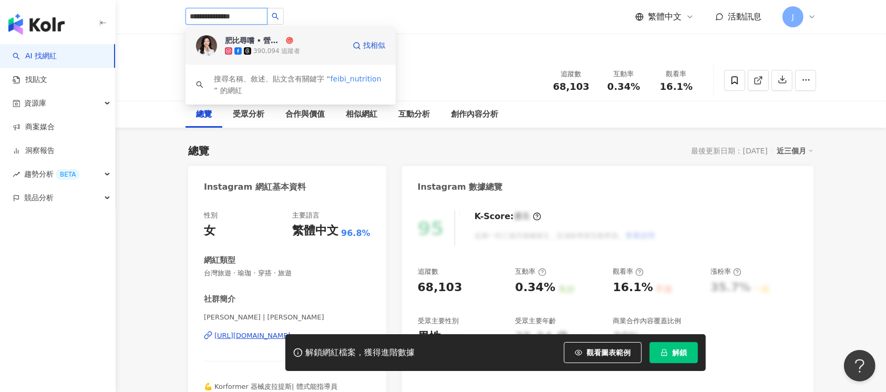
click at [308, 48] on div "390,094 追蹤者" at bounding box center [285, 51] width 120 height 11
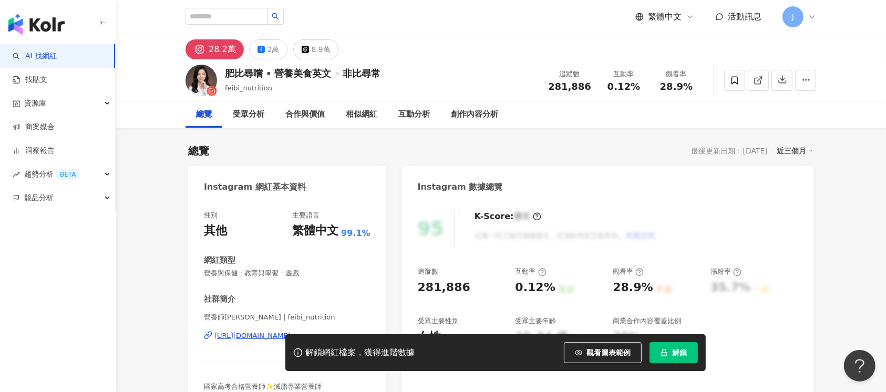
click at [684, 352] on span "解鎖" at bounding box center [679, 352] width 15 height 8
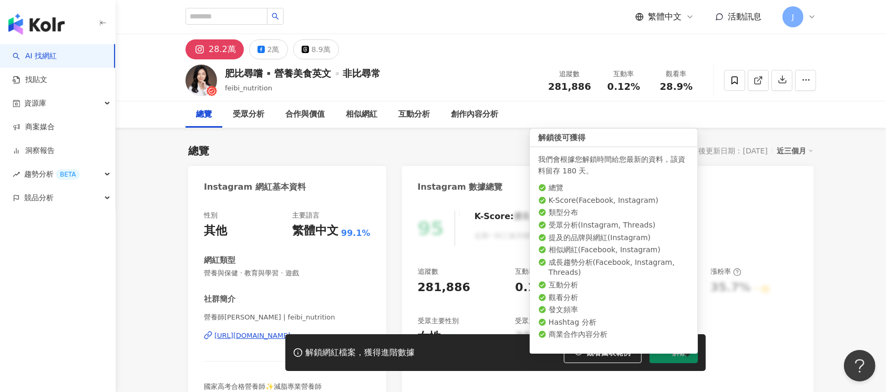
scroll to position [70, 0]
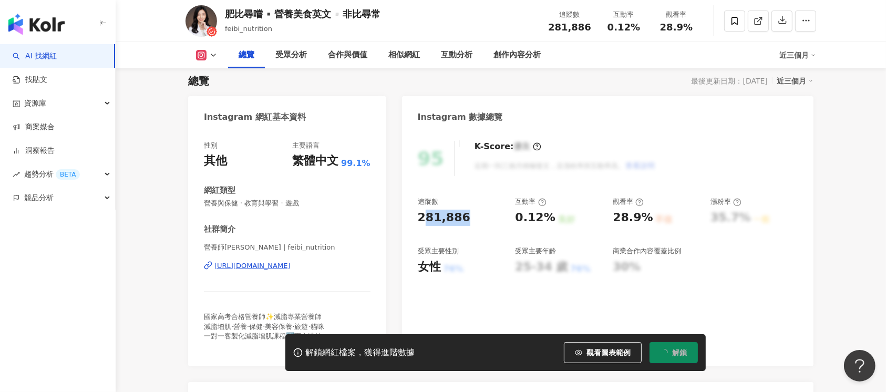
drag, startPoint x: 424, startPoint y: 221, endPoint x: 471, endPoint y: 220, distance: 46.2
click at [476, 219] on div "281,886" at bounding box center [461, 218] width 87 height 16
click at [458, 222] on div "281,886" at bounding box center [444, 218] width 53 height 16
drag, startPoint x: 414, startPoint y: 216, endPoint x: 468, endPoint y: 217, distance: 54.6
click at [468, 217] on div "95 K-Score : 優良 近期一到三個月積極發文，且漲粉率與互動率高。 查看說明 追蹤數 281,886 互動率 0.12% 良好 觀看率 28.9% …" at bounding box center [607, 248] width 411 height 236
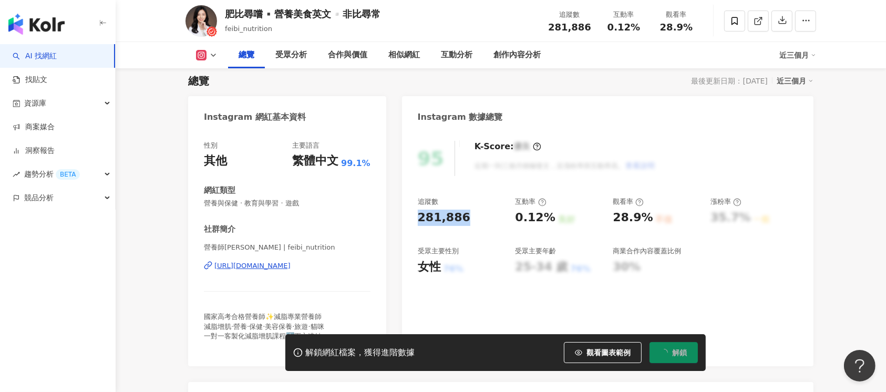
copy div "281,886"
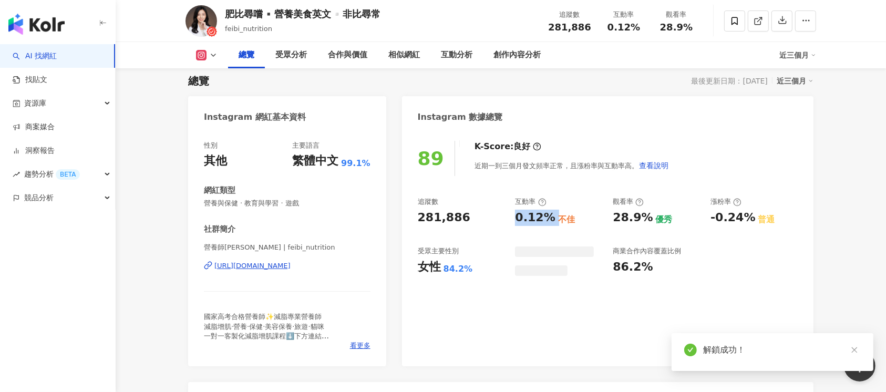
drag, startPoint x: 524, startPoint y: 214, endPoint x: 434, endPoint y: 3, distance: 229.7
click at [554, 215] on div "0.12% 不佳" at bounding box center [558, 218] width 87 height 16
copy div "0.12%"
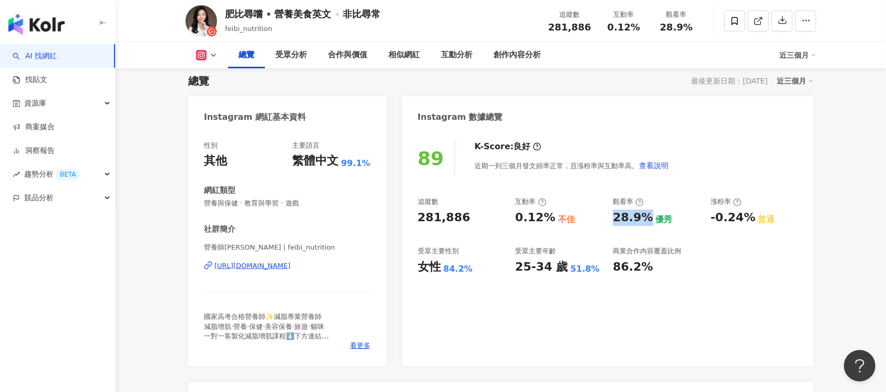
drag, startPoint x: 609, startPoint y: 214, endPoint x: 648, endPoint y: 217, distance: 38.5
click at [648, 217] on div "追蹤數 281,886 互動率 0.12% 不佳 觀看率 28.9% 優秀 漲粉率 -0.24% 普通 受眾主要性別 女性 84.2% 受眾主要年齡 25-3…" at bounding box center [608, 236] width 380 height 78
copy div "28.9%"
drag, startPoint x: 415, startPoint y: 266, endPoint x: 466, endPoint y: 267, distance: 50.4
click at [466, 267] on div "89 K-Score : 良好 近期一到三個月發文頻率正常，且漲粉率與互動率高。 查看說明 追蹤數 281,886 互動率 0.12% 不佳 觀看率 28.9…" at bounding box center [607, 248] width 411 height 236
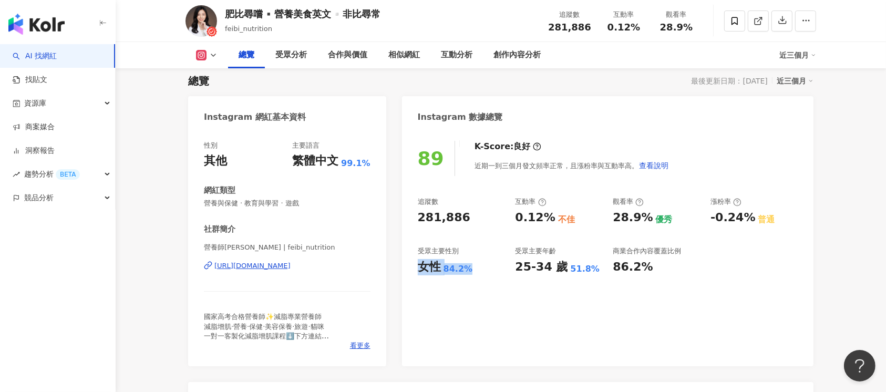
copy div "女性 84.2%"
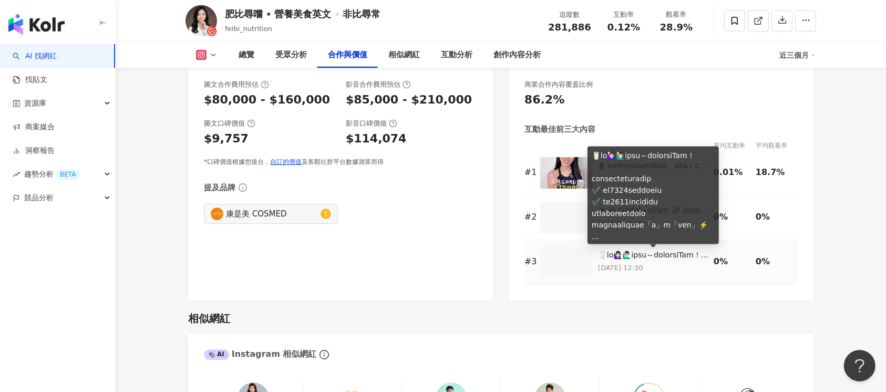
scroll to position [1820, 0]
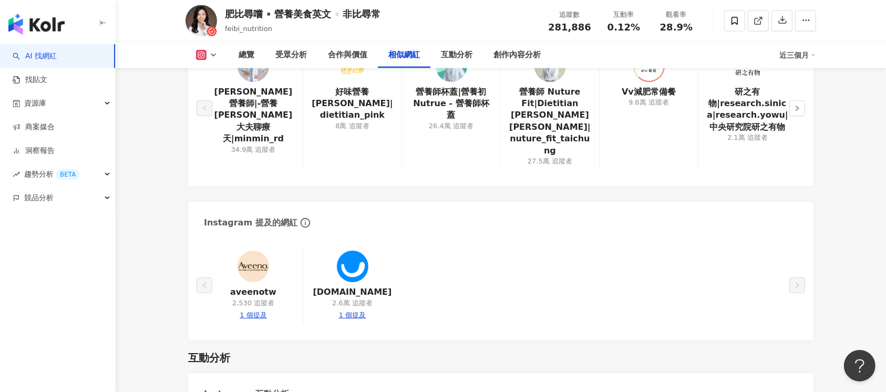
click at [340, 350] on div "互動分析" at bounding box center [500, 357] width 625 height 15
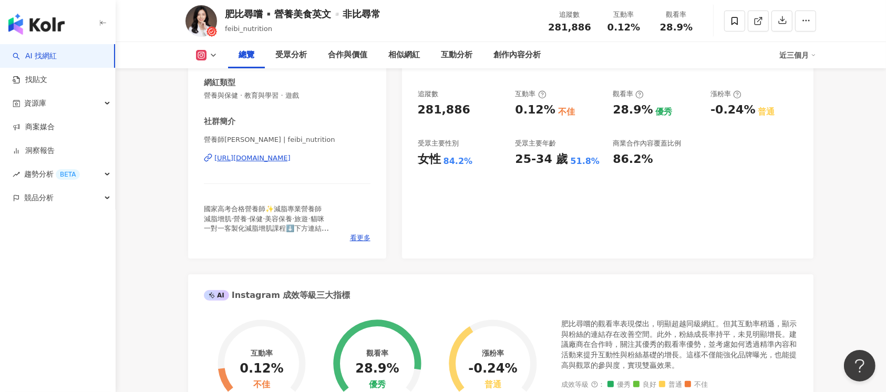
scroll to position [0, 0]
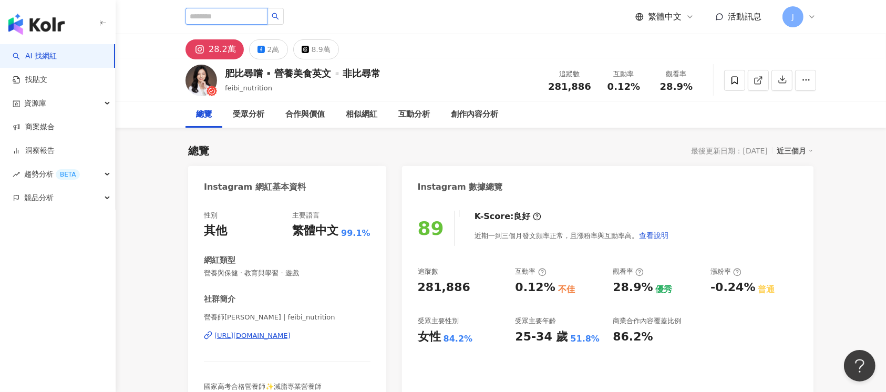
click at [262, 11] on input "search" at bounding box center [226, 16] width 82 height 17
paste input "********"
type input "********"
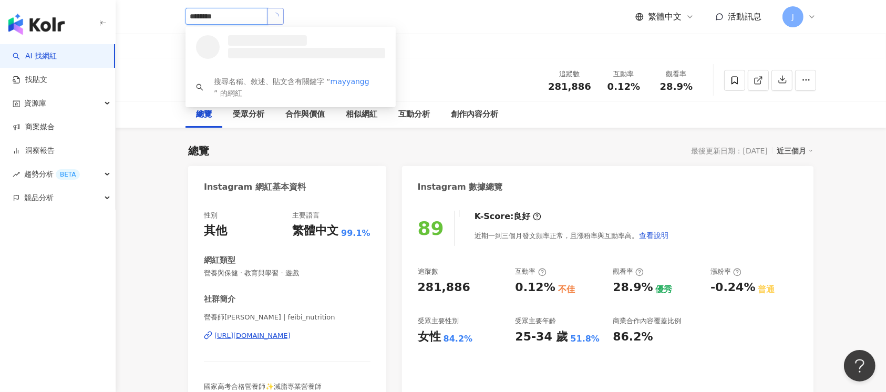
click at [279, 19] on icon "loading" at bounding box center [275, 16] width 7 height 7
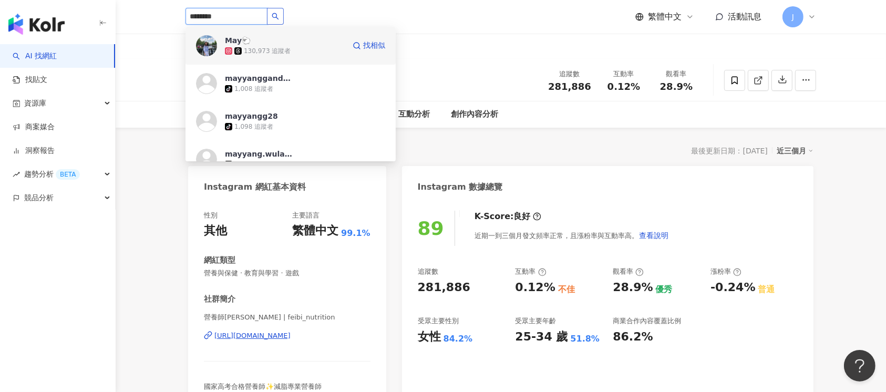
click at [321, 43] on div "May🐑 130,973 追蹤者" at bounding box center [285, 45] width 120 height 21
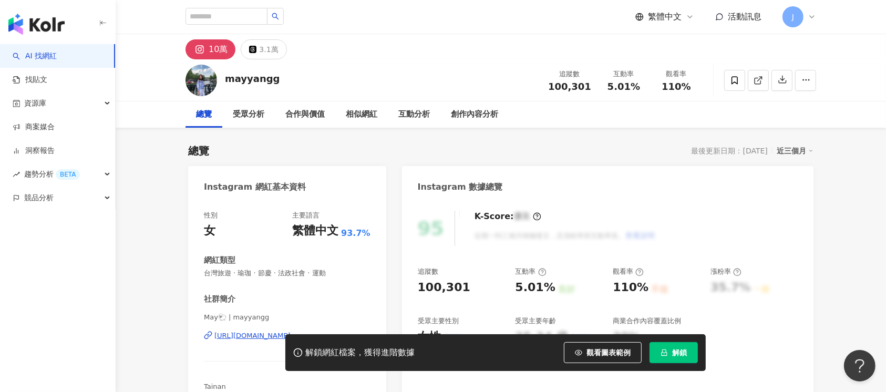
click at [672, 351] on span "解鎖" at bounding box center [679, 352] width 15 height 8
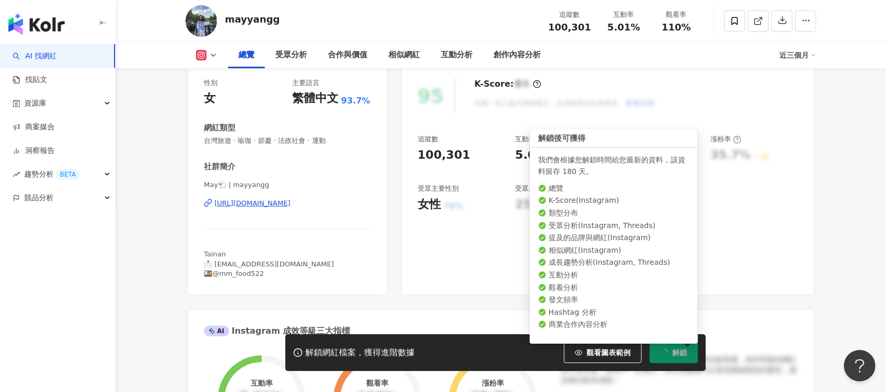
scroll to position [140, 0]
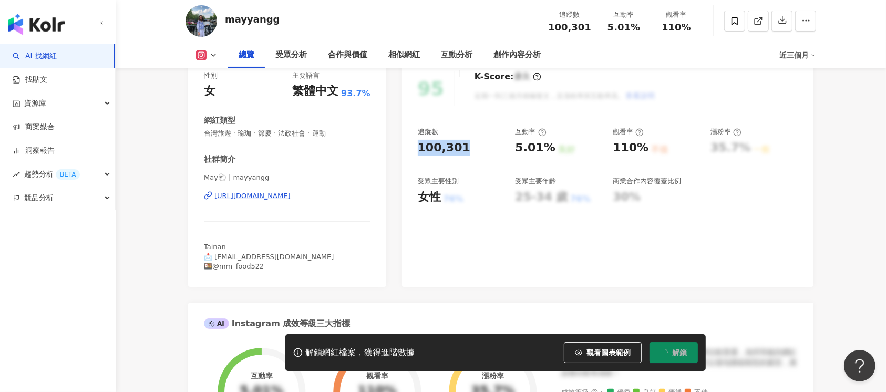
drag, startPoint x: 432, startPoint y: 150, endPoint x: 485, endPoint y: 150, distance: 53.6
click at [485, 150] on div "100,301" at bounding box center [461, 148] width 87 height 16
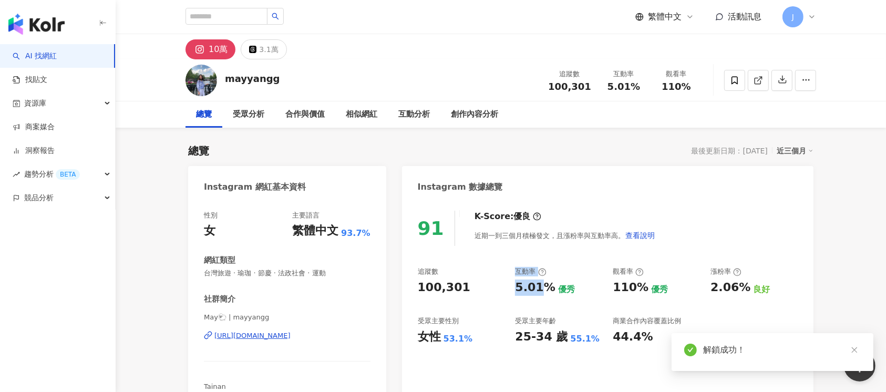
drag, startPoint x: 533, startPoint y: 284, endPoint x: 544, endPoint y: 301, distance: 20.5
click at [545, 285] on div "追蹤數 100,301 互動率 5.01% 優秀 觀看率 110% 優秀 漲粉率 2.06% 良好 受眾主要性別 女性 53.1% 受眾主要年齡 25-34 …" at bounding box center [608, 306] width 380 height 78
click at [549, 291] on div "5.01%" at bounding box center [535, 287] width 40 height 16
click at [544, 305] on div "追蹤數 100,301 互動率 5.01% 優秀 觀看率 110% 優秀 漲粉率 2.06% 良好 受眾主要性別 女性 53.1% 受眾主要年齡 25-34 …" at bounding box center [608, 306] width 380 height 78
drag, startPoint x: 516, startPoint y: 288, endPoint x: 548, endPoint y: 289, distance: 31.5
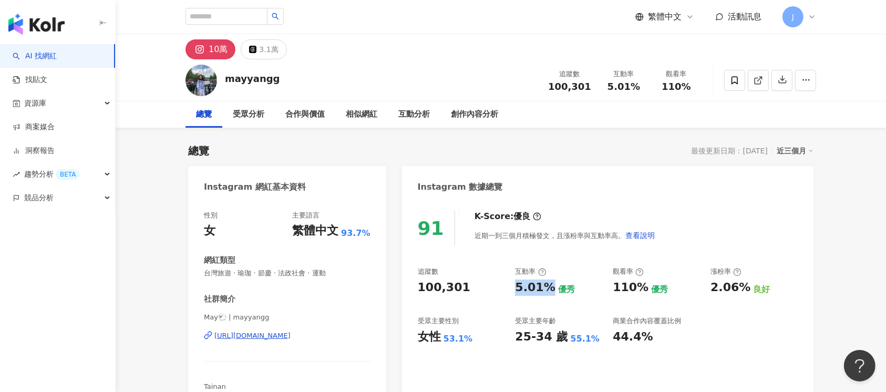
click at [548, 289] on div "5.01%" at bounding box center [535, 287] width 40 height 16
copy div "5.01%"
drag, startPoint x: 625, startPoint y: 289, endPoint x: 643, endPoint y: 289, distance: 18.4
click at [643, 289] on div "追蹤數 100,301 互動率 5.01% 優秀 觀看率 110% 優秀 漲粉率 2.06% 良好 受眾主要性別 女性 53.1% 受眾主要年齡 25-34 …" at bounding box center [608, 306] width 380 height 78
copy div "110%"
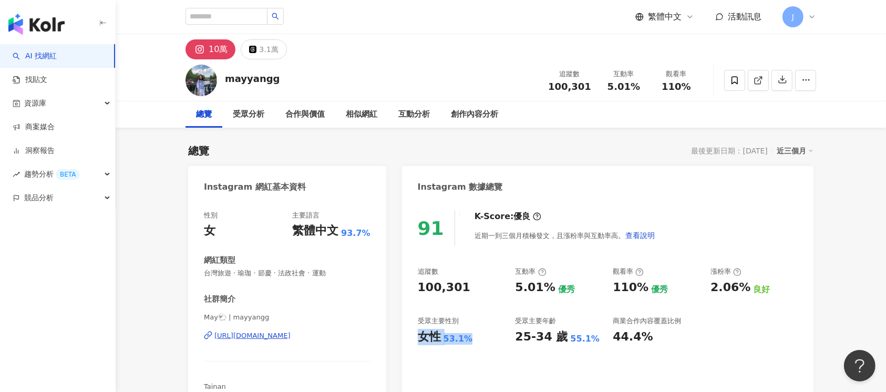
drag, startPoint x: 412, startPoint y: 335, endPoint x: 479, endPoint y: 341, distance: 67.1
click at [479, 341] on div "91 K-Score : 優良 近期一到三個月積極發文，且漲粉率與互動率高。 查看說明 追蹤數 100,301 互動率 5.01% 優秀 觀看率 110% 優…" at bounding box center [607, 313] width 411 height 226
copy div "女性 53.1%"
click at [248, 8] on input "search" at bounding box center [226, 16] width 82 height 17
paste input "*********"
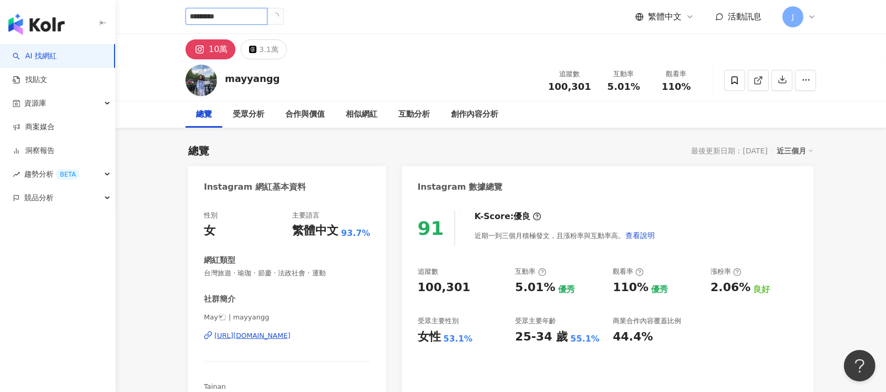
type input "********"
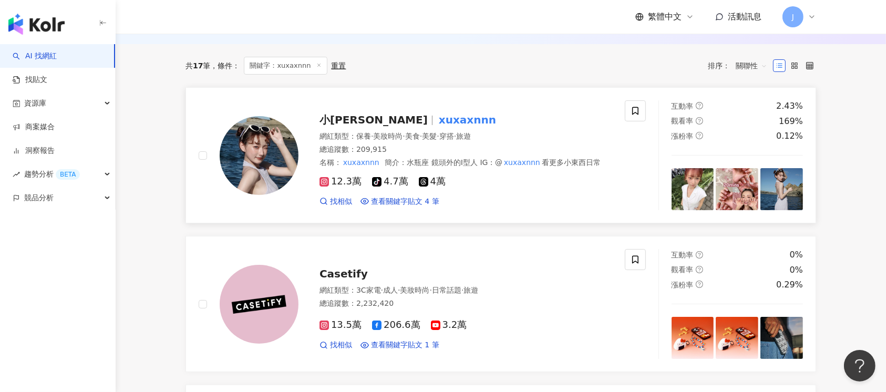
scroll to position [140, 0]
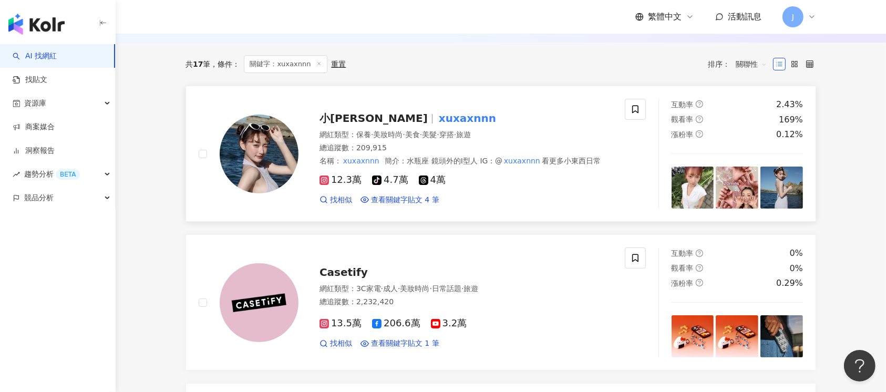
click at [584, 122] on div "小徐🌱 xuxaxnnn" at bounding box center [465, 118] width 293 height 15
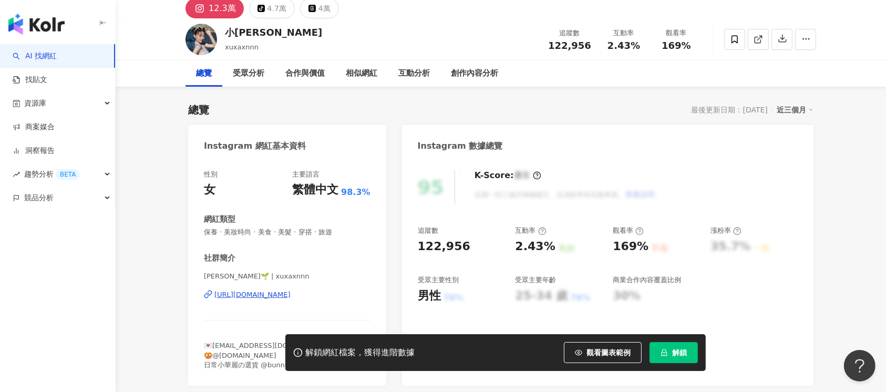
click at [674, 361] on button "解鎖" at bounding box center [673, 352] width 48 height 21
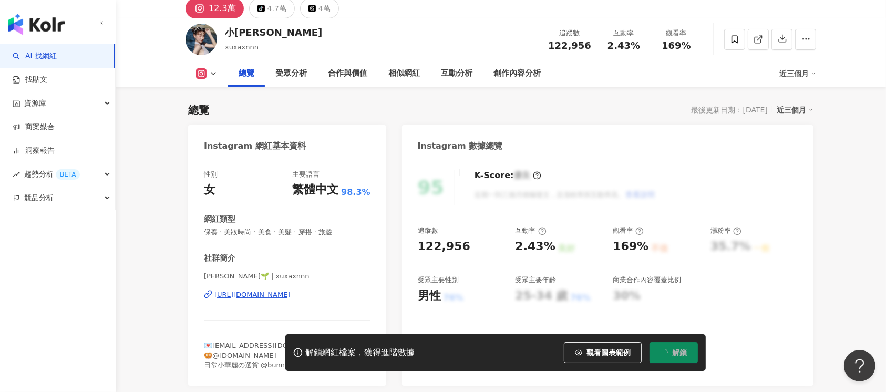
scroll to position [70, 0]
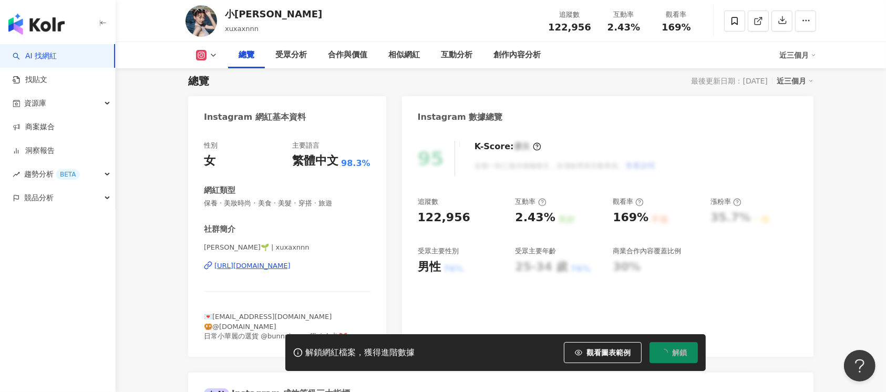
click at [452, 217] on div "122,956" at bounding box center [444, 218] width 53 height 16
click at [433, 219] on div "122,956" at bounding box center [444, 218] width 53 height 16
click at [415, 216] on div "95 K-Score : 優良 近期一到三個月積極發文，且漲粉率與互動率高。 查看說明 追蹤數 122,956 互動率 2.43% 良好 觀看率 169% 不…" at bounding box center [607, 243] width 411 height 226
drag, startPoint x: 471, startPoint y: 219, endPoint x: 419, endPoint y: 216, distance: 52.1
click at [419, 216] on div "122,956" at bounding box center [461, 218] width 87 height 16
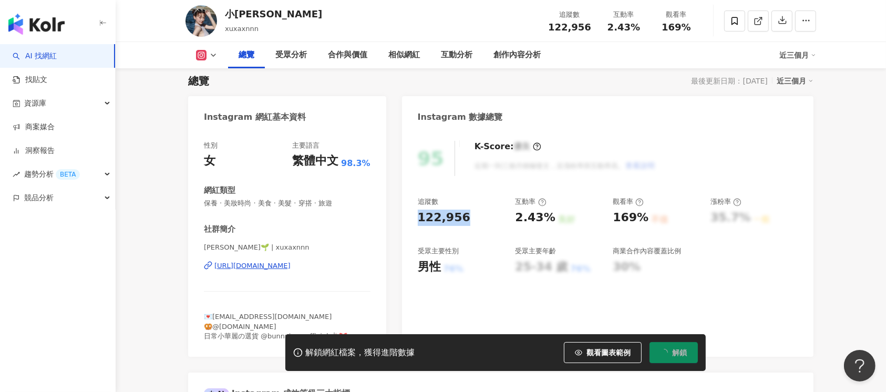
copy div "122,956"
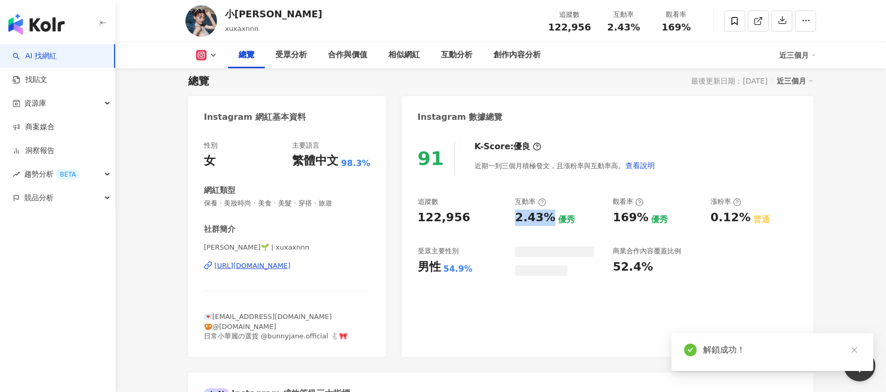
drag, startPoint x: 520, startPoint y: 217, endPoint x: 508, endPoint y: 163, distance: 55.3
click at [551, 217] on div "追蹤數 122,956 互動率 2.43% 優秀 觀看率 169% 優秀 漲粉率 0.12% 普通 受眾主要性別 男性 54.9% 商業合作內容覆蓋比例 52…" at bounding box center [608, 236] width 380 height 79
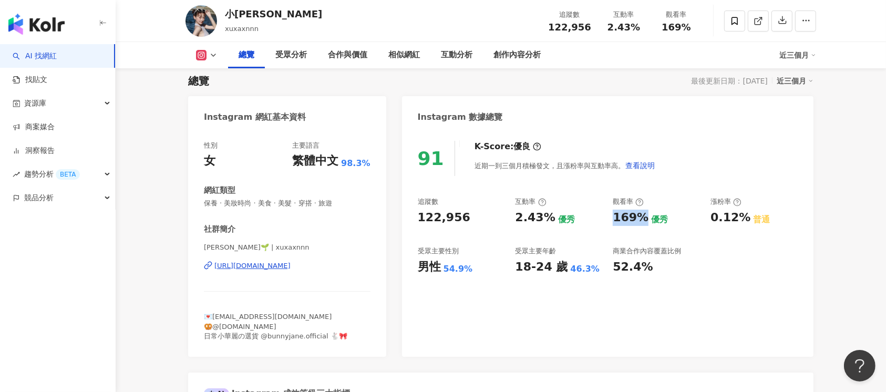
drag, startPoint x: 610, startPoint y: 215, endPoint x: 643, endPoint y: 217, distance: 33.7
click at [643, 217] on div "追蹤數 122,956 互動率 2.43% 優秀 觀看率 169% 優秀 漲粉率 0.12% 普通 受眾主要性別 男性 54.9% 受眾主要年齡 18-24 …" at bounding box center [608, 236] width 380 height 78
copy div "169%"
drag, startPoint x: 407, startPoint y: 266, endPoint x: 470, endPoint y: 266, distance: 63.0
click at [470, 266] on div "91 K-Score : 優良 近期一到三個月積極發文，且漲粉率與互動率高。 查看說明 追蹤數 122,956 互動率 2.43% 優秀 觀看率 169% 優…" at bounding box center [607, 243] width 411 height 226
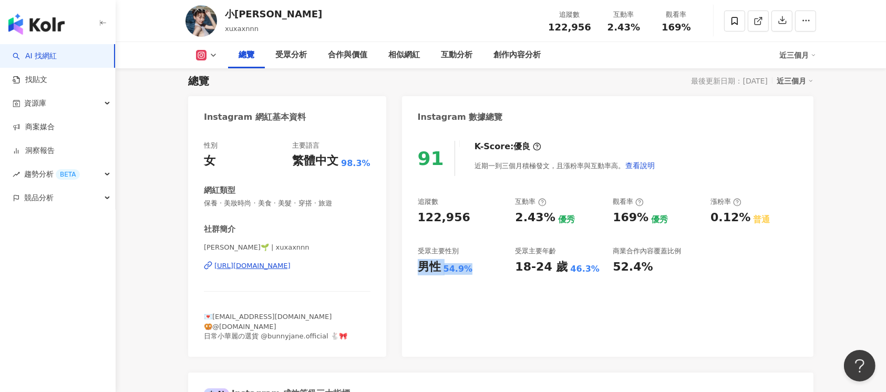
copy div "男性 54.9%"
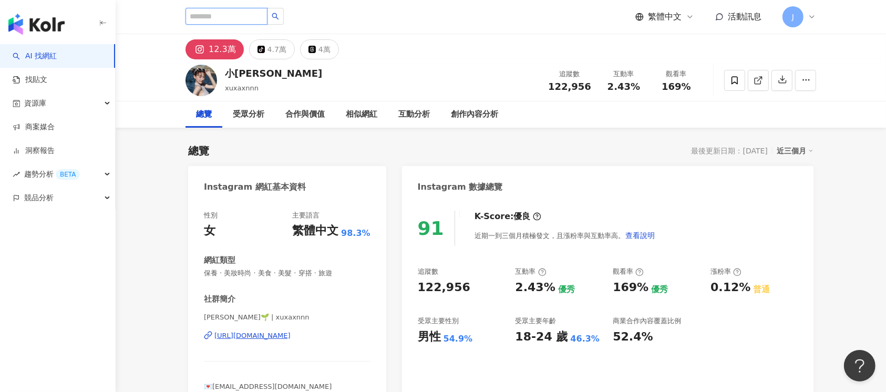
drag, startPoint x: 200, startPoint y: 17, endPoint x: 232, endPoint y: 17, distance: 32.0
click at [200, 17] on input "search" at bounding box center [226, 16] width 82 height 17
paste input "*********"
type input "*********"
click at [284, 12] on button "button" at bounding box center [275, 16] width 17 height 17
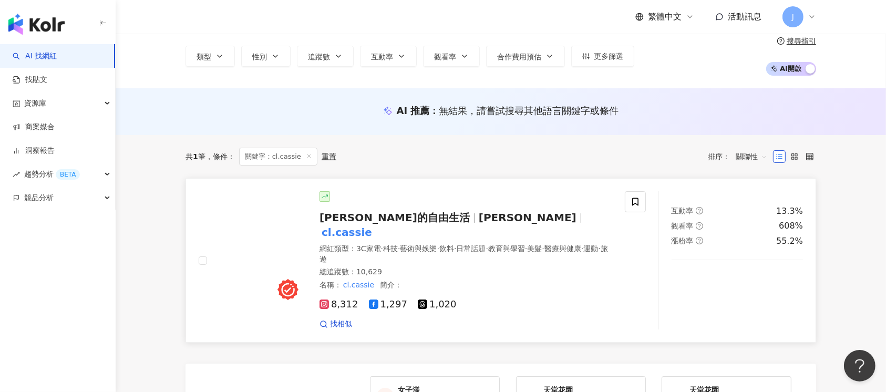
scroll to position [70, 0]
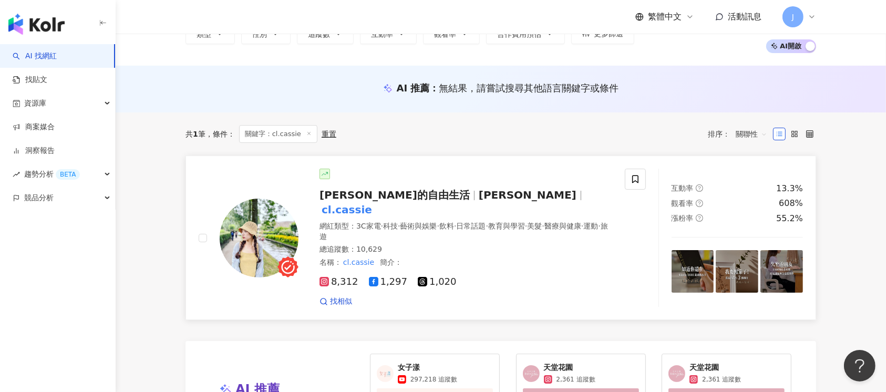
click at [535, 276] on div "8,312 1,297 1,020" at bounding box center [465, 282] width 293 height 12
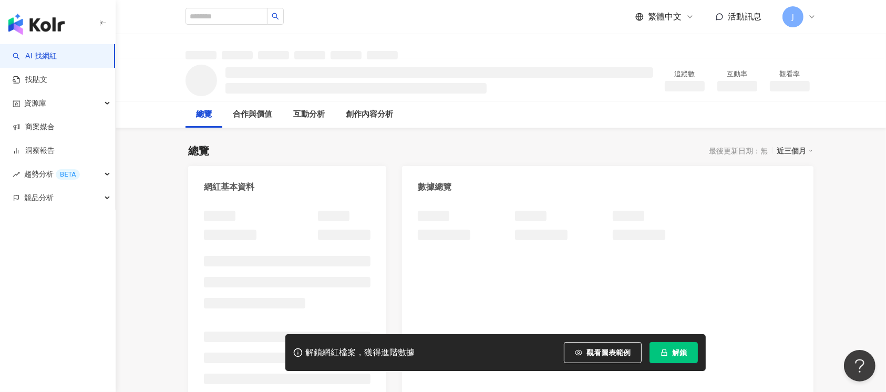
click at [675, 361] on button "解鎖" at bounding box center [673, 352] width 48 height 21
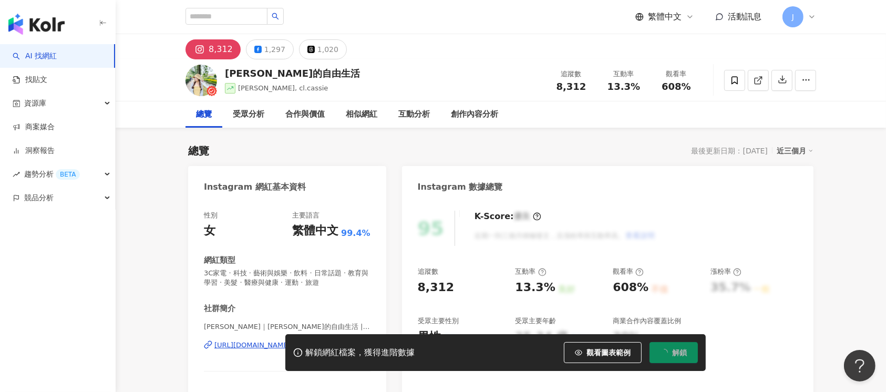
click at [675, 352] on span "解鎖" at bounding box center [679, 352] width 15 height 8
click at [426, 286] on div "8,312" at bounding box center [436, 287] width 37 height 16
click at [420, 285] on div "8,312" at bounding box center [436, 287] width 37 height 16
drag, startPoint x: 418, startPoint y: 288, endPoint x: 464, endPoint y: 289, distance: 46.2
click at [464, 289] on div "8,312" at bounding box center [461, 287] width 87 height 16
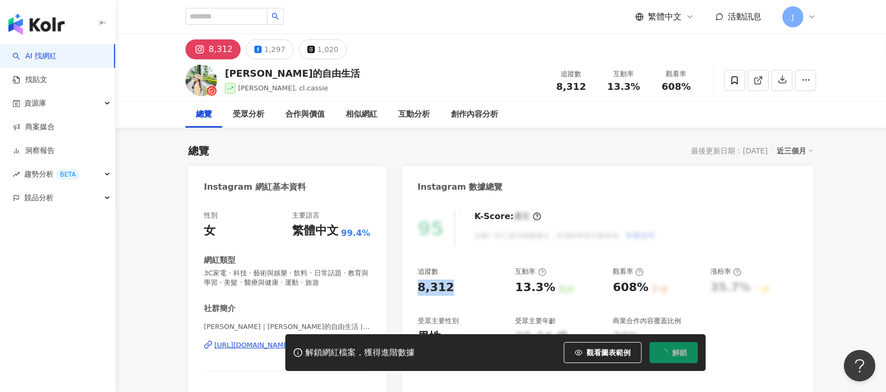
copy div "8,312"
drag, startPoint x: 521, startPoint y: 288, endPoint x: 550, endPoint y: 285, distance: 29.6
click at [554, 290] on div "追蹤數 8,312 互動率 13.3% 良好 觀看率 608% 不佳 漲粉率 35.7% 一般 受眾主要性別 男性 76% 受眾主要年齡 25-34 歲 76…" at bounding box center [608, 306] width 380 height 78
copy div "13.3% 良好"
click at [639, 290] on div "608%" at bounding box center [630, 287] width 36 height 16
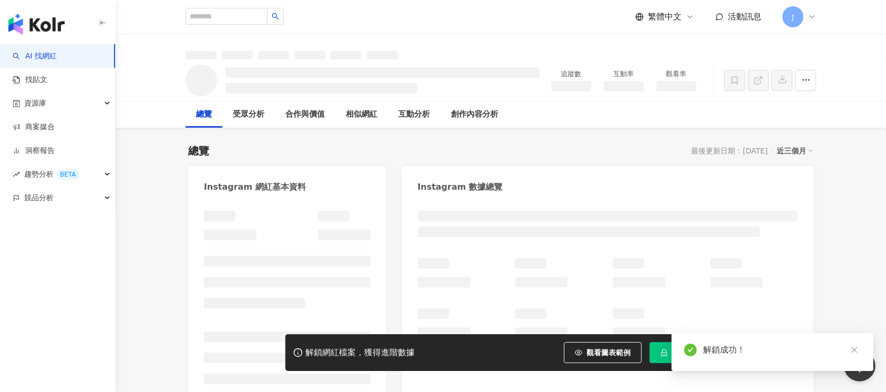
click at [609, 286] on div at bounding box center [608, 298] width 380 height 80
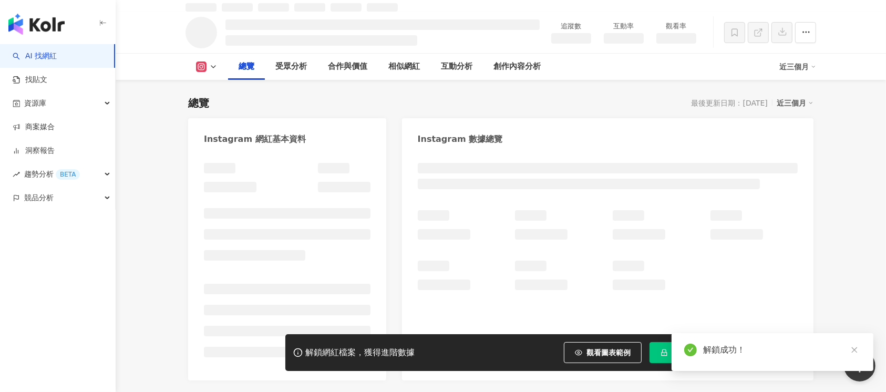
scroll to position [70, 0]
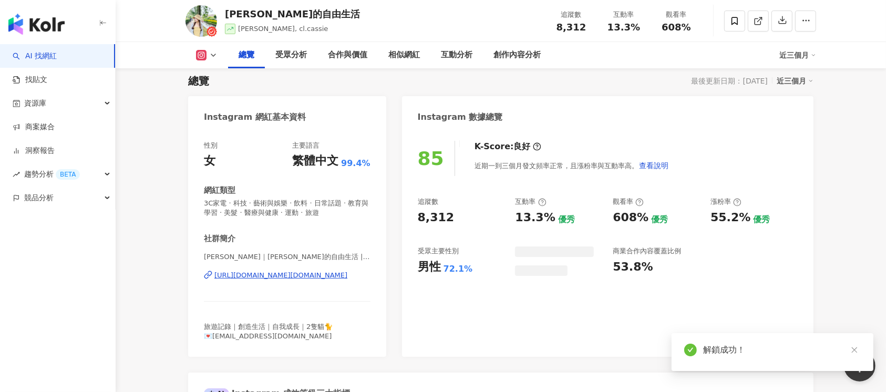
click at [643, 221] on div "608%" at bounding box center [630, 218] width 36 height 16
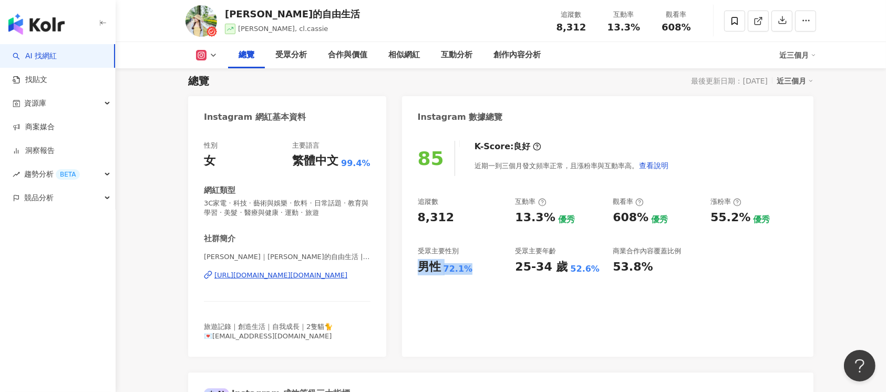
drag, startPoint x: 420, startPoint y: 264, endPoint x: 476, endPoint y: 268, distance: 55.8
click at [476, 268] on div "男性 72.1%" at bounding box center [461, 267] width 87 height 16
copy div "男性 72.1%"
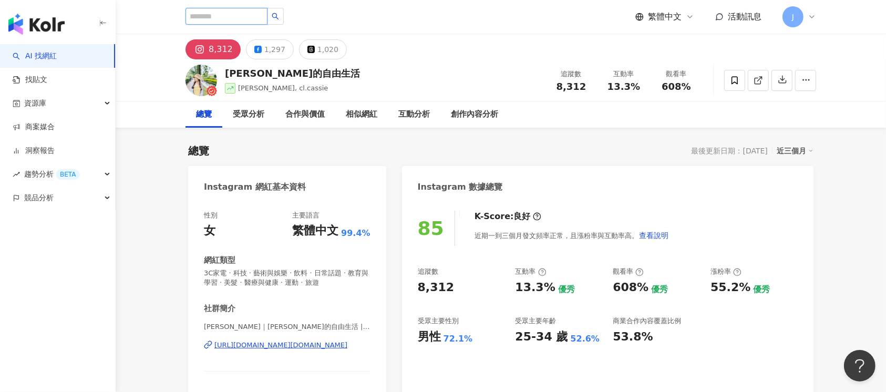
click at [252, 17] on input "search" at bounding box center [226, 16] width 82 height 17
paste input "*******"
type input "*******"
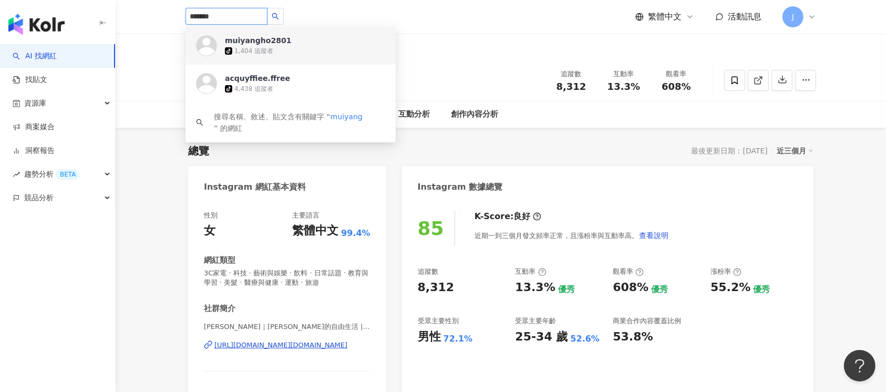
click at [330, 48] on div "tiktok-icon 1,404 追蹤者" at bounding box center [305, 51] width 160 height 11
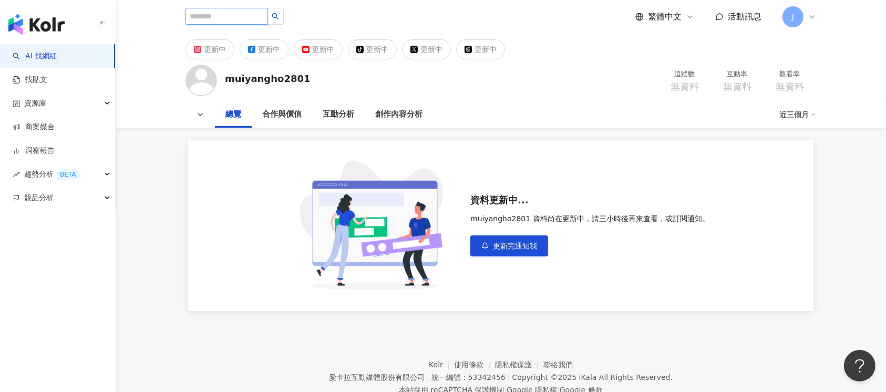
click at [229, 18] on input "search" at bounding box center [226, 16] width 82 height 17
paste input "**********"
type input "**********"
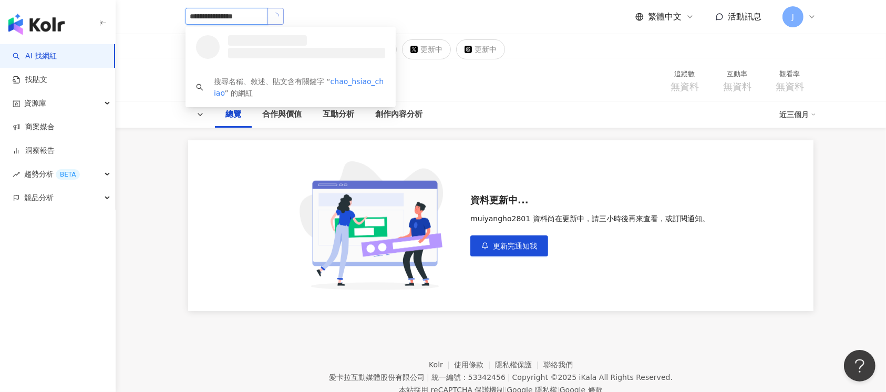
click at [279, 19] on icon "loading" at bounding box center [275, 16] width 7 height 7
click at [304, 43] on div "[PERSON_NAME]936,776 追蹤者" at bounding box center [285, 45] width 120 height 21
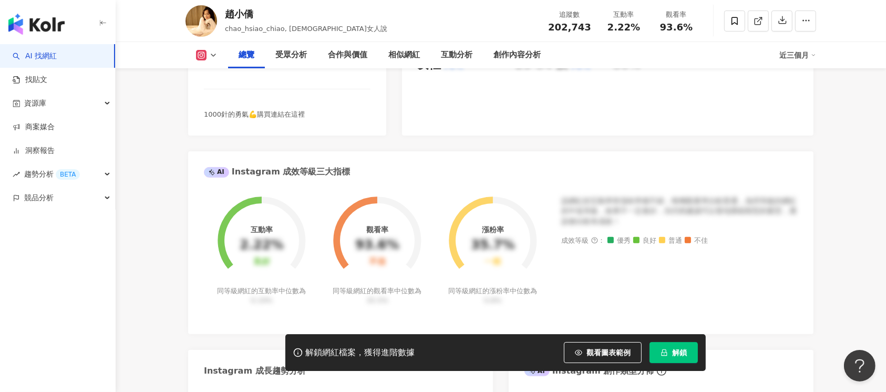
scroll to position [342, 0]
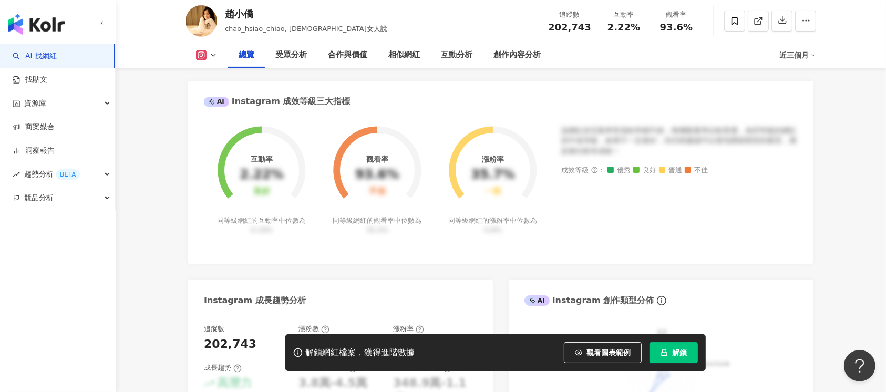
click at [670, 351] on button "解鎖" at bounding box center [673, 352] width 48 height 21
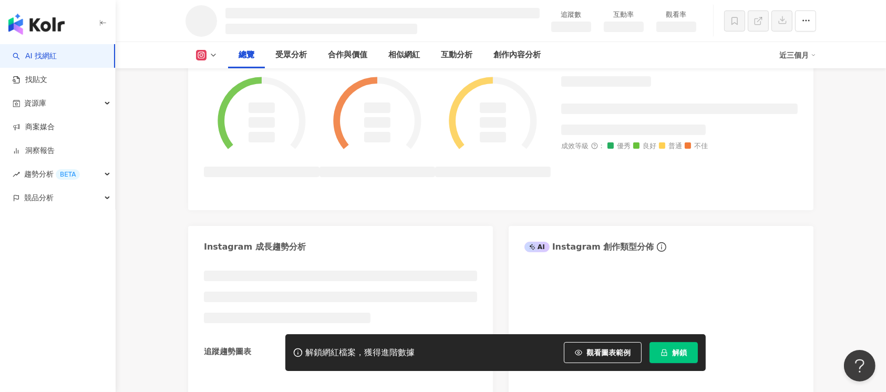
scroll to position [433, 0]
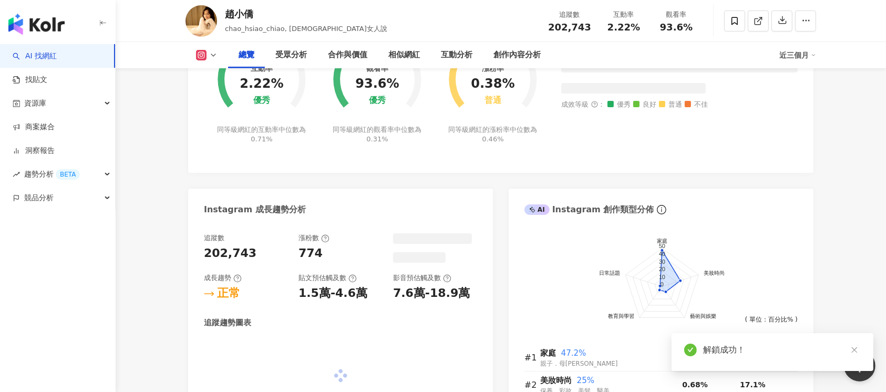
scroll to position [412, 0]
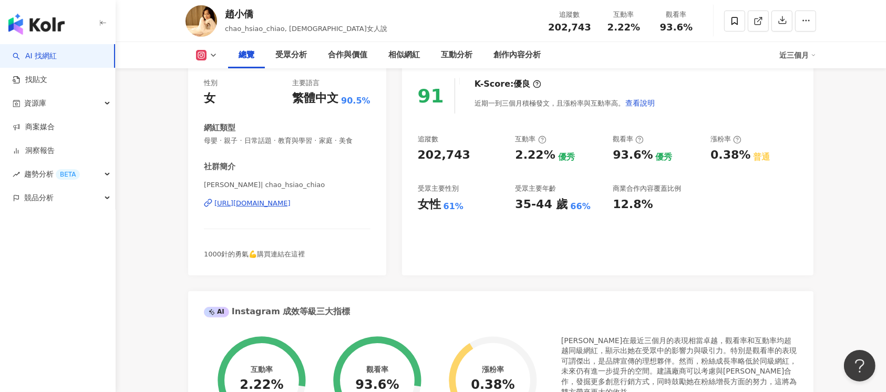
scroll to position [0, 0]
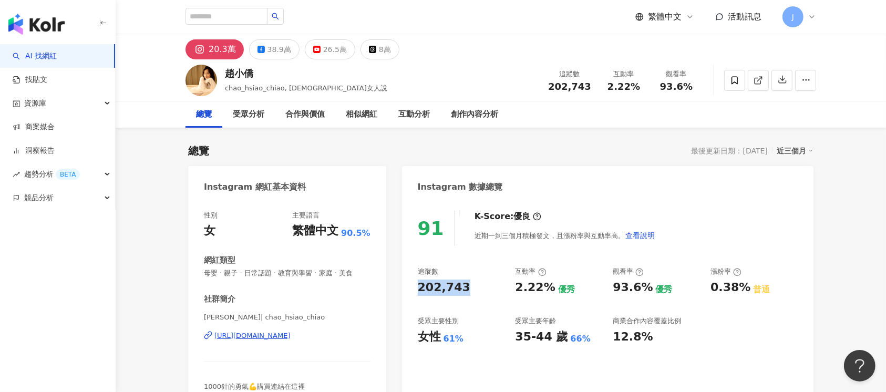
drag, startPoint x: 412, startPoint y: 284, endPoint x: 462, endPoint y: 288, distance: 50.1
click at [468, 289] on div "91 K-Score : 優良 近期一到三個月積極發文，且漲粉率與互動率高。 查看說明 追蹤數 202,743 互動率 2.22% 優秀 觀看率 93.6% …" at bounding box center [607, 303] width 411 height 207
copy div "202,743"
click at [283, 333] on div "[URL][DOMAIN_NAME]" at bounding box center [252, 335] width 76 height 9
drag, startPoint x: 517, startPoint y: 288, endPoint x: 548, endPoint y: 288, distance: 31.0
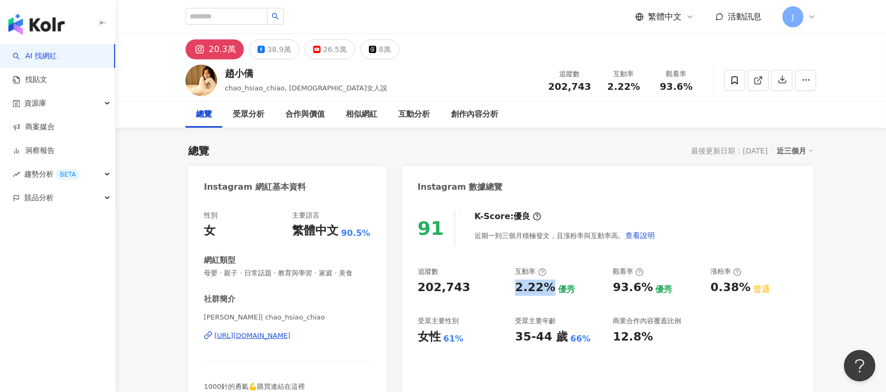
click at [550, 288] on div "2.22% 優秀" at bounding box center [558, 287] width 87 height 16
copy div "2.22%"
drag, startPoint x: 609, startPoint y: 291, endPoint x: 647, endPoint y: 291, distance: 37.3
click at [647, 291] on div "追蹤數 202,743 互動率 2.22% 優秀 觀看率 93.6% 優秀 漲粉率 0.38% 普通 受眾主要性別 女性 61% 受眾主要年齡 35-44 歲…" at bounding box center [608, 306] width 380 height 78
copy div "93.6%"
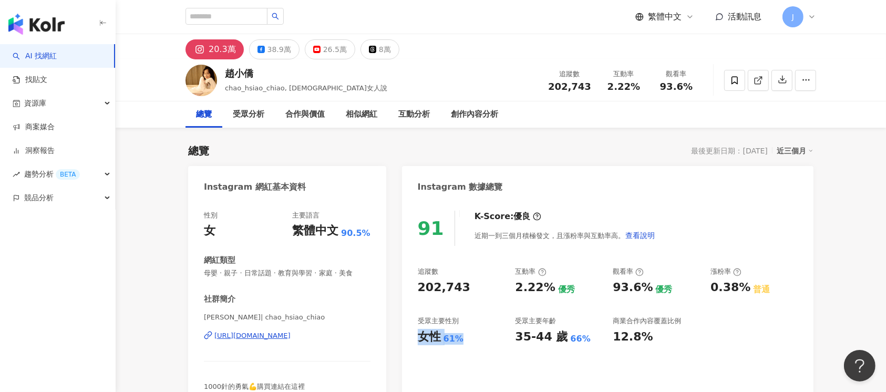
drag, startPoint x: 415, startPoint y: 335, endPoint x: 463, endPoint y: 337, distance: 47.8
click at [463, 337] on div "91 K-Score : 優良 近期一到三個月積極發文，且漲粉率與互動率高。 查看說明 追蹤數 202,743 互動率 2.22% 優秀 觀看率 93.6% …" at bounding box center [607, 303] width 411 height 207
copy div "女性 61%"
drag, startPoint x: 264, startPoint y: 72, endPoint x: 231, endPoint y: 68, distance: 33.4
click at [230, 69] on div "趙小僑" at bounding box center [306, 73] width 162 height 13
